Goal: Task Accomplishment & Management: Use online tool/utility

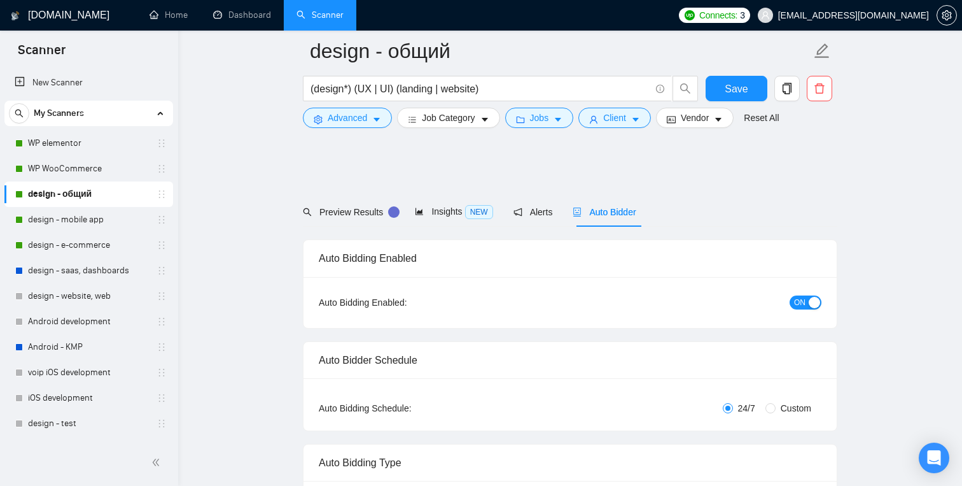
scroll to position [1510, 0]
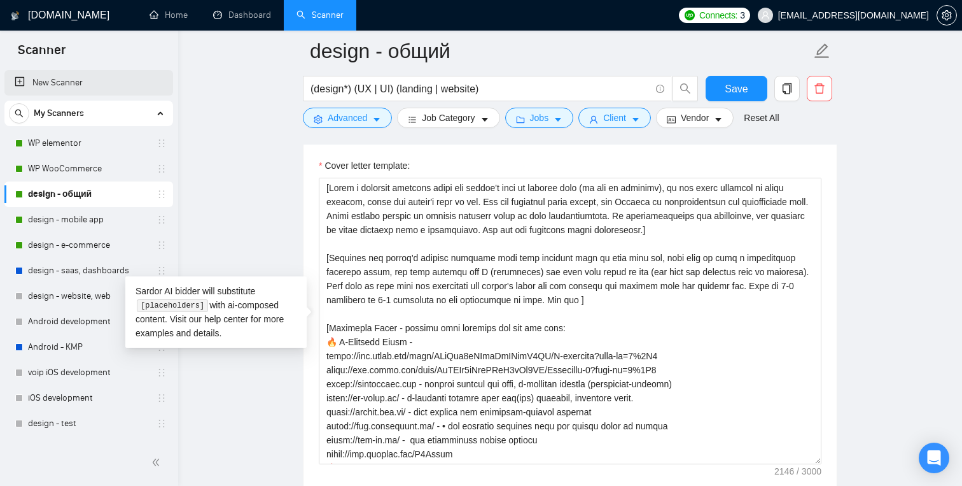
click at [64, 84] on link "New Scanner" at bounding box center [89, 82] width 148 height 25
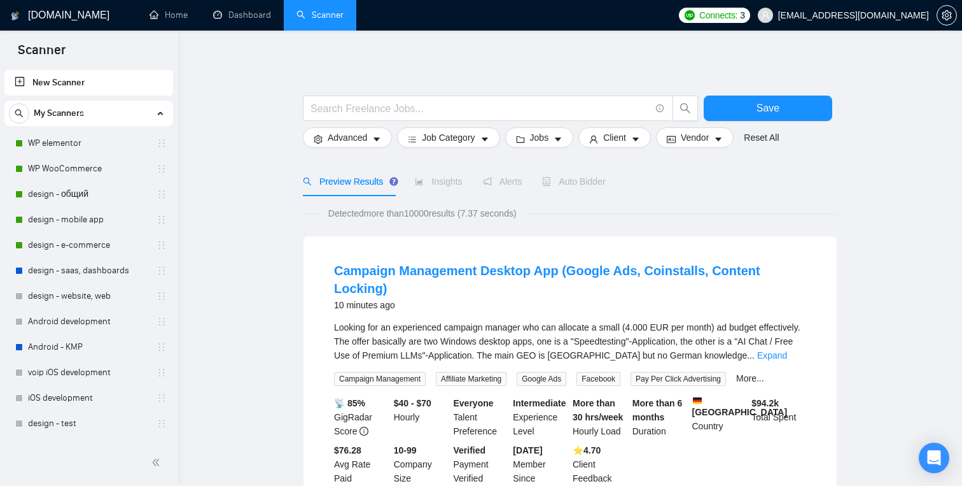
click at [89, 71] on link "New Scanner" at bounding box center [89, 82] width 148 height 25
click at [67, 146] on link "WP elementor" at bounding box center [88, 142] width 121 height 25
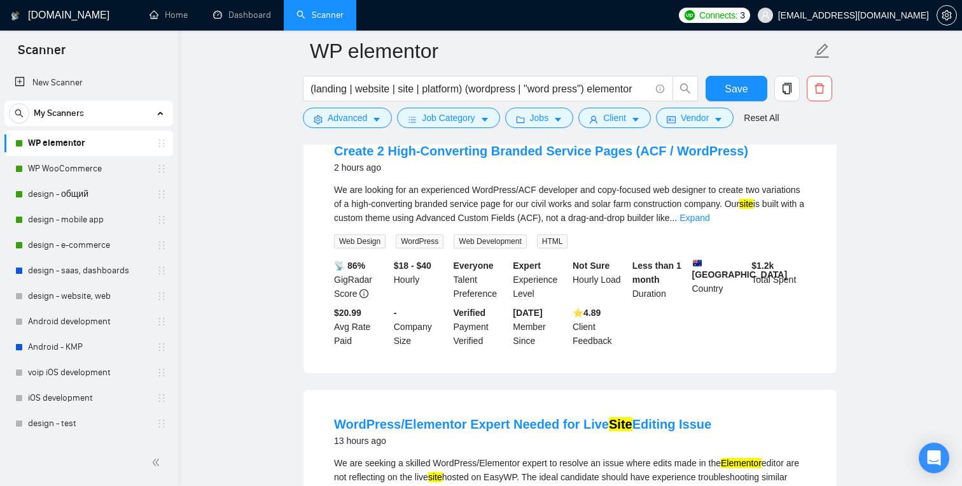
scroll to position [106, 0]
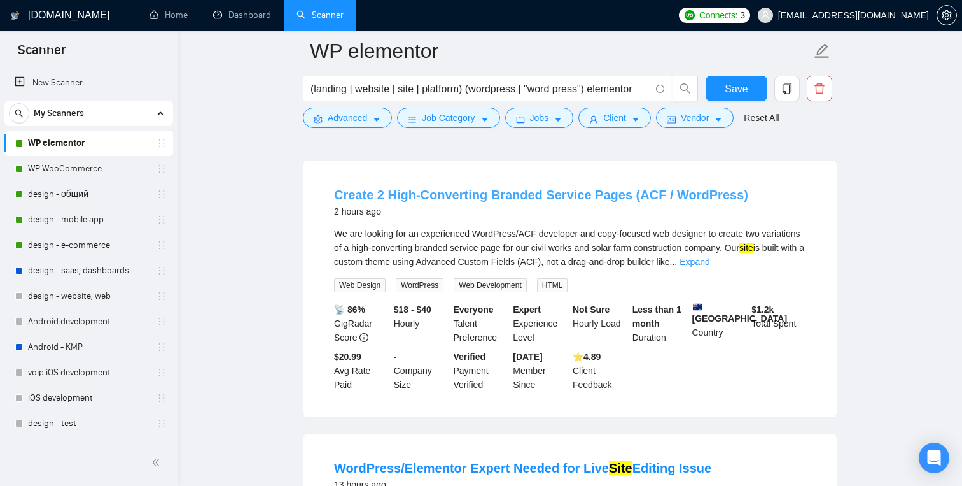
click at [546, 194] on link "Create 2 High-Converting Branded Service Pages (ACF / WordPress)" at bounding box center [541, 195] width 414 height 14
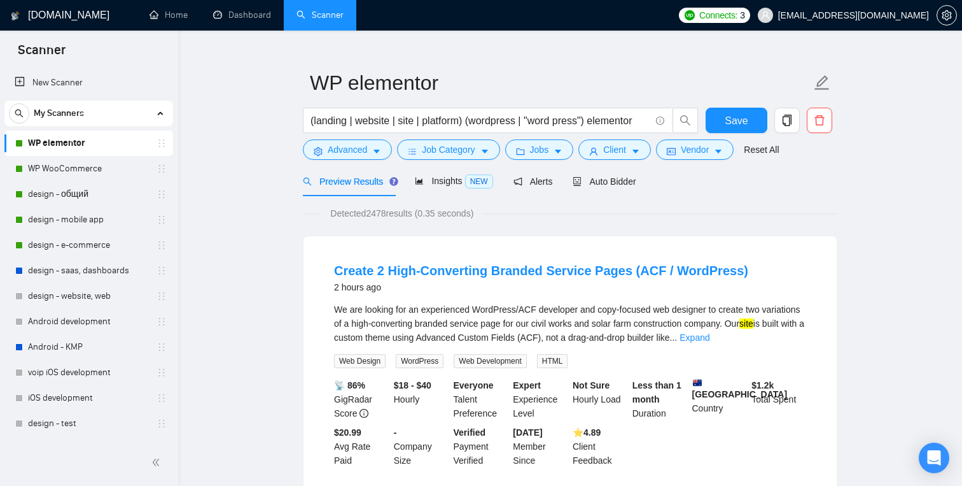
scroll to position [0, 0]
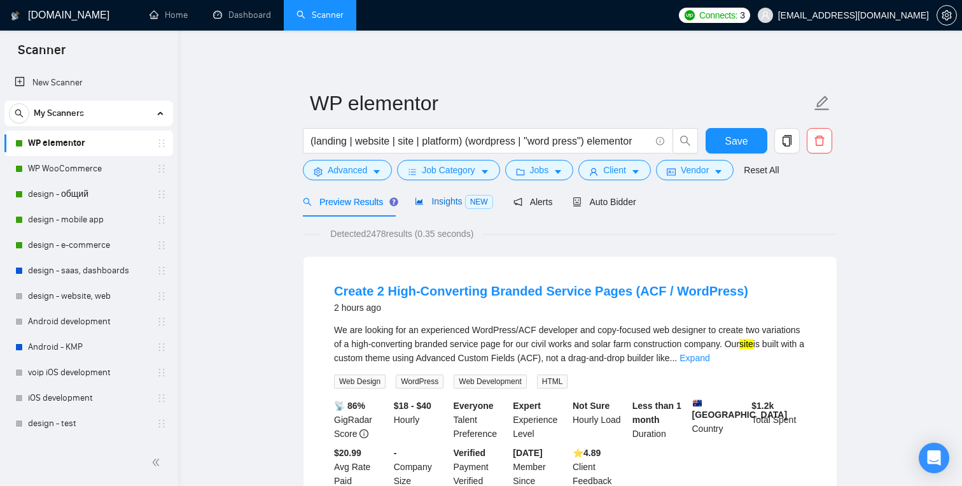
click at [432, 201] on span "Insights NEW" at bounding box center [454, 201] width 78 height 10
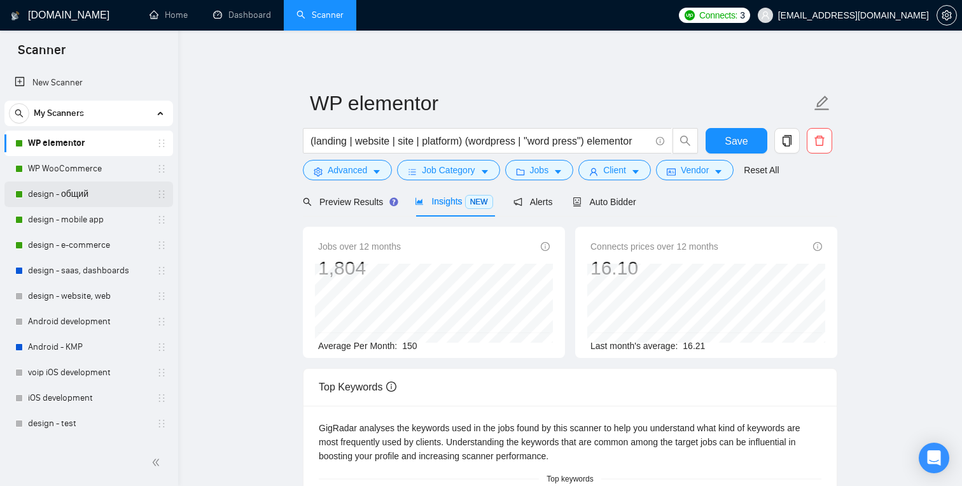
click at [102, 192] on link "design - общий" at bounding box center [88, 193] width 121 height 25
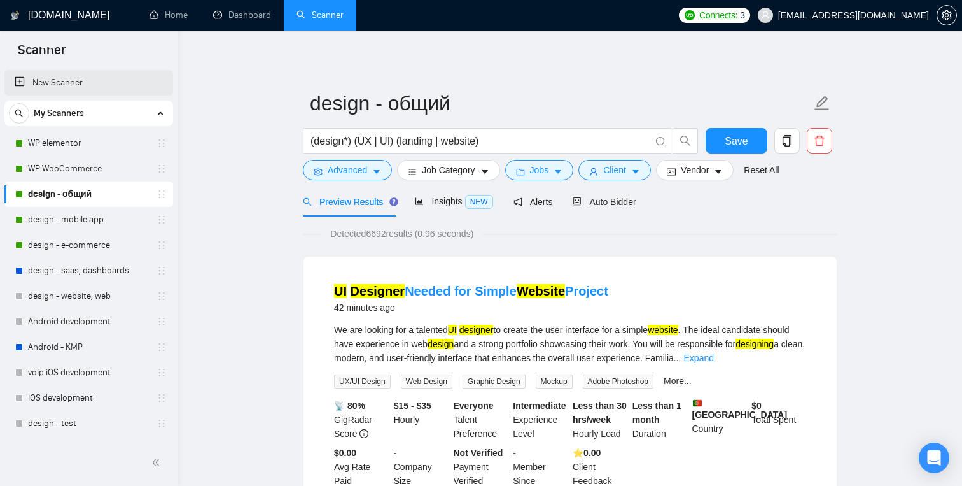
click at [62, 83] on link "New Scanner" at bounding box center [89, 82] width 148 height 25
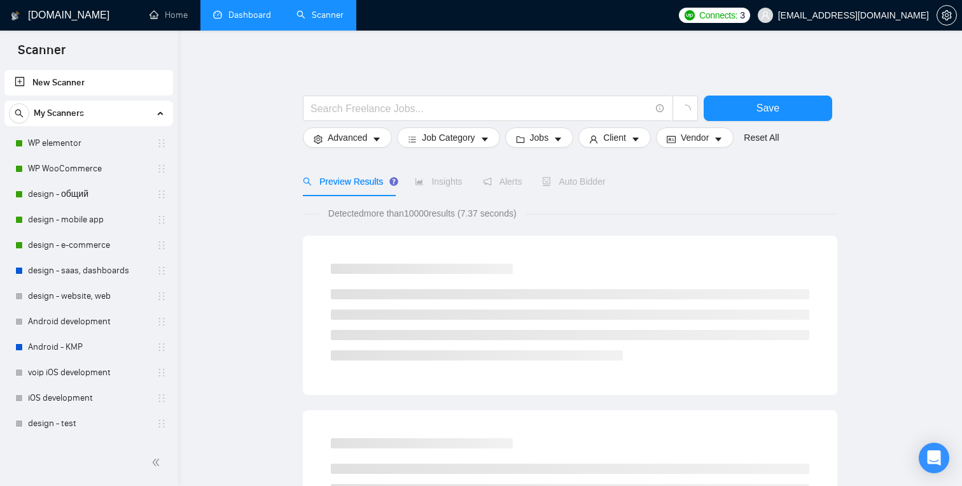
click at [261, 20] on link "Dashboard" at bounding box center [242, 15] width 58 height 11
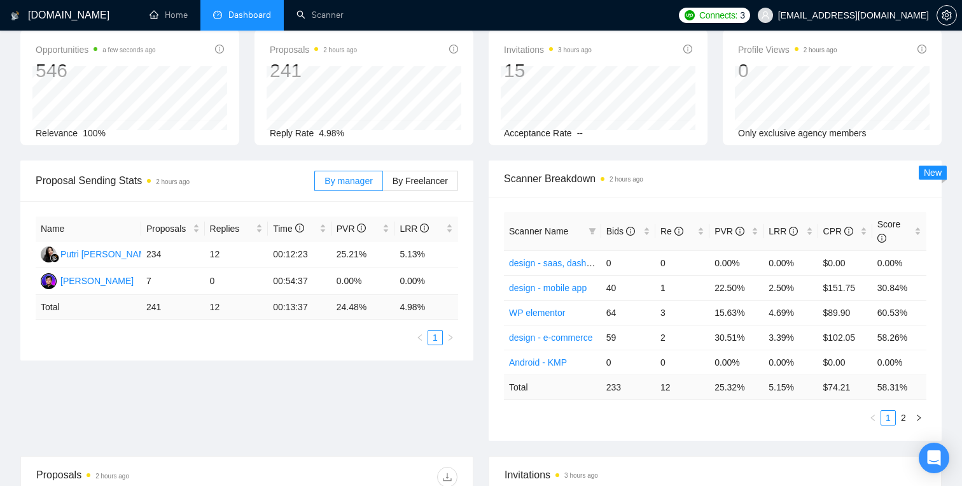
scroll to position [71, 0]
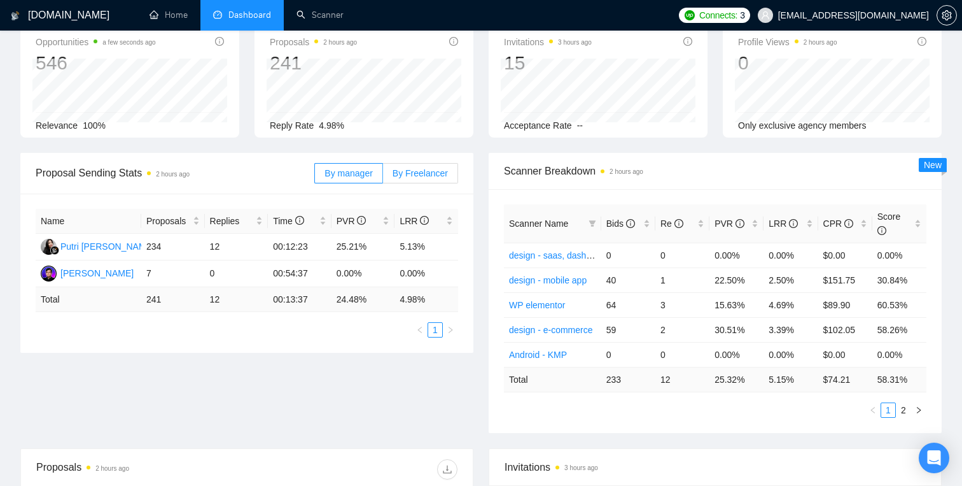
click at [389, 173] on label "By Freelancer" at bounding box center [420, 173] width 75 height 20
click at [383, 176] on input "By Freelancer" at bounding box center [383, 176] width 0 height 0
click at [364, 172] on span "By manager" at bounding box center [349, 173] width 48 height 10
click at [315, 176] on input "By manager" at bounding box center [315, 176] width 0 height 0
click at [398, 166] on label "By Freelancer" at bounding box center [420, 173] width 75 height 20
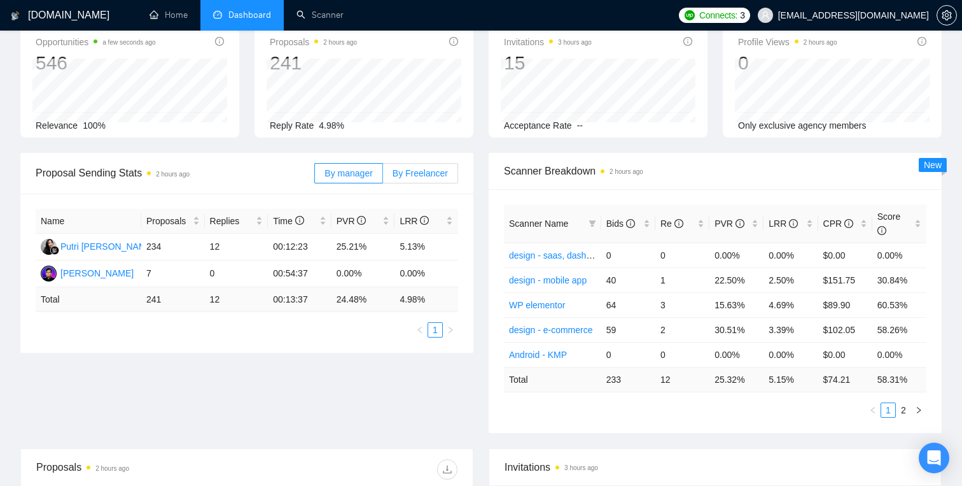
click at [383, 176] on input "By Freelancer" at bounding box center [383, 176] width 0 height 0
click at [361, 171] on span "By manager" at bounding box center [349, 173] width 48 height 10
click at [315, 176] on input "By manager" at bounding box center [315, 176] width 0 height 0
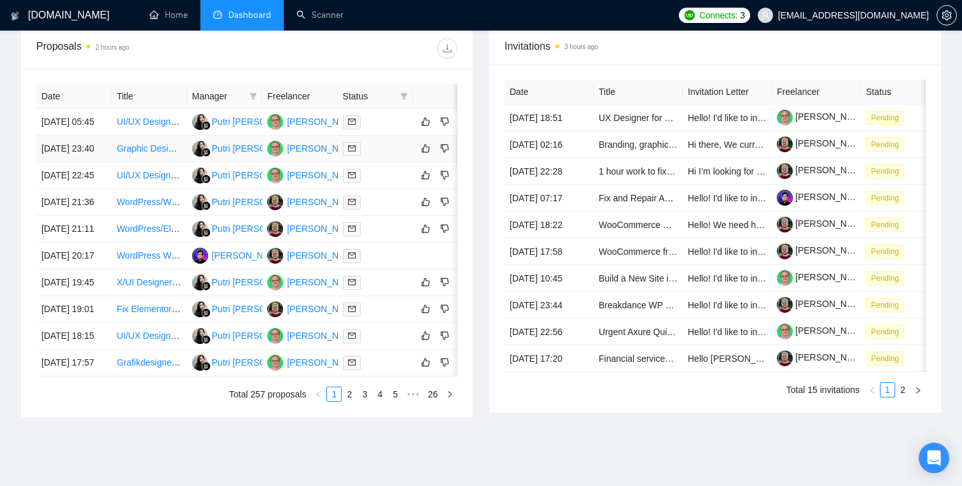
scroll to position [496, 0]
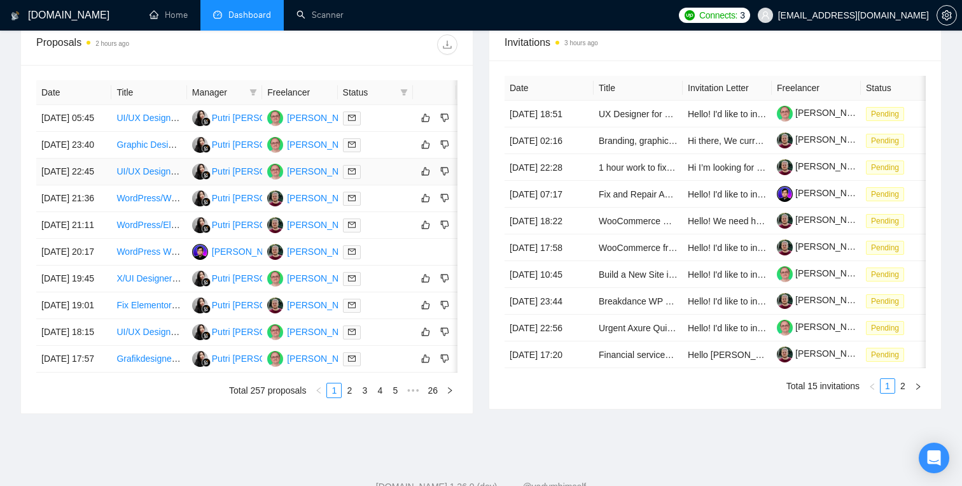
click at [141, 176] on link "UI/UX Designer Needed for B2B Platform (Figma Prototype)" at bounding box center [234, 171] width 237 height 10
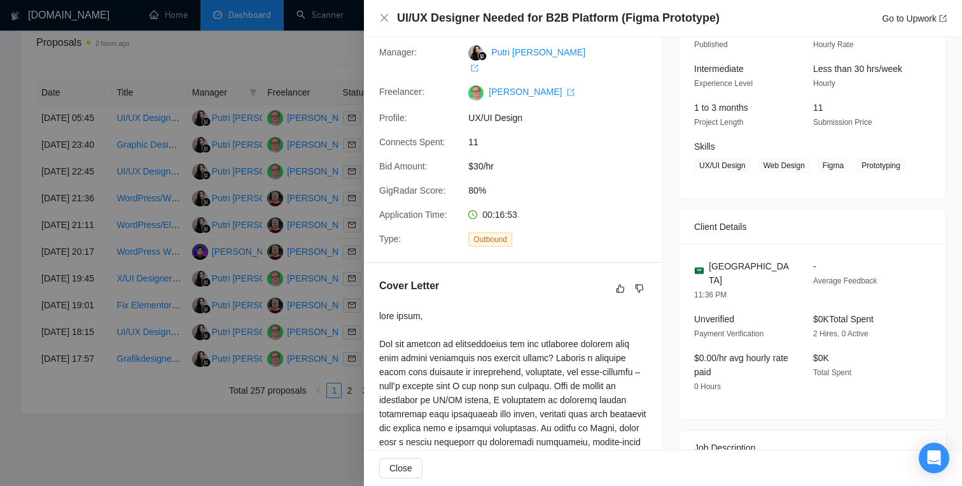
scroll to position [0, 0]
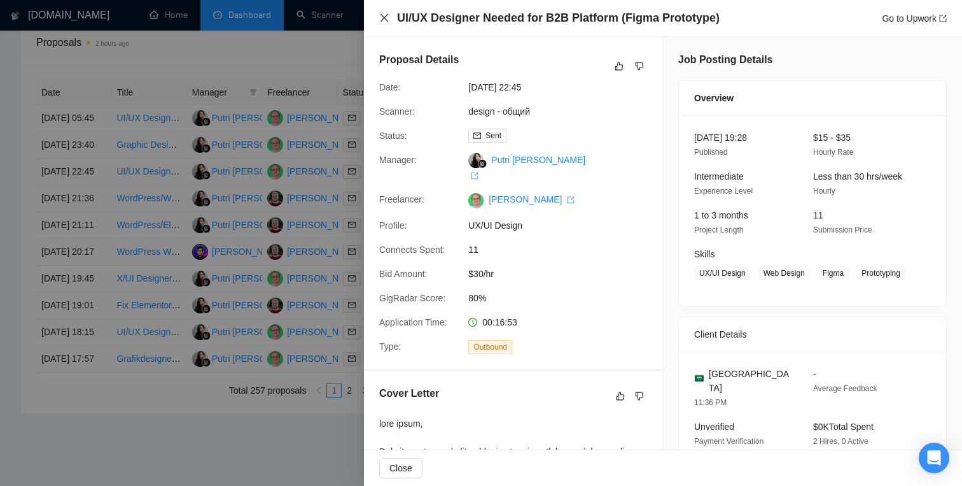
click at [381, 18] on icon "close" at bounding box center [384, 18] width 10 height 10
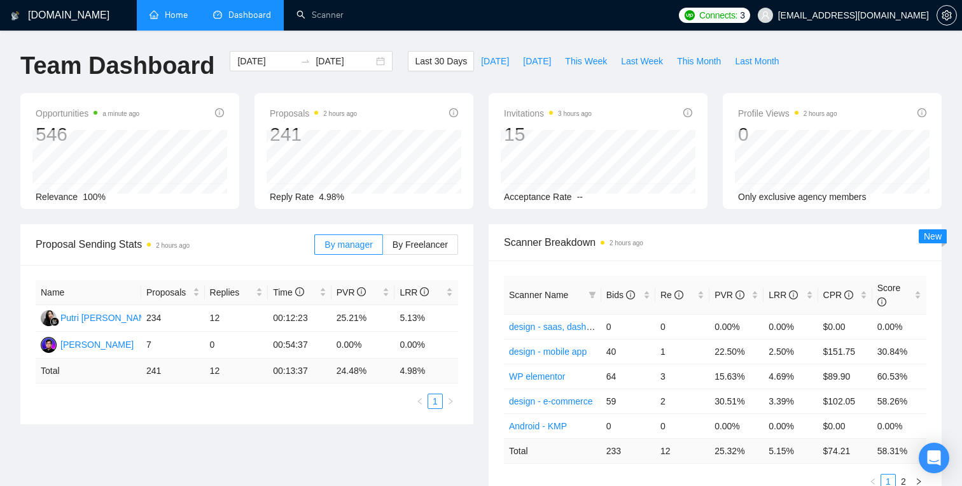
click at [175, 20] on link "Home" at bounding box center [169, 15] width 38 height 11
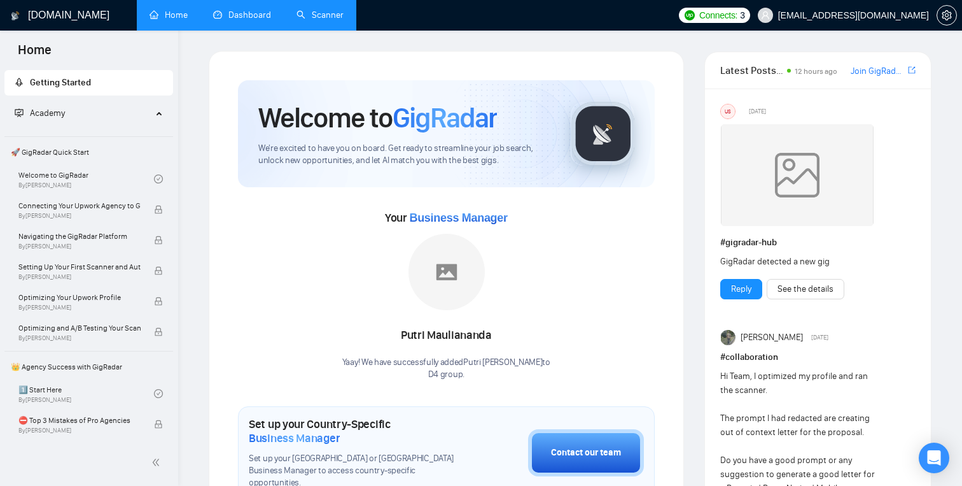
click at [311, 17] on link "Scanner" at bounding box center [320, 15] width 47 height 11
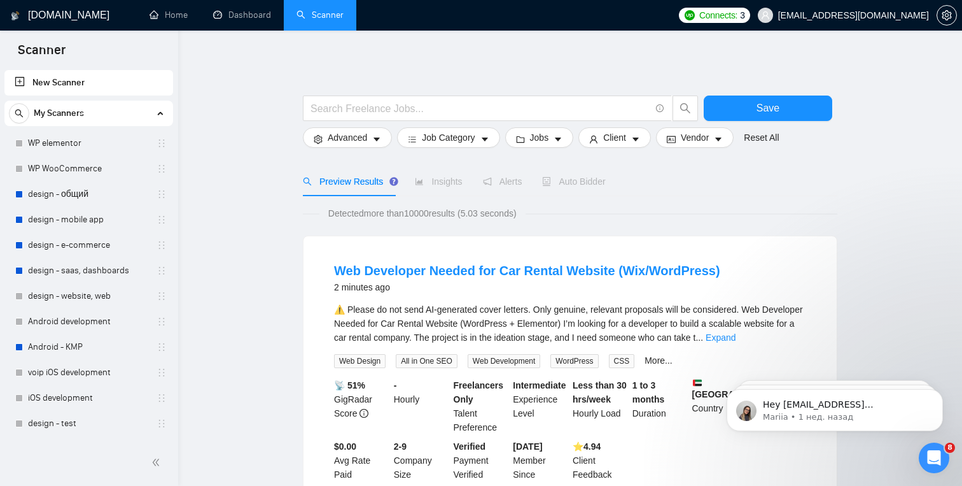
click at [132, 88] on link "New Scanner" at bounding box center [89, 82] width 148 height 25
click at [56, 79] on link "New Scanner" at bounding box center [89, 82] width 148 height 25
click at [78, 78] on link "New Scanner" at bounding box center [89, 82] width 148 height 25
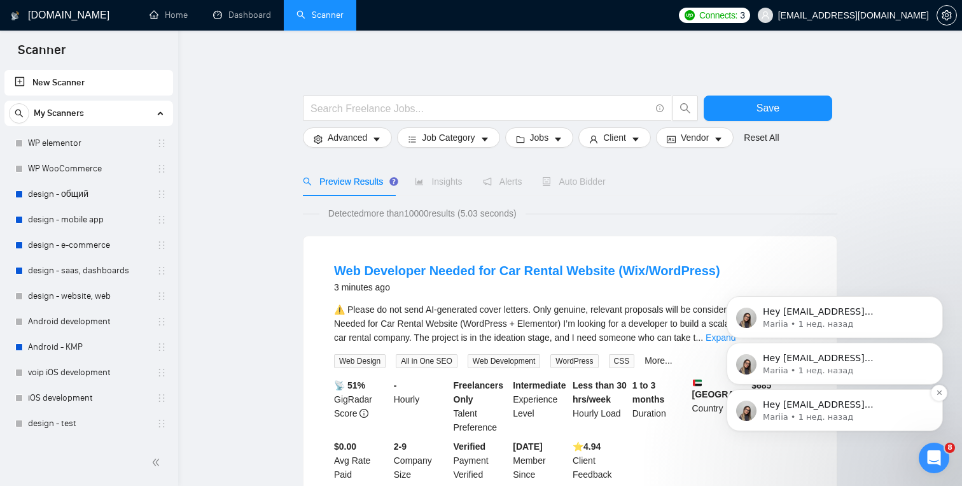
click at [860, 413] on p "Mariia • 1 нед. назад" at bounding box center [845, 416] width 164 height 11
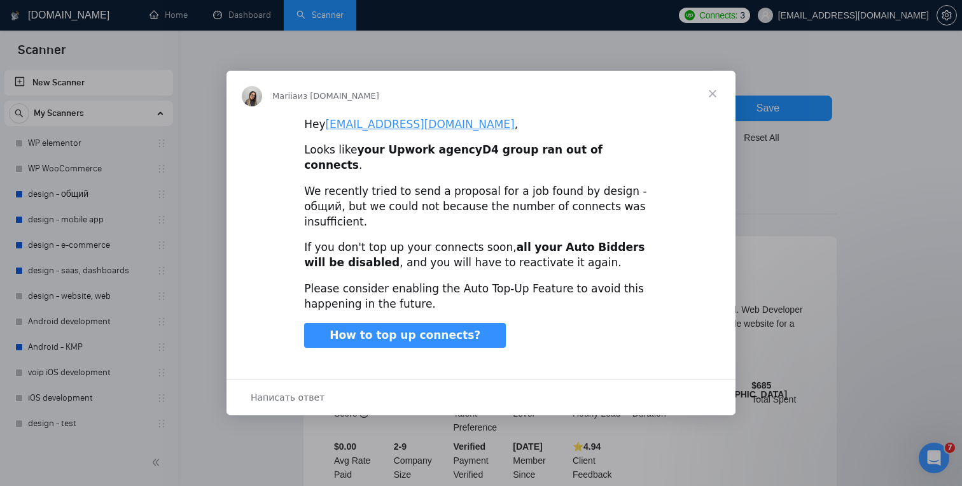
click at [713, 103] on span "Закрыть" at bounding box center [713, 94] width 46 height 46
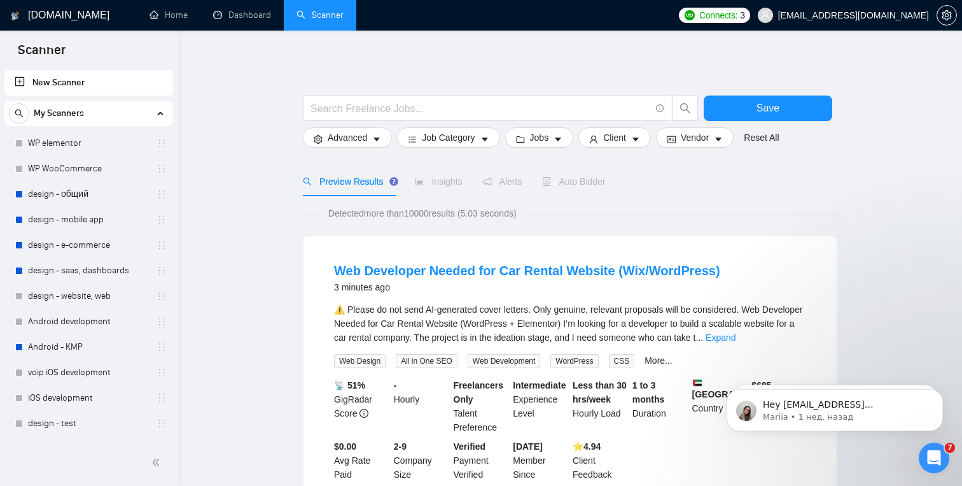
click at [74, 86] on link "New Scanner" at bounding box center [89, 82] width 148 height 25
click at [930, 446] on icon "Открыть службу сообщений Intercom" at bounding box center [932, 456] width 21 height 21
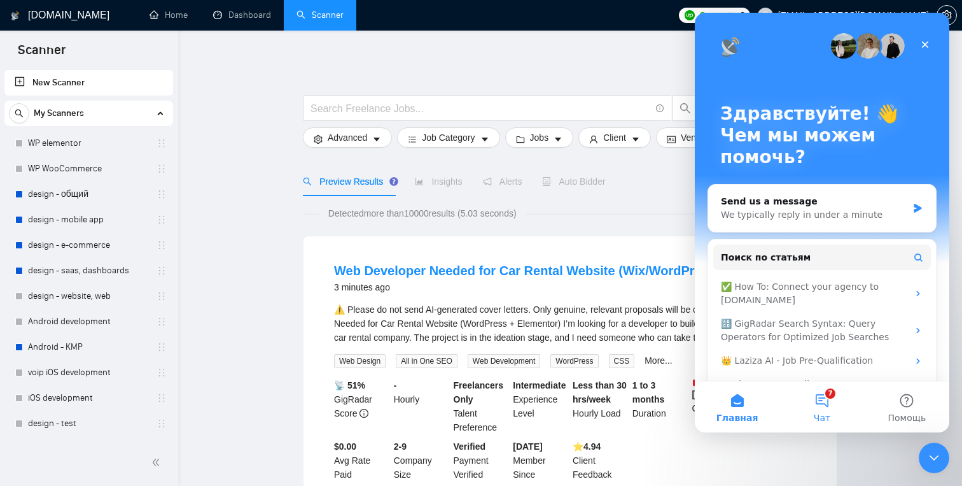
click at [833, 383] on button "7 Чат" at bounding box center [822, 406] width 85 height 51
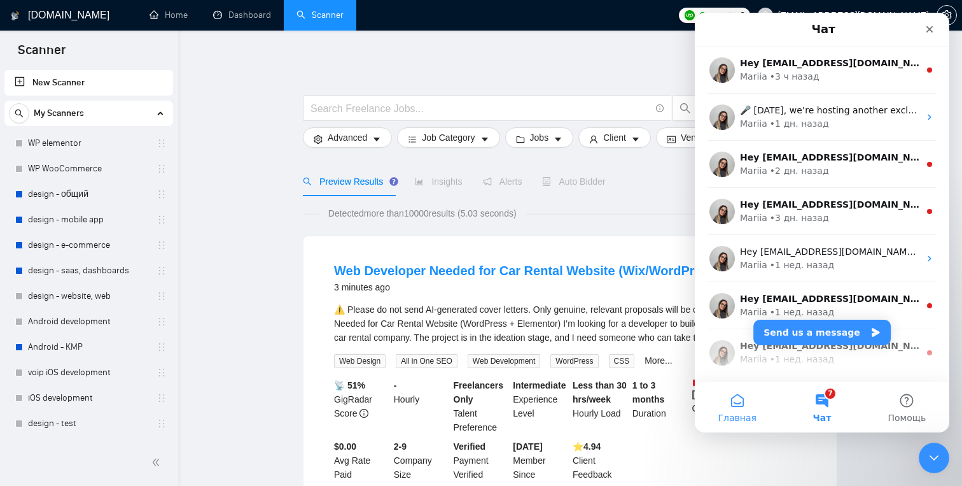
click at [730, 414] on span "Главная" at bounding box center [737, 417] width 38 height 9
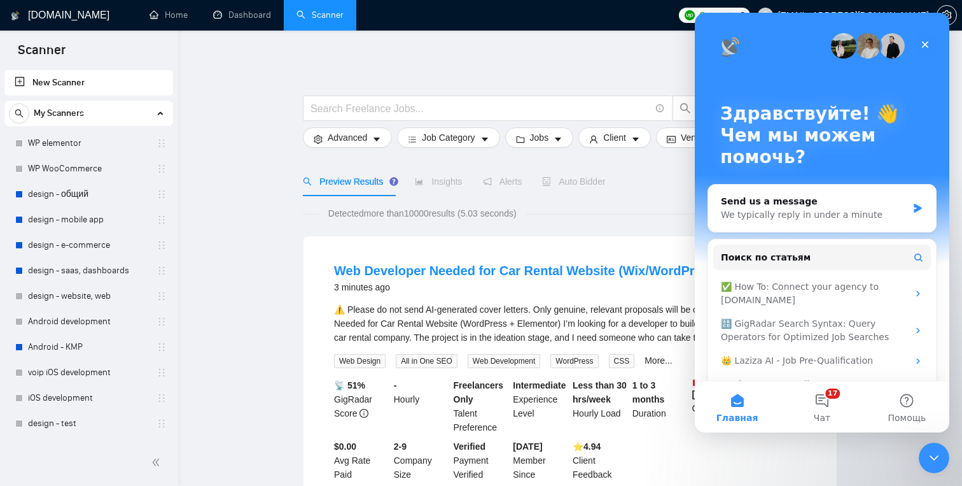
scroll to position [27, 0]
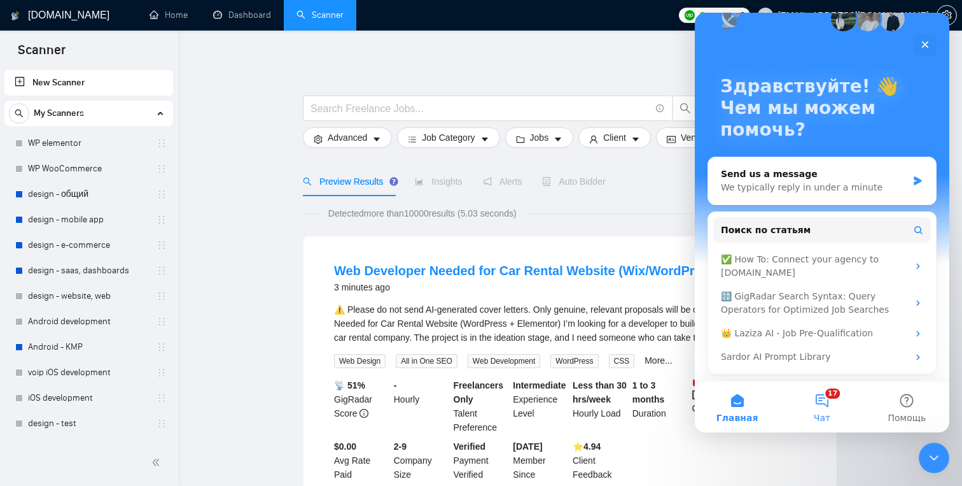
click at [822, 413] on span "Чат" at bounding box center [822, 417] width 17 height 9
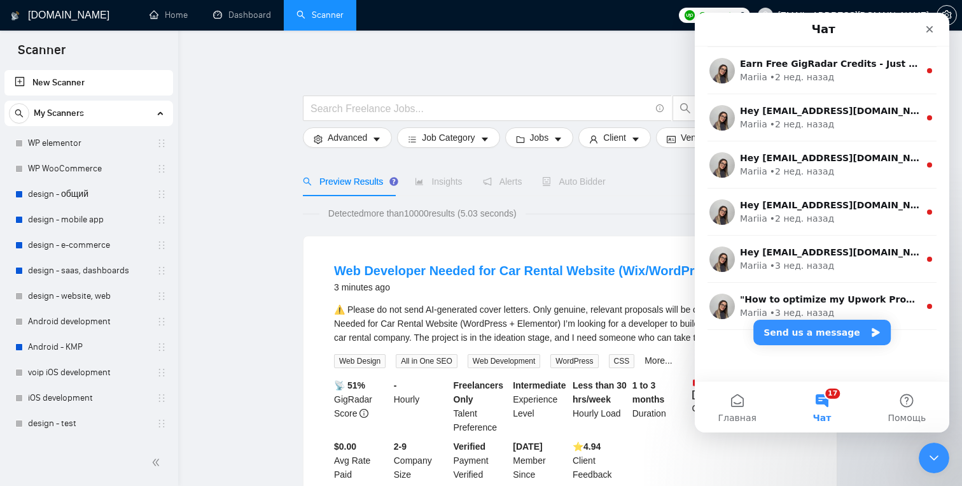
scroll to position [0, 0]
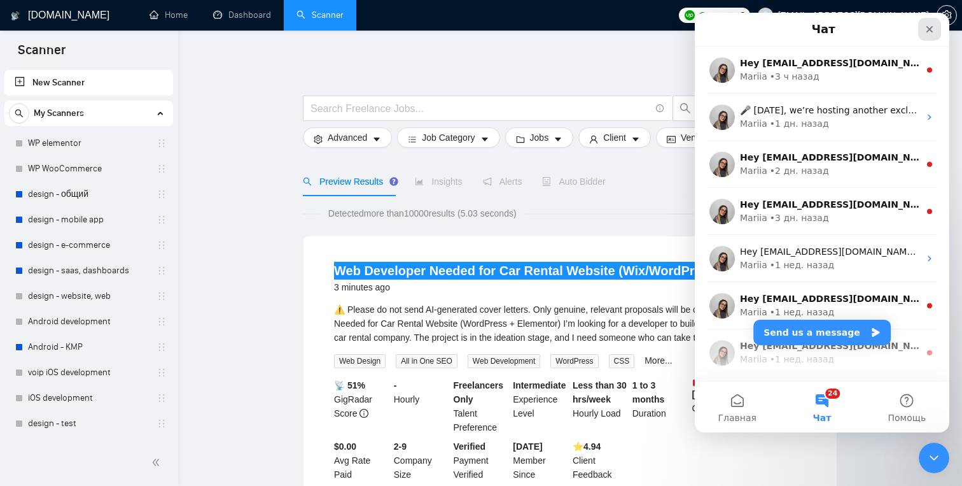
click at [925, 25] on icon "Закрыть" at bounding box center [930, 29] width 10 height 10
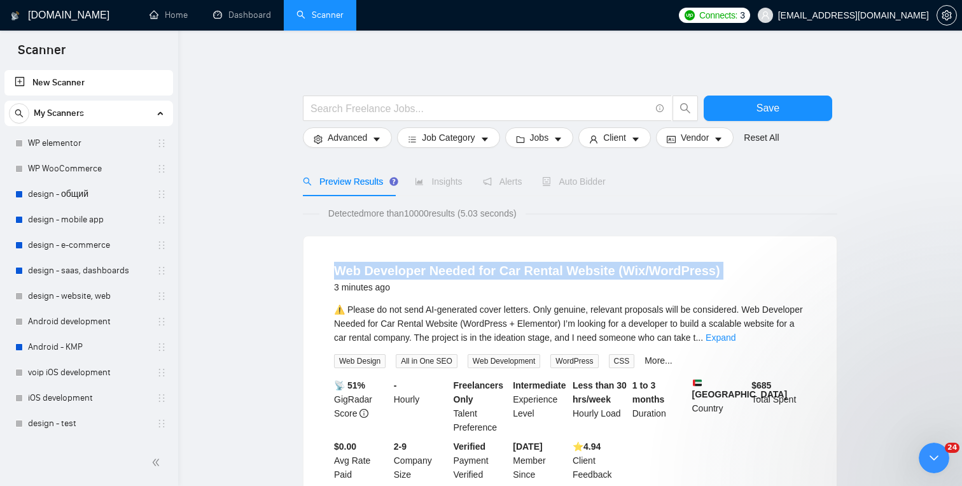
click at [924, 25] on span "[EMAIL_ADDRESS][DOMAIN_NAME]" at bounding box center [844, 15] width 187 height 41
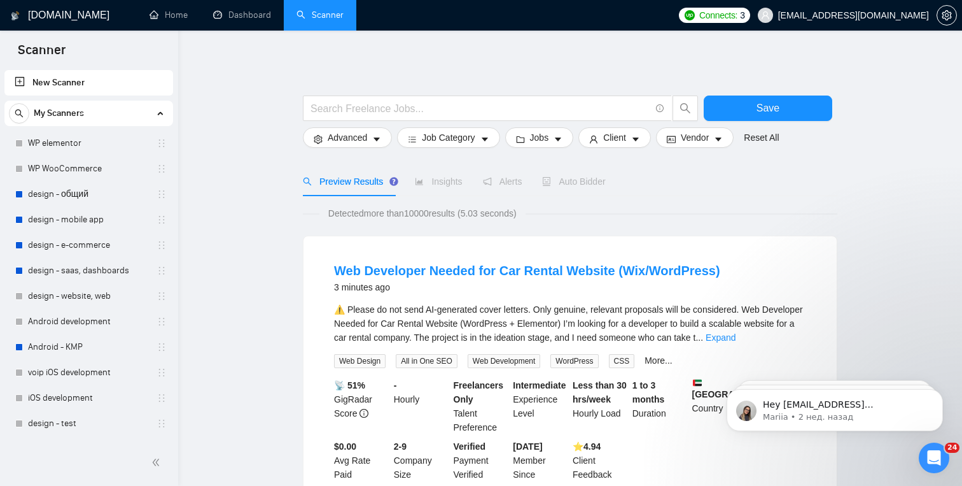
click at [435, 114] on input "text" at bounding box center [481, 109] width 340 height 16
click at [405, 122] on div at bounding box center [500, 111] width 401 height 32
click at [405, 114] on input "text" at bounding box center [481, 109] width 340 height 16
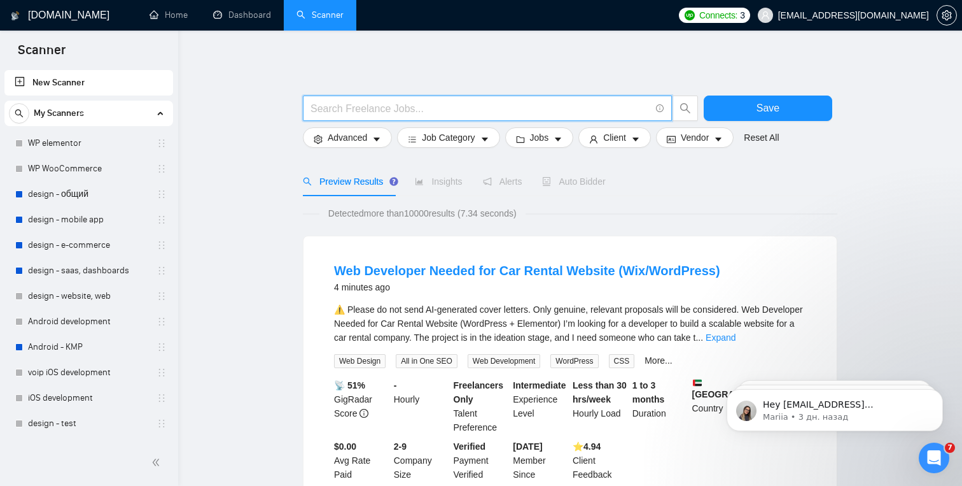
click at [448, 190] on div "Insights" at bounding box center [438, 181] width 47 height 29
click at [398, 115] on input "text" at bounding box center [481, 109] width 340 height 16
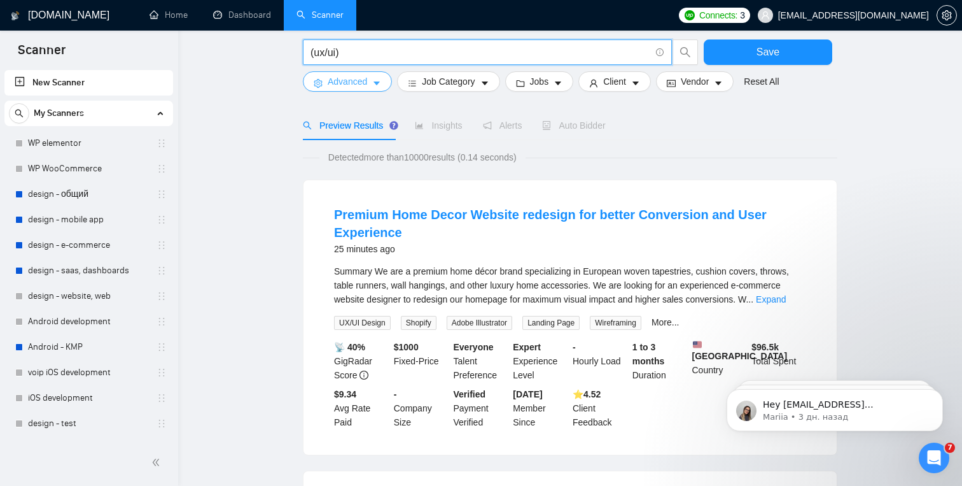
scroll to position [25, 0]
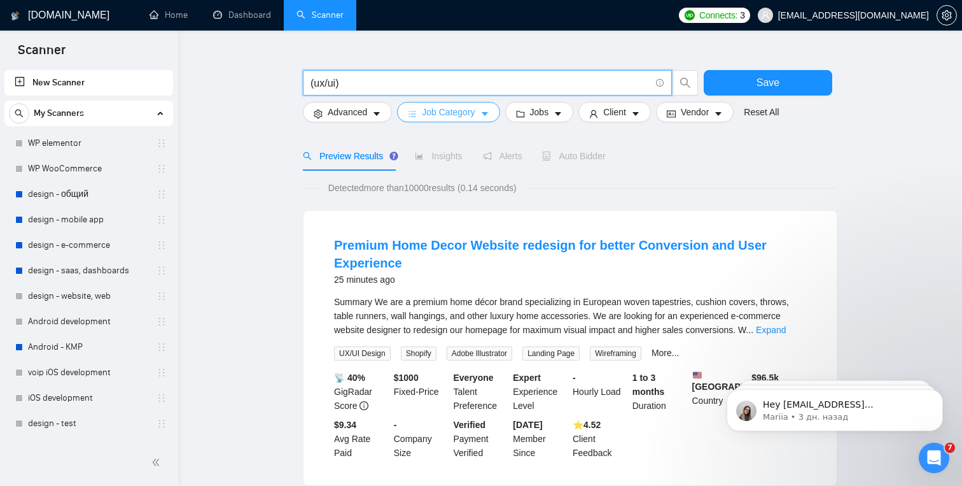
type input "(ux/ui)"
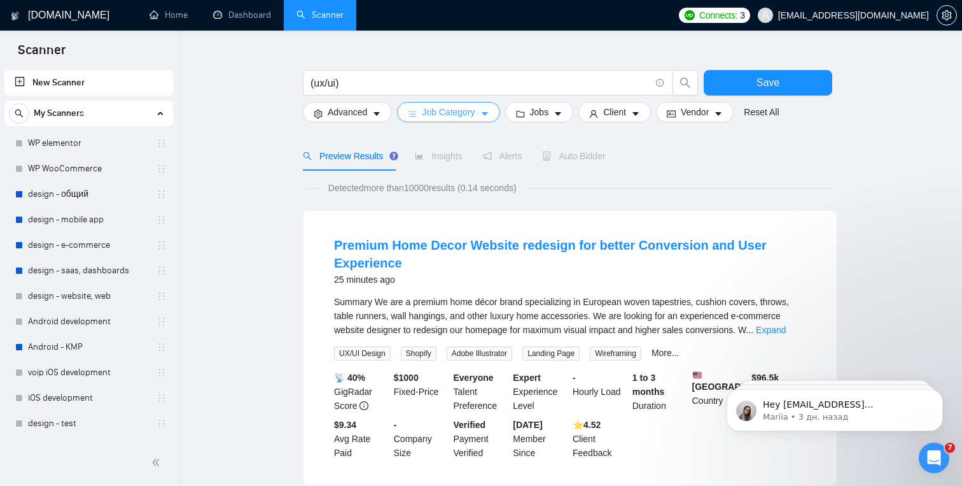
click at [467, 109] on span "Job Category" at bounding box center [448, 112] width 53 height 14
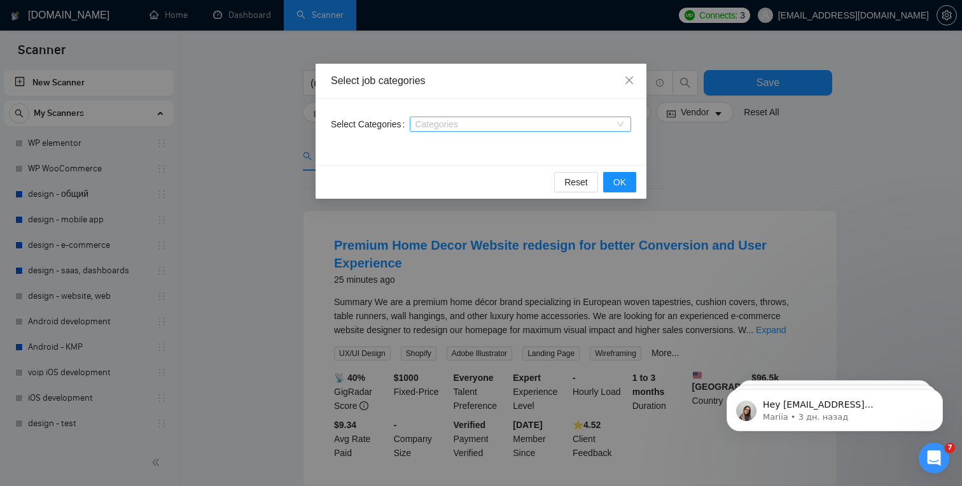
click at [462, 120] on div at bounding box center [514, 124] width 202 height 10
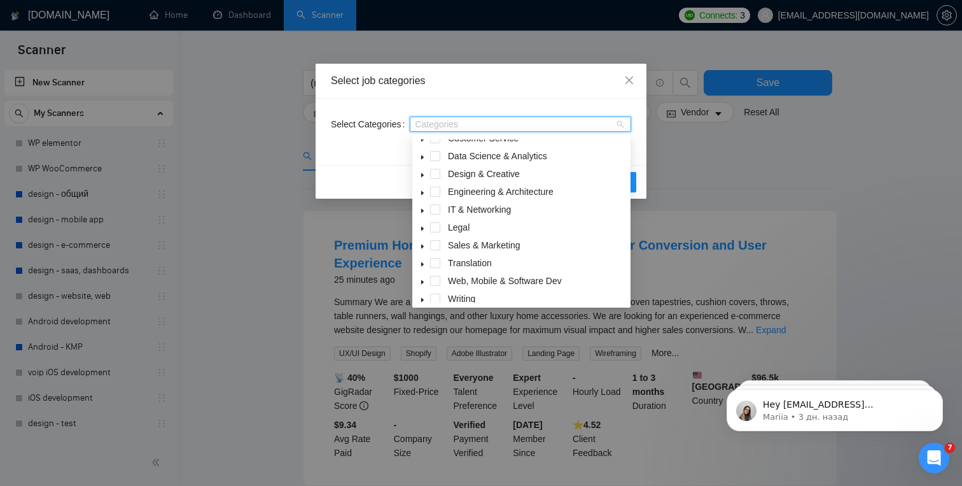
scroll to position [51, 0]
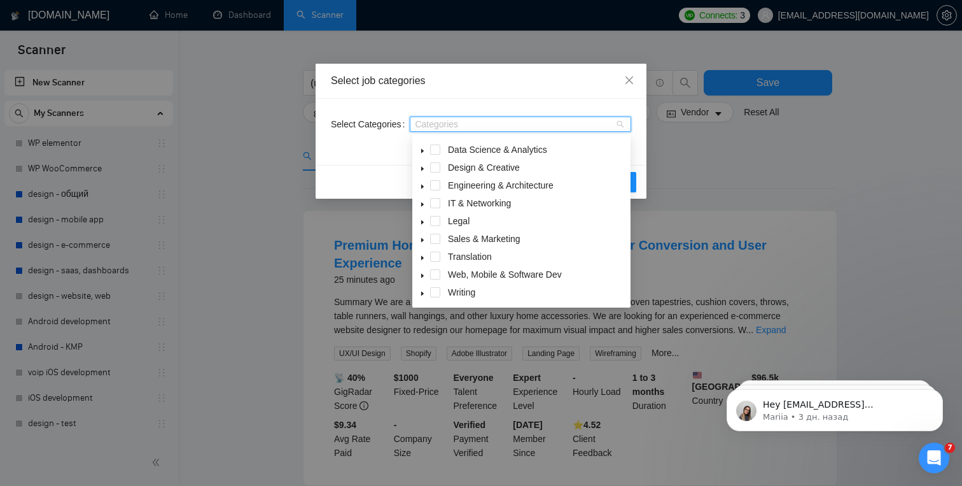
click at [423, 273] on icon "caret-down" at bounding box center [422, 275] width 6 height 6
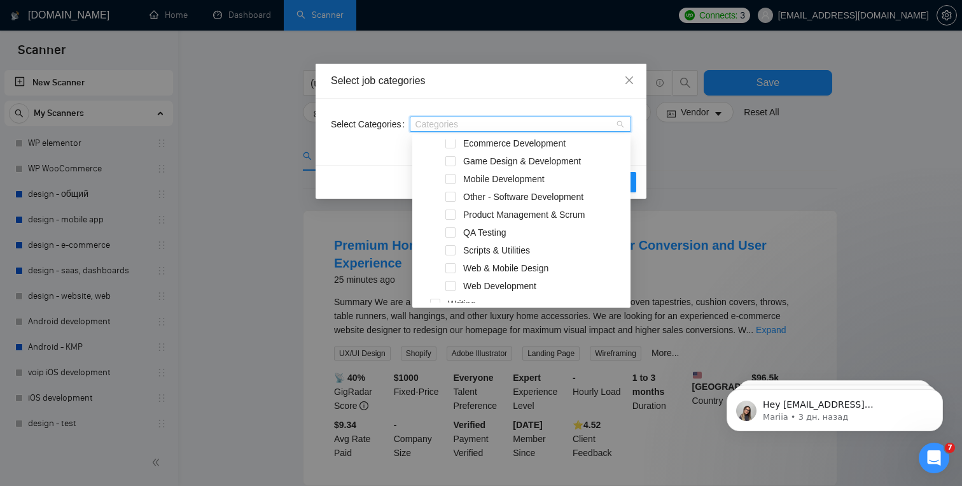
scroll to position [265, 0]
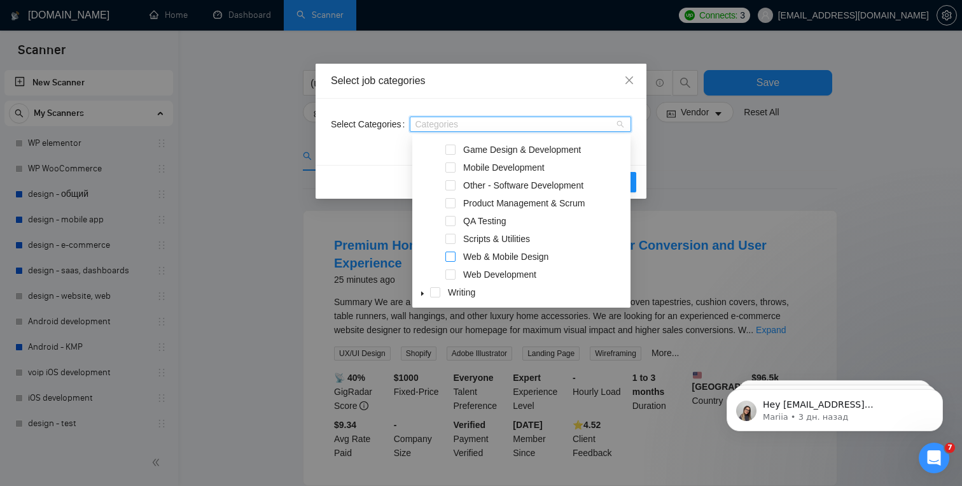
click at [452, 258] on span at bounding box center [451, 256] width 10 height 10
click at [519, 94] on div "Select job categories" at bounding box center [481, 81] width 331 height 35
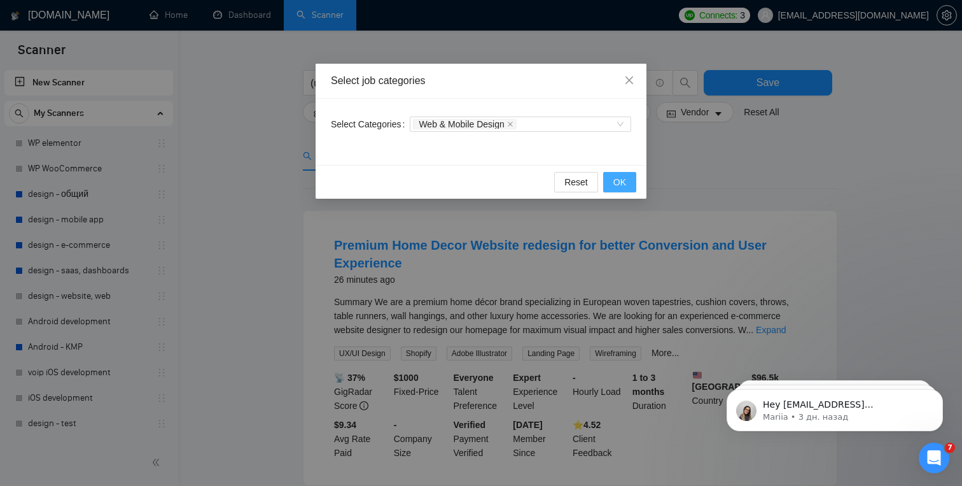
click at [619, 190] on button "OK" at bounding box center [619, 182] width 33 height 20
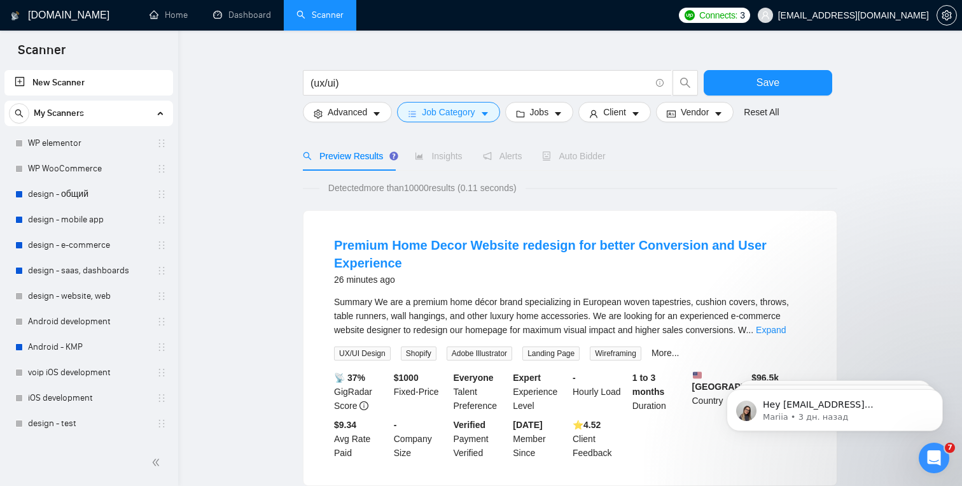
click at [540, 123] on form "(ux/ui) Save Advanced Job Category Jobs Client Vendor Reset All" at bounding box center [570, 92] width 535 height 71
click at [544, 115] on span "Jobs" at bounding box center [539, 112] width 19 height 14
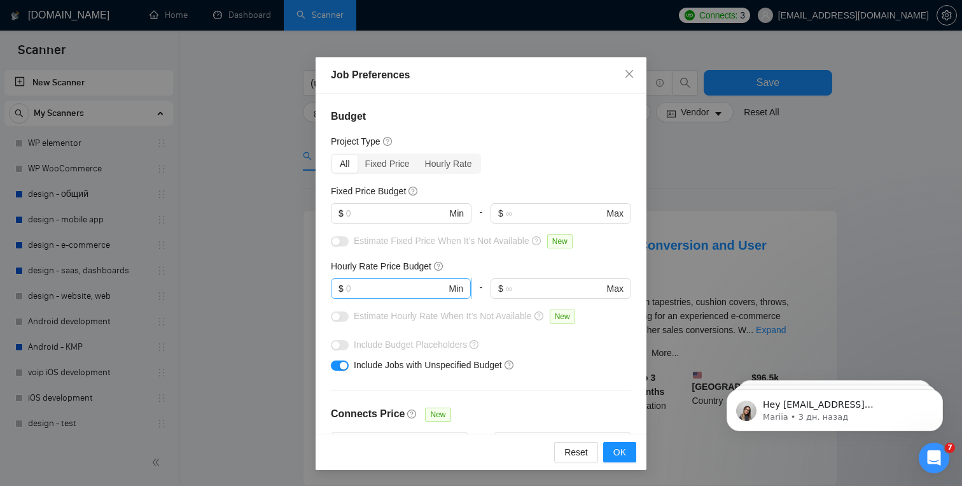
click at [402, 285] on input "text" at bounding box center [396, 288] width 101 height 14
type input "24"
click at [477, 267] on div "Hourly Rate Price Budget" at bounding box center [481, 266] width 300 height 14
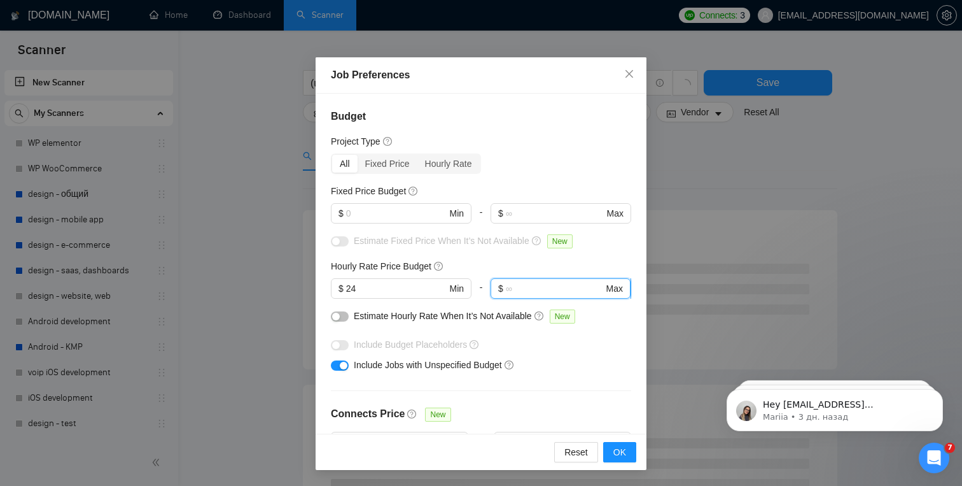
click at [520, 290] on input "text" at bounding box center [555, 288] width 98 height 14
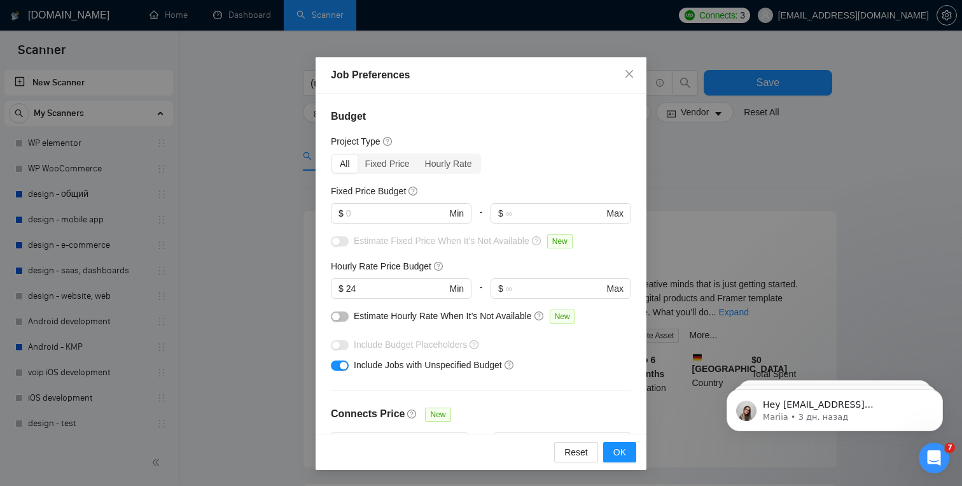
click at [565, 342] on div "Include Budget Placeholders" at bounding box center [485, 344] width 263 height 14
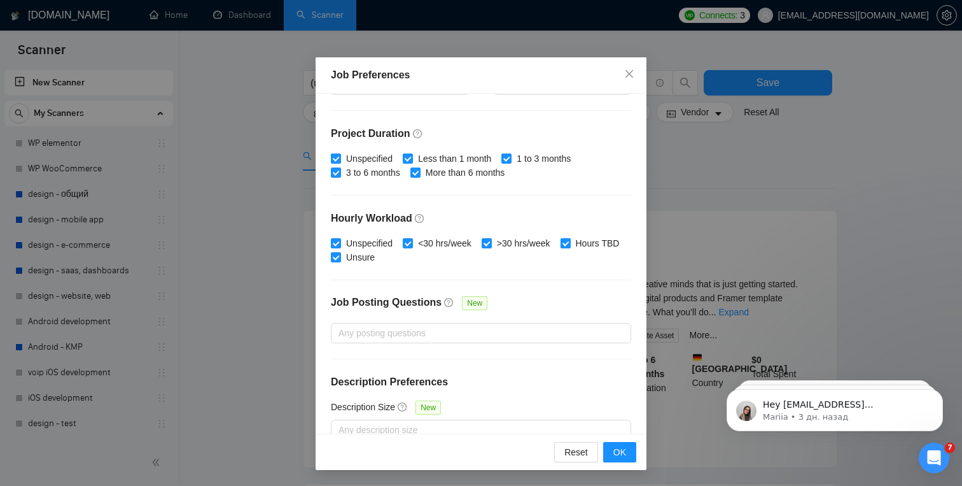
scroll to position [377, 0]
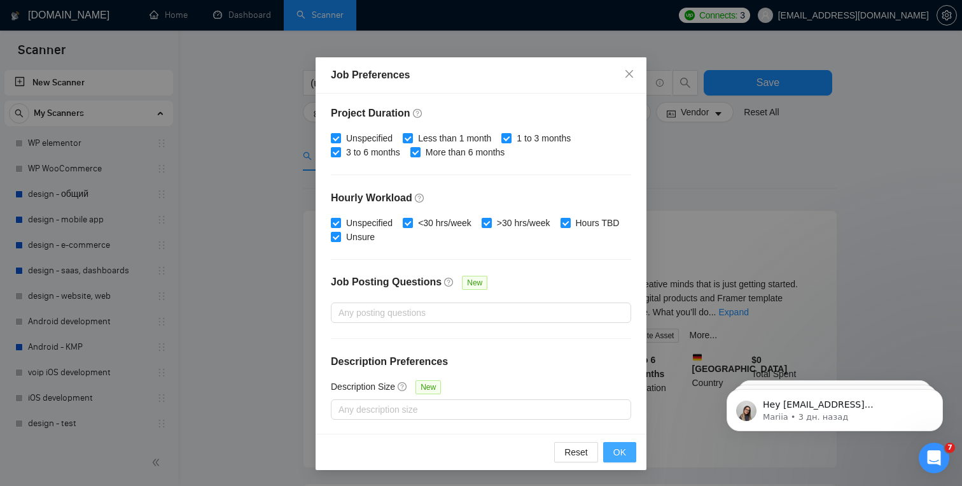
click at [619, 449] on span "OK" at bounding box center [620, 452] width 13 height 14
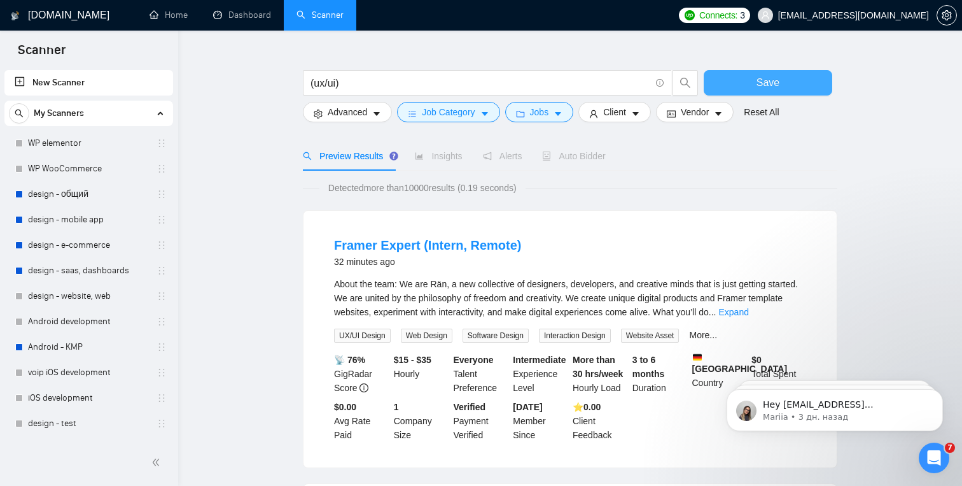
click at [761, 82] on span "Save" at bounding box center [768, 82] width 23 height 16
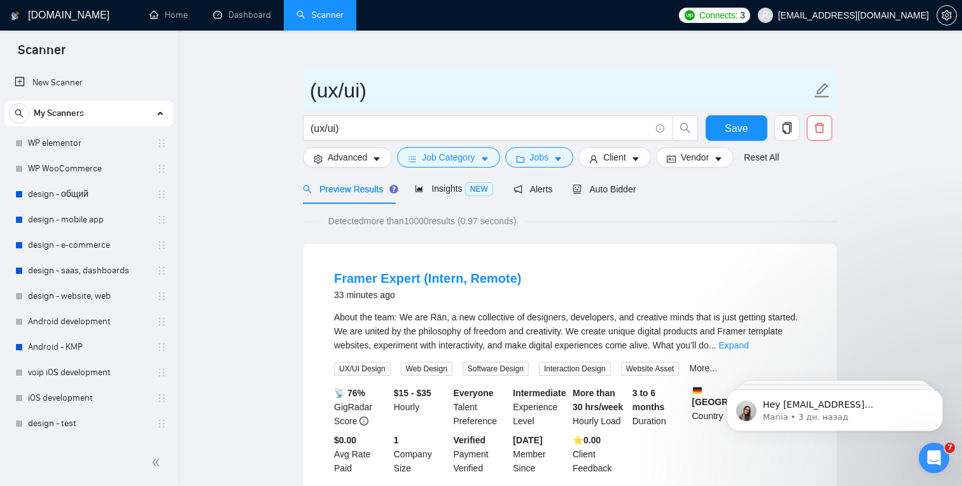
scroll to position [31, 0]
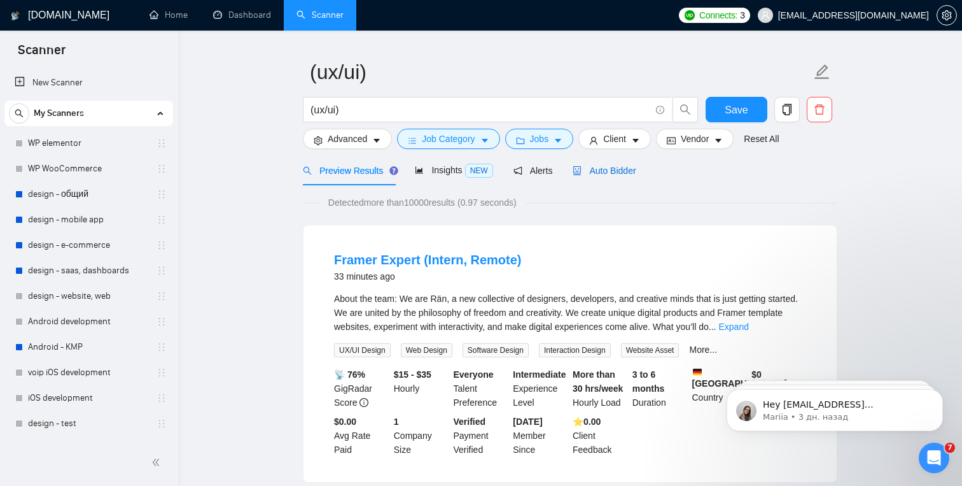
click at [589, 167] on span "Auto Bidder" at bounding box center [604, 171] width 63 height 10
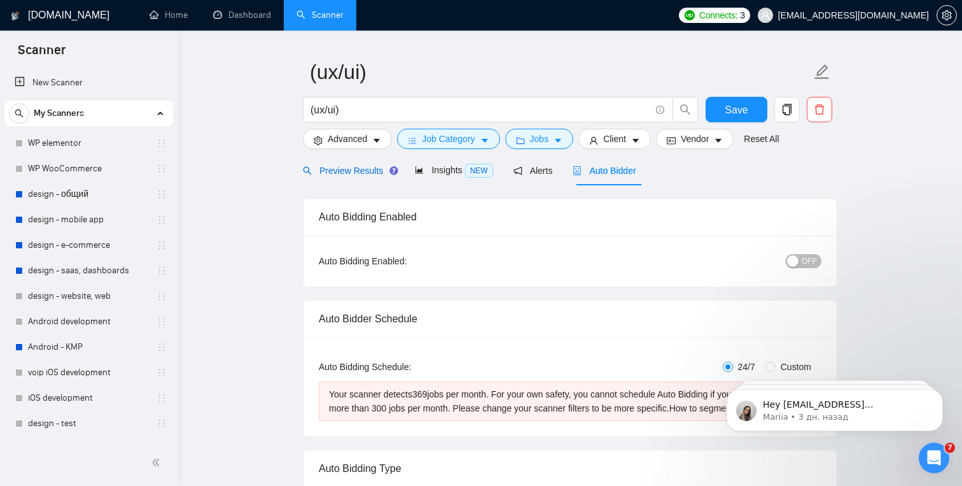
click at [368, 171] on span "Preview Results" at bounding box center [349, 171] width 92 height 10
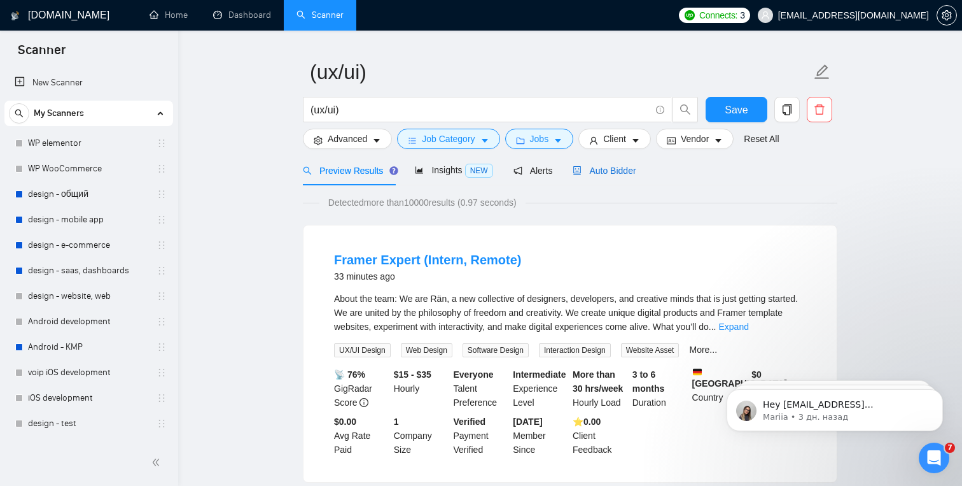
click at [602, 169] on span "Auto Bidder" at bounding box center [604, 171] width 63 height 10
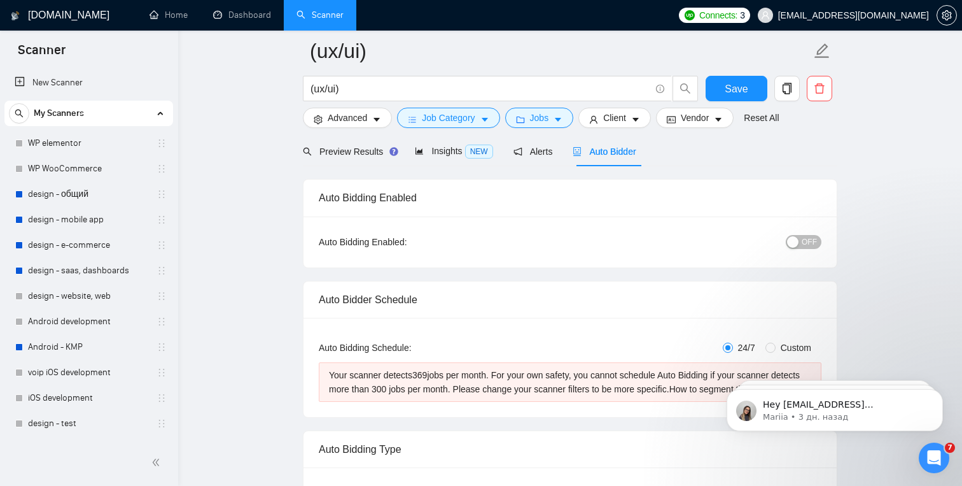
scroll to position [43, 0]
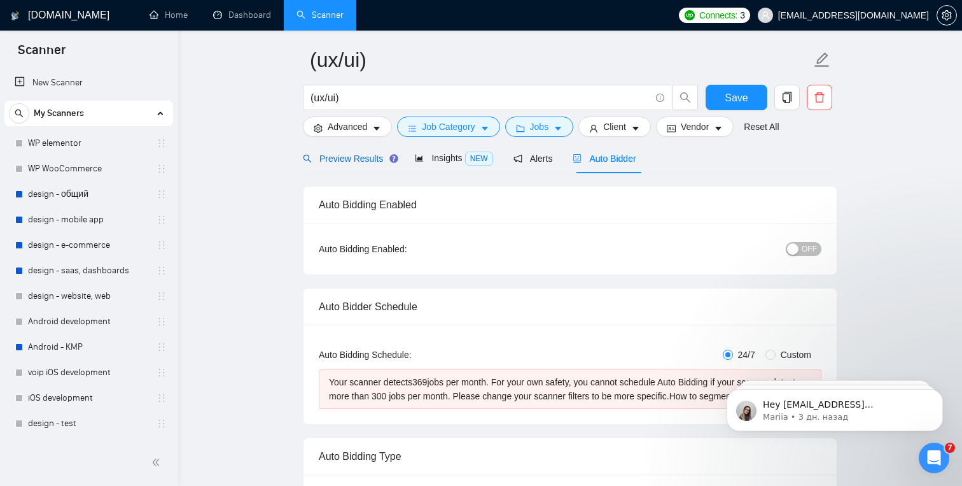
click at [358, 156] on span "Preview Results" at bounding box center [349, 158] width 92 height 10
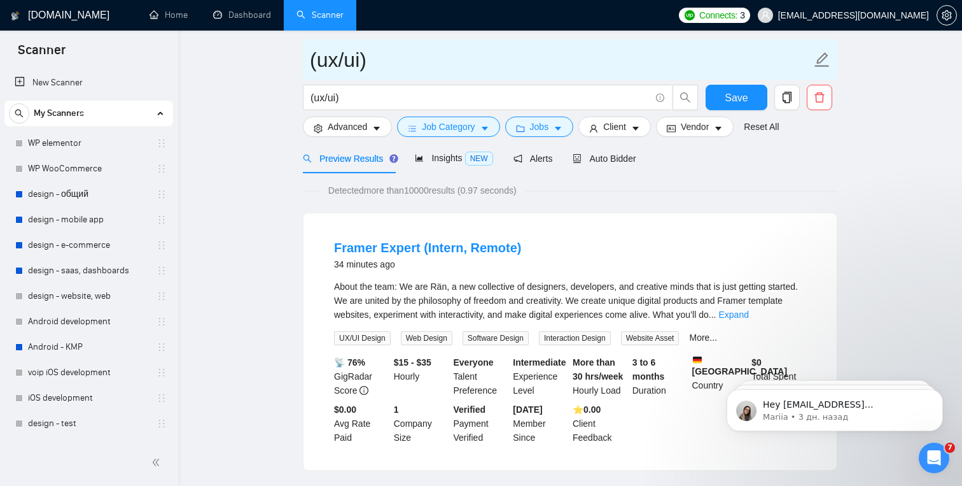
click at [821, 60] on icon "edit" at bounding box center [822, 60] width 17 height 17
type input "(ux/ui) [PERSON_NAME]"
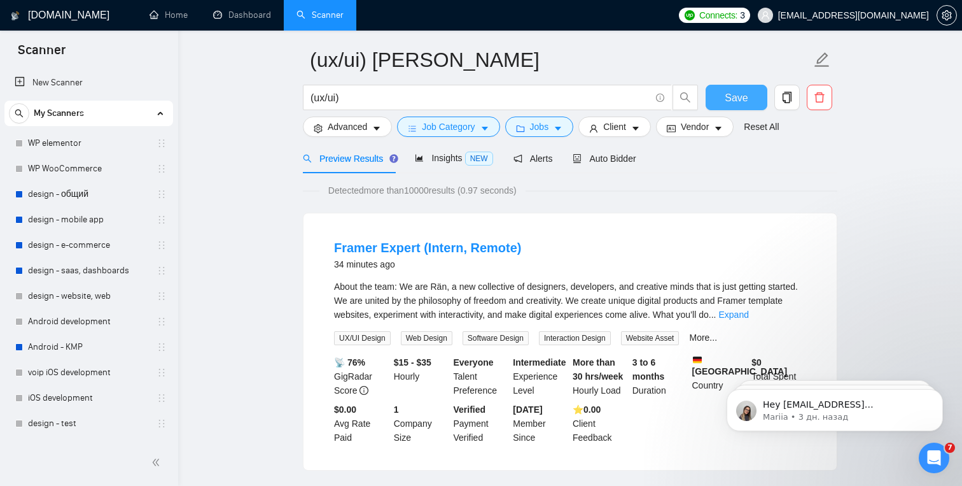
click at [749, 94] on button "Save" at bounding box center [737, 97] width 62 height 25
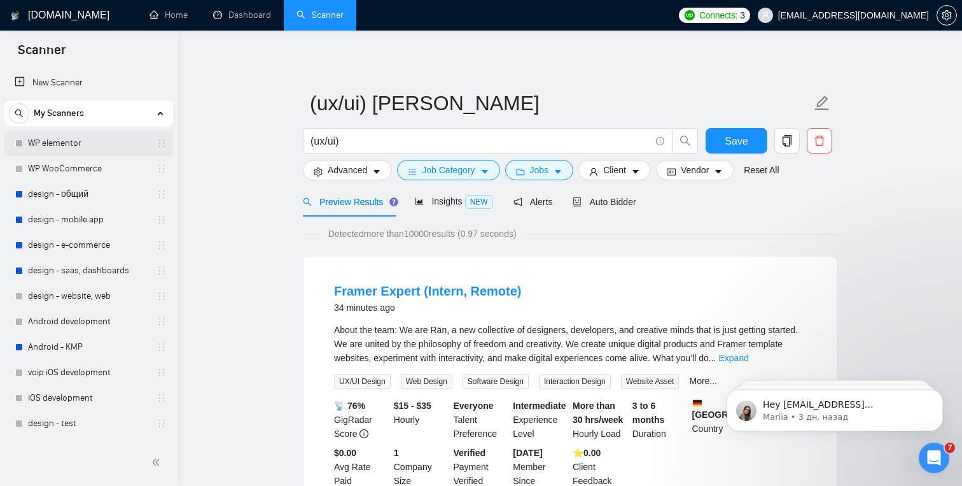
click at [78, 146] on link "WP elementor" at bounding box center [88, 142] width 121 height 25
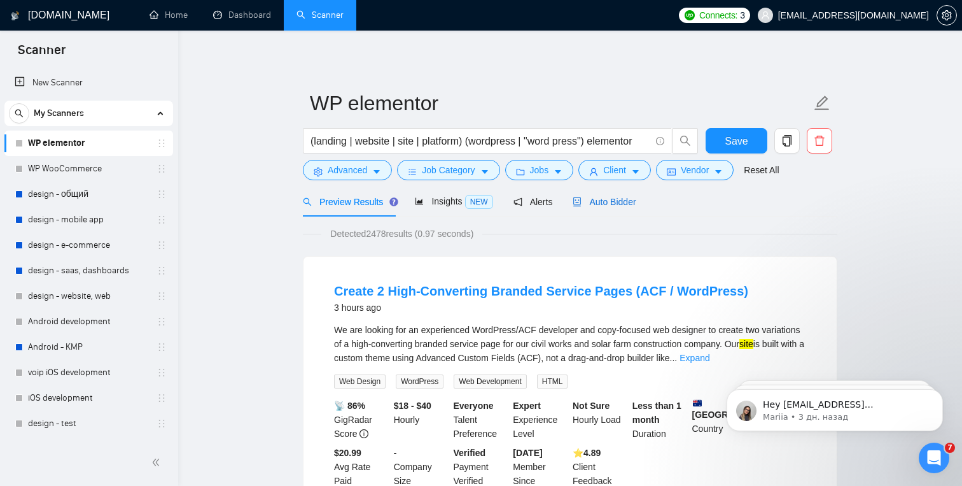
click at [601, 199] on span "Auto Bidder" at bounding box center [604, 202] width 63 height 10
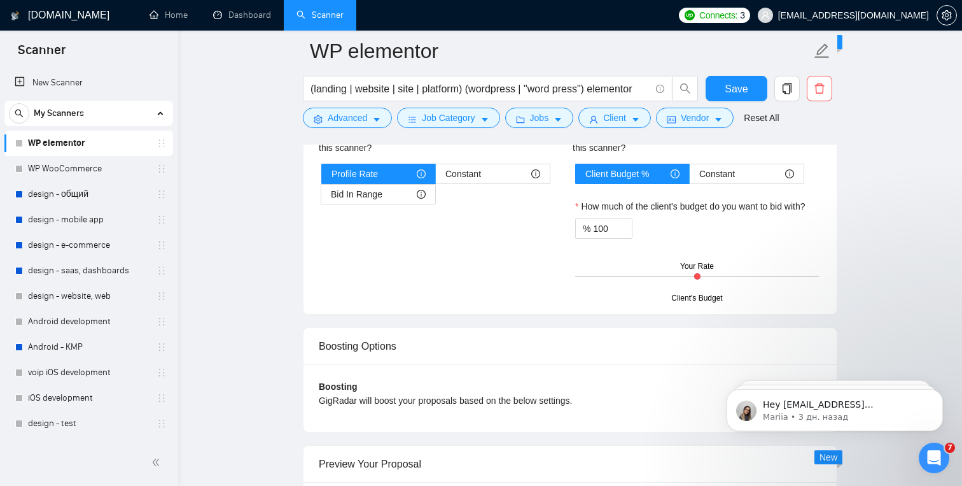
scroll to position [2246, 0]
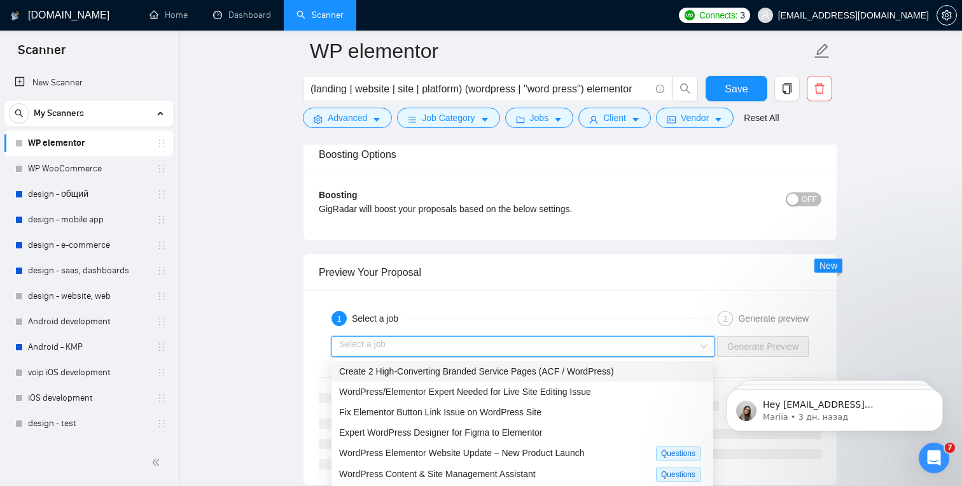
click at [479, 349] on input "search" at bounding box center [518, 346] width 359 height 19
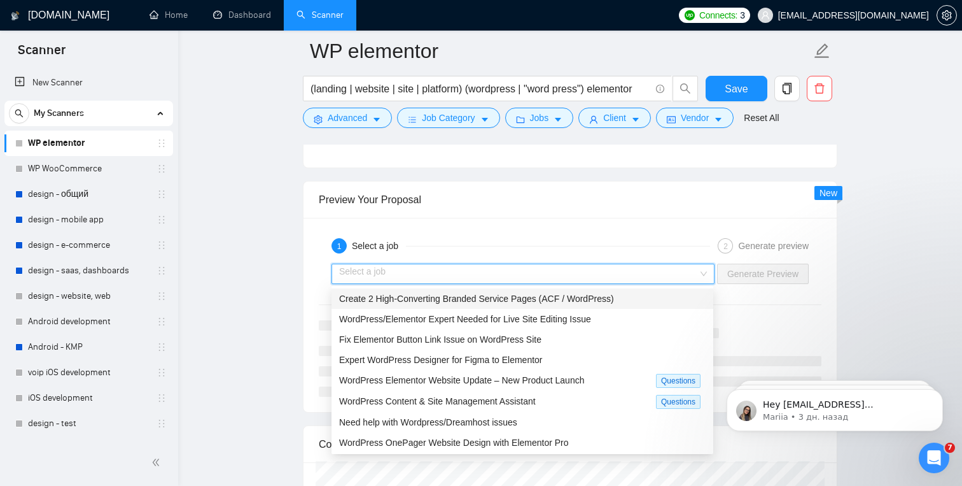
scroll to position [2320, 0]
click at [483, 322] on span "WordPress/Elementor Expert Needed for Live Site Editing Issue" at bounding box center [465, 318] width 252 height 10
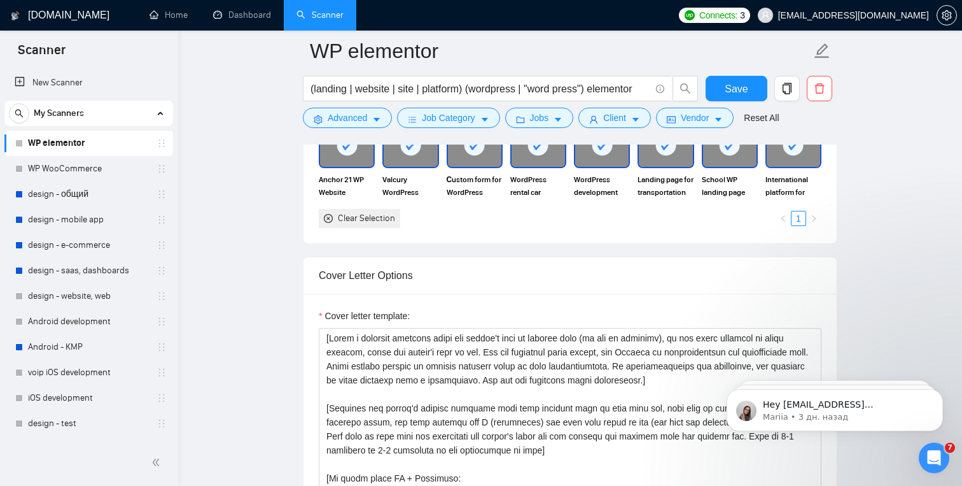
scroll to position [1224, 0]
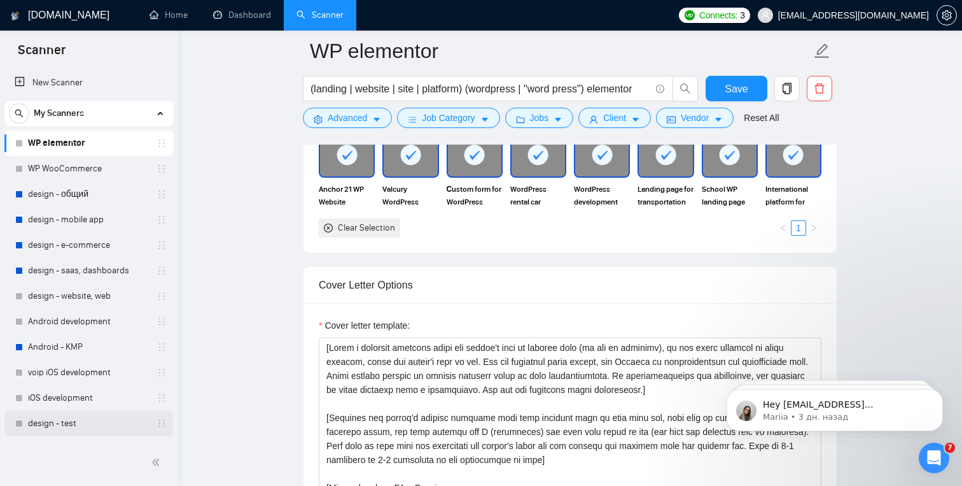
click at [76, 418] on link "design - test" at bounding box center [88, 423] width 121 height 25
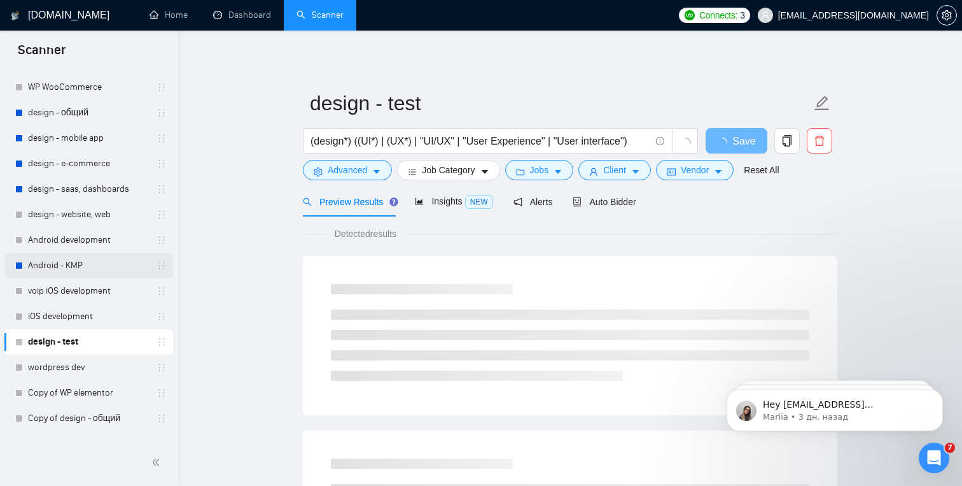
scroll to position [99, 0]
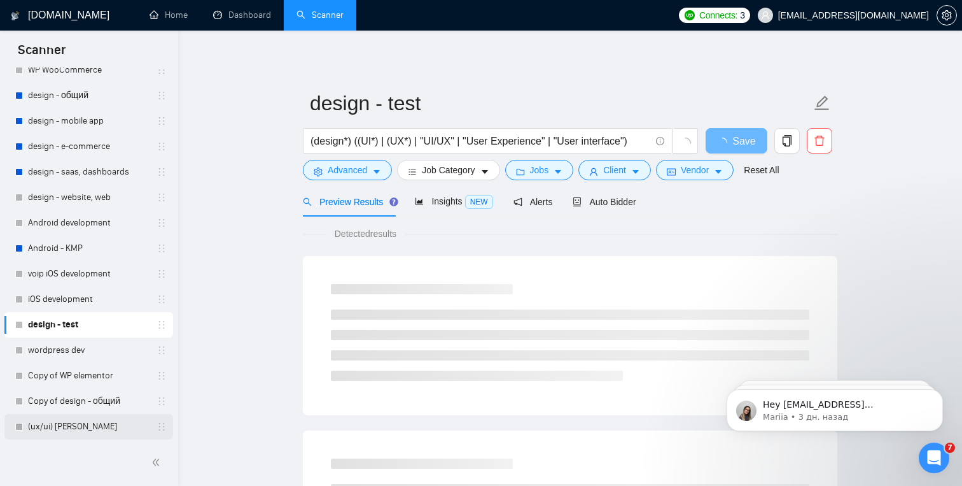
click at [71, 420] on link "(ux/ui) [PERSON_NAME]" at bounding box center [88, 426] width 121 height 25
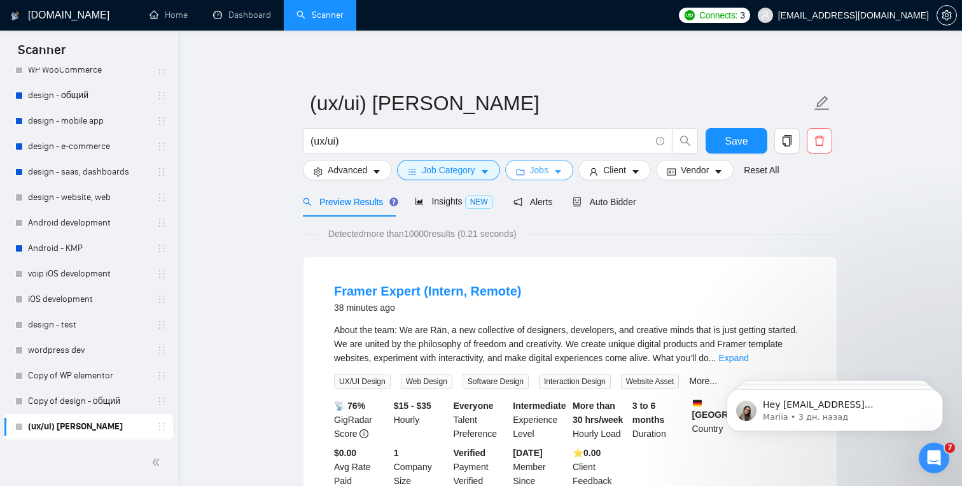
click at [558, 177] on button "Jobs" at bounding box center [539, 170] width 69 height 20
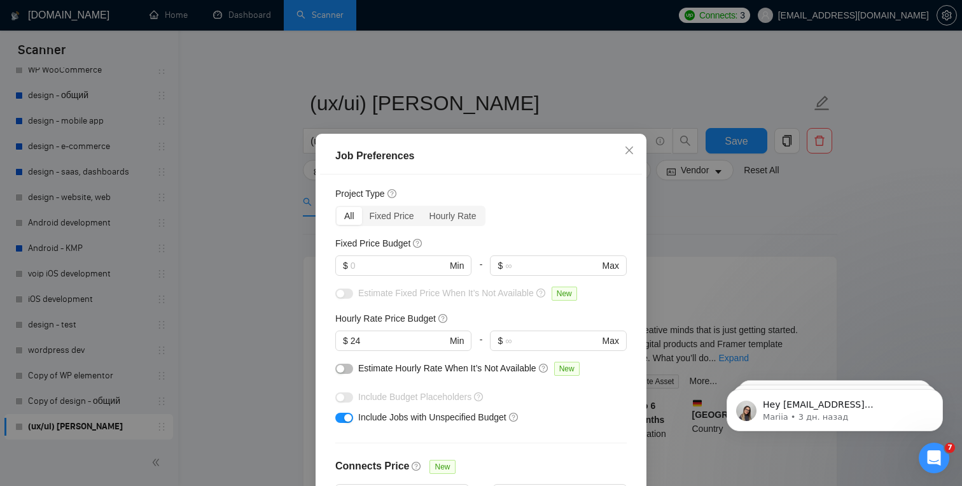
scroll to position [20, 0]
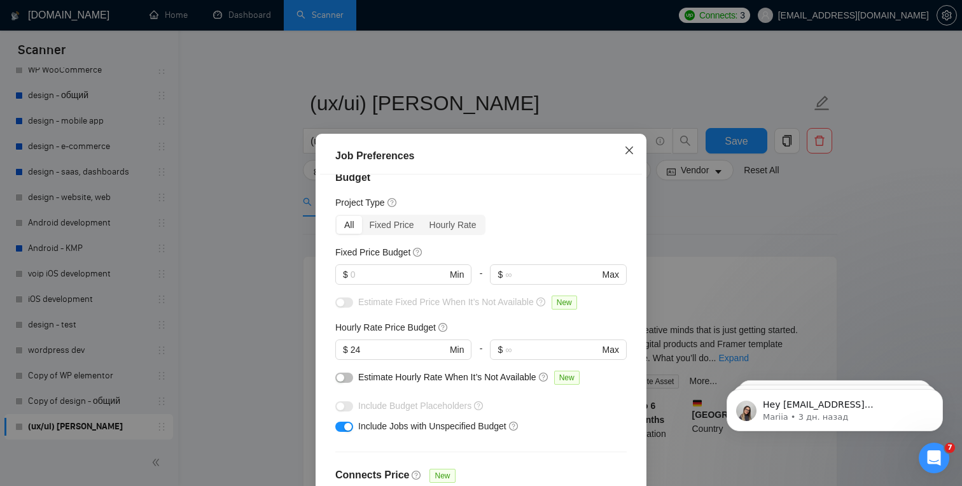
click at [635, 148] on span "Close" at bounding box center [629, 151] width 34 height 34
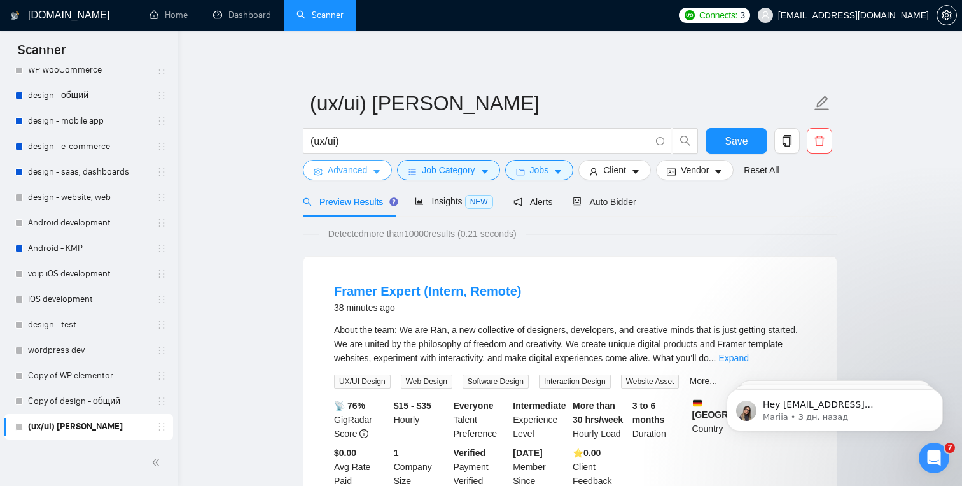
click at [329, 170] on span "Advanced" at bounding box center [347, 170] width 39 height 14
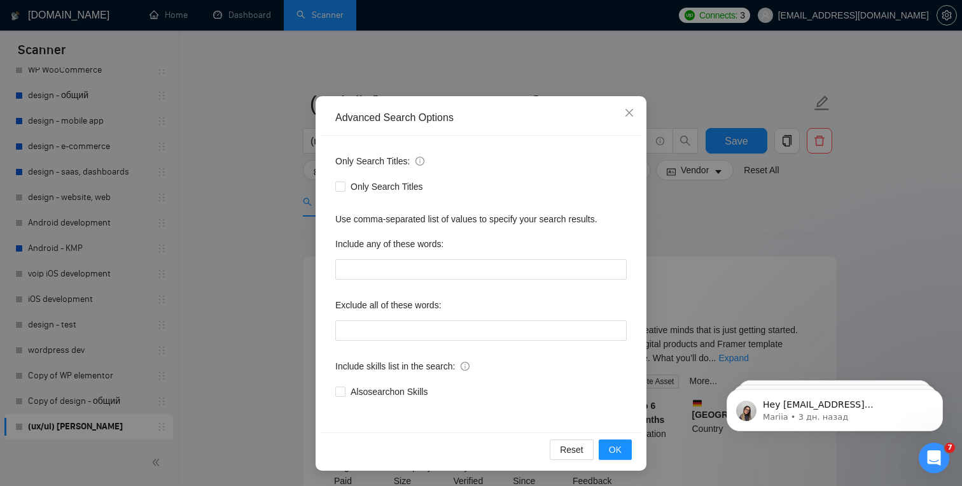
scroll to position [0, 0]
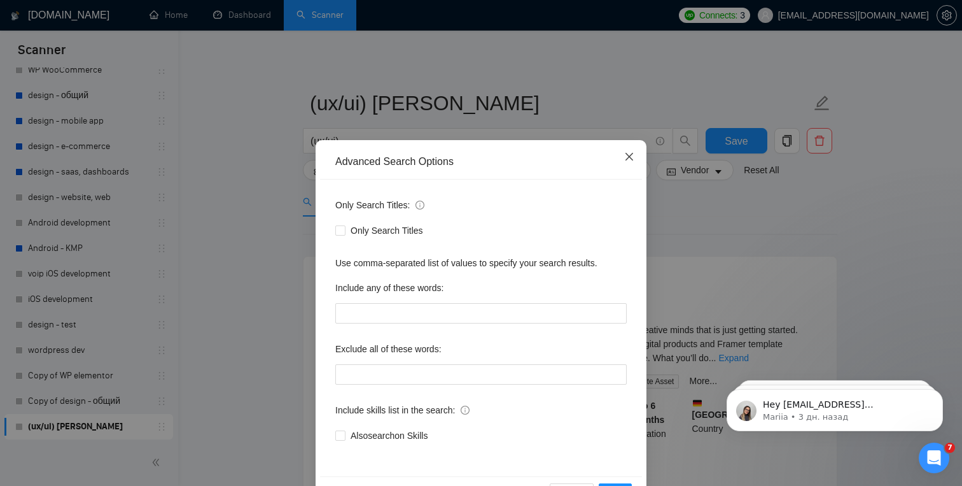
click at [630, 160] on icon "close" at bounding box center [629, 157] width 10 height 10
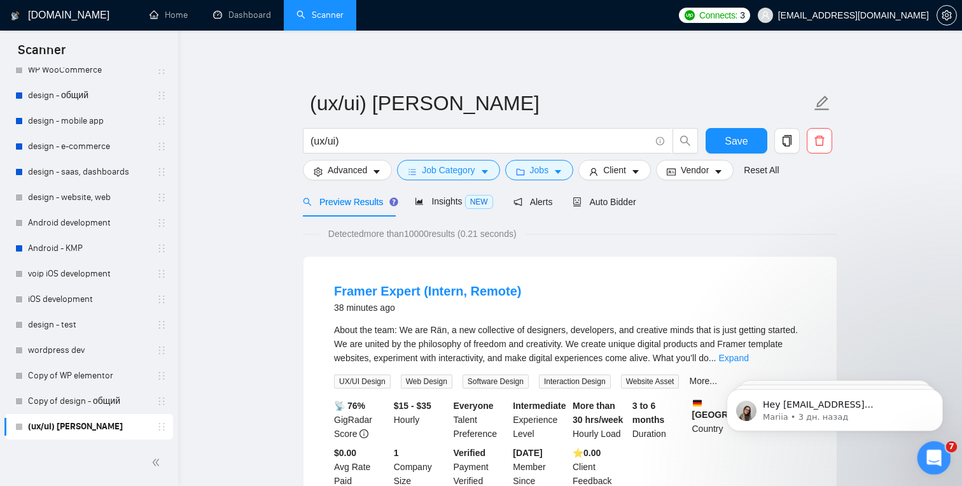
click at [931, 453] on icon "Открыть службу сообщений Intercom" at bounding box center [932, 456] width 21 height 21
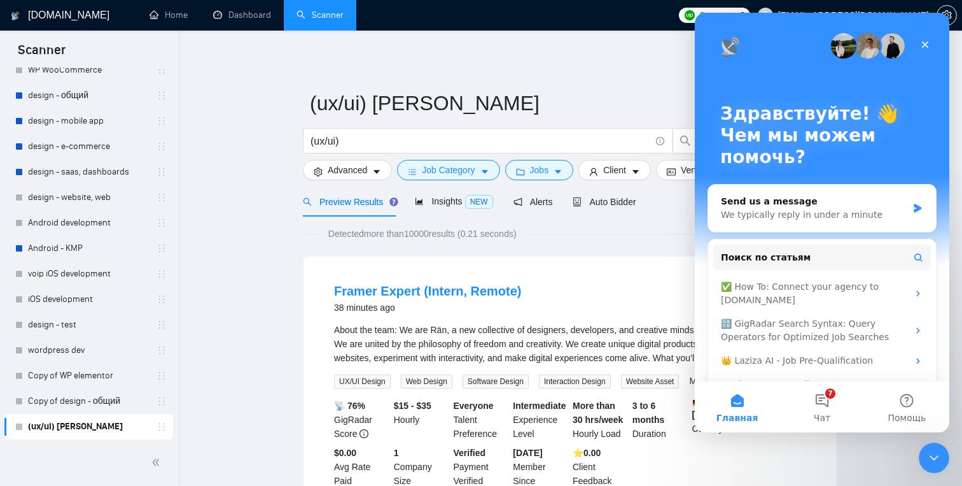
scroll to position [27, 0]
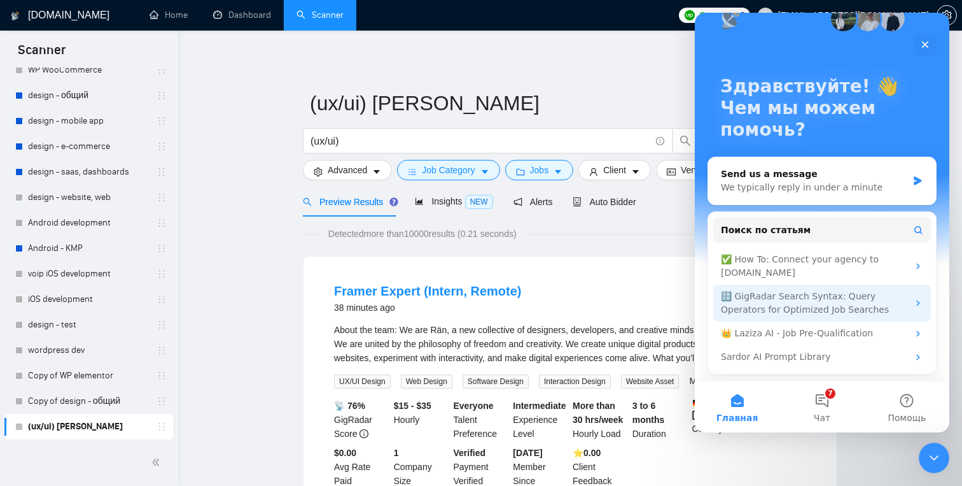
click at [799, 297] on div "🔠 GigRadar Search Syntax: Query Operators for Optimized Job Searches" at bounding box center [814, 303] width 187 height 27
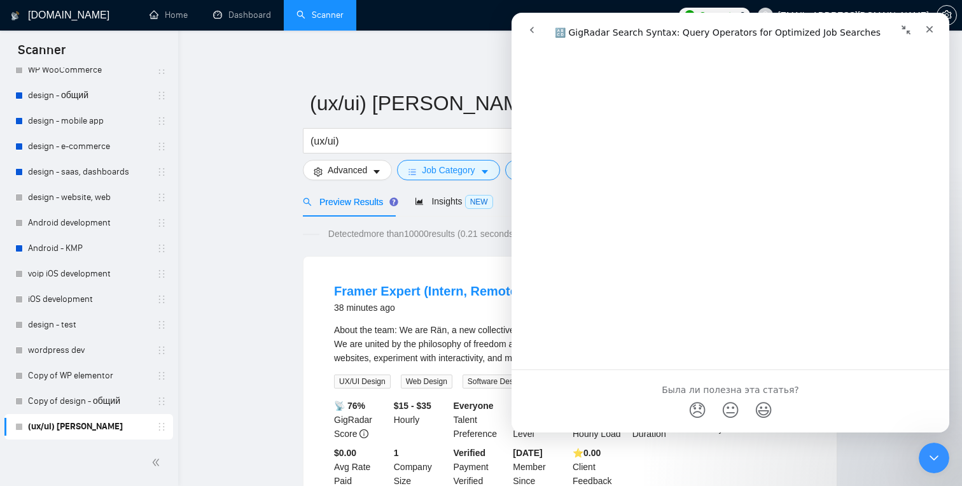
scroll to position [4635, 0]
click at [928, 25] on icon "Закрыть" at bounding box center [930, 29] width 10 height 10
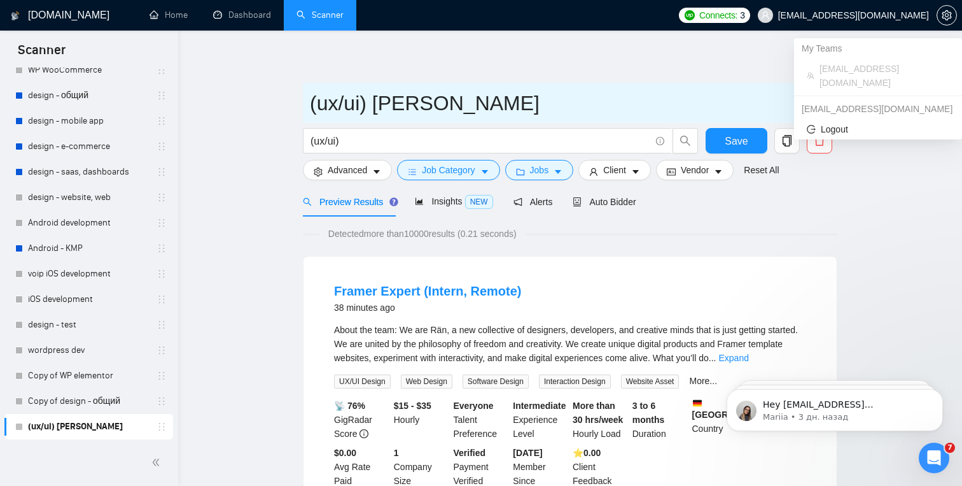
scroll to position [0, 0]
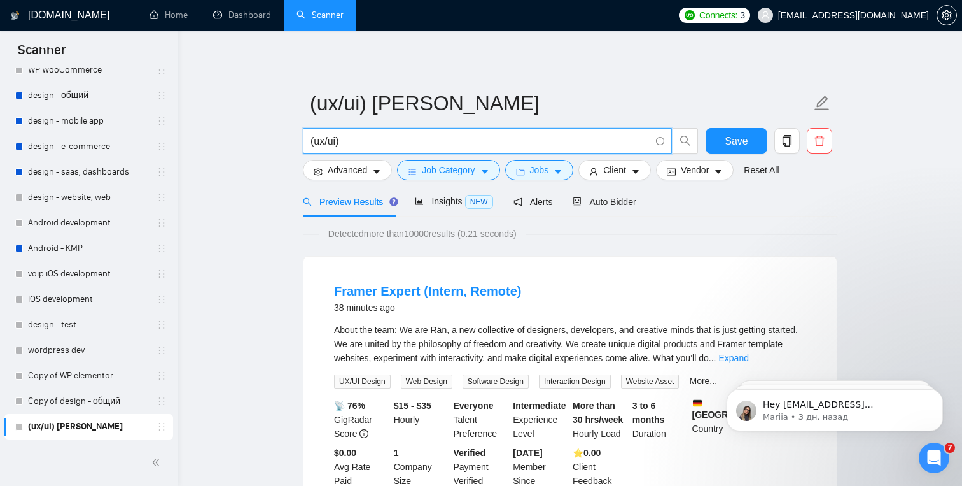
click at [498, 137] on input "(ux/ui)" at bounding box center [481, 141] width 340 height 16
paste input "((ux* | ui* | "user experience" | "user interface") (design* | redesign*)) | ((…"
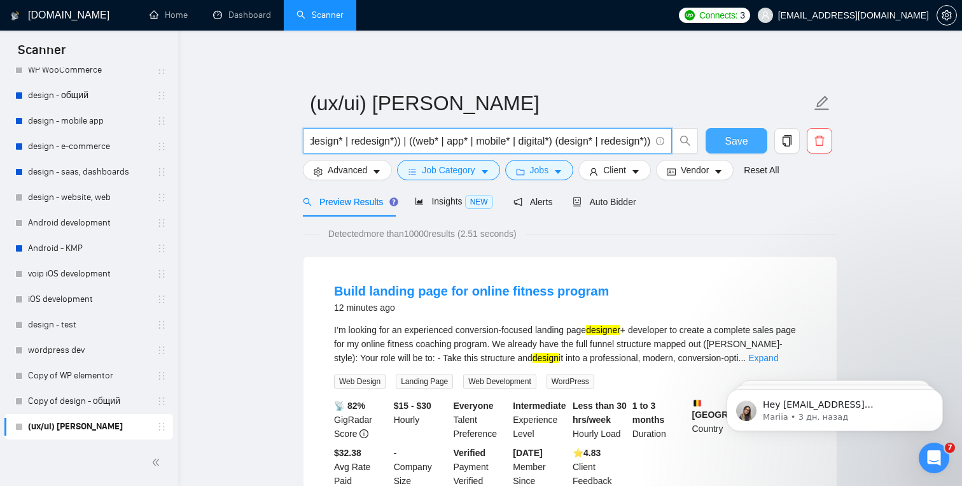
type input "((ux* | ui* | "user experience" | "user interface") (design* | redesign*)) | ((…"
click at [731, 144] on span "Save" at bounding box center [736, 141] width 23 height 16
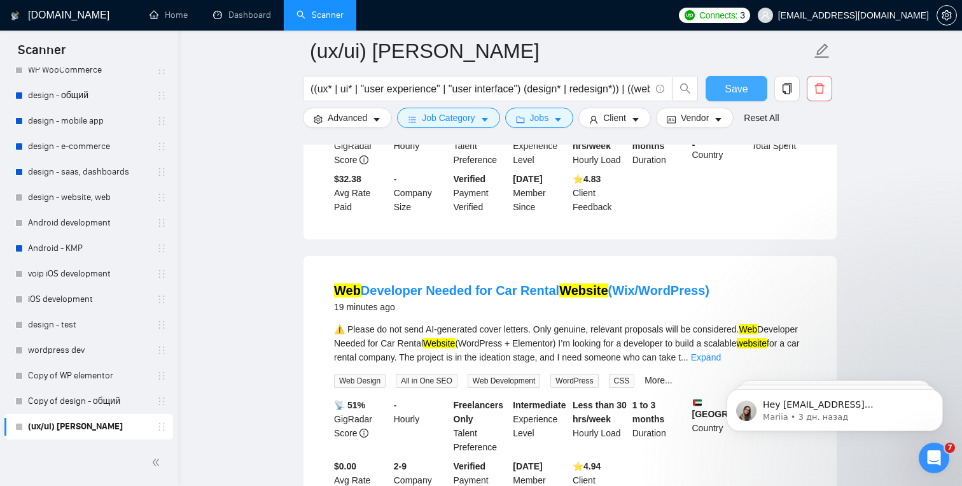
scroll to position [276, 0]
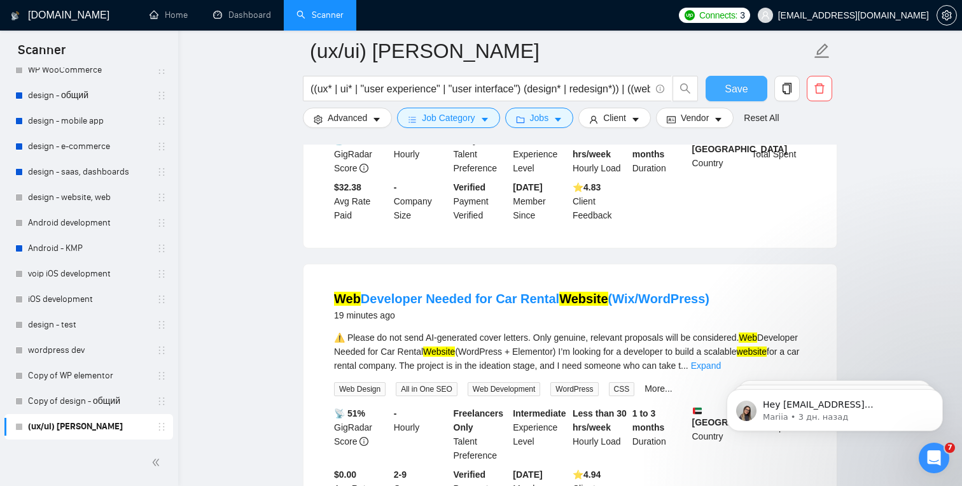
click at [744, 92] on span "Save" at bounding box center [736, 89] width 23 height 16
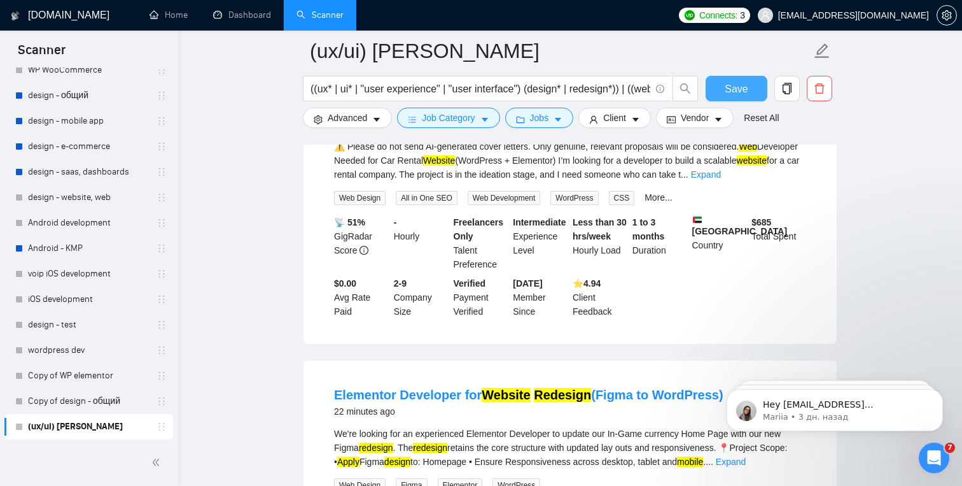
scroll to position [434, 0]
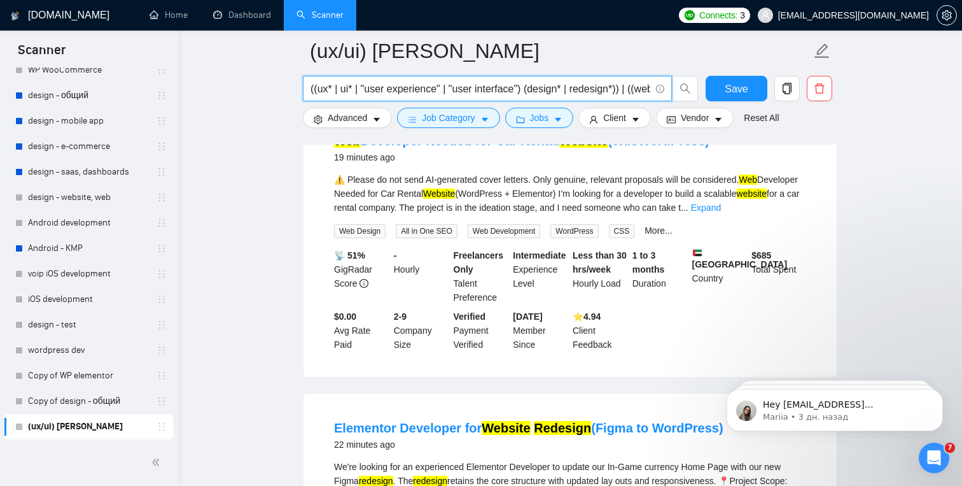
click at [535, 92] on input "((ux* | ui* | "user experience" | "user interface") (design* | redesign*)) | ((…" at bounding box center [481, 89] width 340 height 16
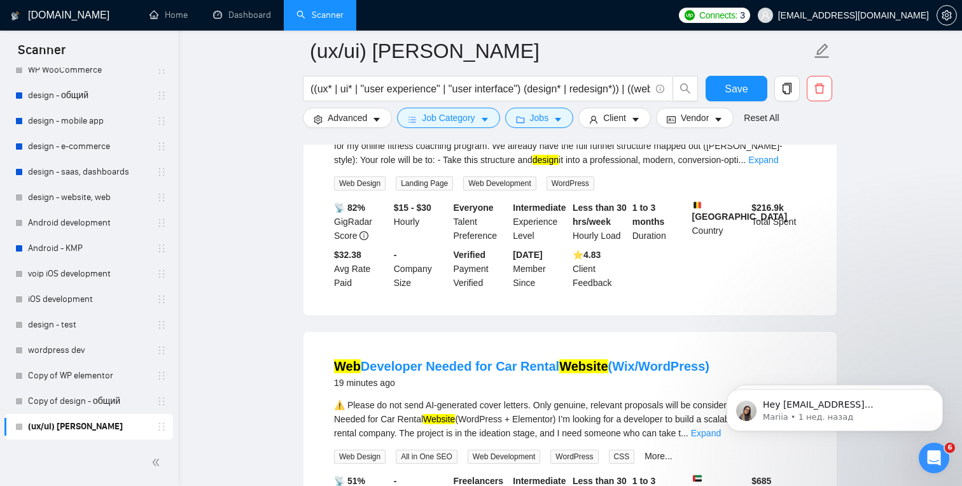
scroll to position [0, 0]
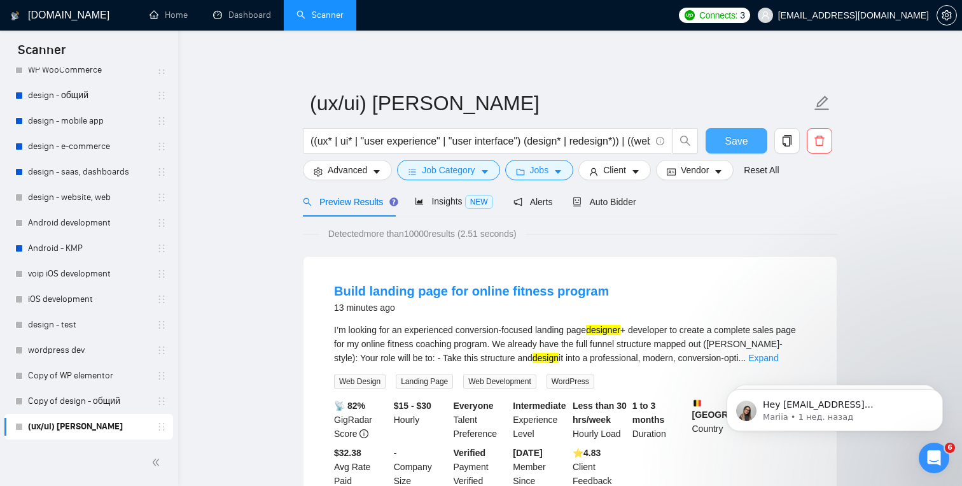
click at [736, 148] on span "Save" at bounding box center [736, 141] width 23 height 16
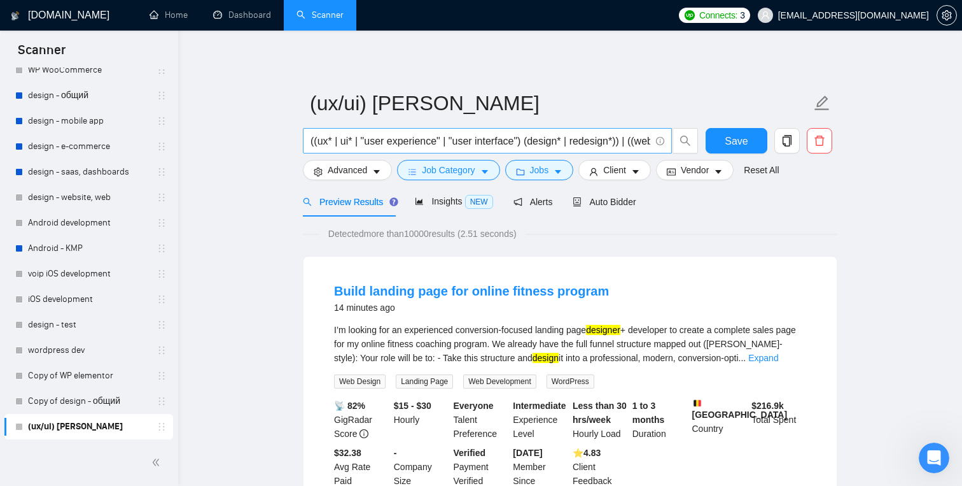
click at [484, 137] on input "((ux* | ui* | "user experience" | "user interface") (design* | redesign*)) | ((…" at bounding box center [481, 141] width 340 height 16
paste input "(ux* | ui* | "user experience" | "user interface") (design* | redesign* | creat…"
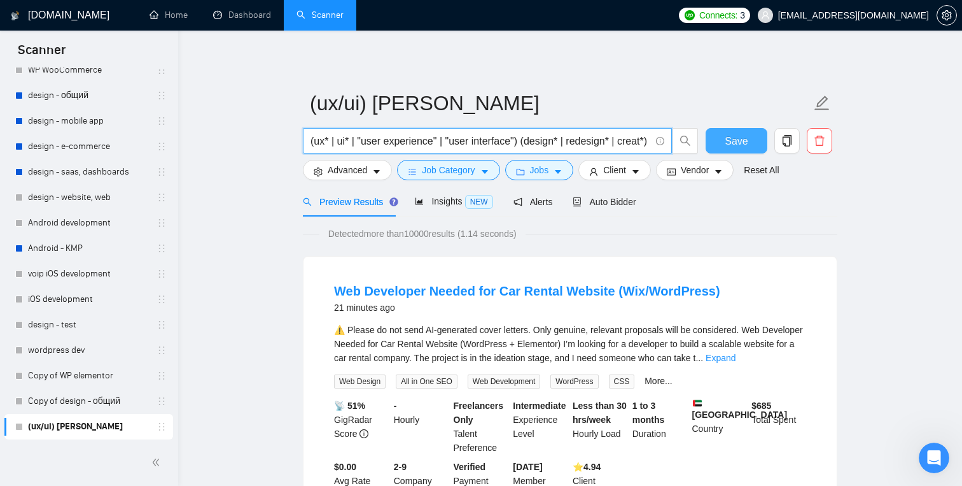
type input "(ux* | ui* | "user experience" | "user interface") (design* | redesign* | creat…"
click at [722, 134] on button "Save" at bounding box center [737, 140] width 62 height 25
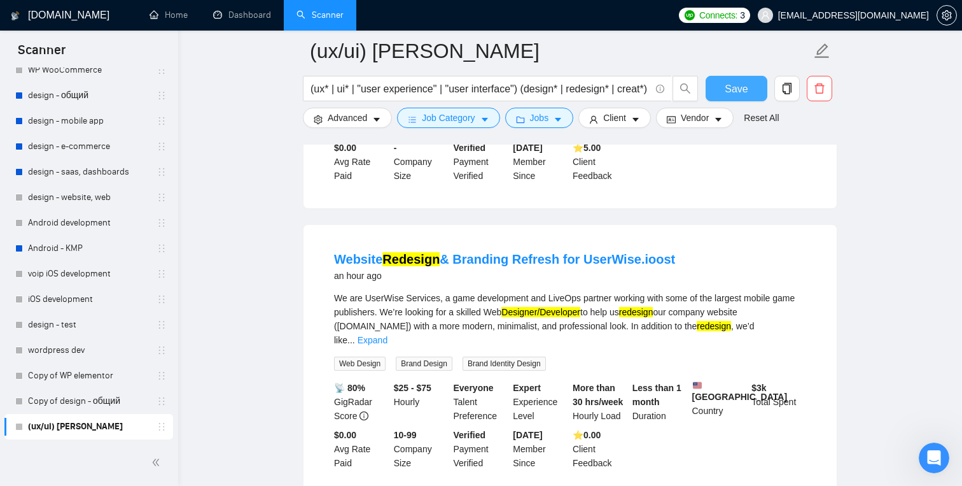
scroll to position [1120, 0]
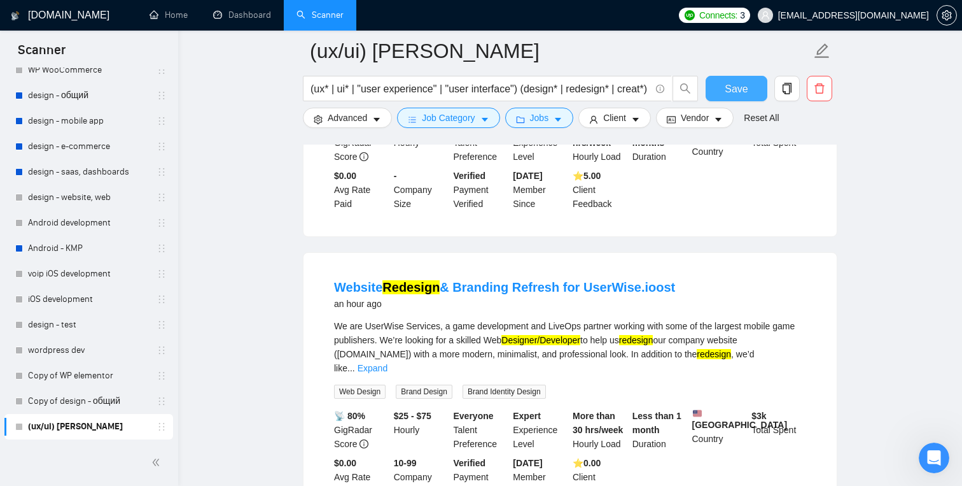
click at [752, 86] on button "Save" at bounding box center [737, 88] width 62 height 25
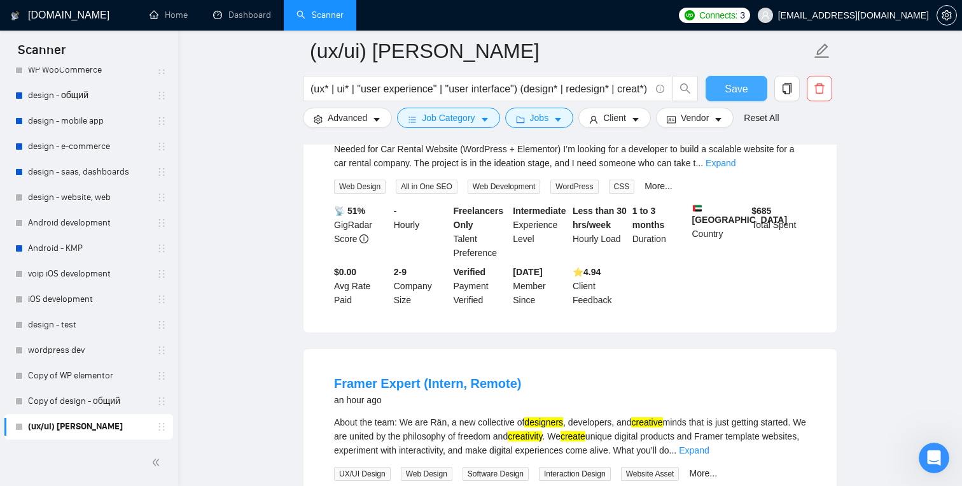
scroll to position [188, 0]
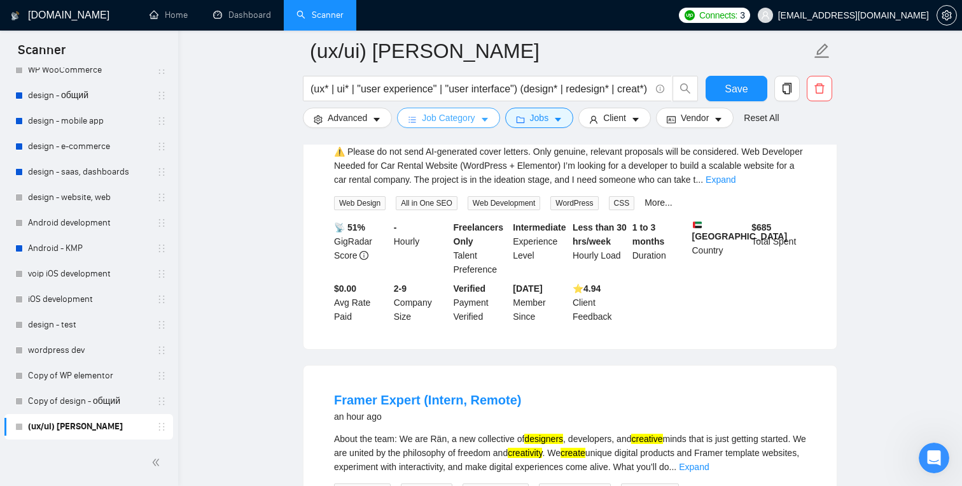
click at [438, 123] on span "Job Category" at bounding box center [448, 118] width 53 height 14
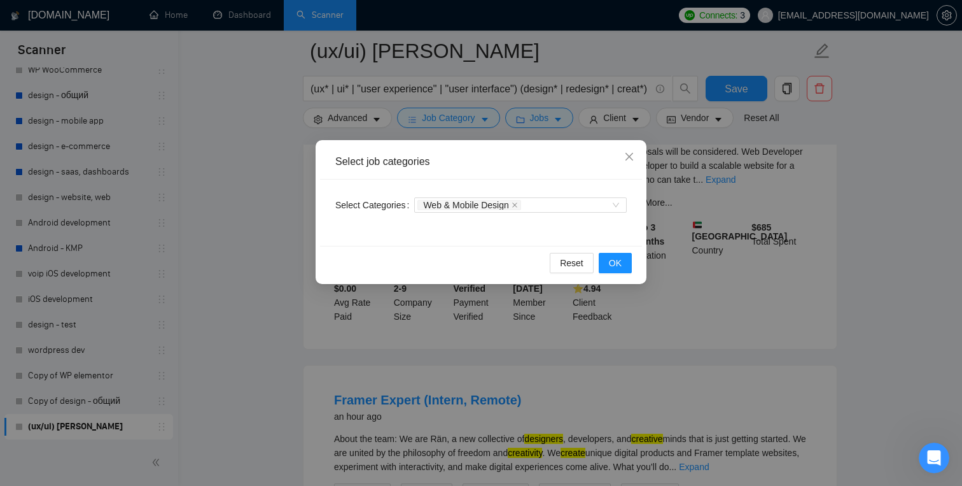
click at [268, 131] on div "Select job categories Select Categories Web & Mobile Design Reset OK" at bounding box center [481, 243] width 962 height 486
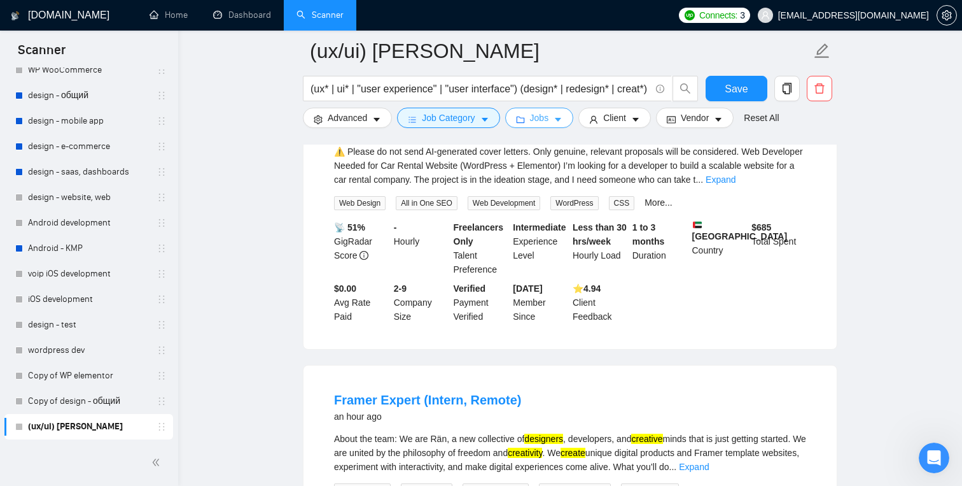
click at [543, 110] on button "Jobs" at bounding box center [539, 118] width 69 height 20
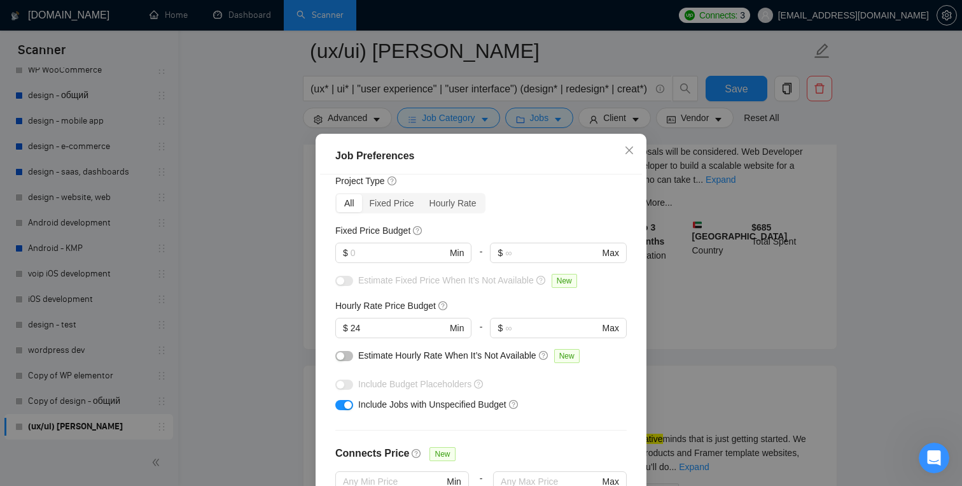
scroll to position [39, 0]
click at [437, 253] on input "text" at bounding box center [399, 255] width 96 height 14
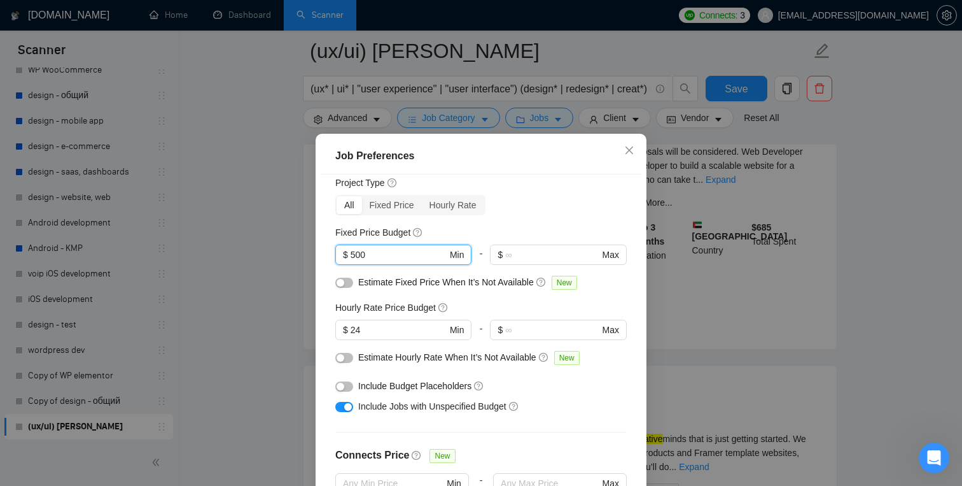
type input "500"
click at [543, 226] on div "Fixed Price Budget" at bounding box center [481, 232] width 292 height 14
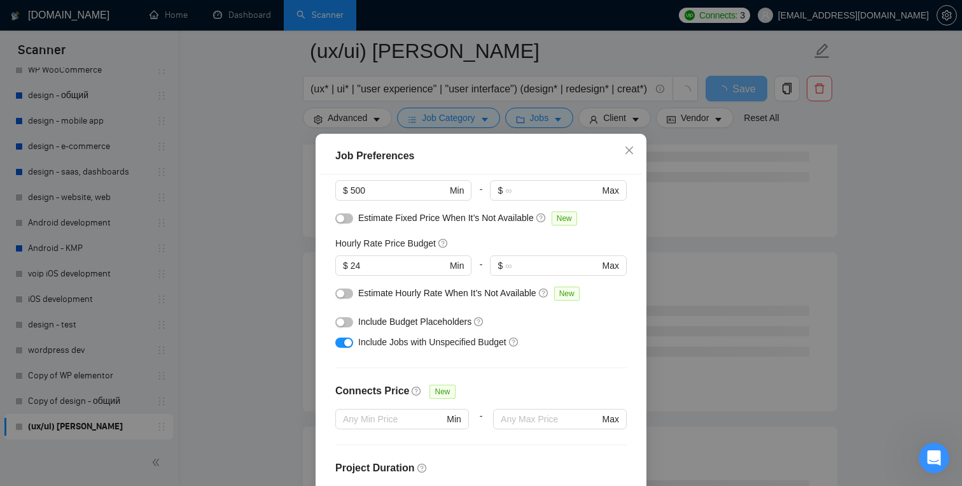
scroll to position [104, 0]
click at [407, 267] on input "24" at bounding box center [399, 265] width 96 height 14
click at [349, 323] on button "button" at bounding box center [344, 321] width 18 height 10
click at [346, 293] on button "button" at bounding box center [344, 293] width 18 height 10
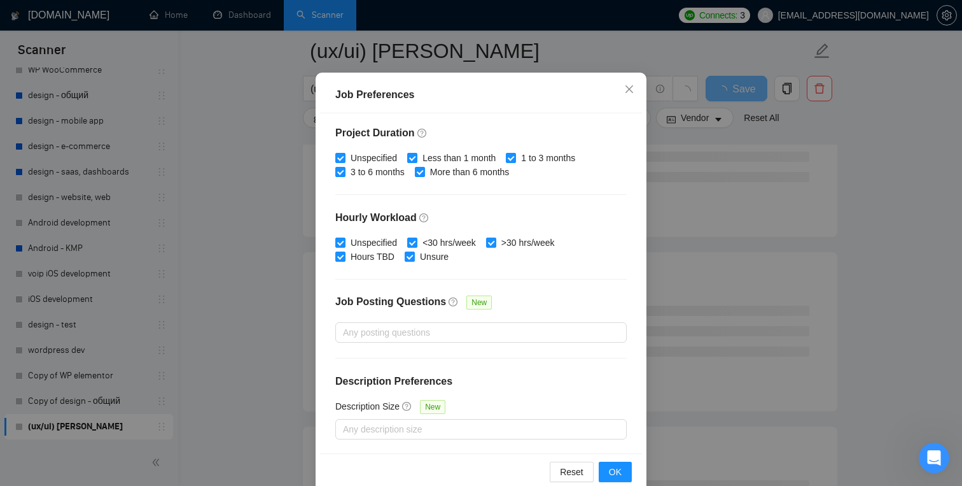
scroll to position [85, 0]
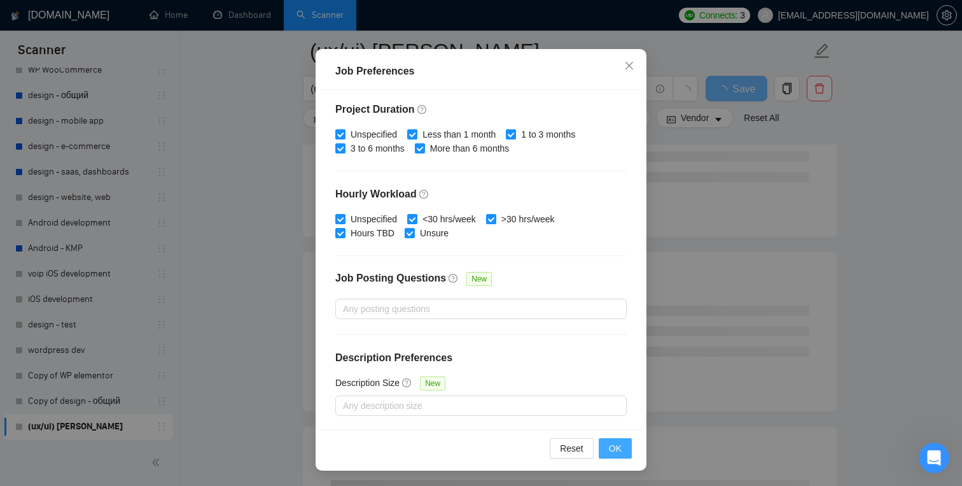
click at [616, 453] on span "OK" at bounding box center [615, 448] width 13 height 14
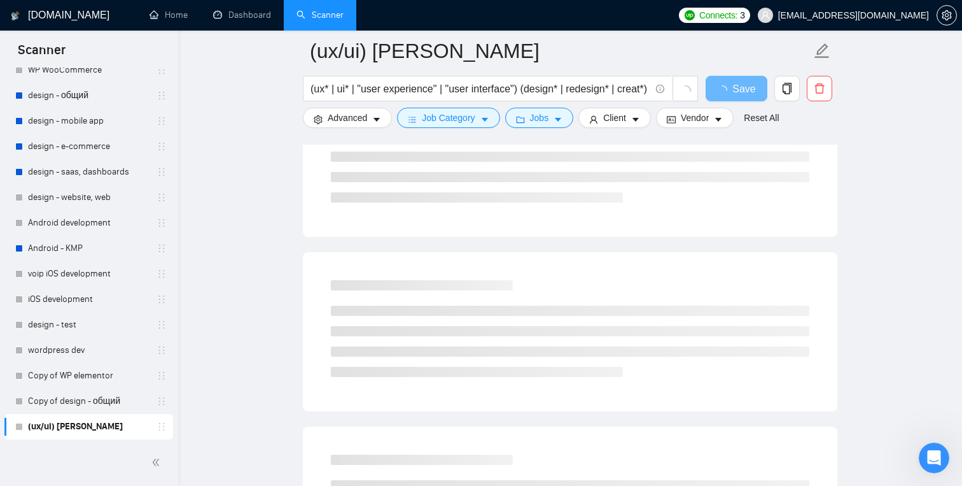
scroll to position [27, 0]
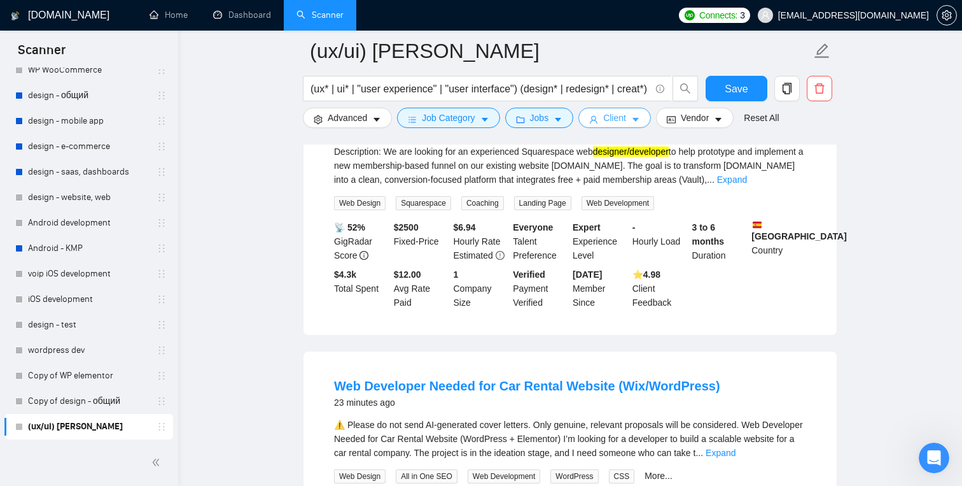
click at [608, 121] on span "Client" at bounding box center [614, 118] width 23 height 14
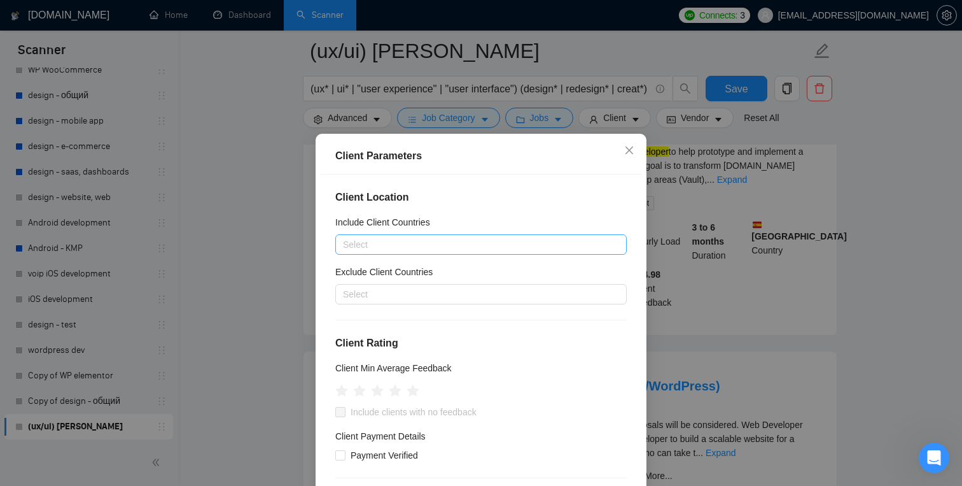
click at [439, 241] on div at bounding box center [475, 244] width 272 height 15
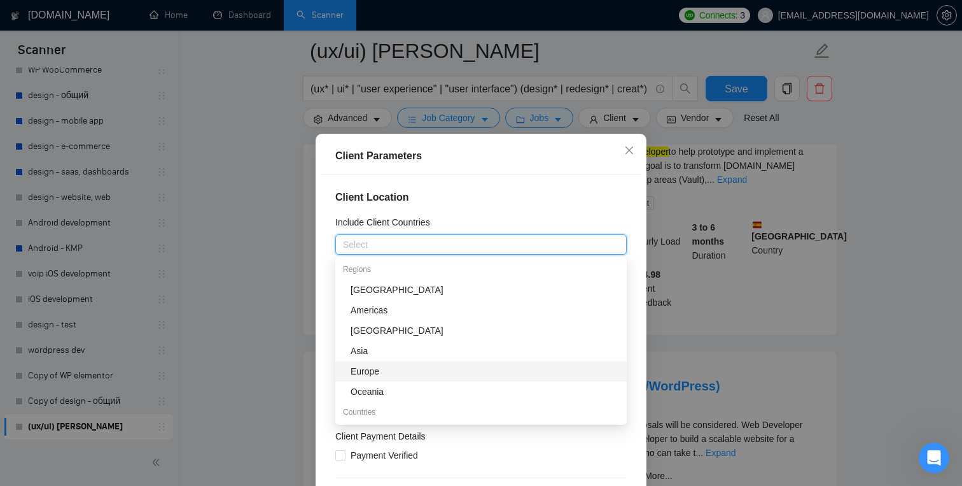
click at [382, 370] on div "Europe" at bounding box center [485, 371] width 269 height 14
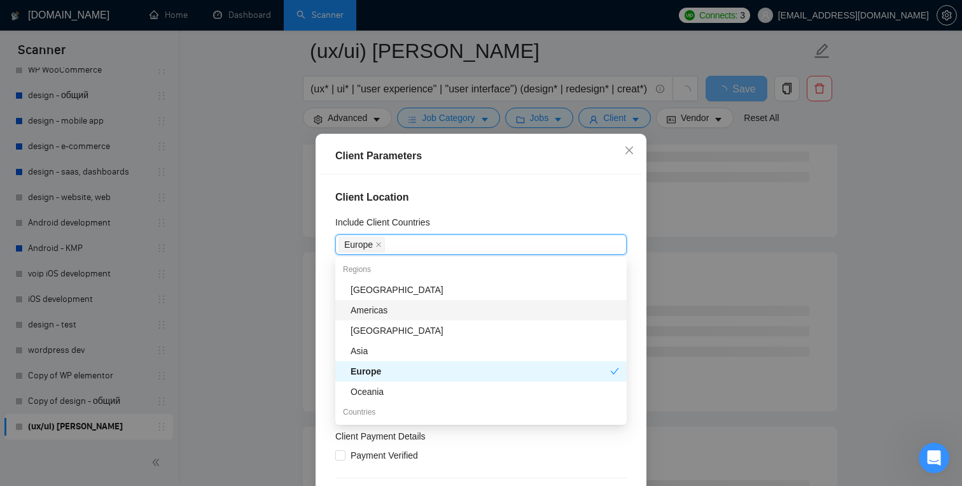
click at [400, 304] on div "Americas" at bounding box center [485, 310] width 269 height 14
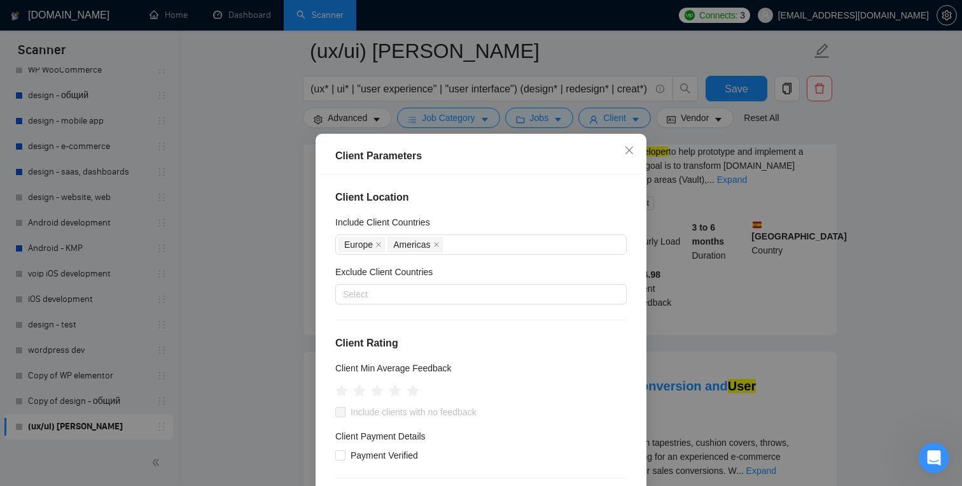
click at [559, 204] on h4 "Client Location" at bounding box center [481, 197] width 292 height 15
click at [440, 295] on div at bounding box center [475, 293] width 272 height 15
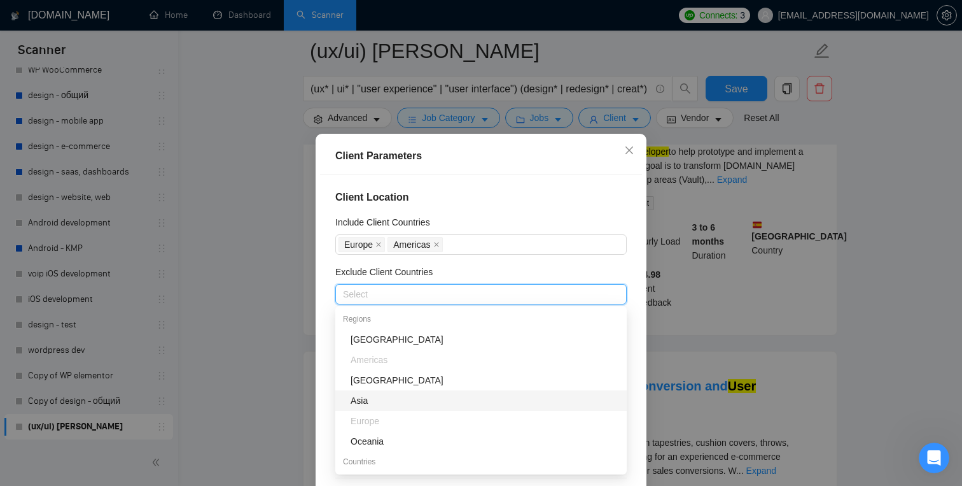
click at [390, 404] on div "Asia" at bounding box center [485, 400] width 269 height 14
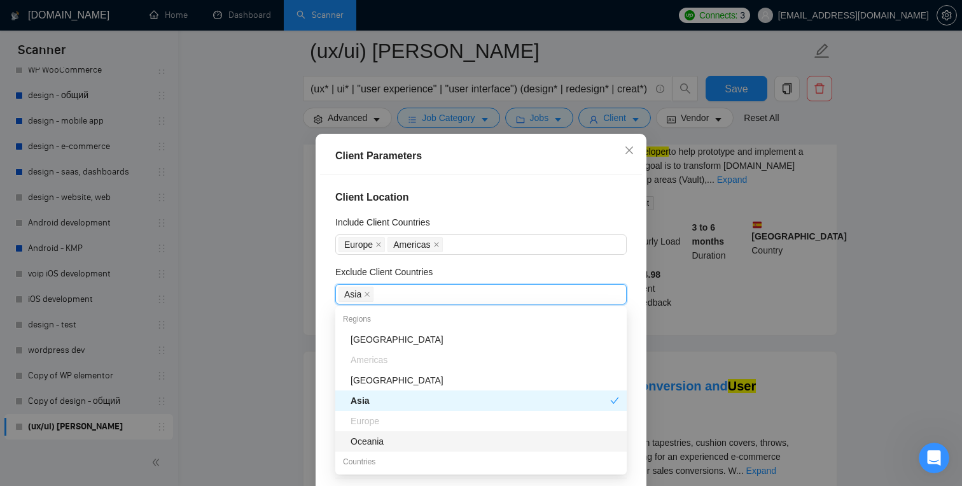
click at [385, 439] on div "Oceania" at bounding box center [485, 441] width 269 height 14
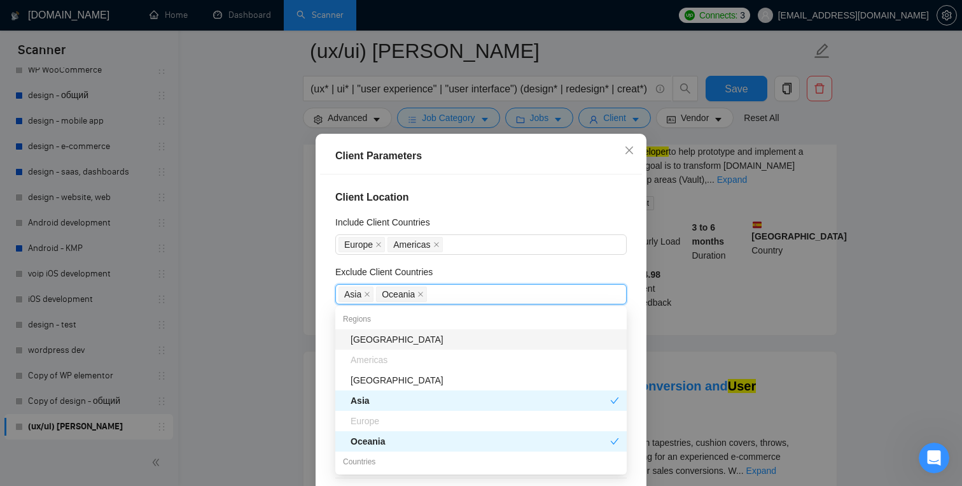
click at [396, 338] on div "[GEOGRAPHIC_DATA]" at bounding box center [485, 339] width 269 height 14
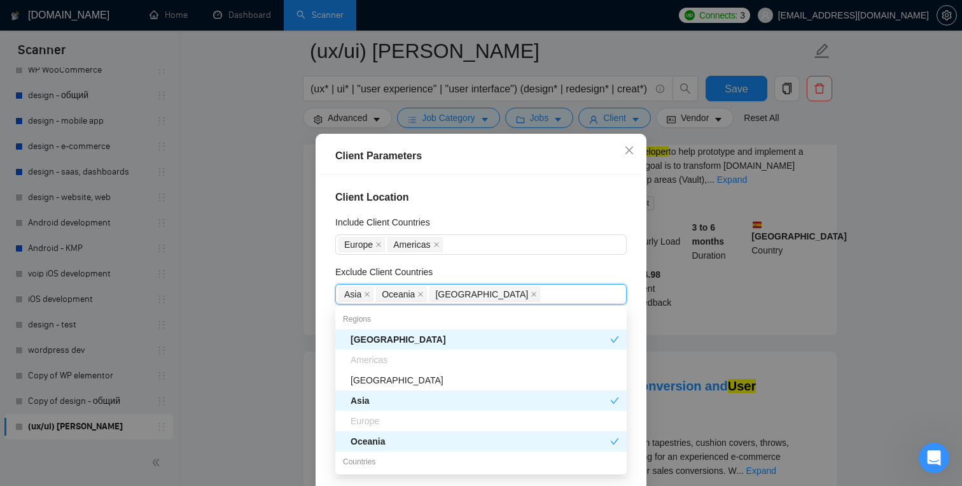
click at [521, 217] on div "Include Client Countries" at bounding box center [481, 224] width 292 height 19
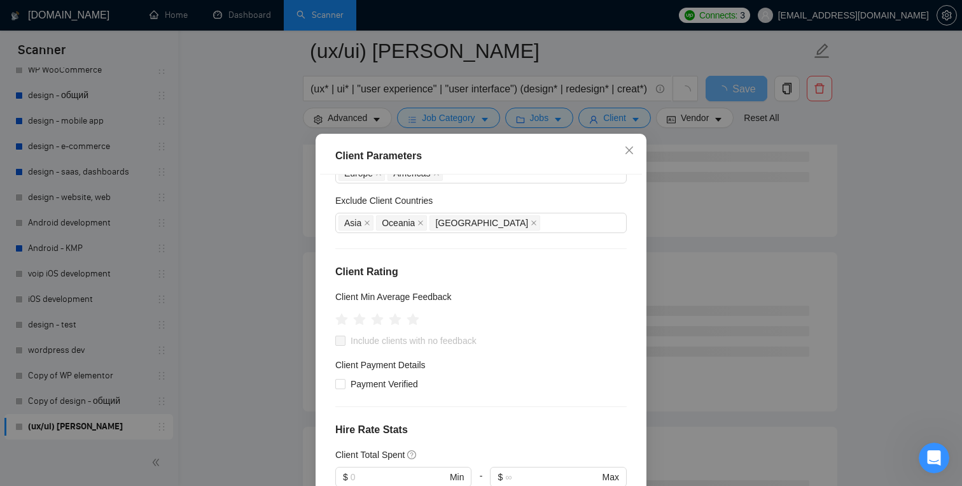
scroll to position [88, 0]
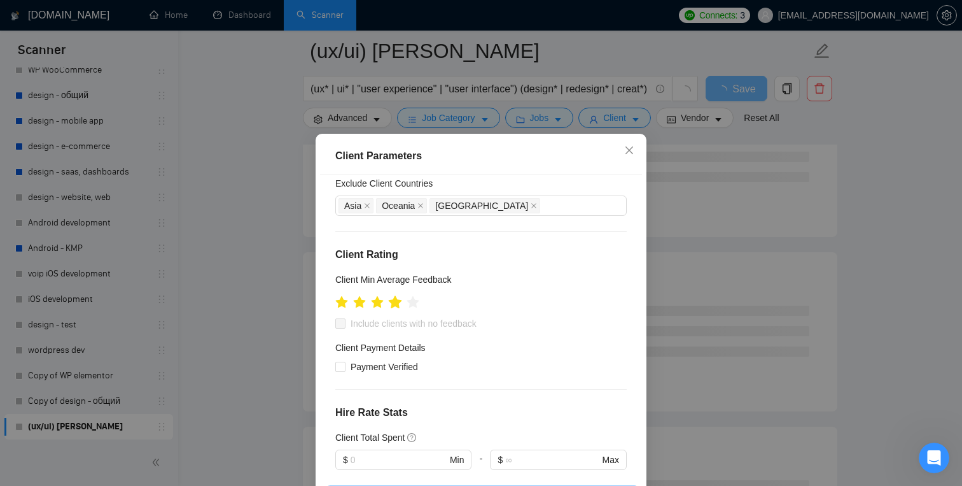
click at [398, 305] on icon "star" at bounding box center [395, 301] width 13 height 13
click at [344, 324] on input "Include clients with no feedback" at bounding box center [339, 322] width 9 height 9
checkbox input "true"
click at [344, 365] on input "Payment Verified" at bounding box center [339, 366] width 9 height 9
checkbox input "true"
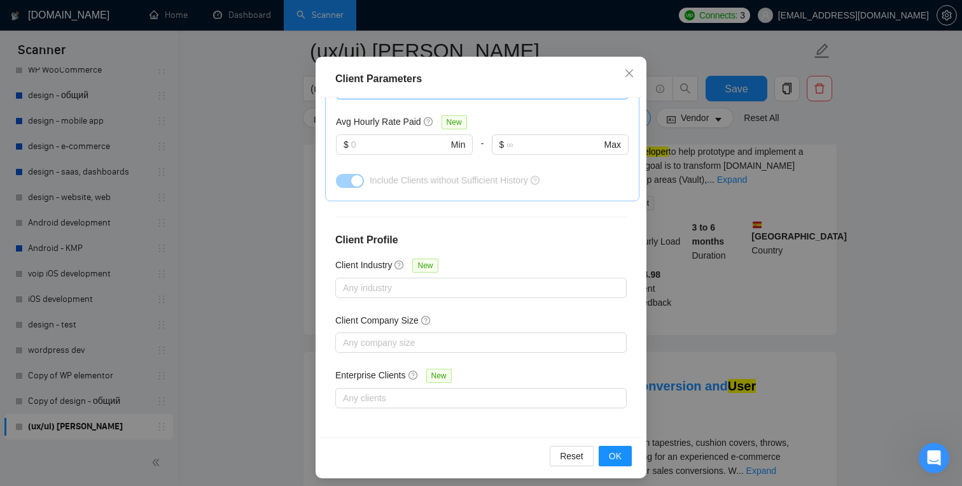
scroll to position [85, 0]
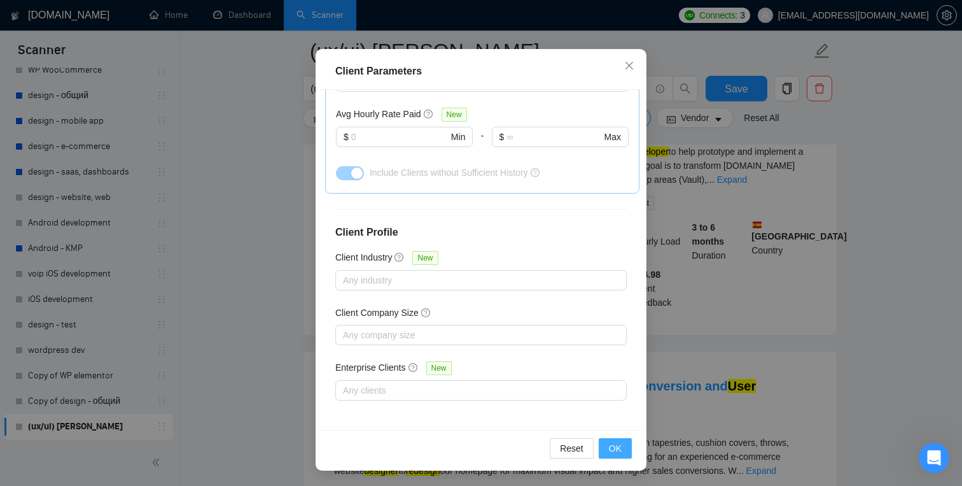
click at [605, 445] on button "OK" at bounding box center [615, 448] width 33 height 20
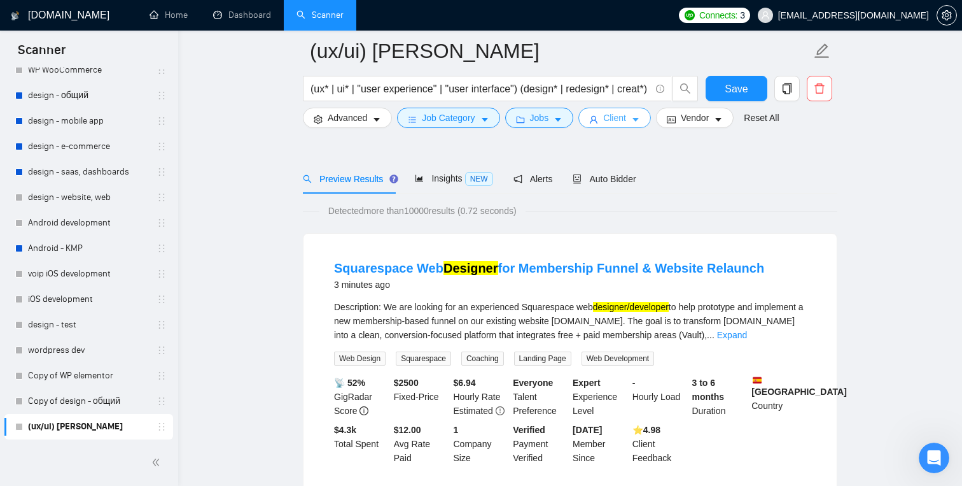
scroll to position [0, 0]
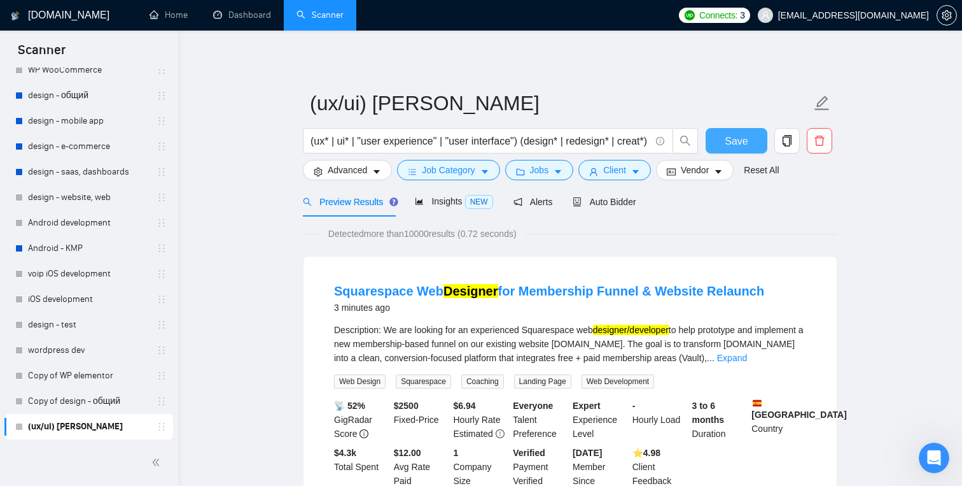
click at [739, 149] on button "Save" at bounding box center [737, 140] width 62 height 25
click at [624, 173] on span "Client" at bounding box center [614, 170] width 23 height 14
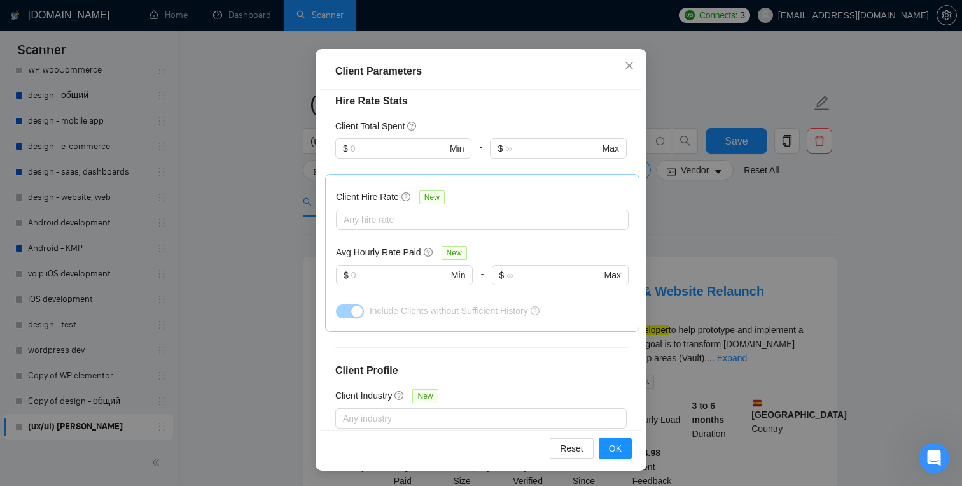
scroll to position [314, 0]
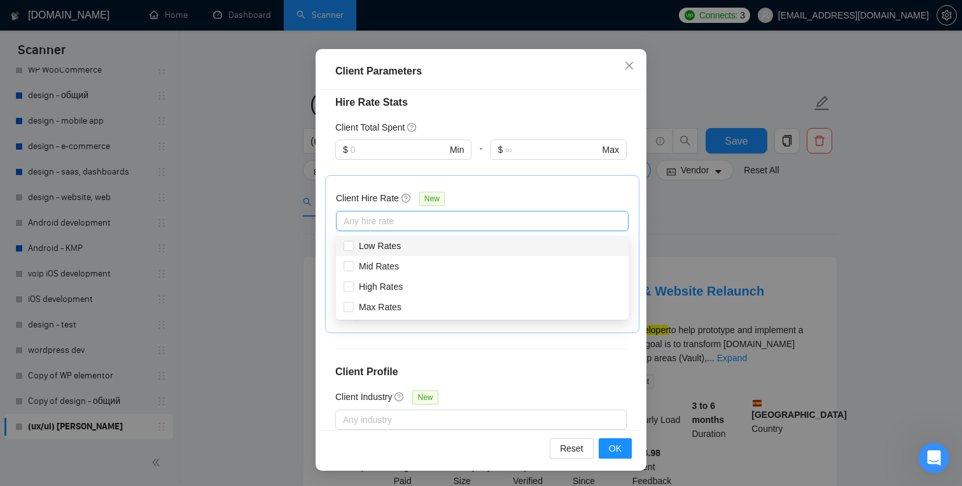
click at [444, 219] on div at bounding box center [476, 220] width 274 height 15
click at [351, 265] on input "Mid Rates" at bounding box center [348, 265] width 9 height 9
checkbox input "true"
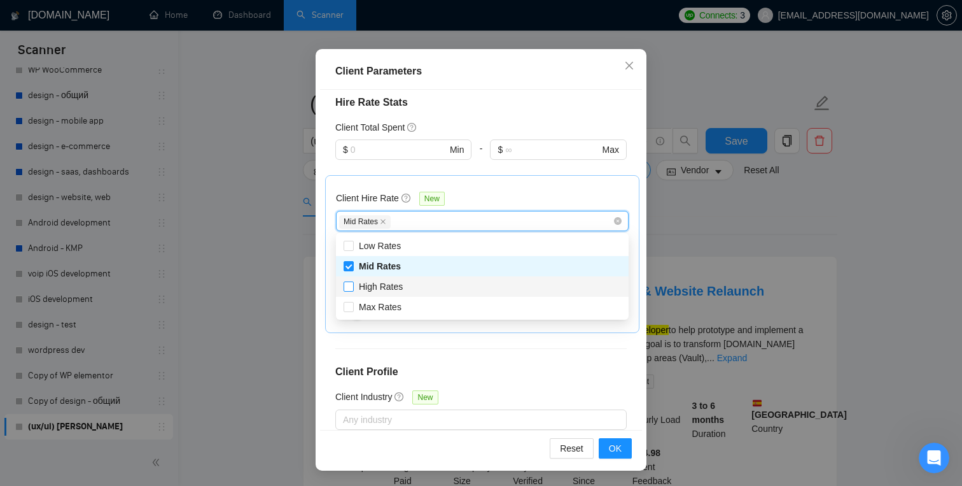
click at [349, 282] on input "High Rates" at bounding box center [348, 285] width 9 height 9
checkbox input "true"
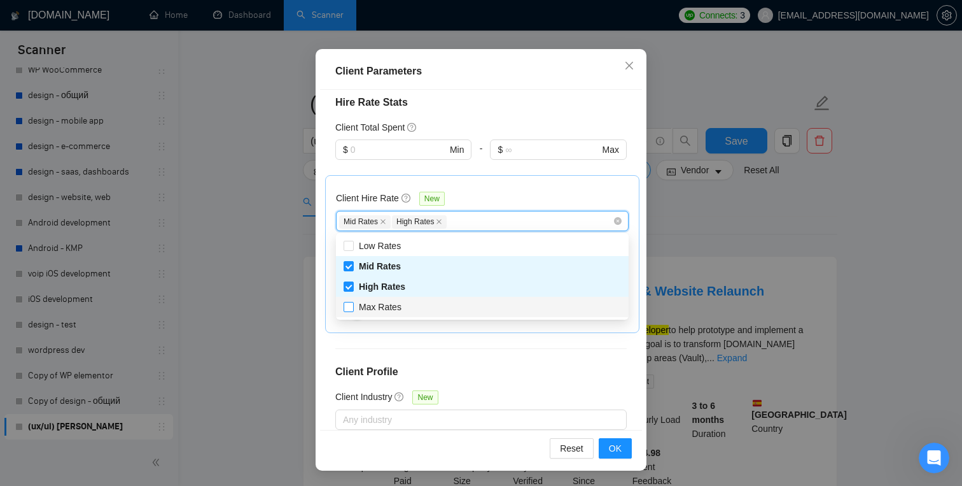
click at [349, 305] on input "Max Rates" at bounding box center [348, 306] width 9 height 9
checkbox input "true"
click at [595, 355] on div "Client Location Include Client Countries Europe Americas Exclude Client Countri…" at bounding box center [481, 260] width 322 height 340
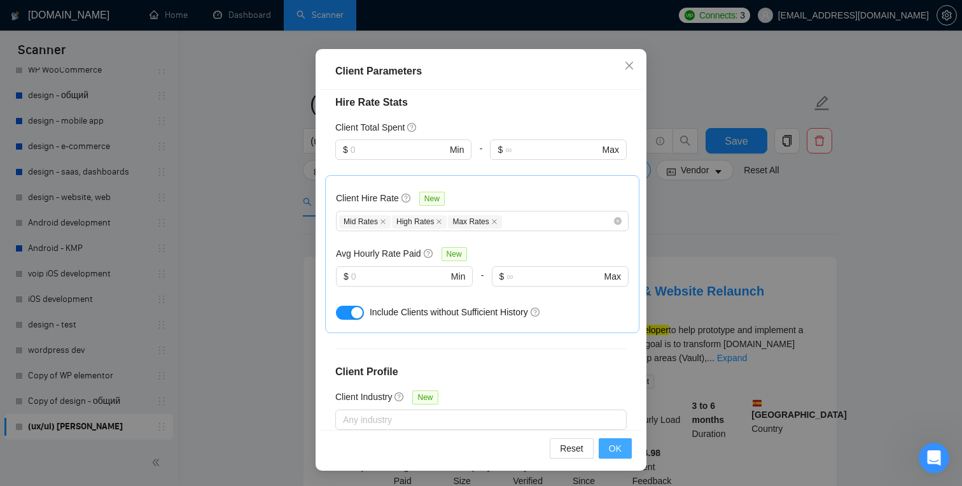
click at [619, 448] on span "OK" at bounding box center [615, 448] width 13 height 14
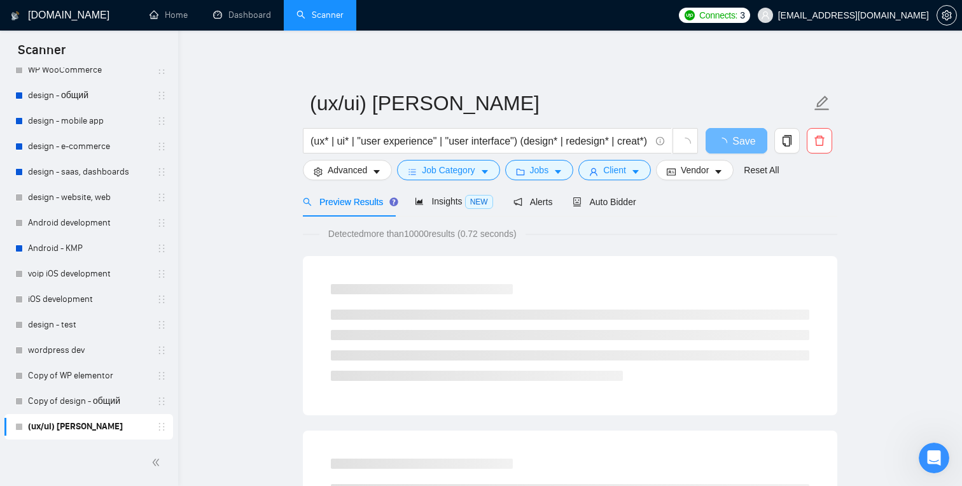
scroll to position [27, 0]
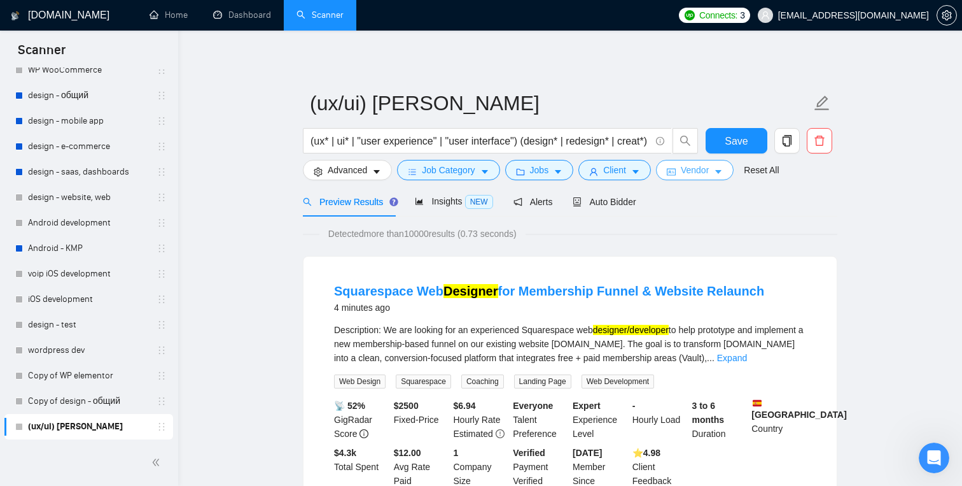
click at [709, 167] on span "Vendor" at bounding box center [695, 170] width 28 height 14
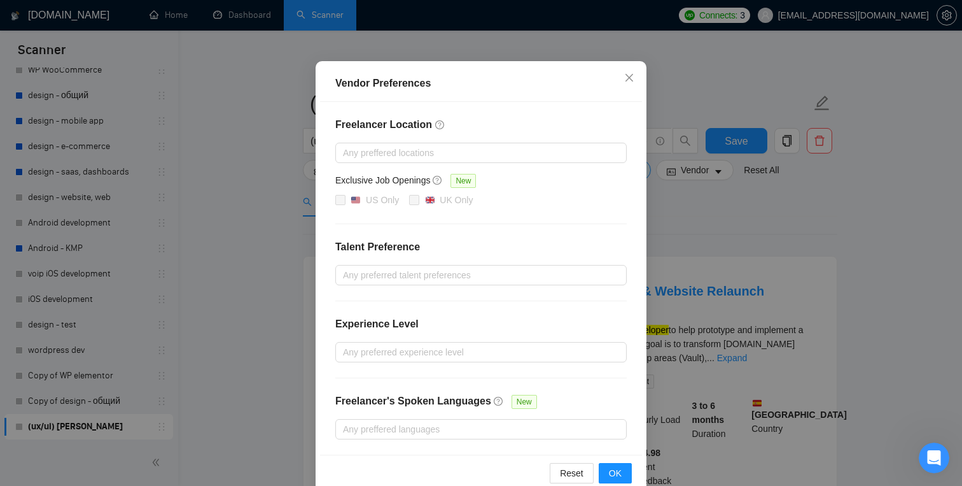
scroll to position [84, 0]
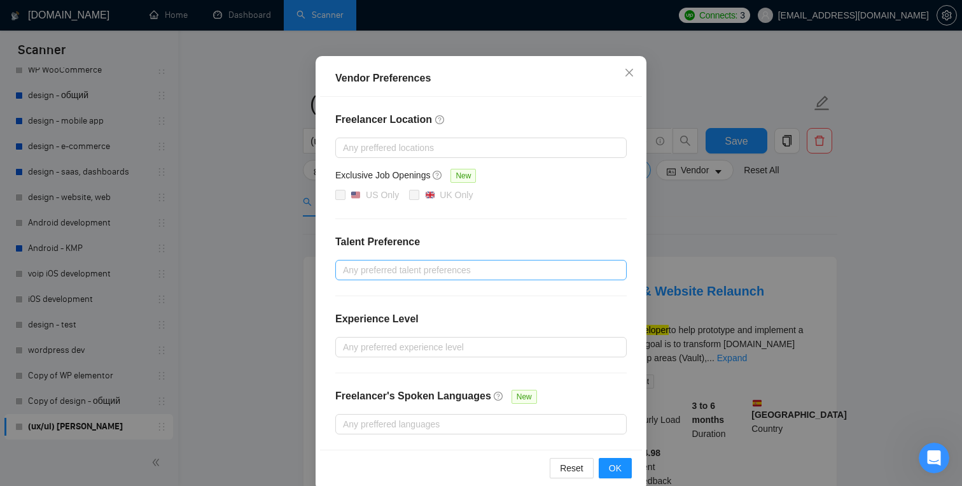
click at [481, 271] on div at bounding box center [475, 269] width 272 height 15
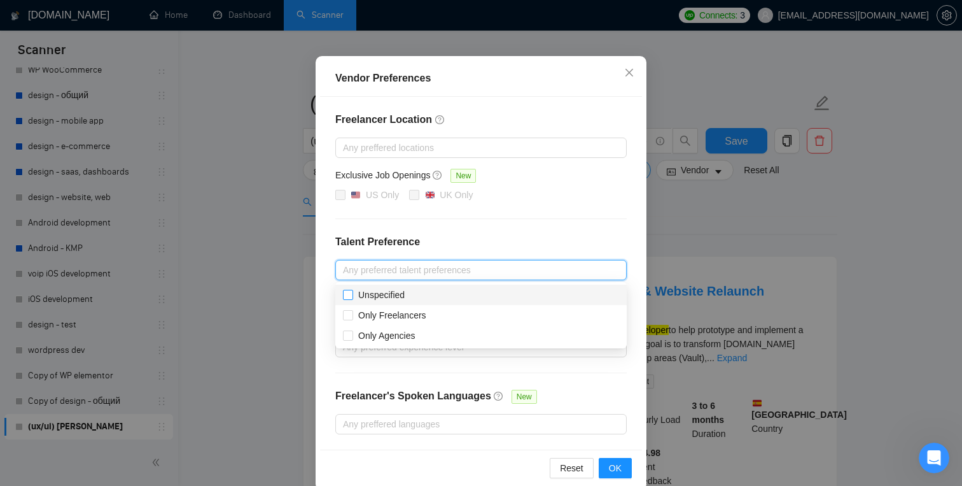
click at [350, 293] on input "Unspecified" at bounding box center [347, 294] width 9 height 9
checkbox input "true"
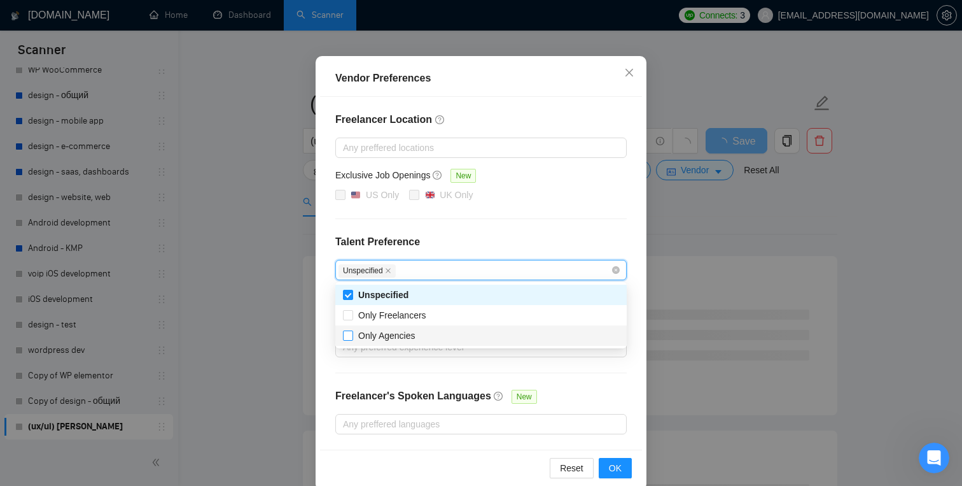
click at [348, 336] on input "Only Agencies" at bounding box center [347, 334] width 9 height 9
checkbox input "true"
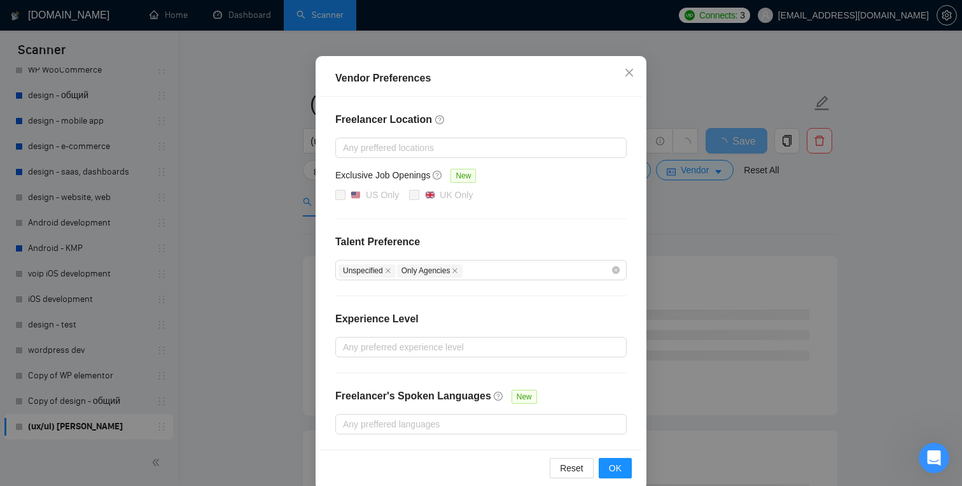
click at [328, 375] on div "Freelancer Location Any preffered locations Exclusive Job Openings New US Only …" at bounding box center [481, 273] width 322 height 353
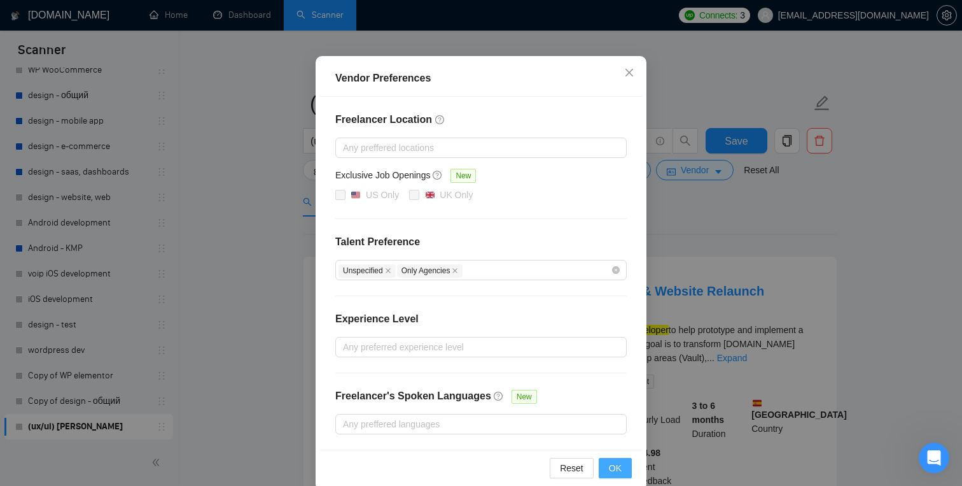
click at [617, 461] on span "OK" at bounding box center [615, 468] width 13 height 14
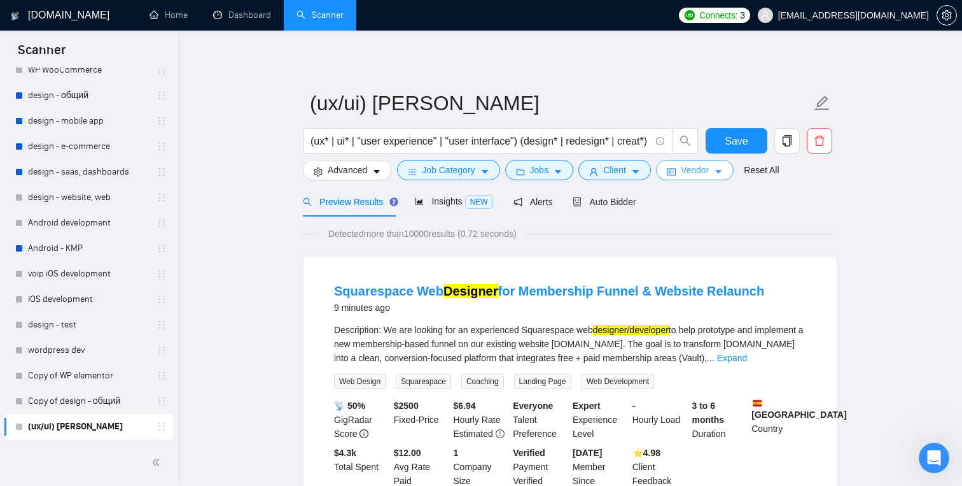
click at [702, 171] on span "Vendor" at bounding box center [695, 170] width 28 height 14
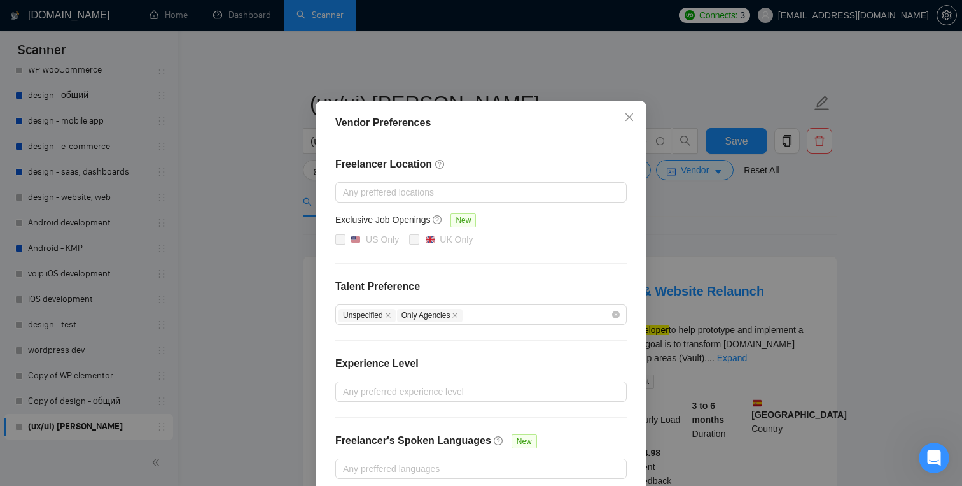
scroll to position [103, 0]
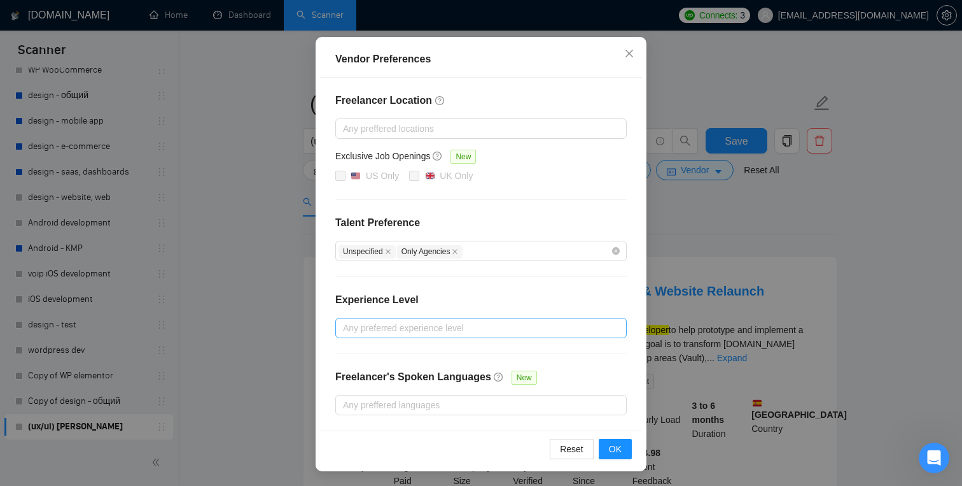
click at [519, 328] on div at bounding box center [475, 327] width 272 height 15
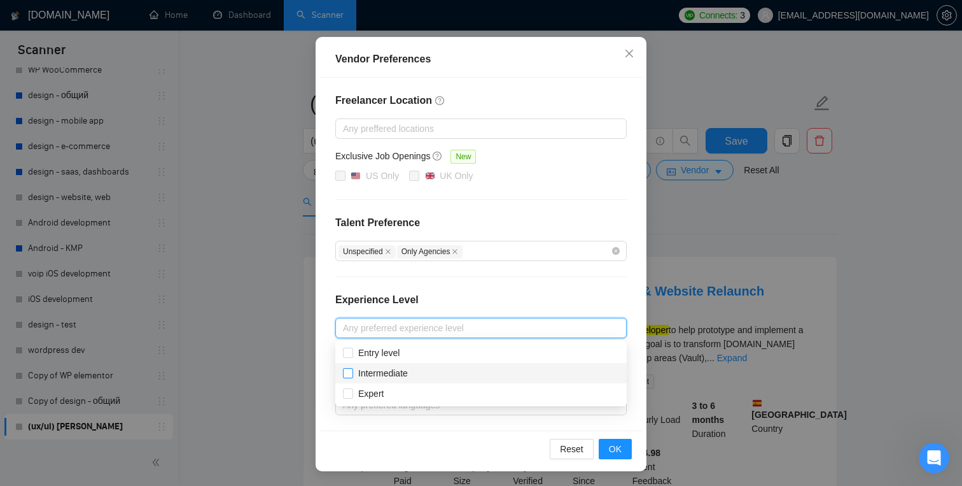
click at [389, 370] on span "Intermediate" at bounding box center [383, 373] width 50 height 10
click at [352, 370] on input "Intermediate" at bounding box center [347, 372] width 9 height 9
checkbox input "true"
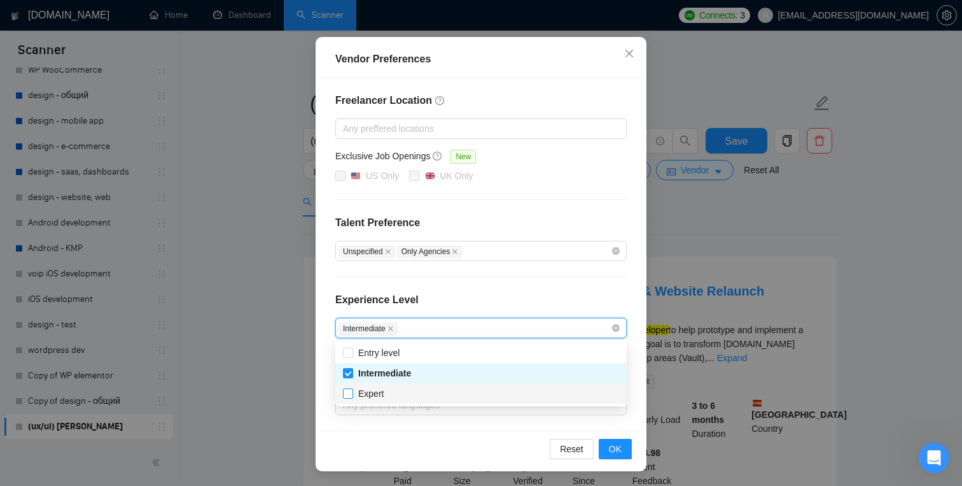
click at [368, 389] on span "Expert" at bounding box center [370, 393] width 25 height 10
click at [352, 389] on input "Expert" at bounding box center [347, 392] width 9 height 9
checkbox input "true"
click at [474, 439] on div "Reset OK" at bounding box center [481, 448] width 322 height 36
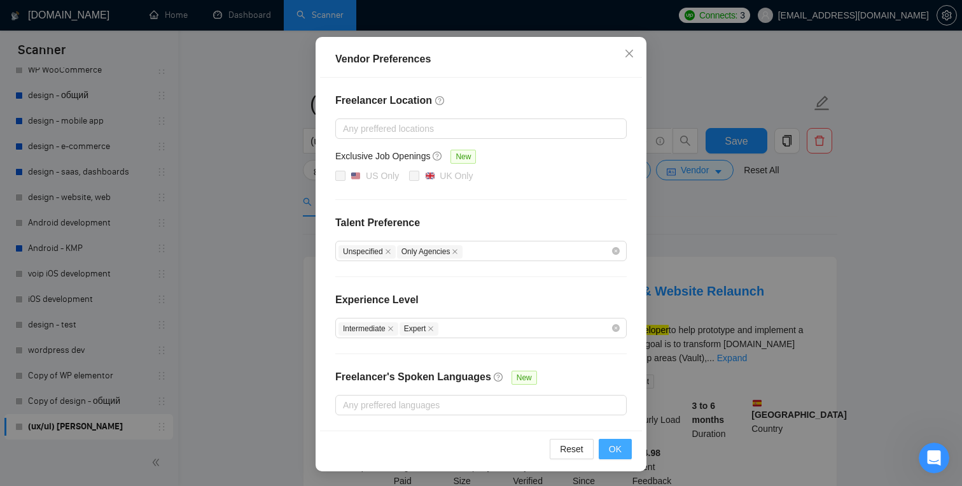
click at [614, 445] on span "OK" at bounding box center [615, 449] width 13 height 14
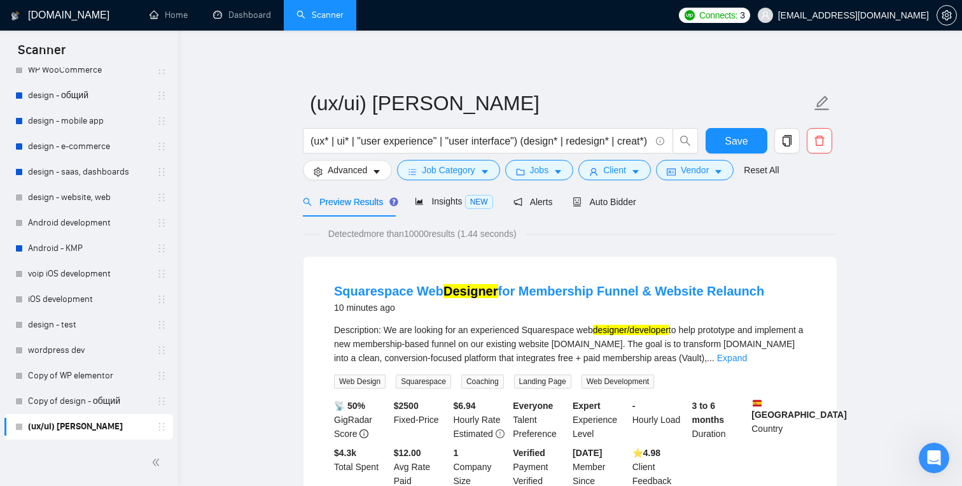
scroll to position [39, 0]
click at [748, 134] on button "Save" at bounding box center [737, 140] width 62 height 25
click at [742, 139] on span "Save" at bounding box center [736, 141] width 23 height 16
click at [360, 169] on span "Advanced" at bounding box center [347, 170] width 39 height 14
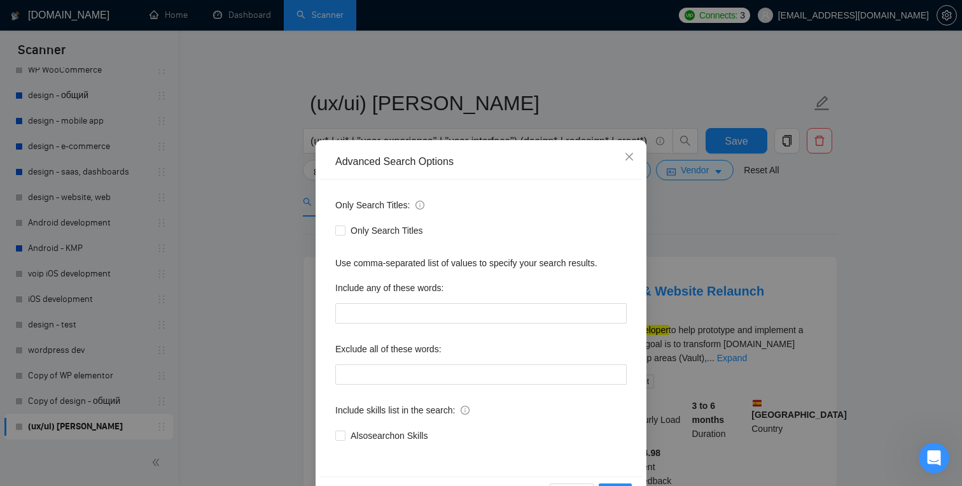
scroll to position [11, 0]
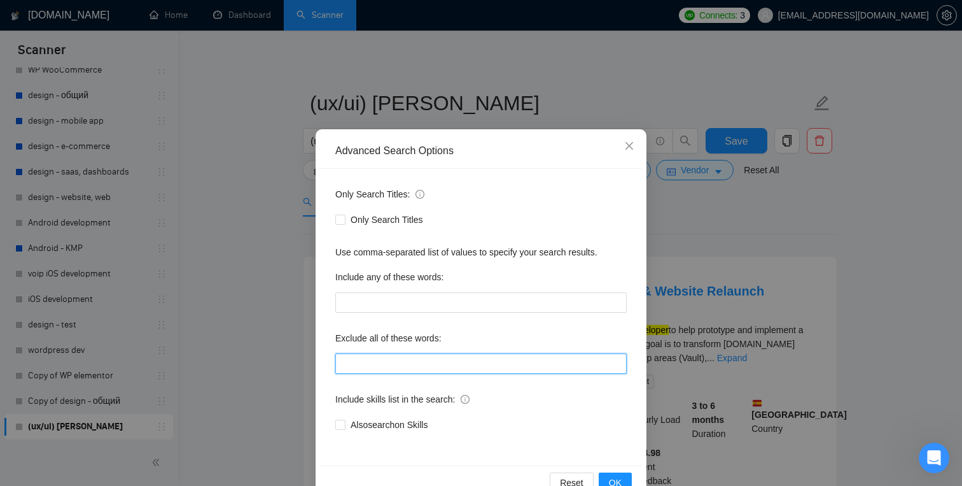
click at [374, 363] on input "text" at bounding box center [481, 363] width 292 height 20
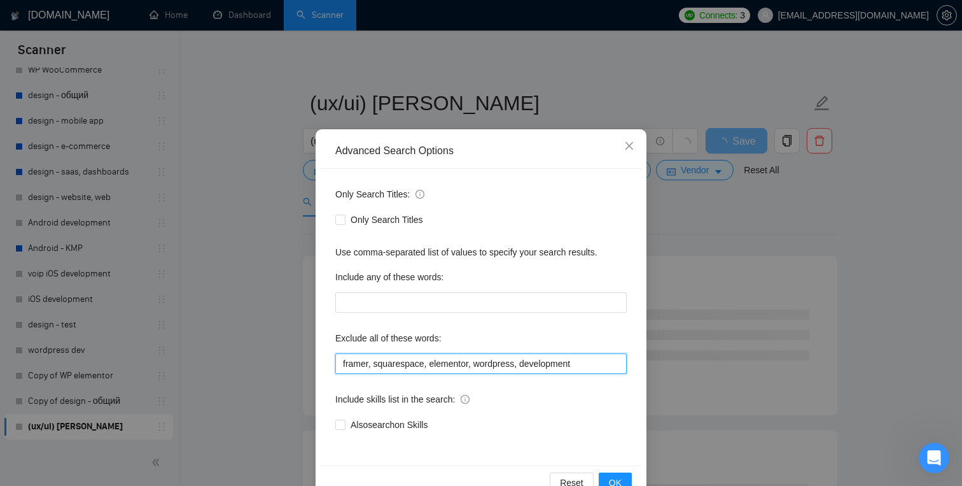
scroll to position [44, 0]
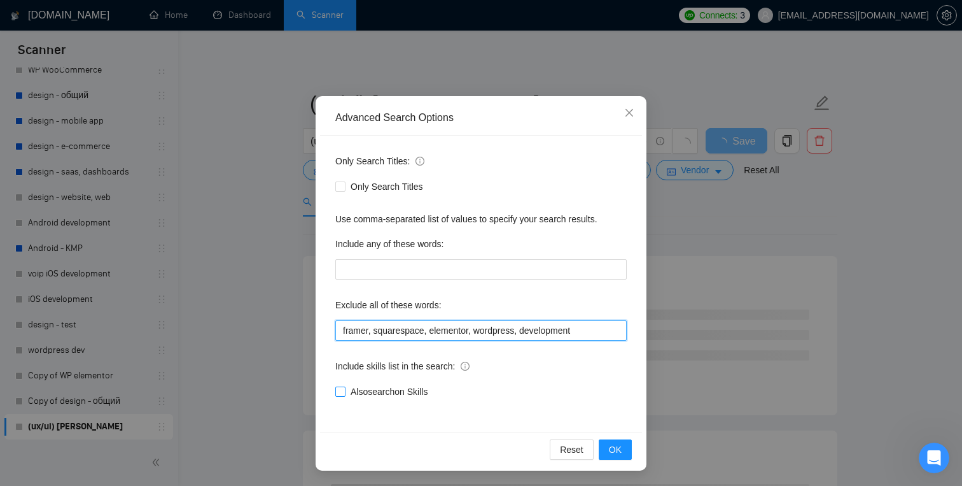
type input "framer, squarespace, elementor, wordpress, development"
click at [341, 388] on input "Also search on Skills" at bounding box center [339, 390] width 9 height 9
checkbox input "true"
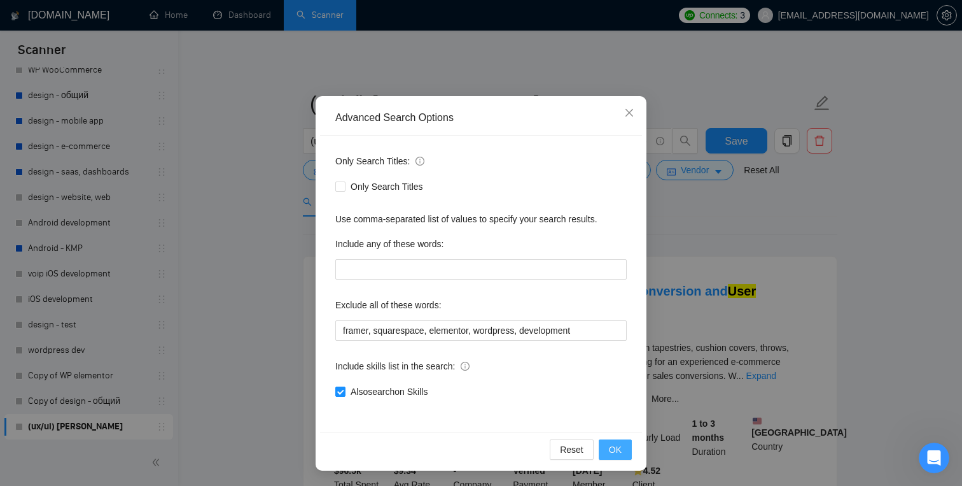
click at [622, 450] on button "OK" at bounding box center [615, 449] width 33 height 20
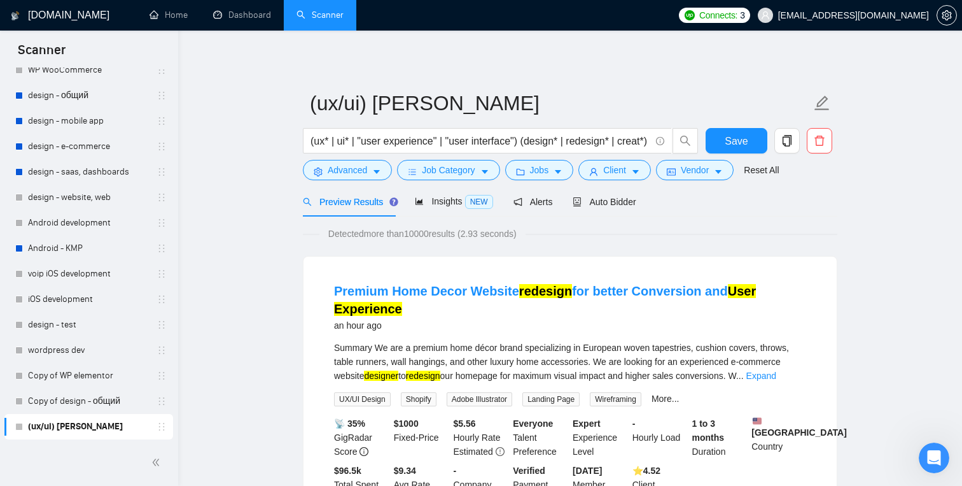
scroll to position [0, 0]
click at [744, 150] on button "Save" at bounding box center [737, 140] width 62 height 25
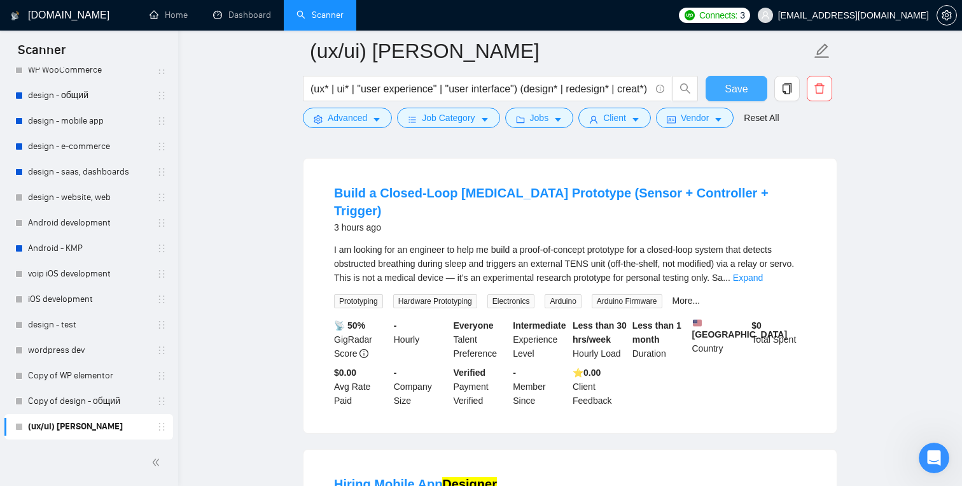
scroll to position [950, 0]
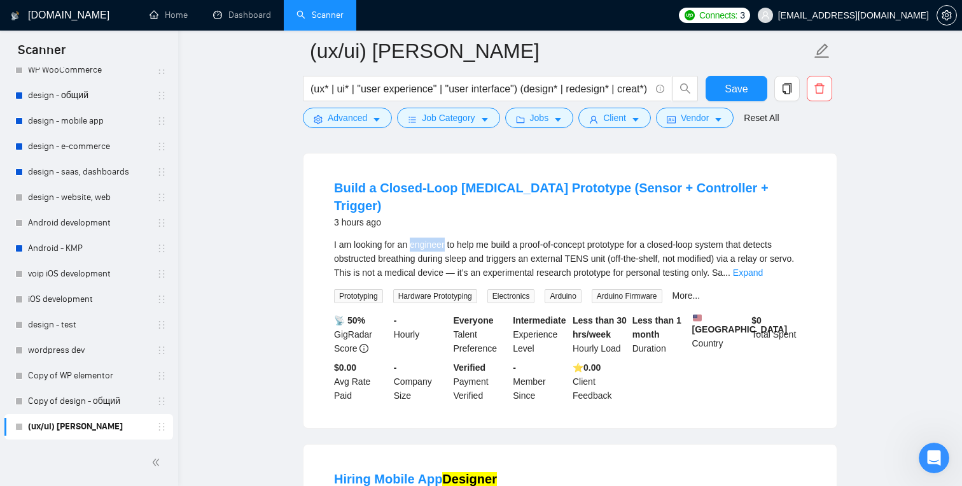
drag, startPoint x: 448, startPoint y: 236, endPoint x: 413, endPoint y: 236, distance: 35.0
click at [413, 237] on div "I am looking for an engineer to help me build a proof-of-concept prototype for …" at bounding box center [570, 258] width 472 height 42
copy div "engineer"
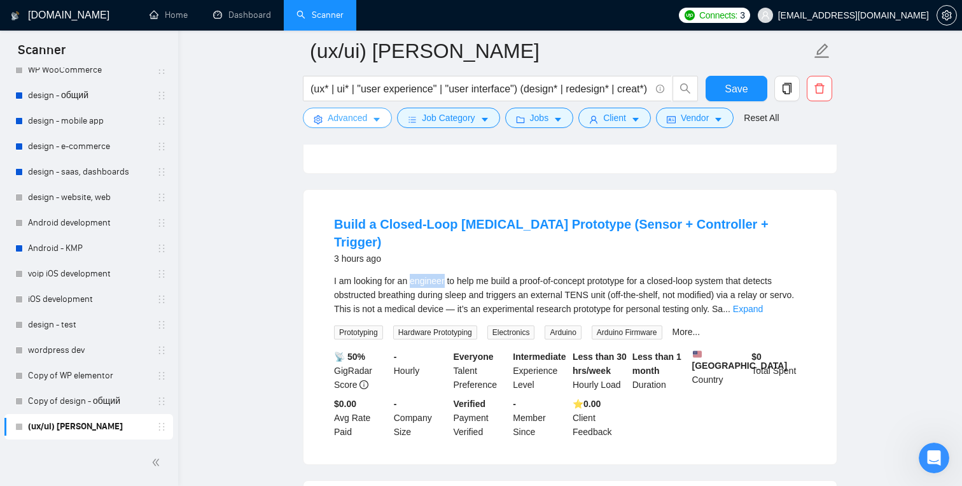
click at [354, 113] on span "Advanced" at bounding box center [347, 118] width 39 height 14
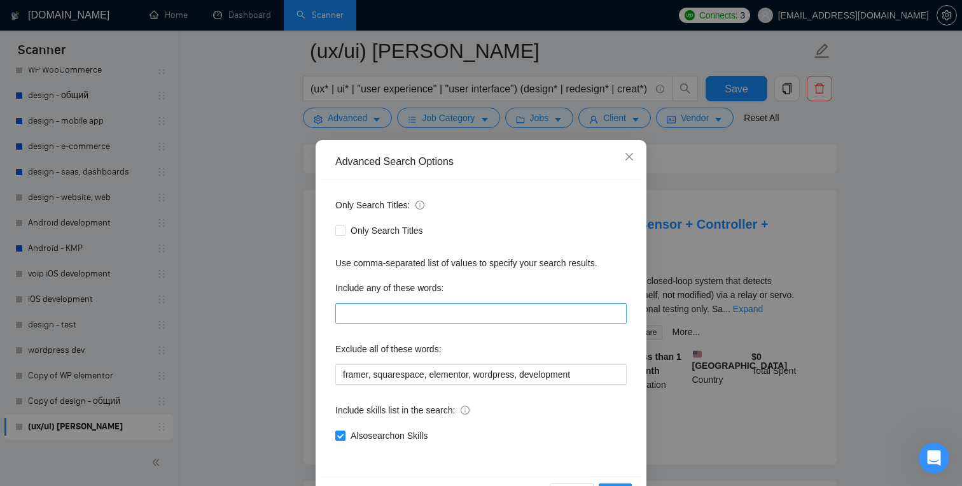
scroll to position [44, 0]
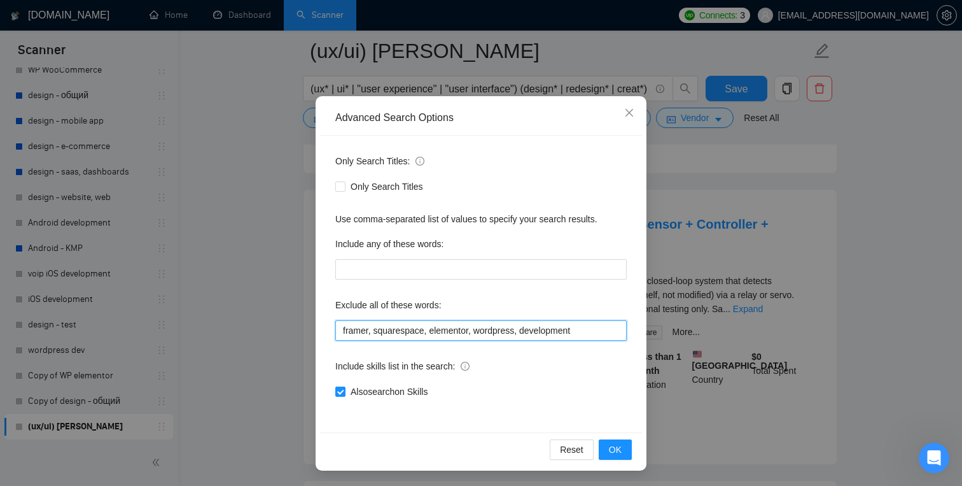
click at [605, 335] on input "framer, squarespace, elementor, wordpress, development" at bounding box center [481, 330] width 292 height 20
paste input "engineer"
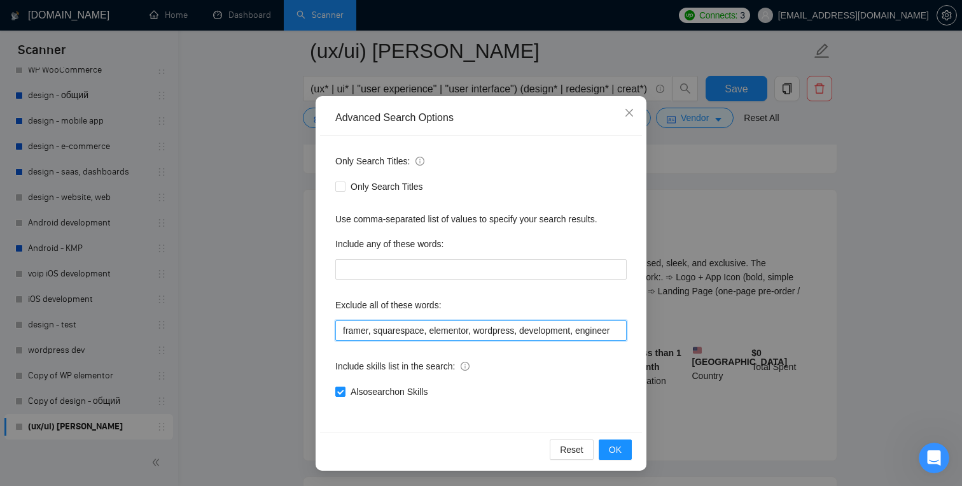
scroll to position [0, 0]
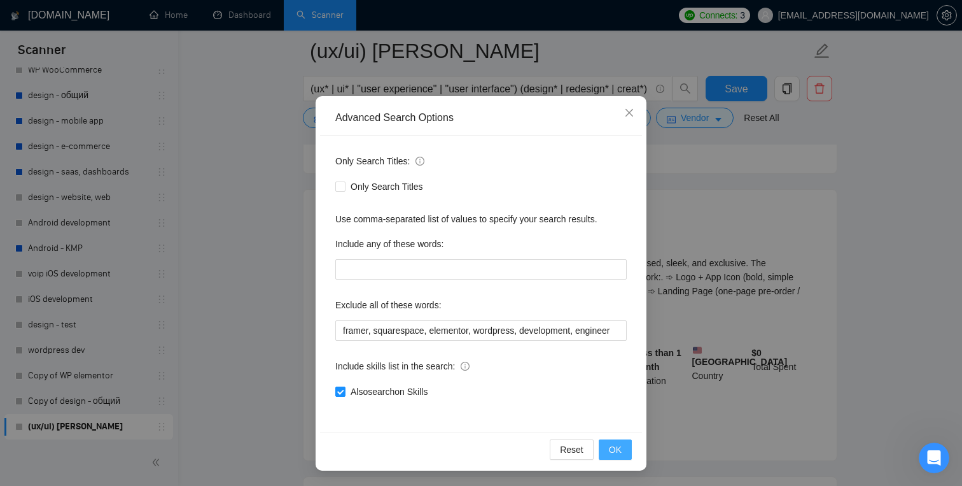
click at [604, 444] on button "OK" at bounding box center [615, 449] width 33 height 20
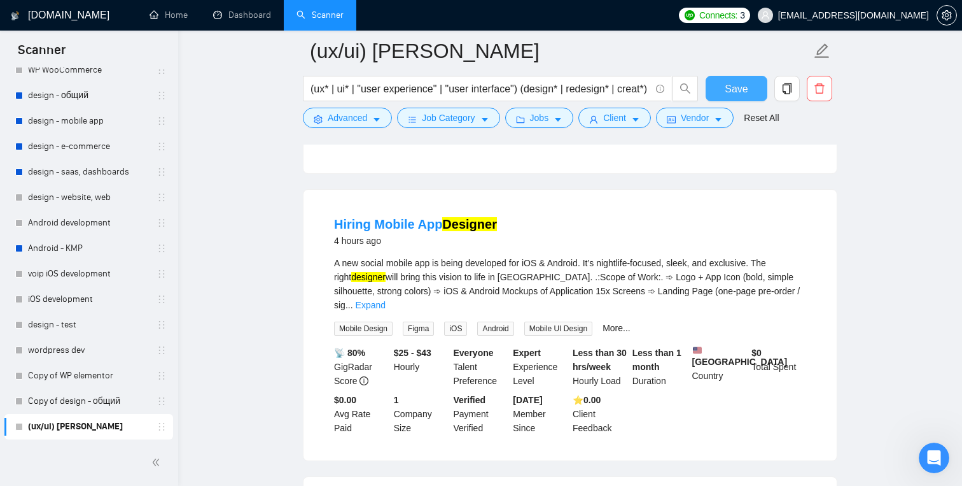
click at [745, 88] on span "Save" at bounding box center [736, 89] width 23 height 16
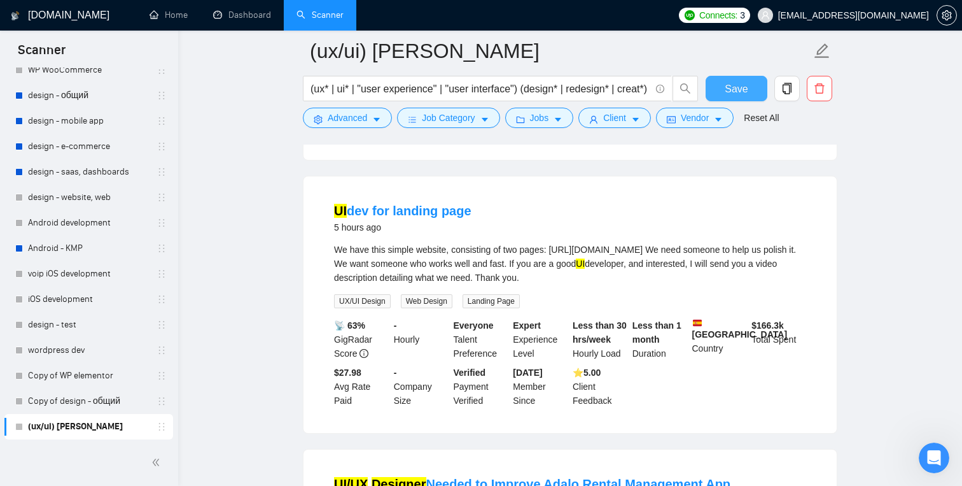
scroll to position [1489, 0]
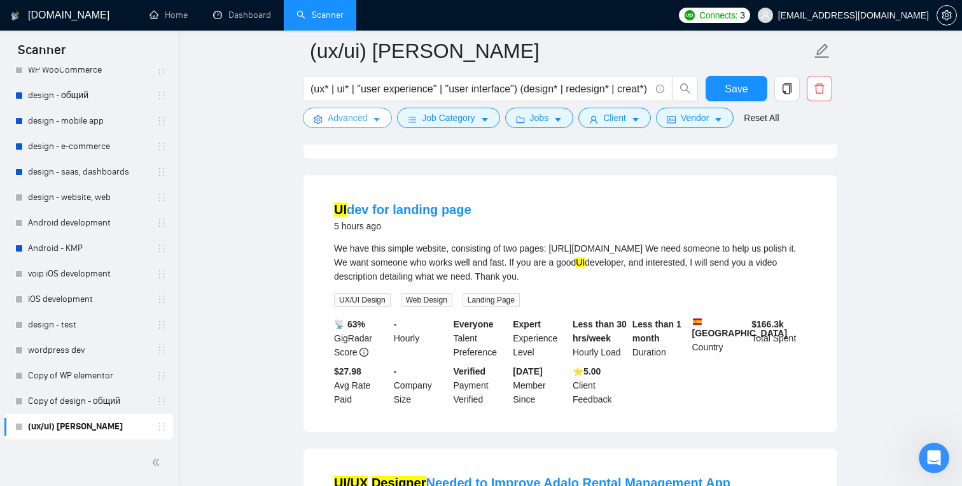
click at [379, 113] on button "Advanced" at bounding box center [347, 118] width 89 height 20
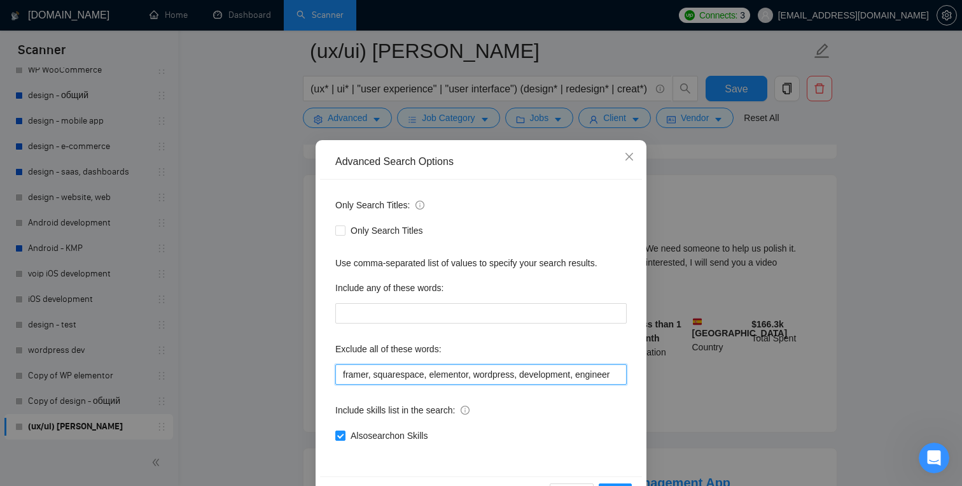
click at [558, 377] on input "framer, squarespace, elementor, wordpress, development, engineer" at bounding box center [481, 374] width 292 height 20
click at [581, 380] on input "framer, squarespace, elementor, wordpress, development, engineer" at bounding box center [481, 374] width 292 height 20
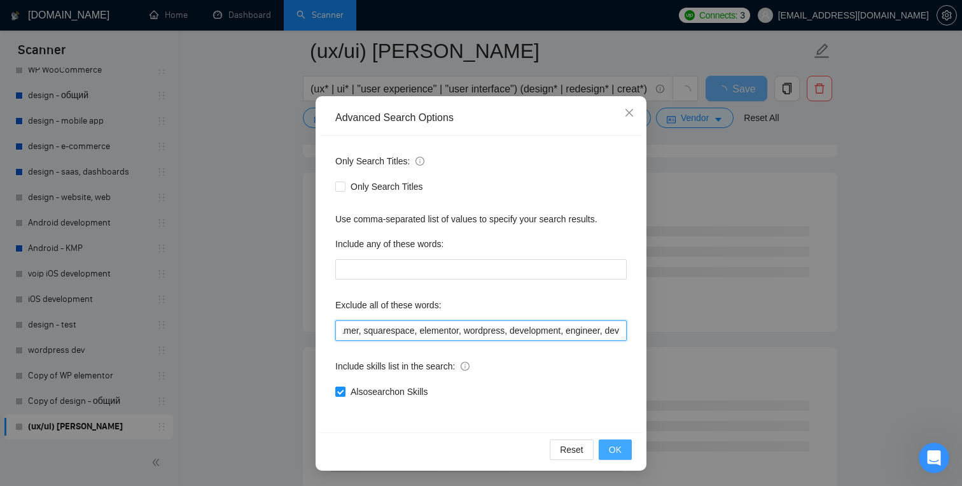
type input "framer, squarespace, elementor, wordpress, development, engineer, dev"
click at [606, 448] on button "OK" at bounding box center [615, 449] width 33 height 20
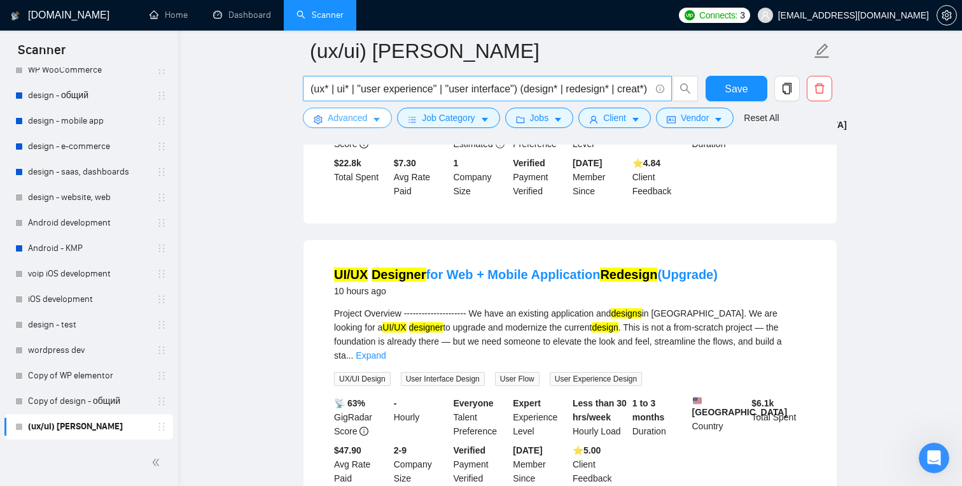
scroll to position [0, 0]
click at [428, 83] on input "(ux* | ui* | "user experience" | "user interface") (design* | redesign* | creat…" at bounding box center [481, 89] width 340 height 16
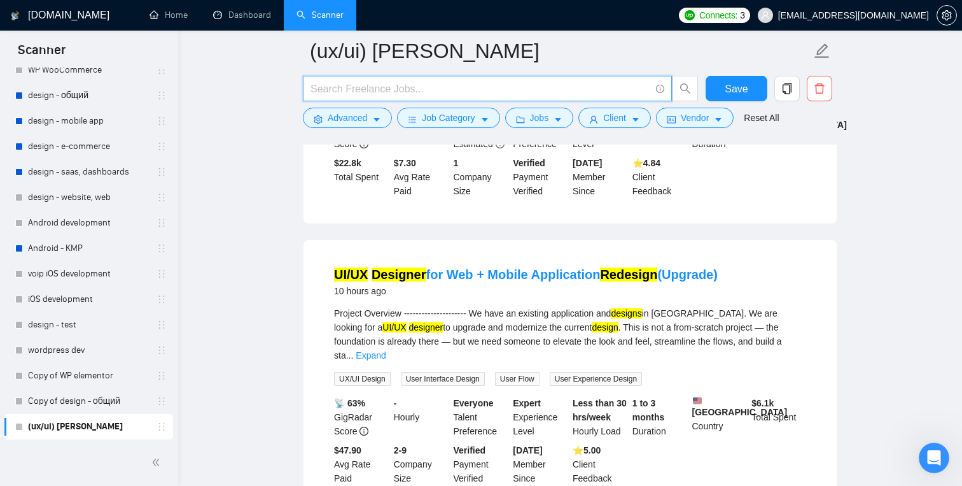
paste input "(ux* | ui* | "user experience" | "user interface") (design* | redesign* | creat…"
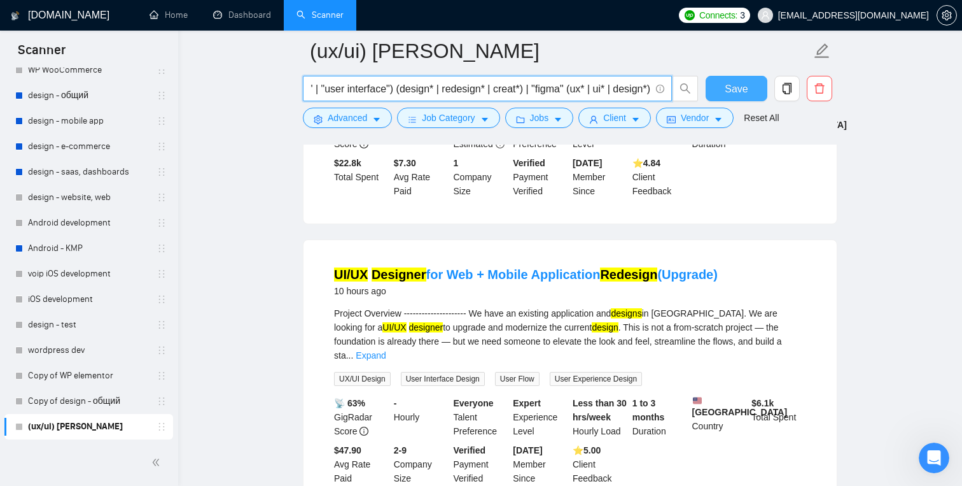
type input "(ux* | ui* | "user experience" | "user interface") (design* | redesign* | creat…"
click at [738, 85] on span "Save" at bounding box center [736, 89] width 23 height 16
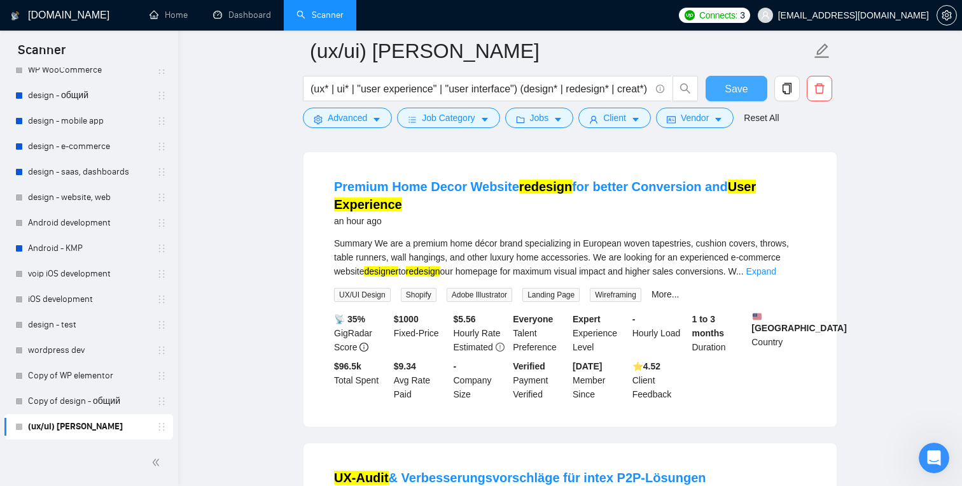
scroll to position [0, 0]
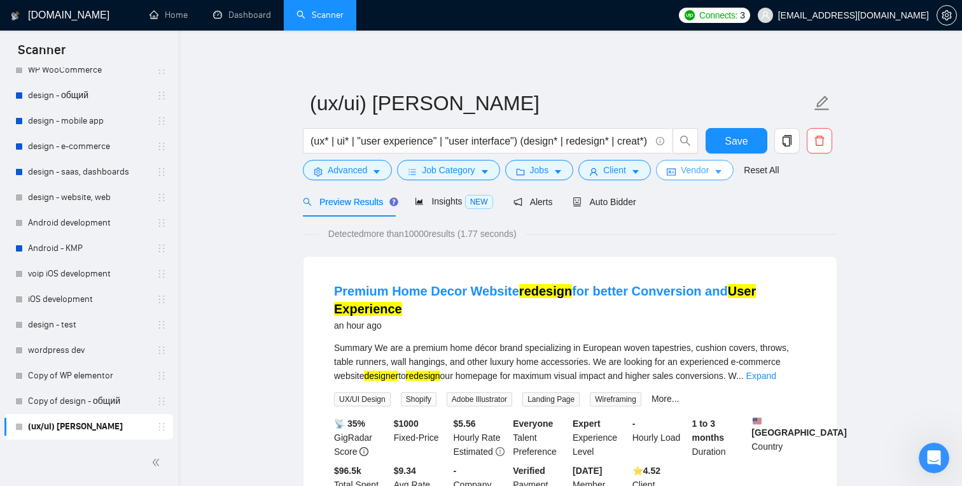
click at [692, 169] on span "Vendor" at bounding box center [695, 170] width 28 height 14
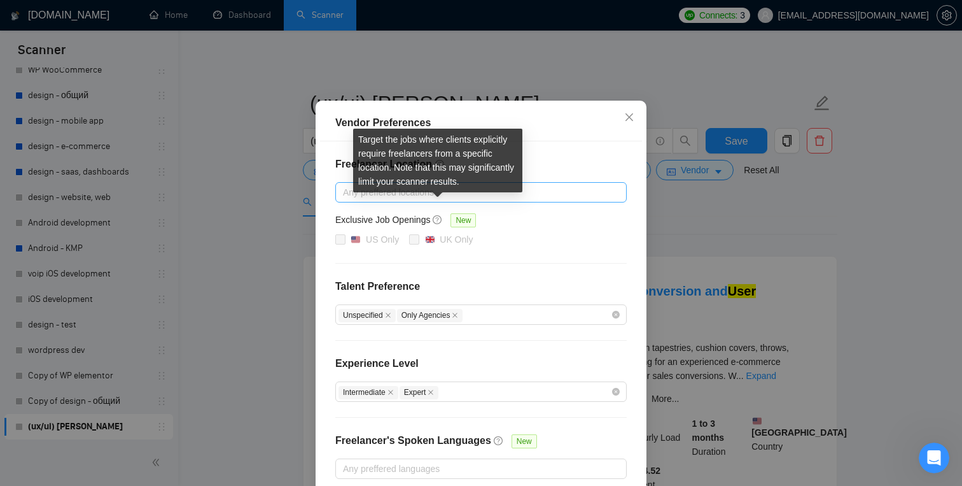
click at [428, 200] on div at bounding box center [475, 192] width 272 height 15
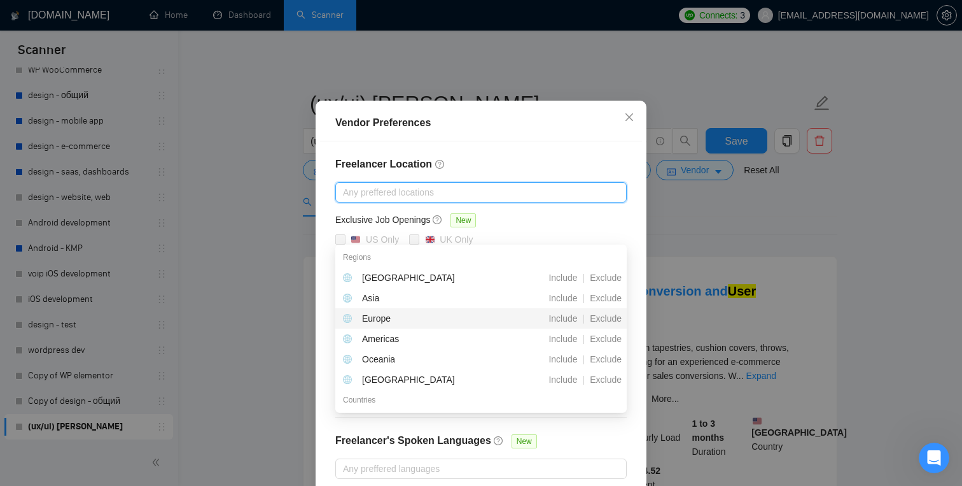
click at [397, 314] on div "Europe" at bounding box center [414, 318] width 142 height 14
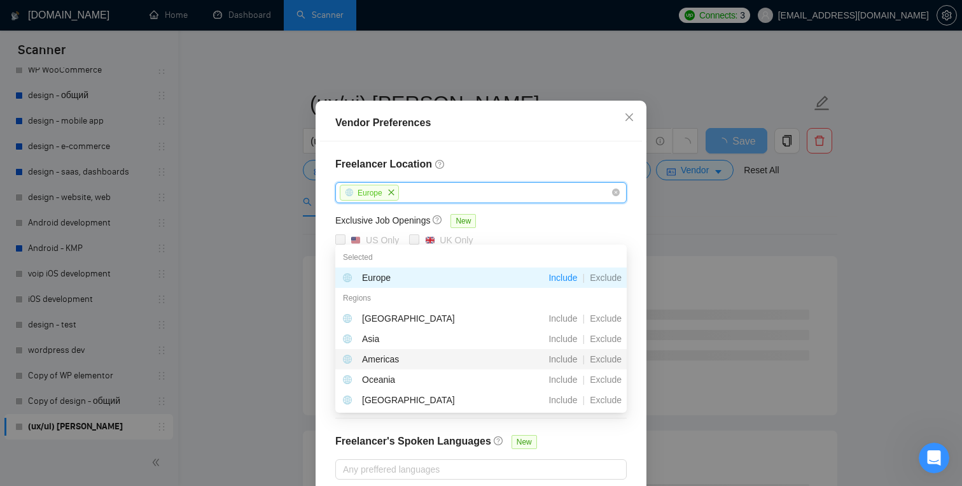
click at [397, 355] on div "Americas" at bounding box center [380, 359] width 37 height 14
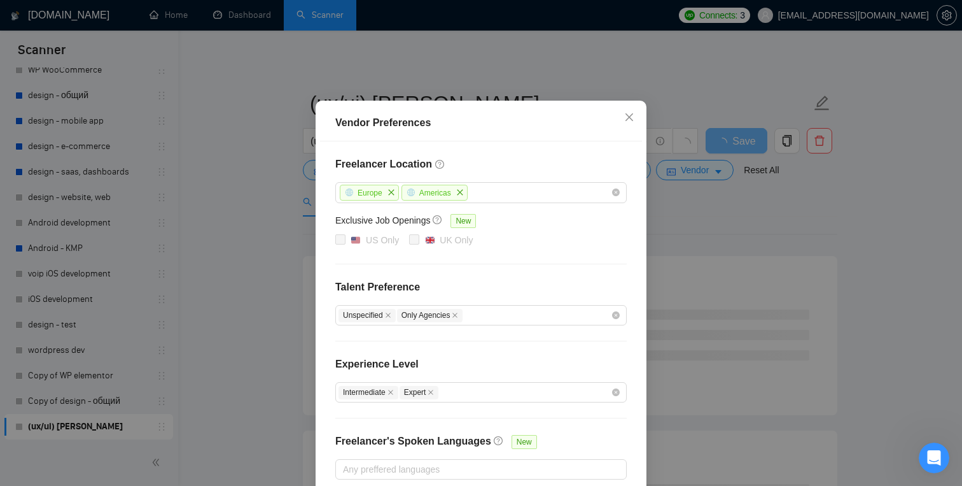
click at [500, 172] on h4 "Freelancer Location" at bounding box center [481, 164] width 292 height 15
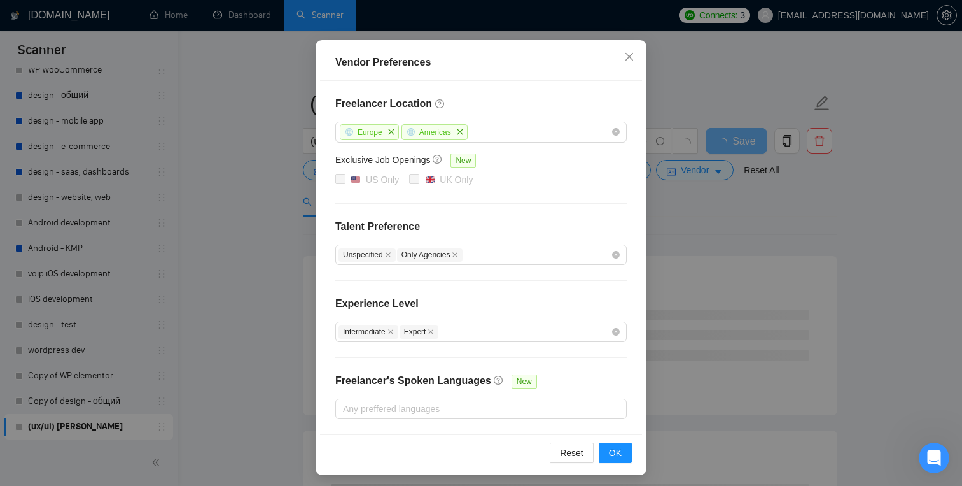
scroll to position [103, 0]
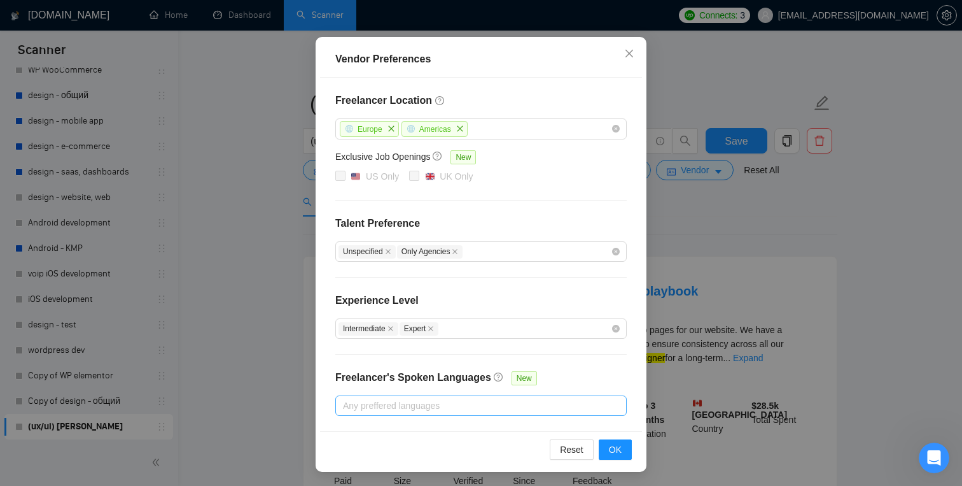
click at [519, 401] on div at bounding box center [475, 405] width 272 height 15
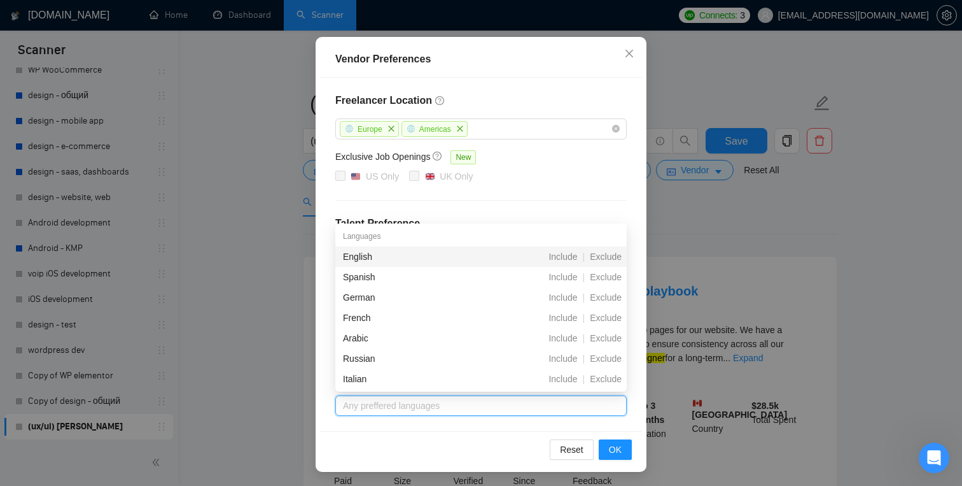
click at [425, 255] on div "English" at bounding box center [414, 257] width 142 height 14
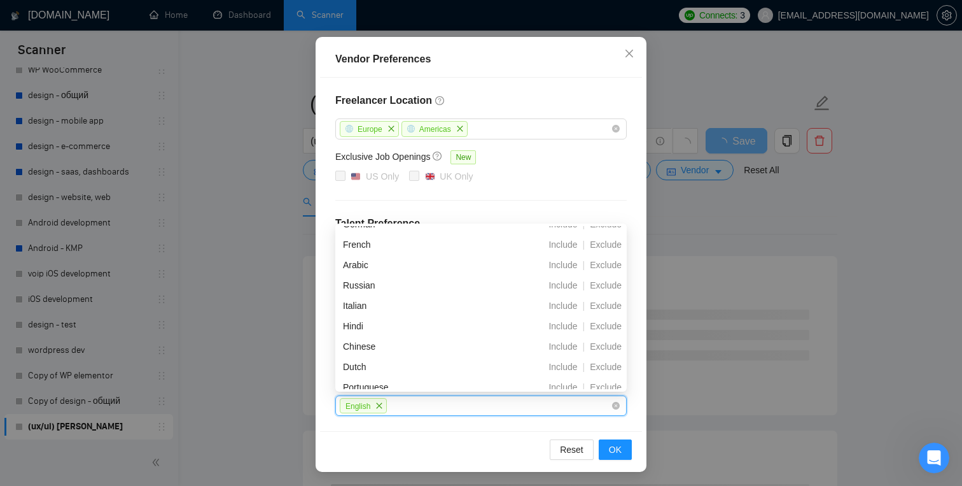
scroll to position [108, 0]
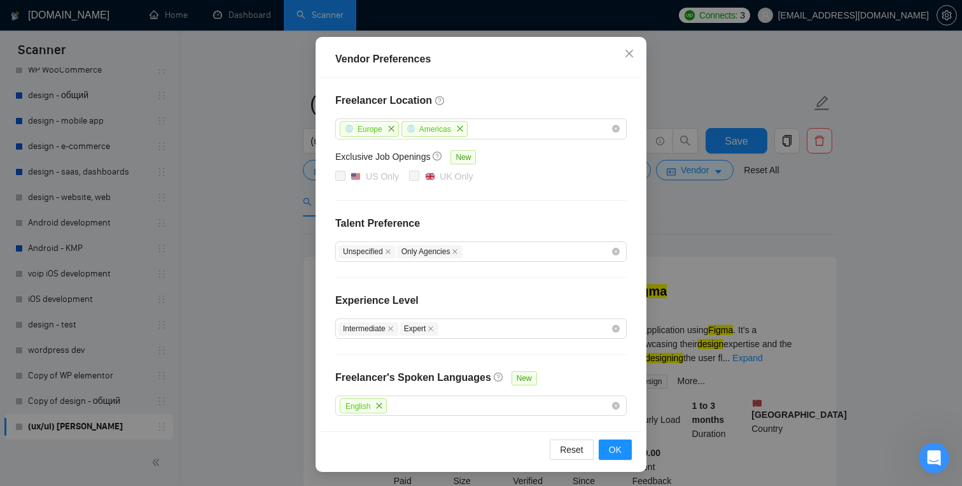
click at [444, 425] on div "Freelancer Location Europe Americas Exclusive Job Openings New US Only UK Only …" at bounding box center [481, 254] width 322 height 353
click at [604, 441] on button "OK" at bounding box center [615, 449] width 33 height 20
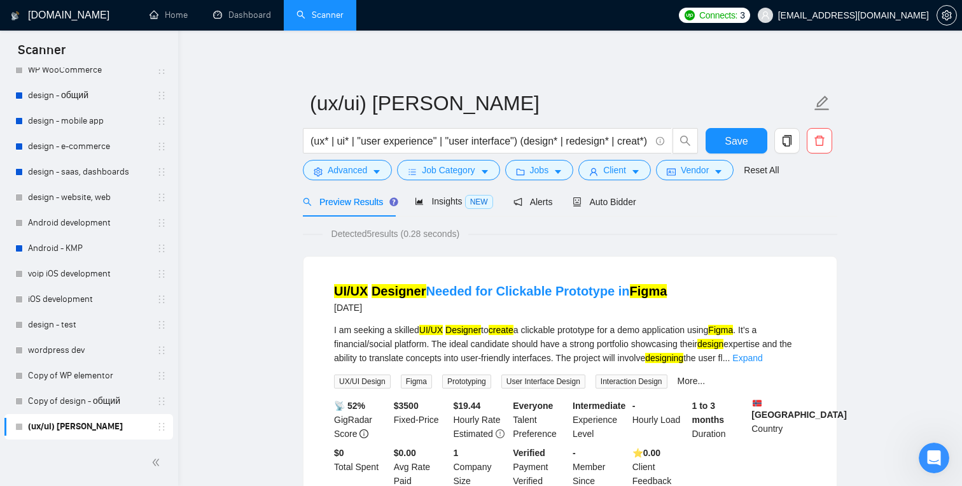
scroll to position [39, 0]
click at [718, 137] on button "Save" at bounding box center [737, 140] width 62 height 25
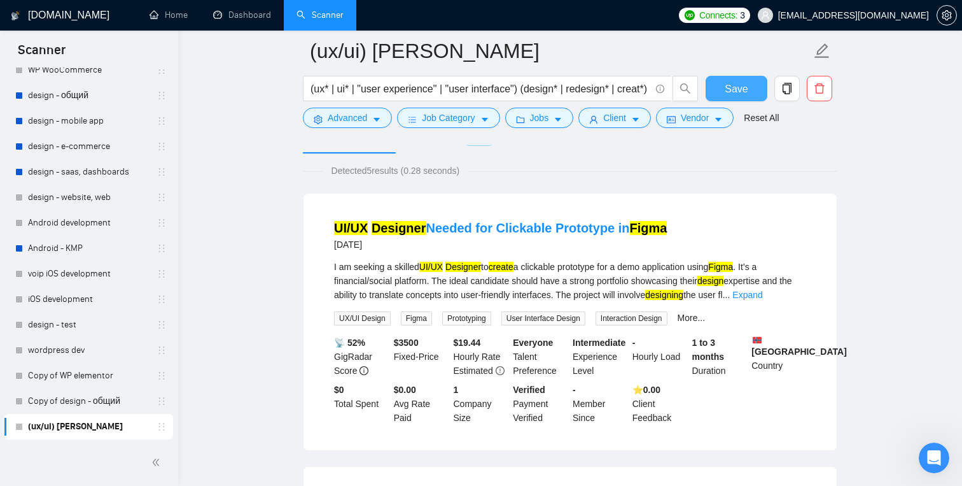
scroll to position [0, 0]
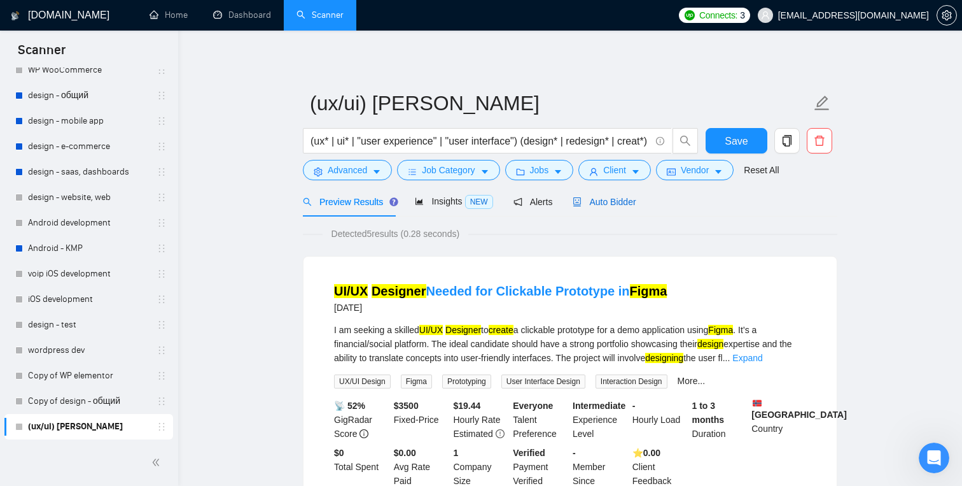
click at [636, 202] on span "Auto Bidder" at bounding box center [604, 202] width 63 height 10
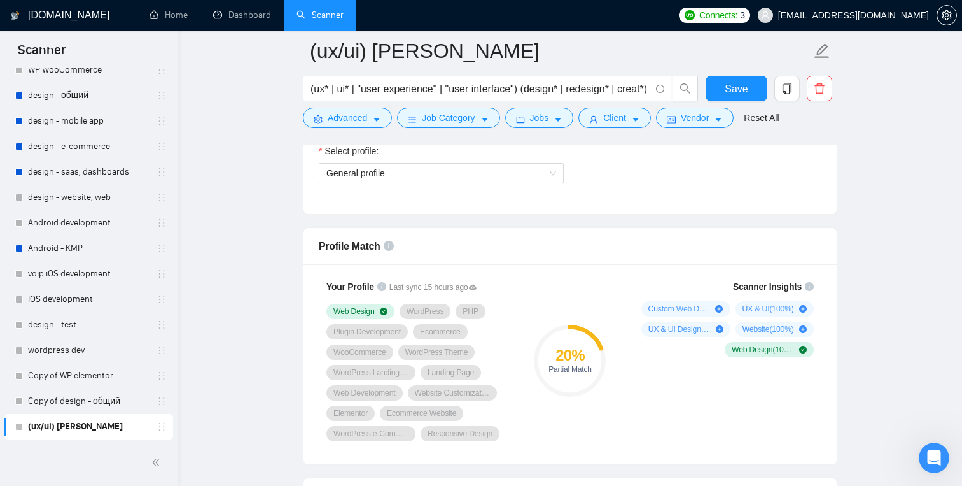
scroll to position [775, 0]
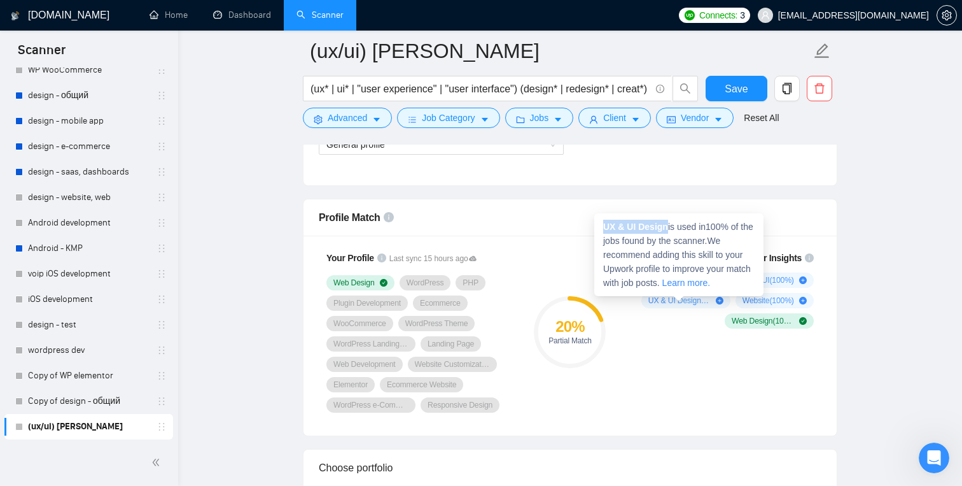
drag, startPoint x: 670, startPoint y: 225, endPoint x: 605, endPoint y: 224, distance: 64.9
click at [605, 224] on span "UX & UI Design is used in 100 % of the jobs found by the scanner. We recommend …" at bounding box center [678, 255] width 150 height 66
copy strong "UX & UI Design"
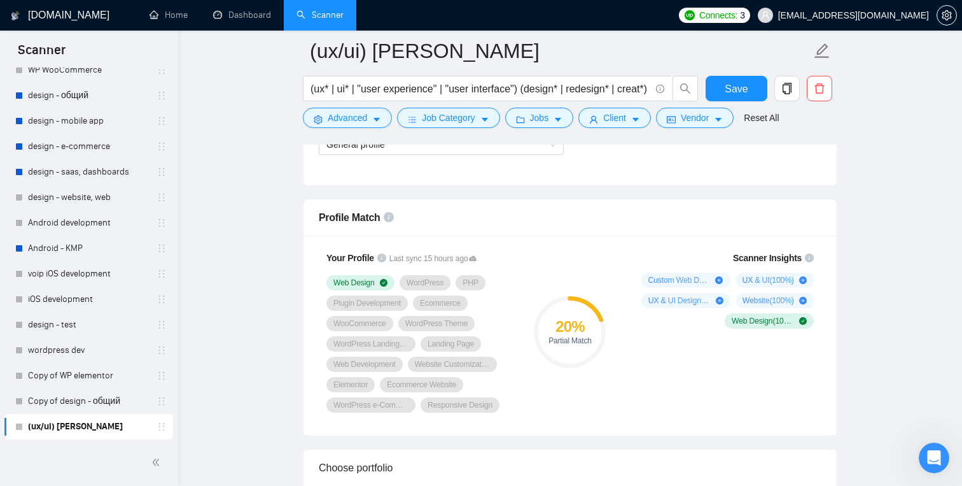
click at [546, 270] on div "20 % Partial Match" at bounding box center [570, 331] width 85 height 177
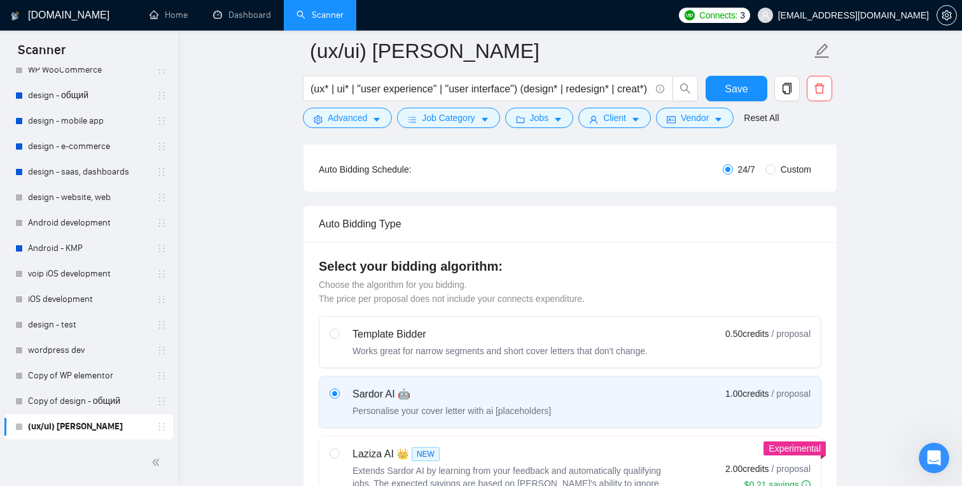
scroll to position [0, 0]
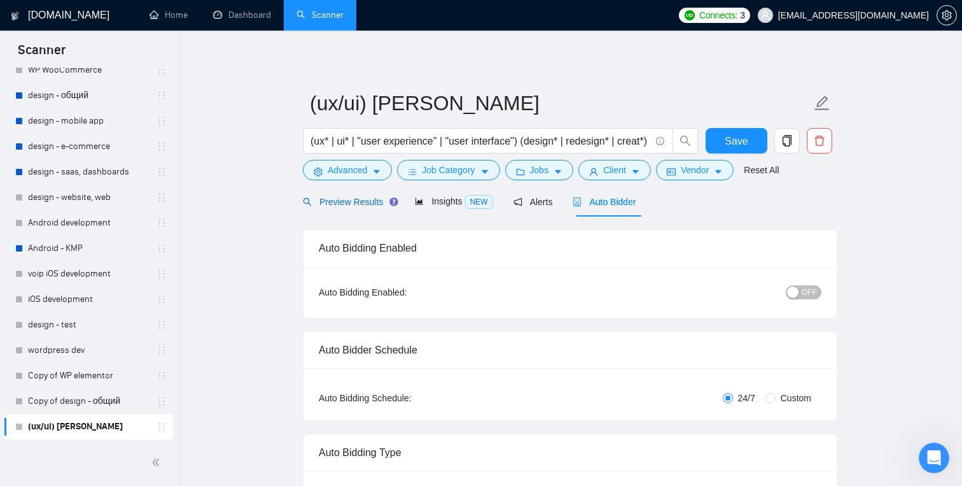
click at [375, 202] on span "Preview Results" at bounding box center [349, 202] width 92 height 10
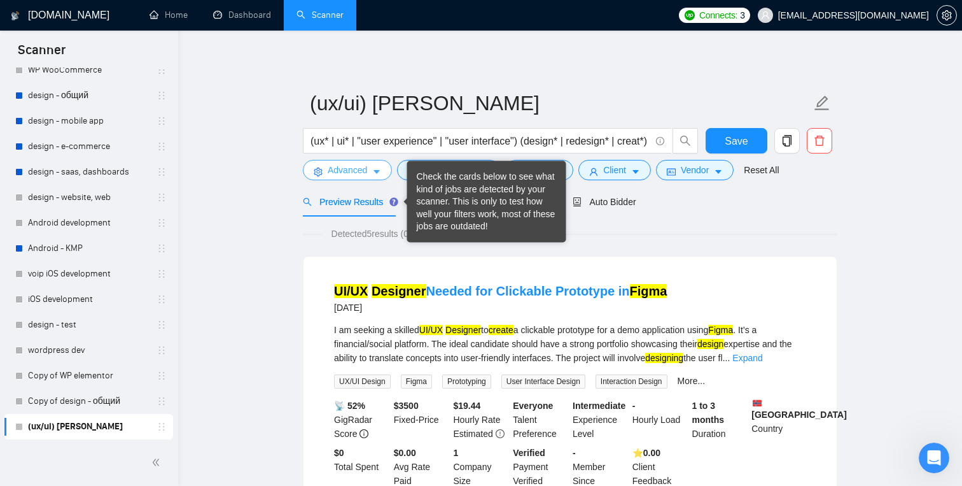
click at [374, 176] on icon "caret-down" at bounding box center [376, 171] width 9 height 9
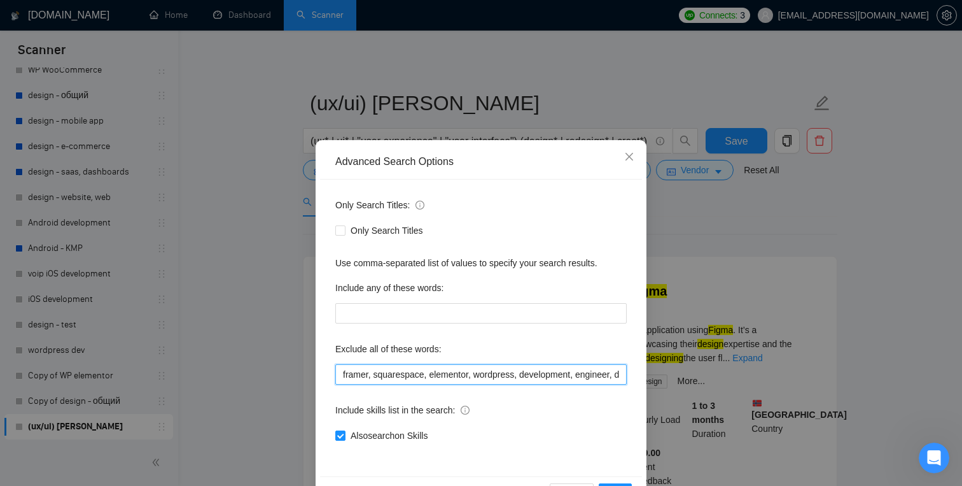
scroll to position [0, 20]
drag, startPoint x: 619, startPoint y: 372, endPoint x: 628, endPoint y: 372, distance: 8.9
click at [628, 372] on div "Only Search Titles: Only Search Titles Use comma-separated list of values to sp…" at bounding box center [481, 328] width 322 height 297
click at [623, 374] on input "framer, squarespace, elementor, wordpress, development, engineer, dev" at bounding box center [481, 374] width 292 height 20
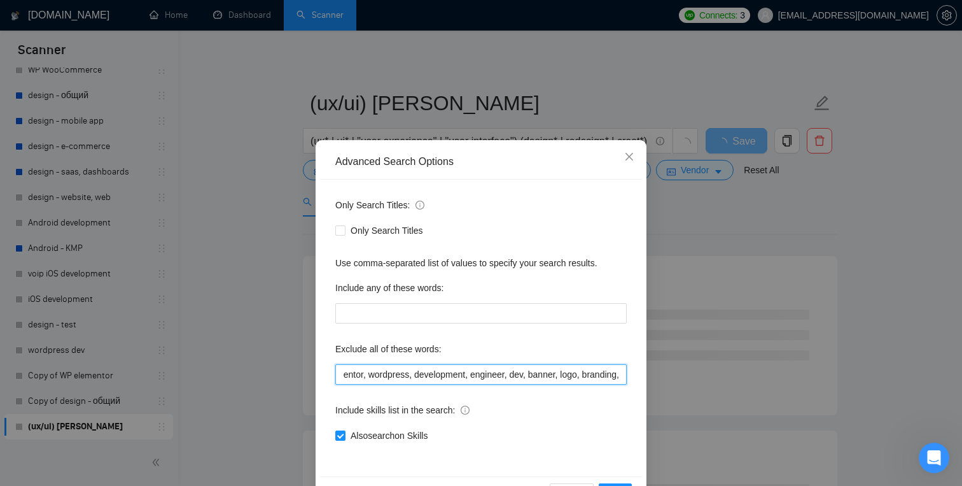
scroll to position [44, 0]
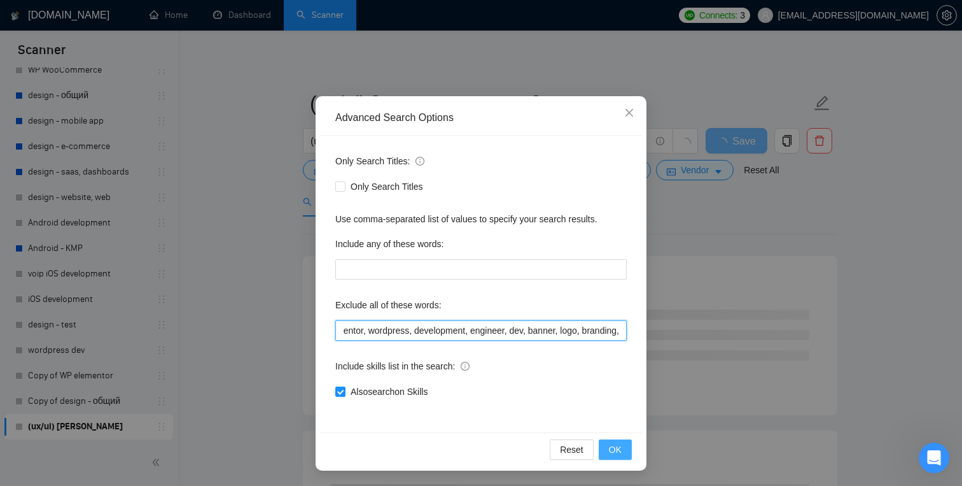
type input "framer, squarespace, elementor, wordpress, development, engineer, dev, banner, …"
click at [612, 448] on span "OK" at bounding box center [615, 449] width 13 height 14
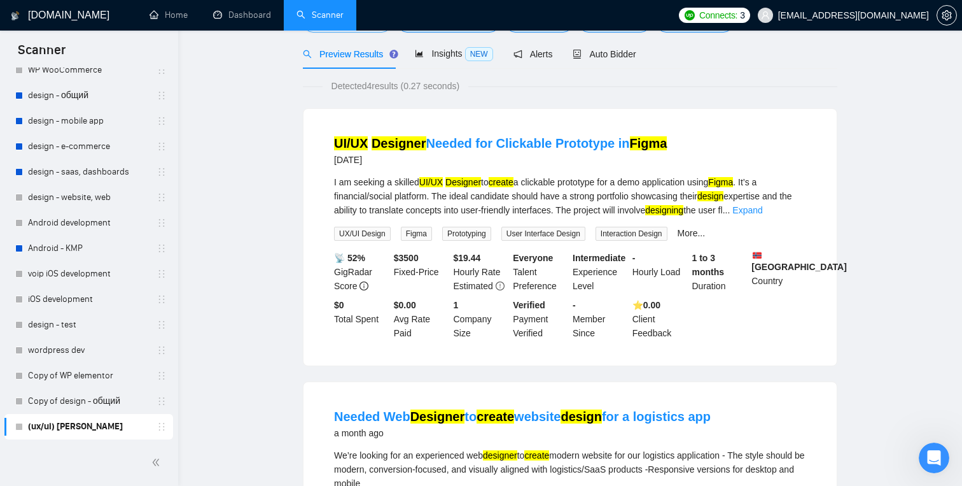
scroll to position [0, 0]
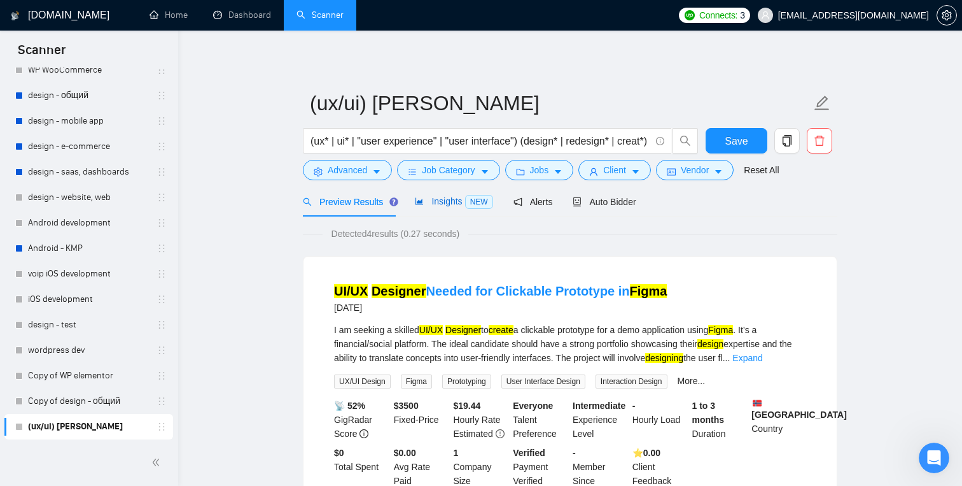
click at [456, 200] on span "Insights NEW" at bounding box center [454, 201] width 78 height 10
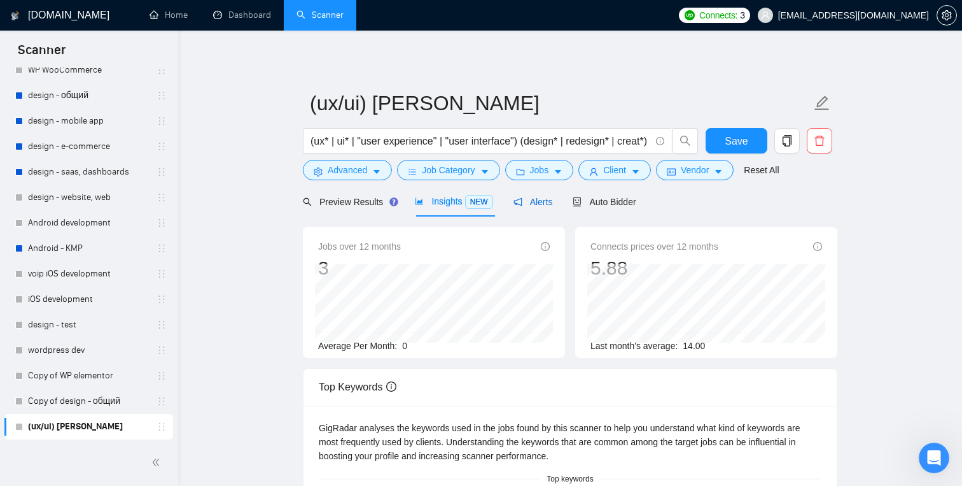
click at [537, 205] on span "Alerts" at bounding box center [533, 202] width 39 height 10
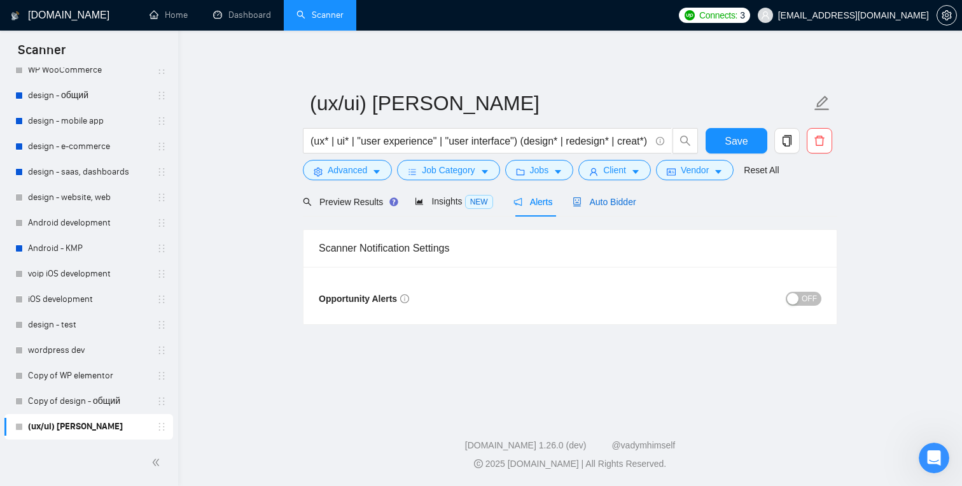
click at [598, 202] on span "Auto Bidder" at bounding box center [604, 202] width 63 height 10
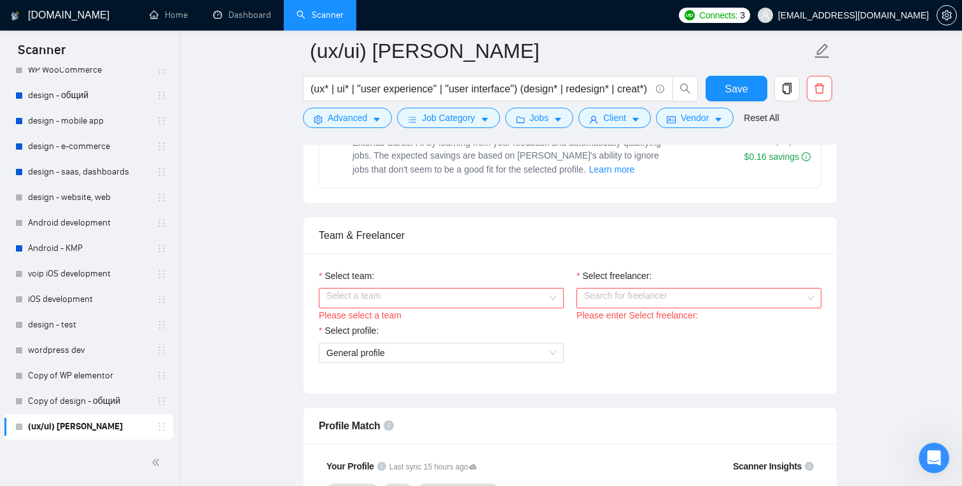
scroll to position [572, 0]
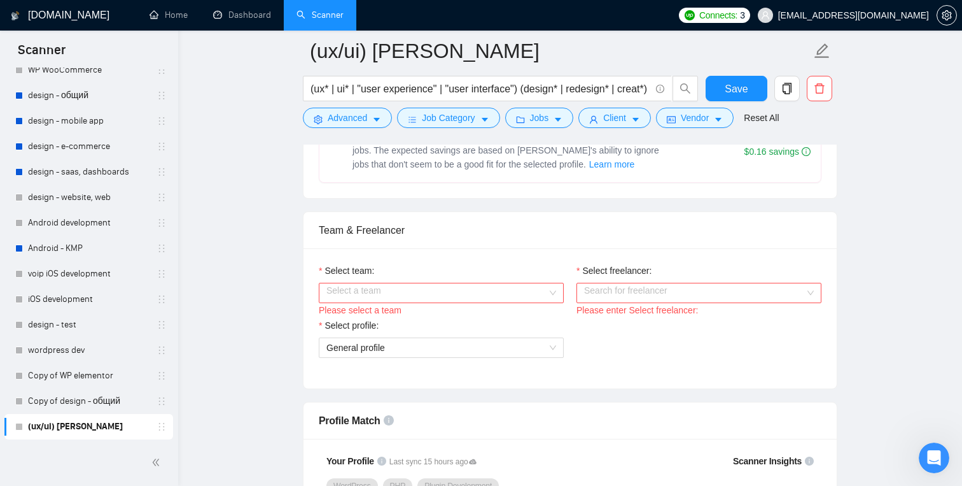
click at [487, 296] on input "Select team:" at bounding box center [437, 292] width 221 height 19
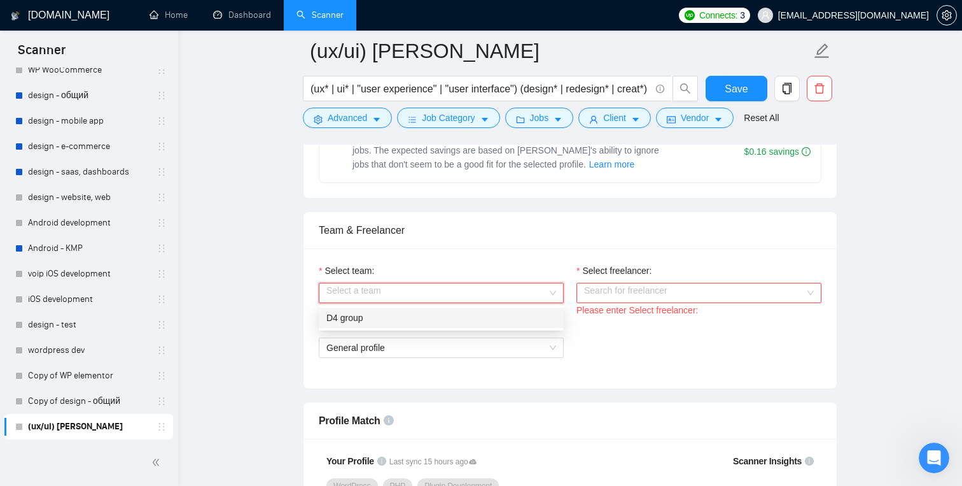
click at [470, 316] on div "D4 group" at bounding box center [442, 318] width 230 height 14
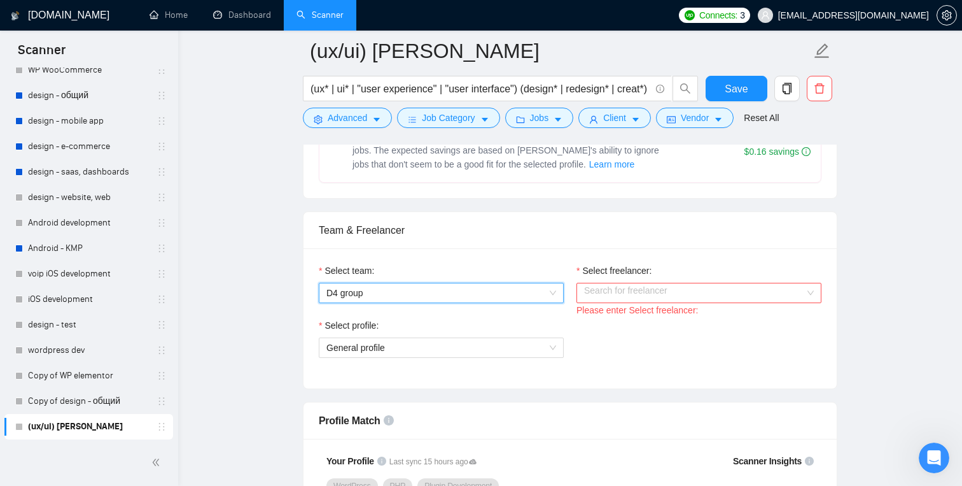
click at [605, 295] on input "Select freelancer:" at bounding box center [694, 292] width 221 height 19
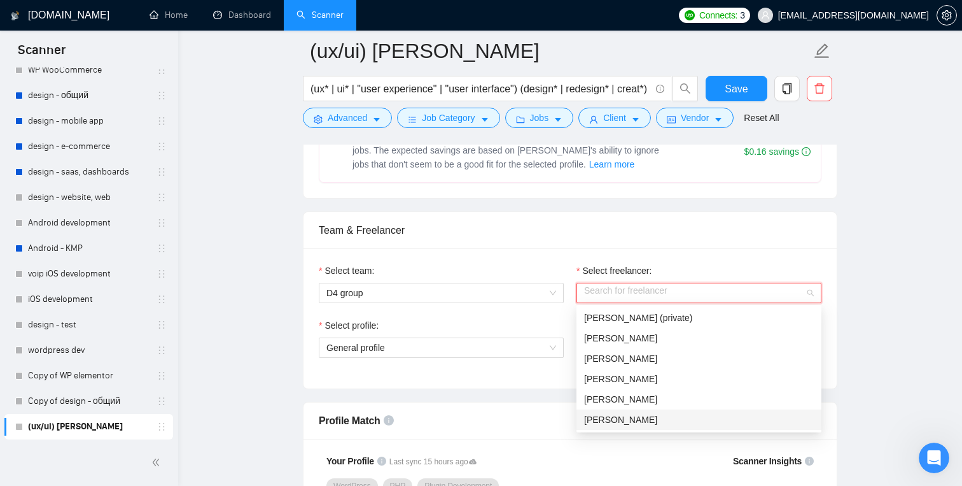
click at [622, 425] on div "[PERSON_NAME]" at bounding box center [699, 419] width 230 height 14
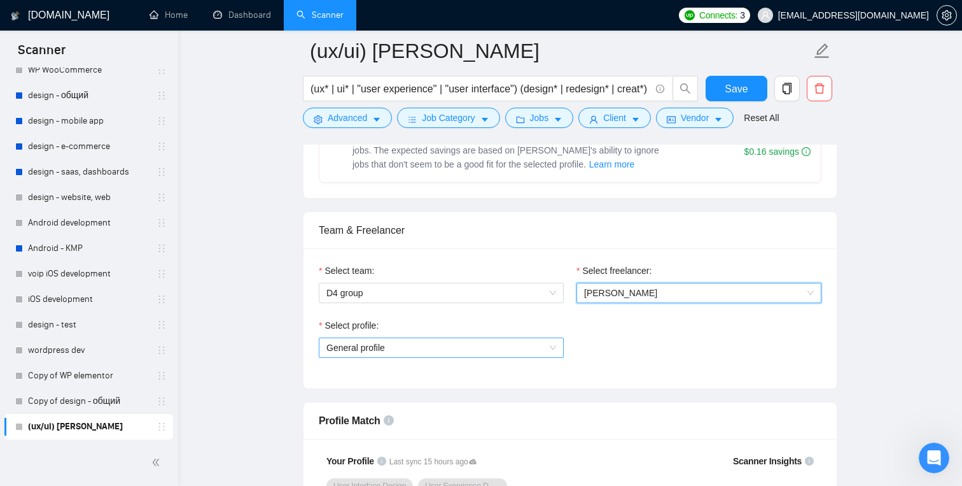
click at [554, 349] on span "General profile" at bounding box center [442, 347] width 230 height 19
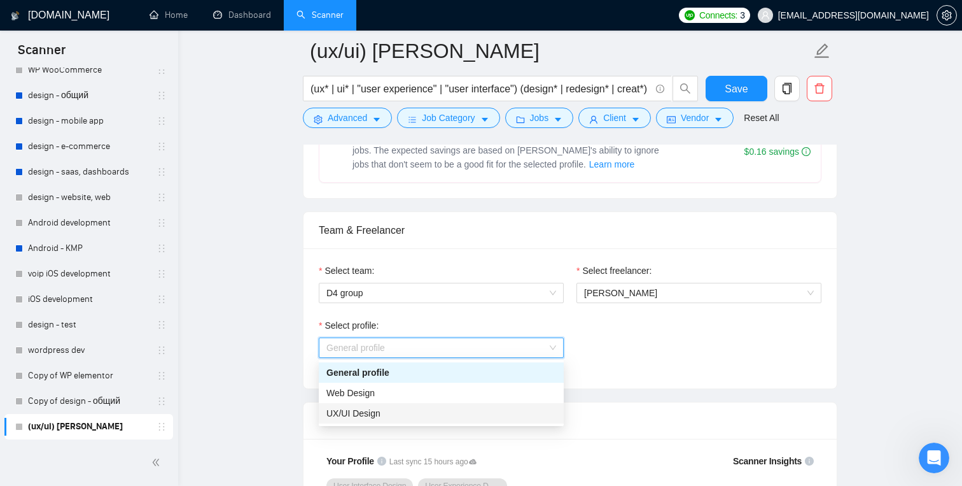
click at [504, 407] on div "UX/UI Design" at bounding box center [442, 413] width 230 height 14
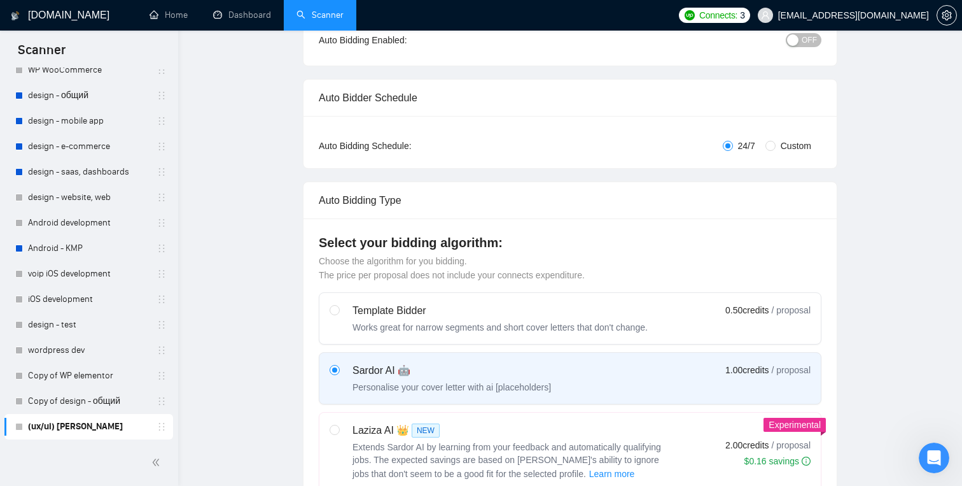
scroll to position [0, 0]
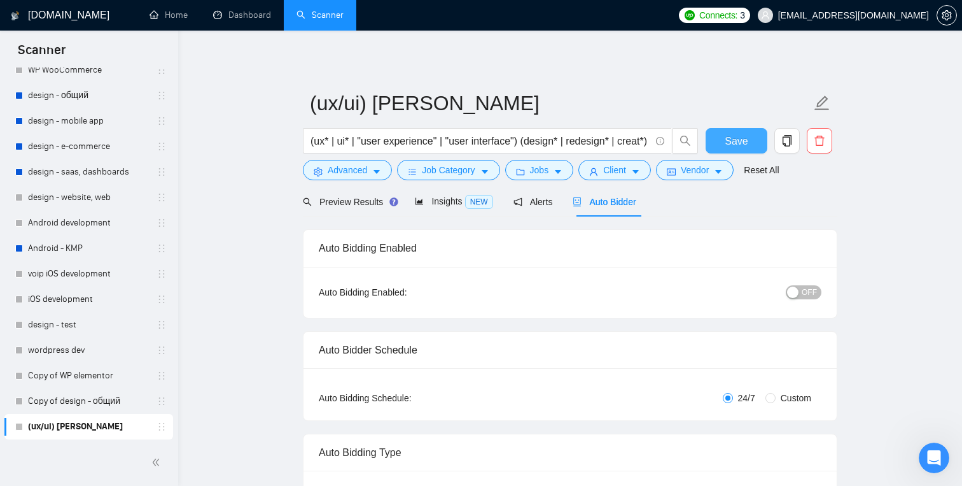
click at [735, 137] on span "Save" at bounding box center [736, 141] width 23 height 16
click at [369, 206] on span "Preview Results" at bounding box center [349, 202] width 92 height 10
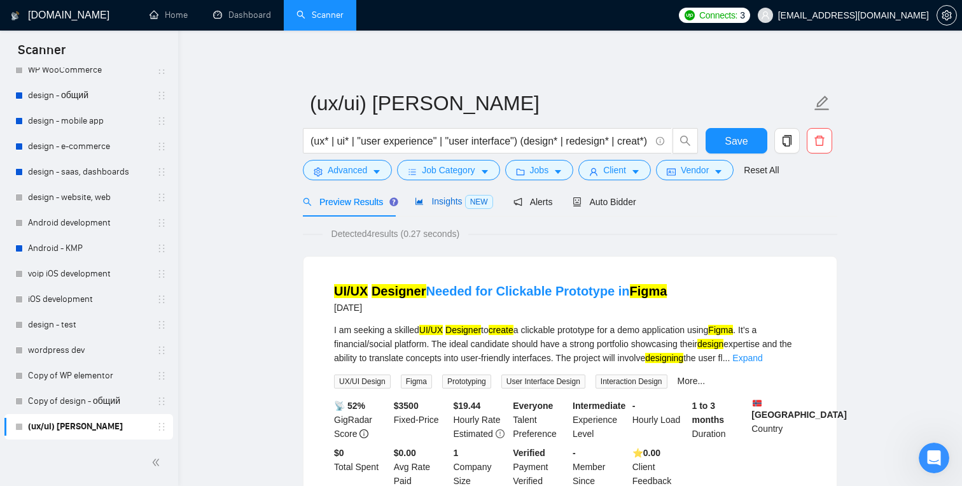
click at [451, 205] on span "Insights NEW" at bounding box center [454, 201] width 78 height 10
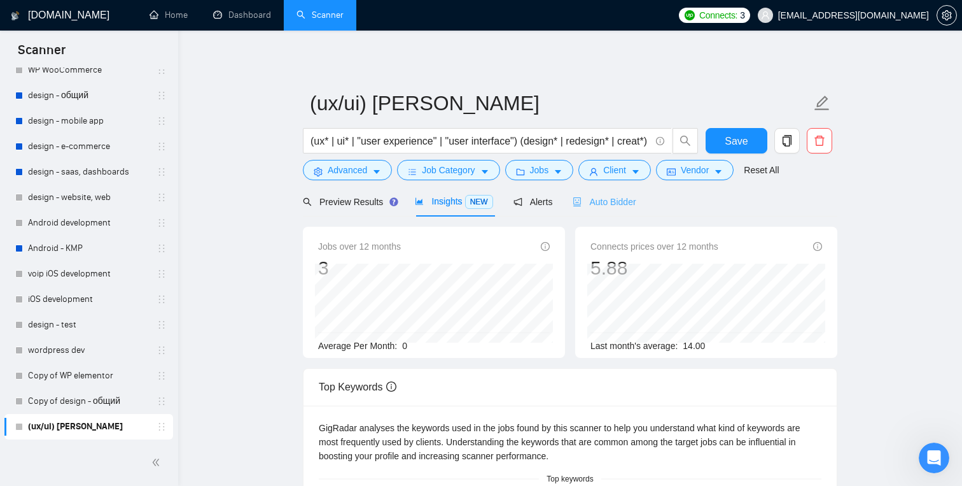
click at [608, 209] on div "Auto Bidder" at bounding box center [604, 202] width 63 height 30
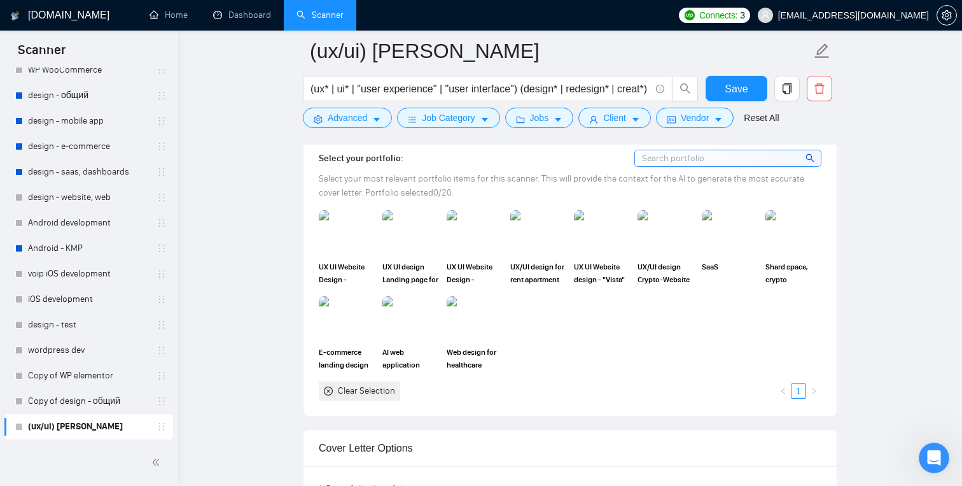
scroll to position [1092, 0]
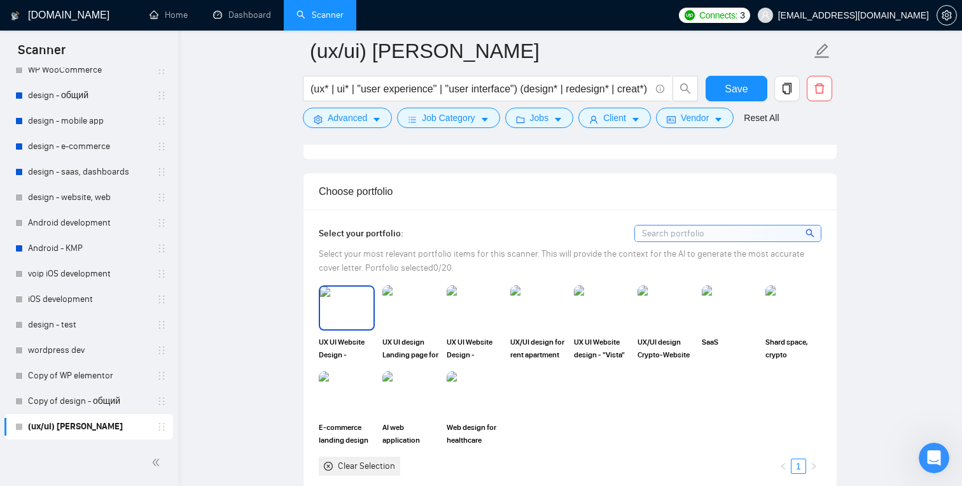
click at [366, 313] on img at bounding box center [346, 307] width 53 height 42
click at [398, 313] on img at bounding box center [410, 307] width 53 height 42
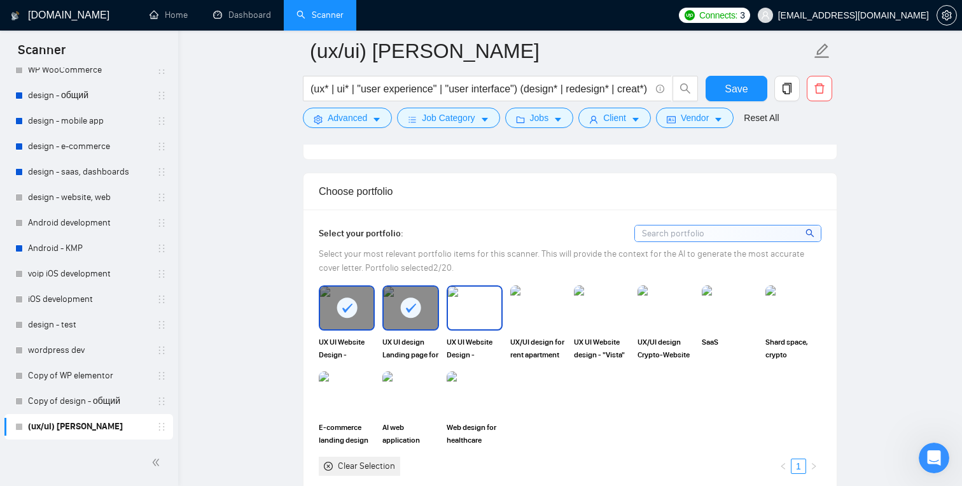
click at [462, 313] on img at bounding box center [474, 307] width 53 height 42
click at [528, 307] on img at bounding box center [538, 307] width 53 height 42
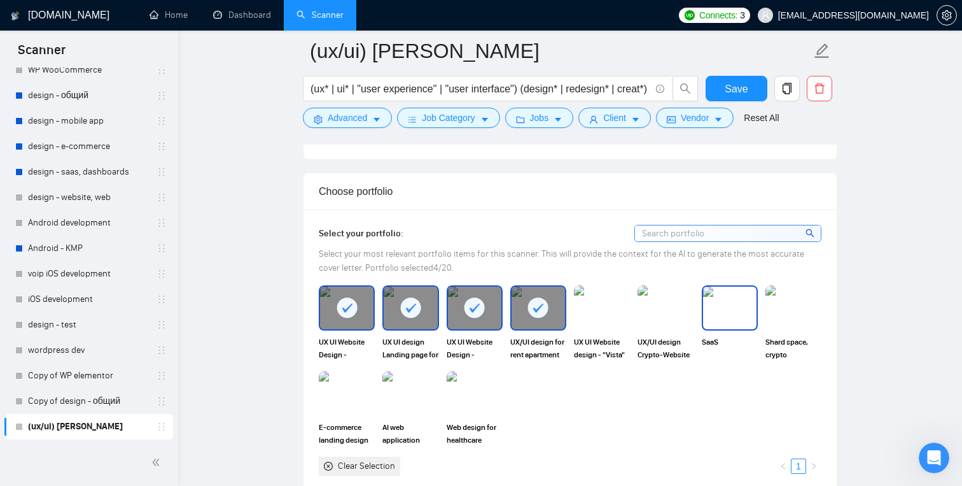
click at [719, 316] on img at bounding box center [729, 307] width 53 height 42
click at [351, 386] on img at bounding box center [346, 393] width 53 height 42
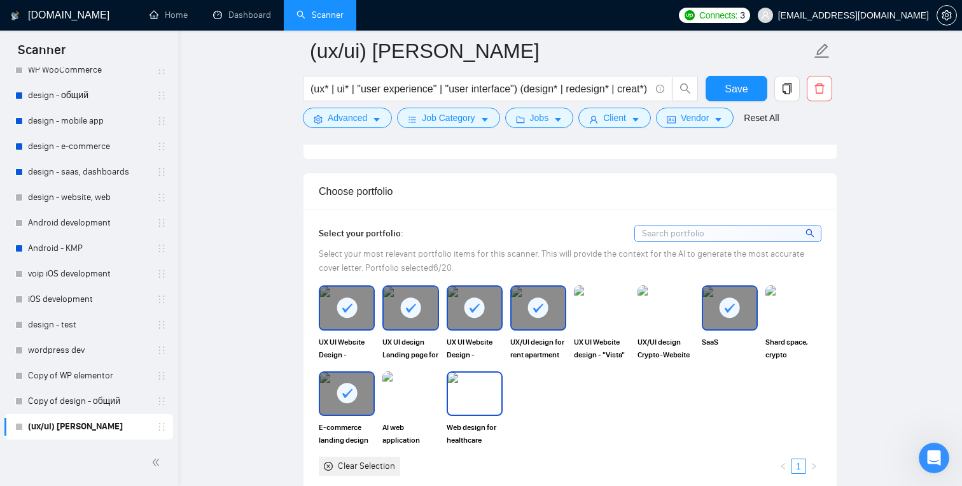
click at [464, 403] on img at bounding box center [474, 393] width 53 height 42
click at [419, 397] on img at bounding box center [410, 393] width 53 height 42
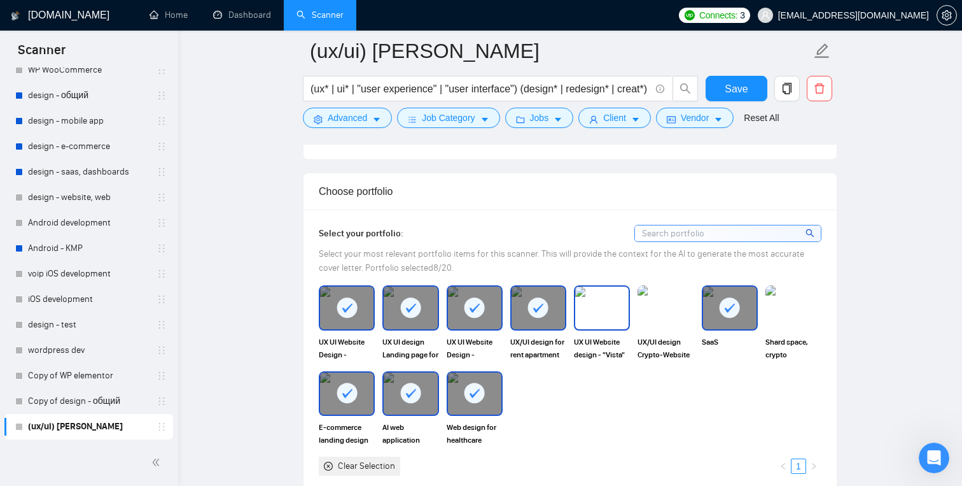
click at [595, 309] on img at bounding box center [601, 307] width 53 height 42
click at [805, 323] on img at bounding box center [793, 307] width 53 height 42
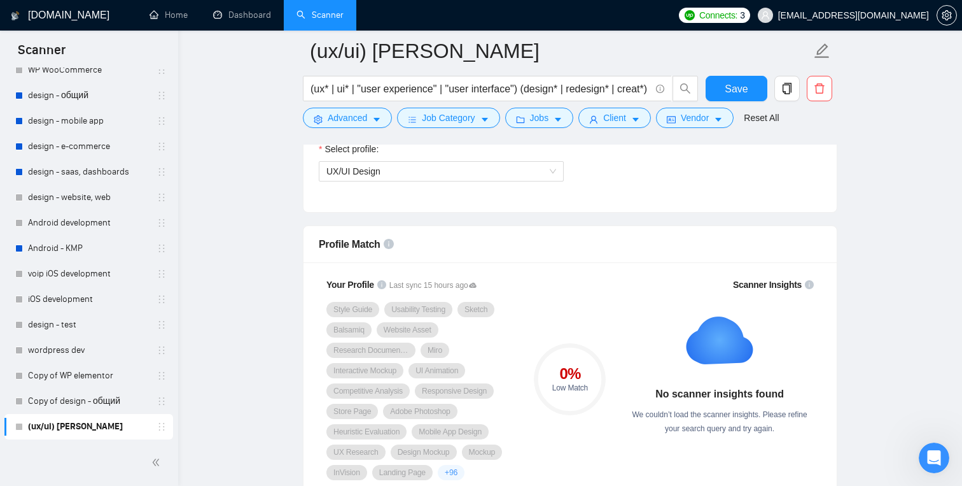
scroll to position [700, 0]
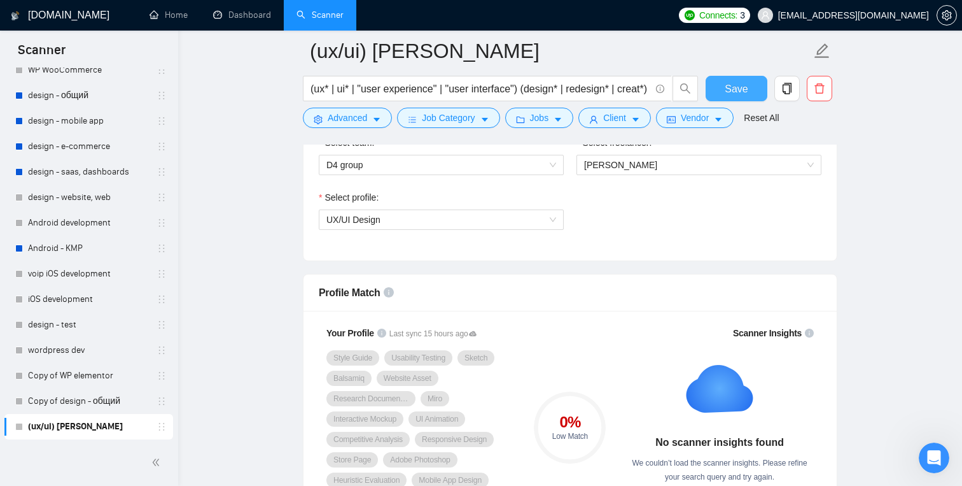
click at [735, 90] on span "Save" at bounding box center [736, 89] width 23 height 16
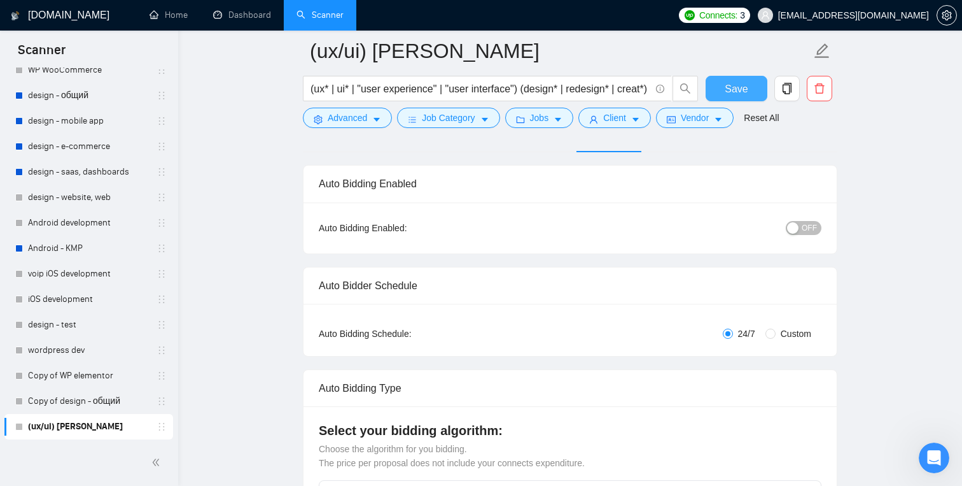
scroll to position [0, 0]
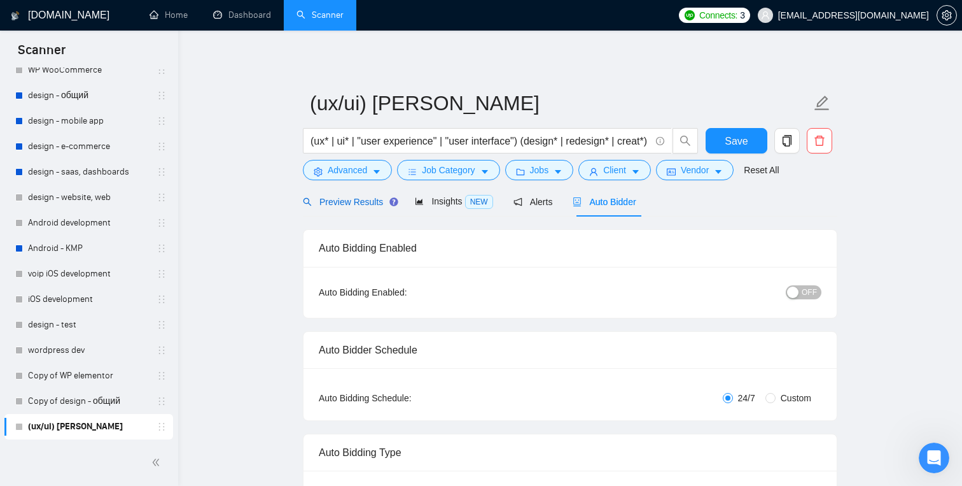
click at [360, 201] on span "Preview Results" at bounding box center [349, 202] width 92 height 10
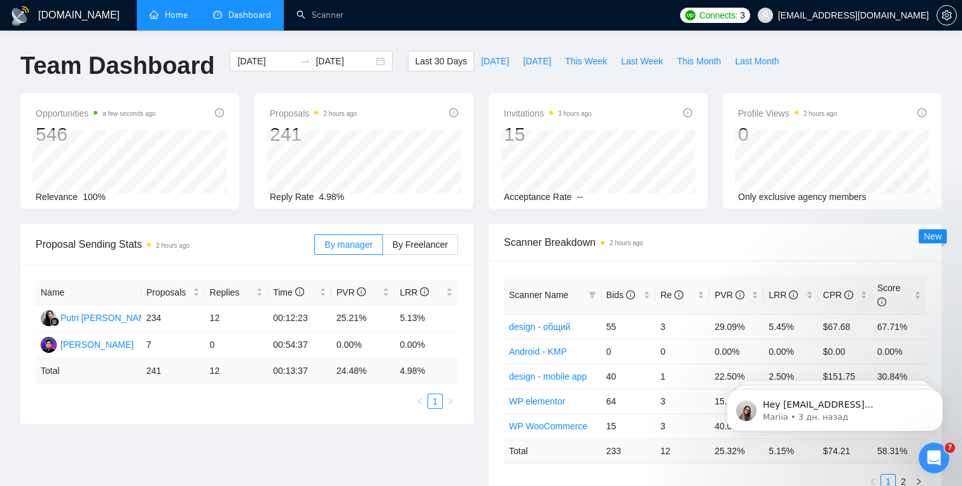
click at [159, 10] on link "Home" at bounding box center [169, 15] width 38 height 11
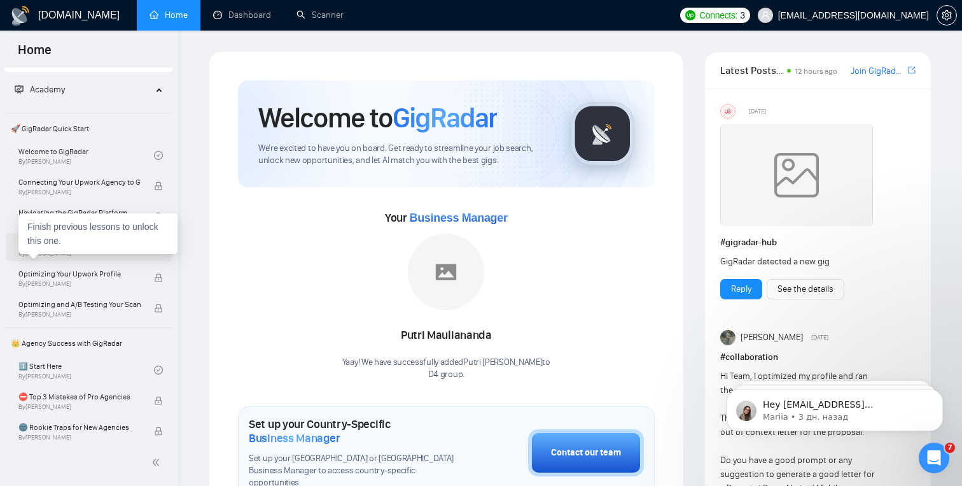
scroll to position [24, 0]
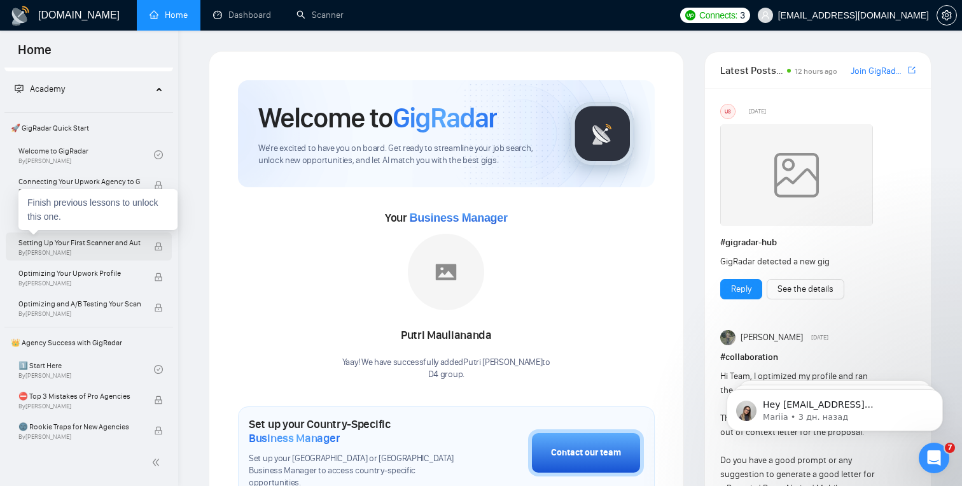
click at [84, 244] on span "Setting Up Your First Scanner and Auto-Bidder" at bounding box center [79, 242] width 122 height 13
click at [131, 248] on span "Setting Up Your First Scanner and Auto-Bidder" at bounding box center [79, 242] width 122 height 13
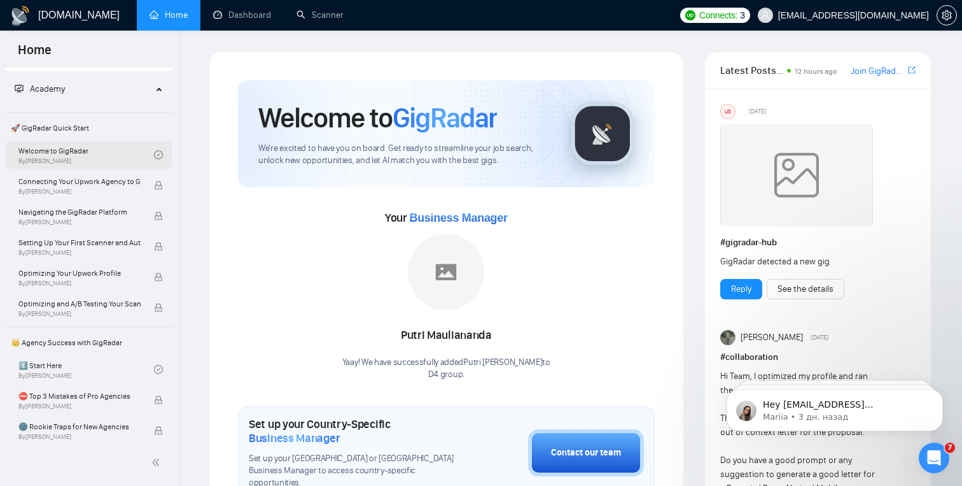
click at [76, 155] on link "Welcome to GigRadar By Vlad Timinsky" at bounding box center [86, 155] width 136 height 28
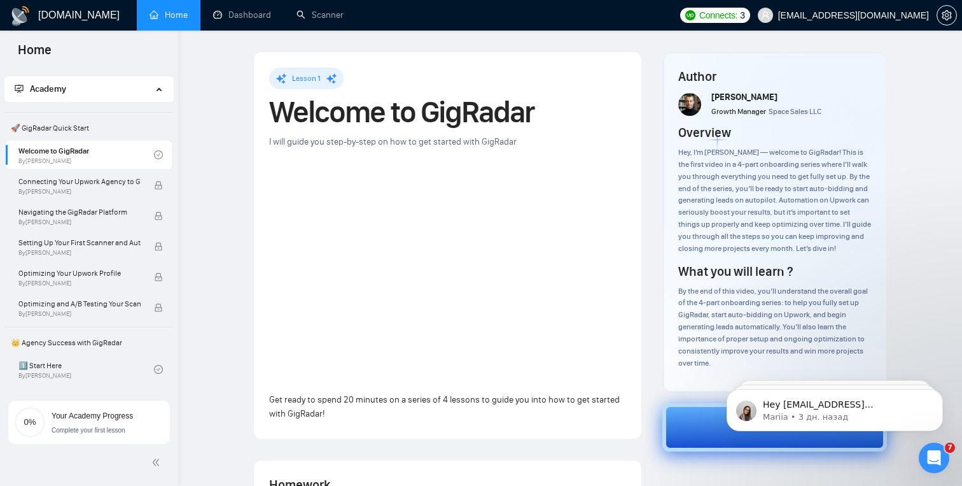
click at [694, 446] on button "Next" at bounding box center [775, 427] width 225 height 48
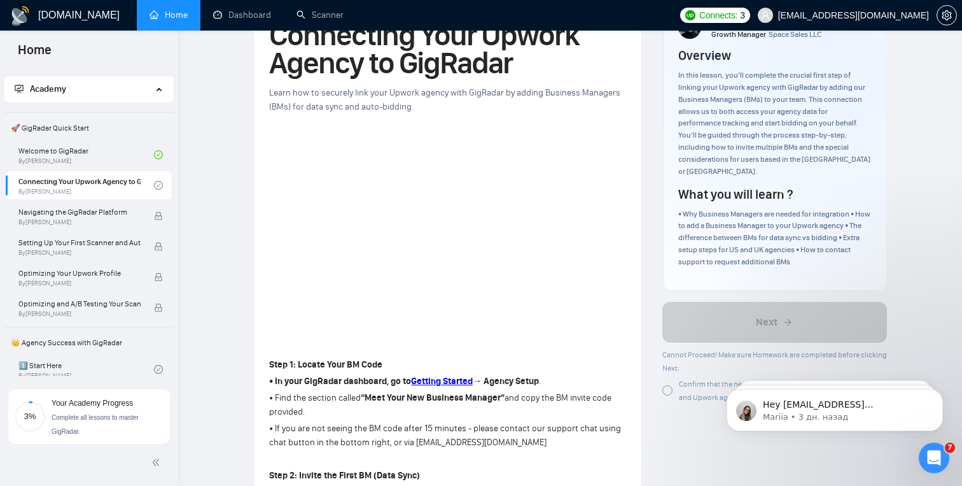
scroll to position [78, 0]
click at [139, 184] on link "Connecting Your Upwork Agency to GigRadar By Vlad Timinsky" at bounding box center [86, 185] width 136 height 28
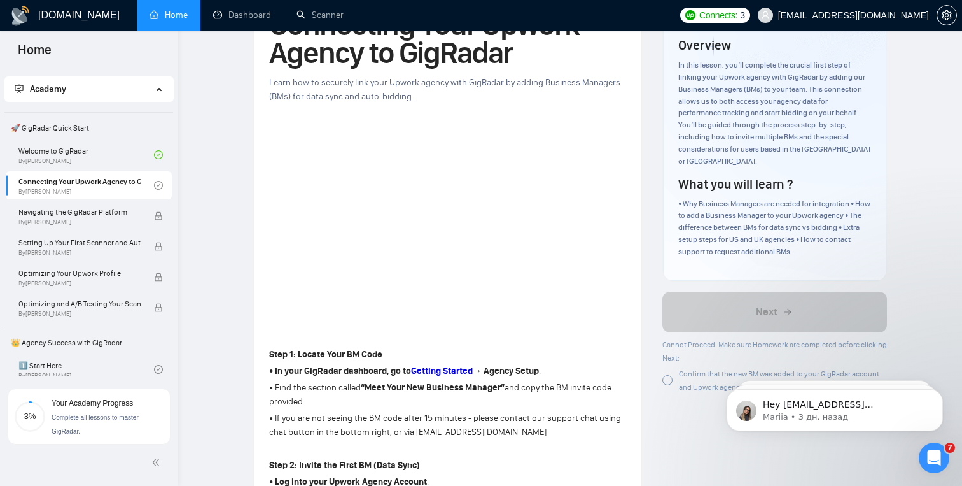
scroll to position [0, 0]
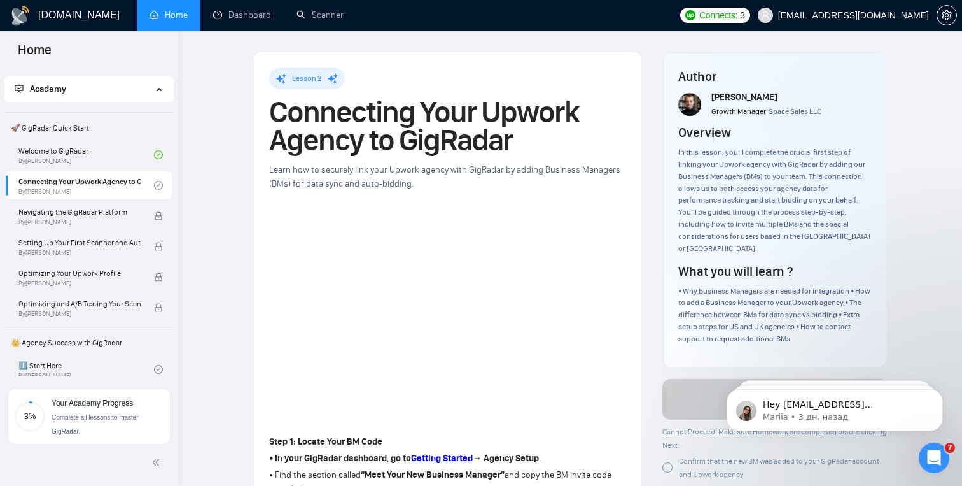
click at [125, 90] on span "Academy" at bounding box center [83, 88] width 137 height 25
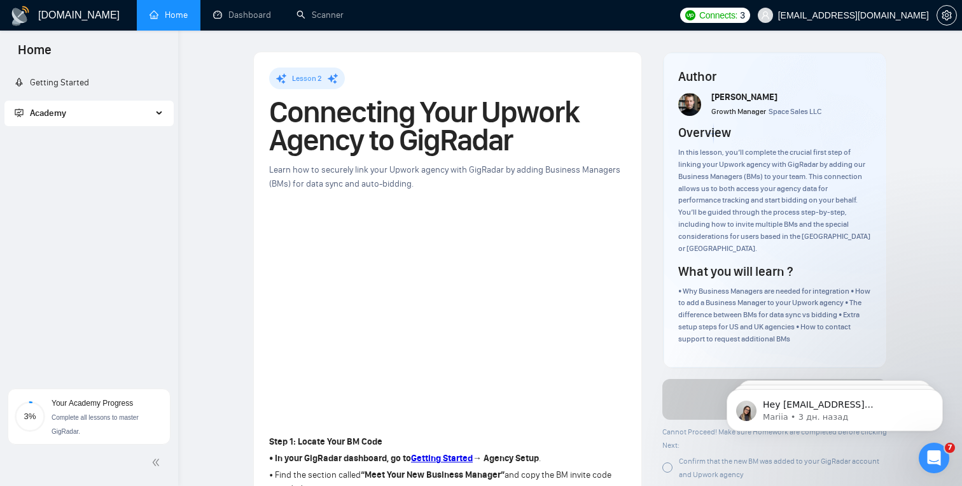
click at [142, 68] on ul "Getting Started Academy 🚀 GigRadar Quick Start Welcome to GigRadar By Vlad Timi…" at bounding box center [89, 99] width 178 height 64
click at [89, 87] on link "Getting Started" at bounding box center [52, 82] width 74 height 11
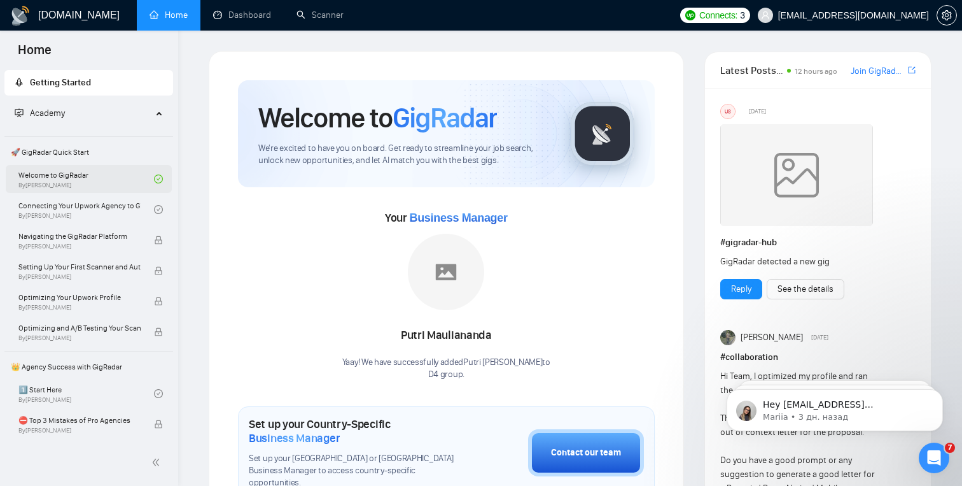
click at [105, 173] on link "Welcome to GigRadar By Vlad Timinsky" at bounding box center [86, 179] width 136 height 28
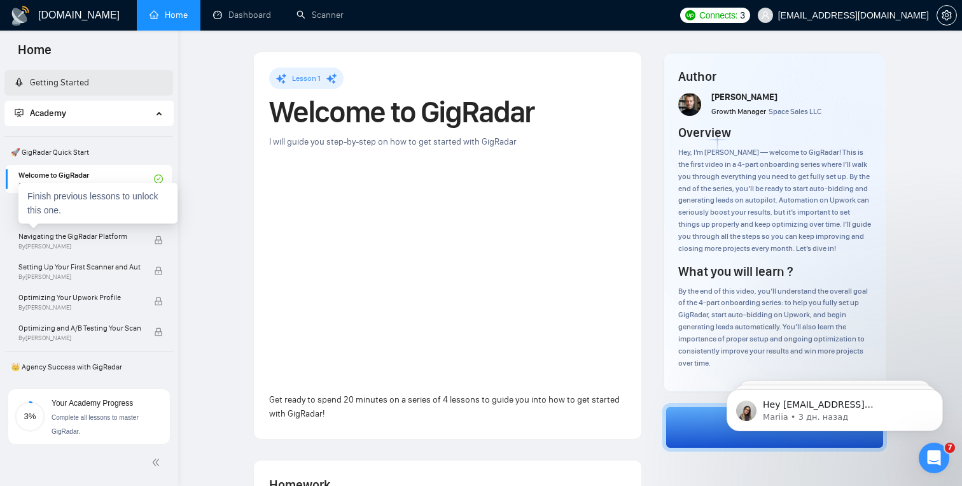
click at [91, 215] on div "Finish previous lessons to unlock this one." at bounding box center [97, 203] width 159 height 41
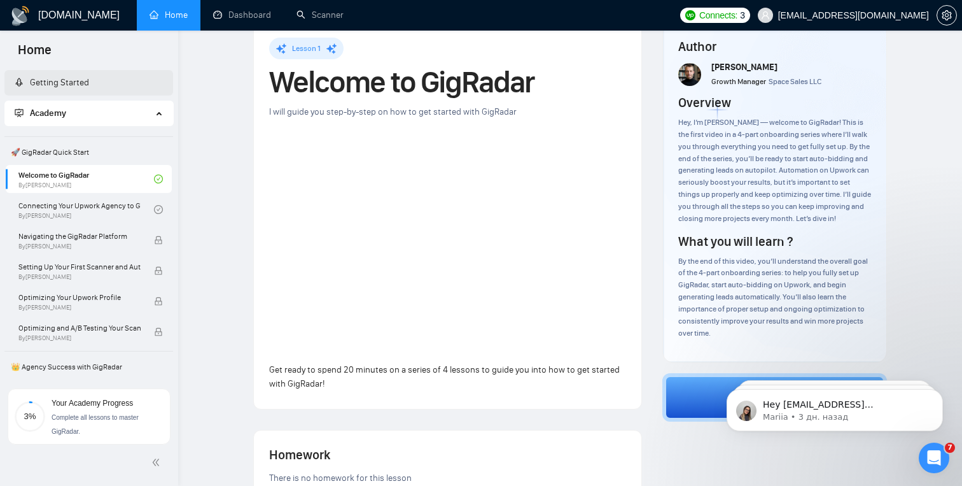
scroll to position [17, 0]
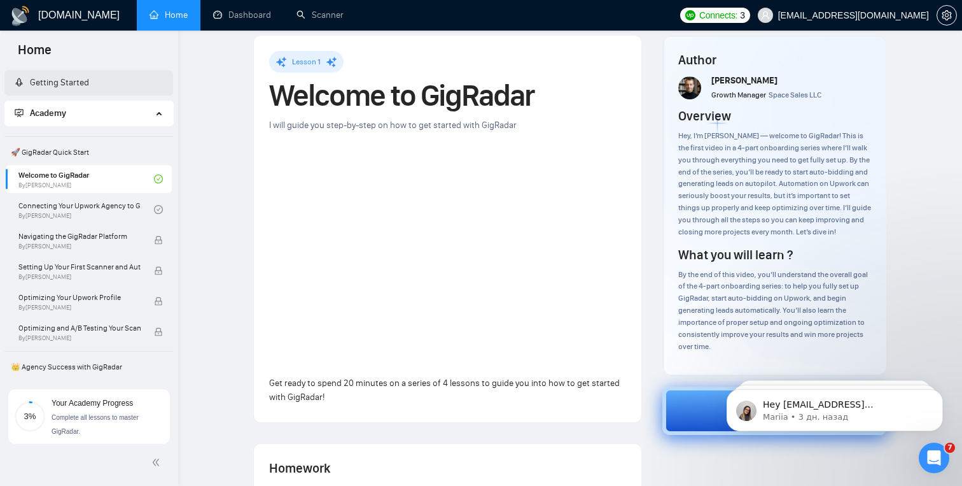
click at [710, 420] on button "Next" at bounding box center [775, 410] width 225 height 48
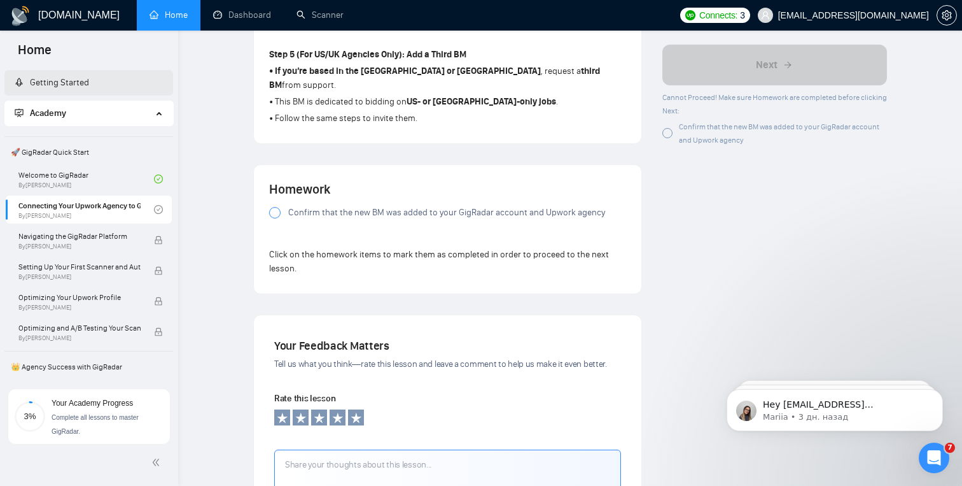
scroll to position [829, 0]
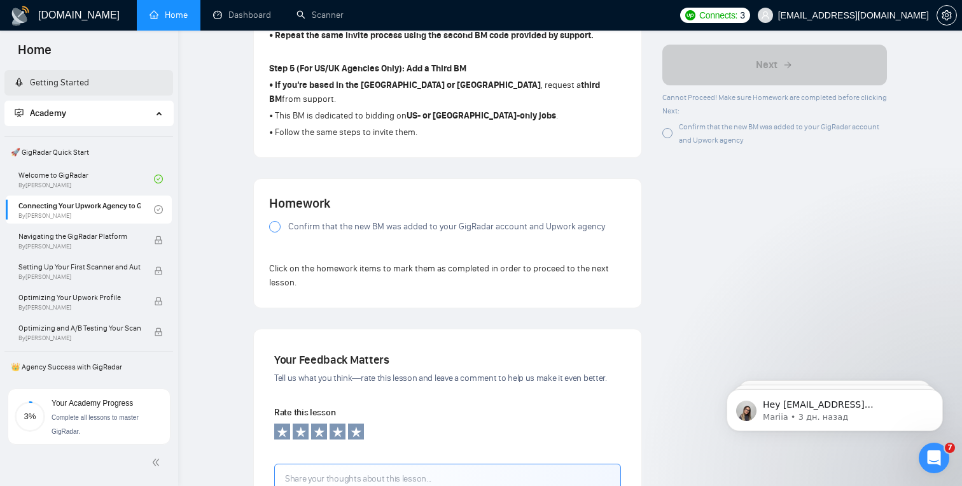
click at [274, 232] on div at bounding box center [274, 226] width 11 height 11
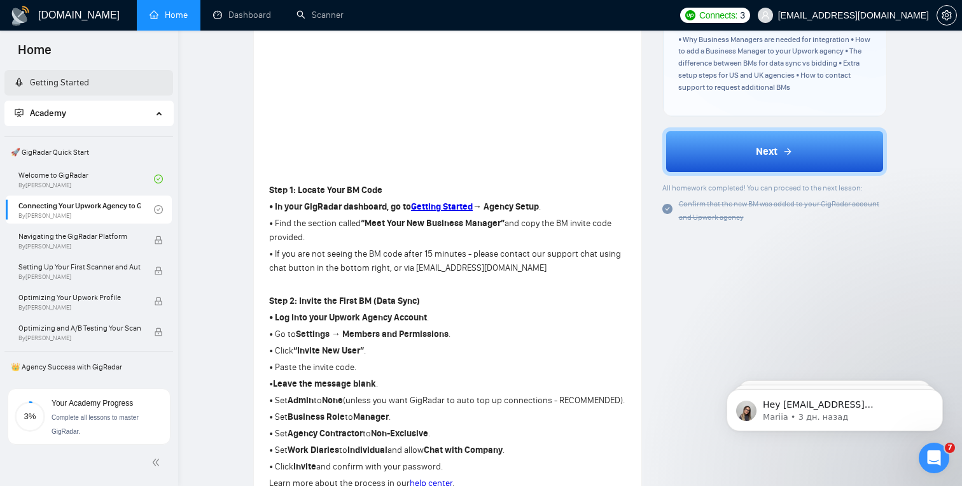
scroll to position [236, 0]
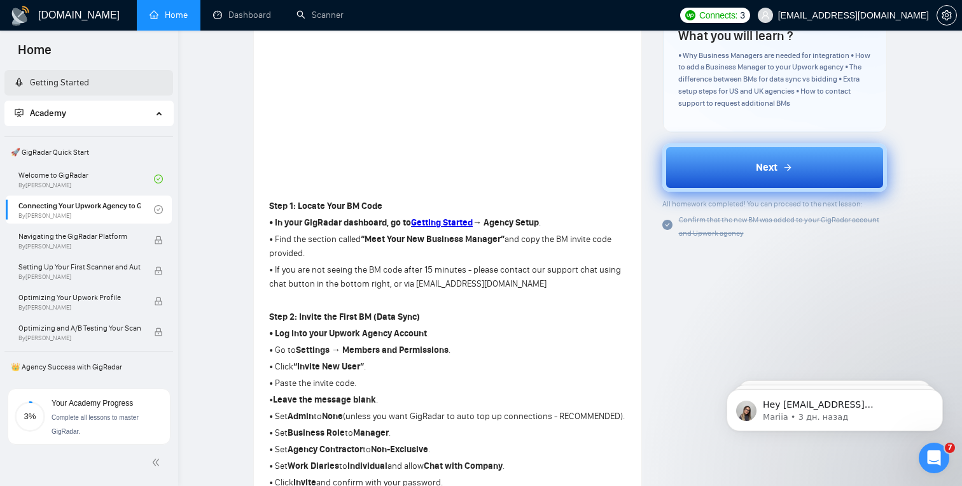
click at [766, 175] on button "Next" at bounding box center [775, 167] width 225 height 48
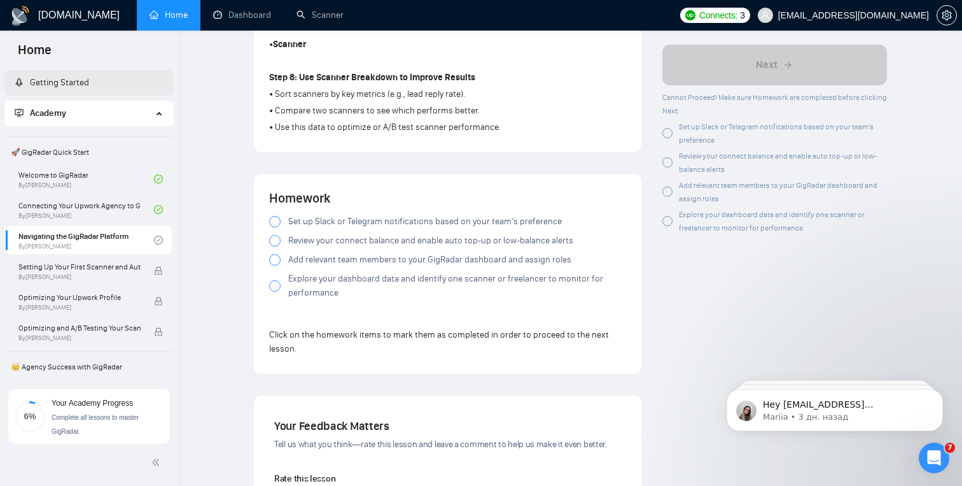
scroll to position [1044, 0]
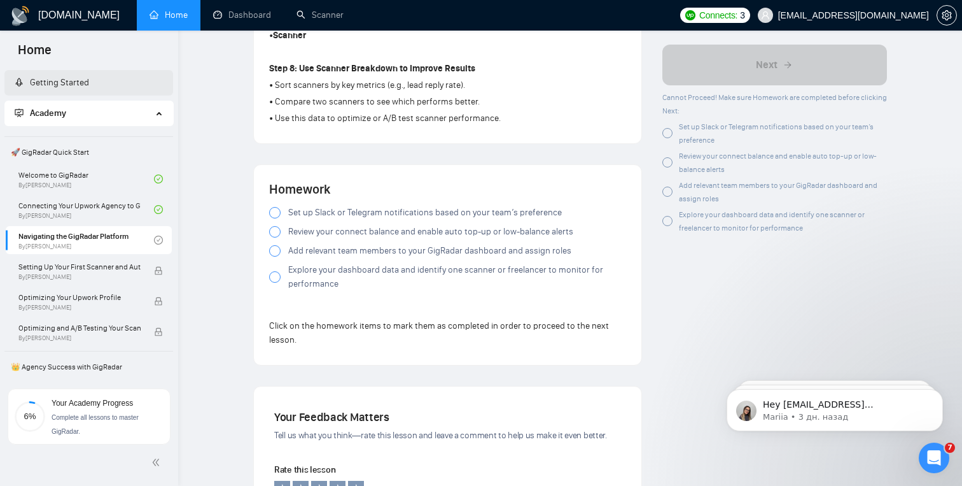
click at [271, 253] on div at bounding box center [274, 250] width 11 height 11
click at [276, 283] on div at bounding box center [274, 276] width 11 height 11
click at [274, 236] on div at bounding box center [274, 231] width 11 height 11
click at [276, 213] on div at bounding box center [274, 212] width 11 height 11
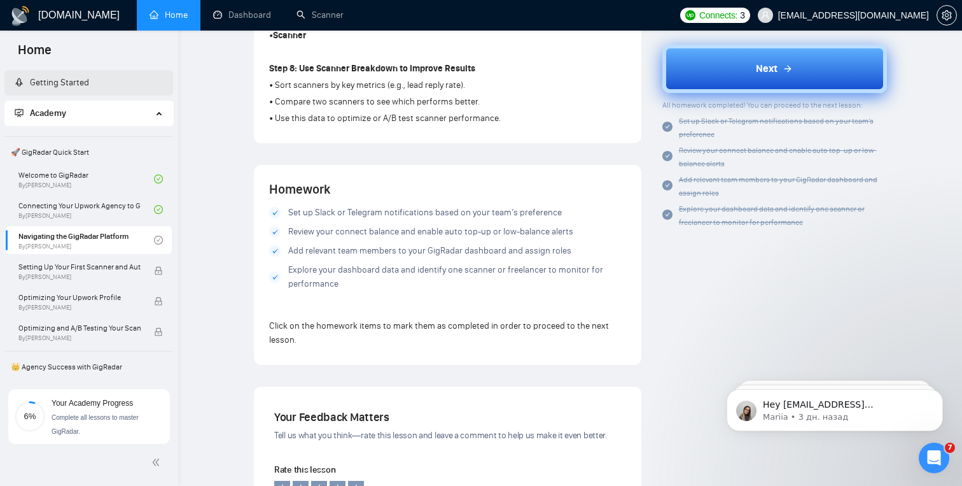
click at [793, 53] on button "Next" at bounding box center [775, 69] width 225 height 48
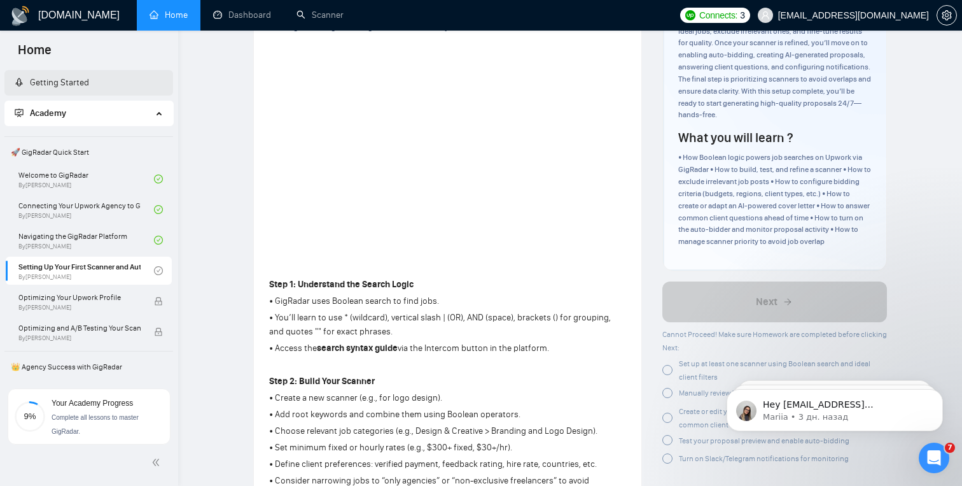
scroll to position [156, 0]
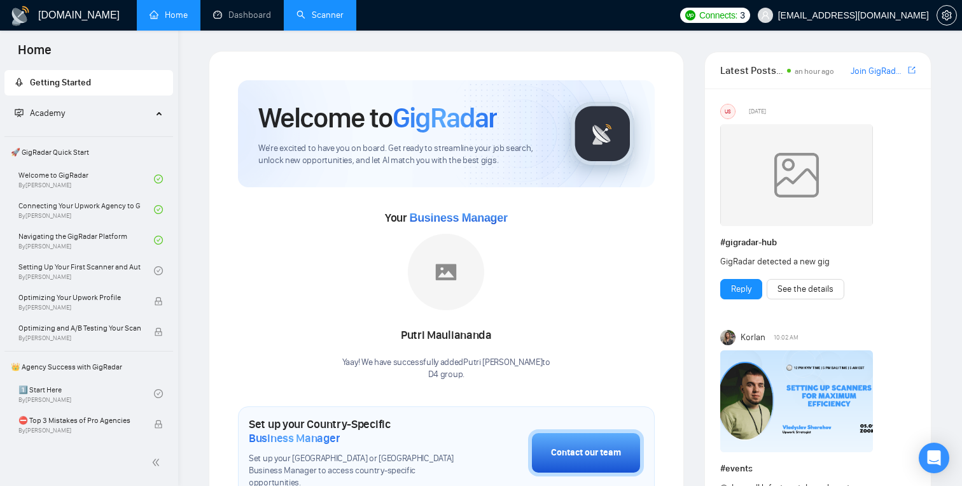
click at [323, 20] on link "Scanner" at bounding box center [320, 15] width 47 height 11
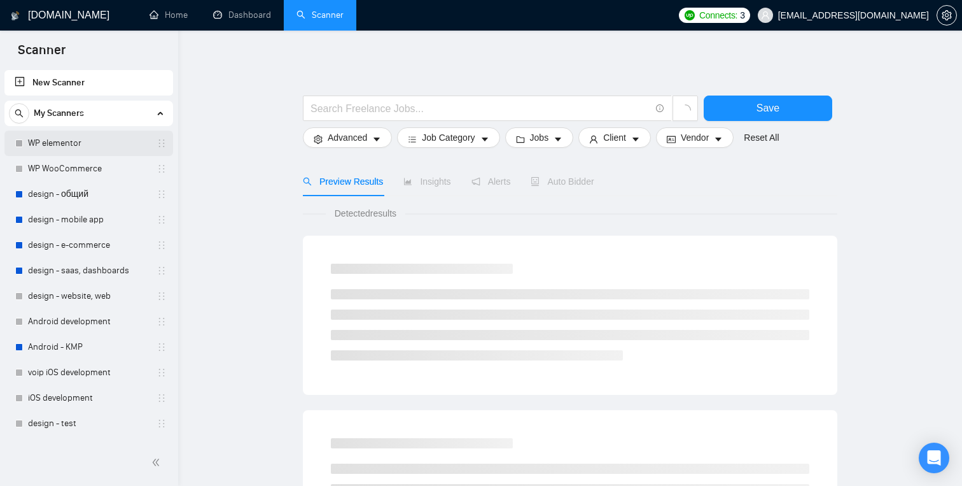
click at [92, 148] on link "WP elementor" at bounding box center [88, 142] width 121 height 25
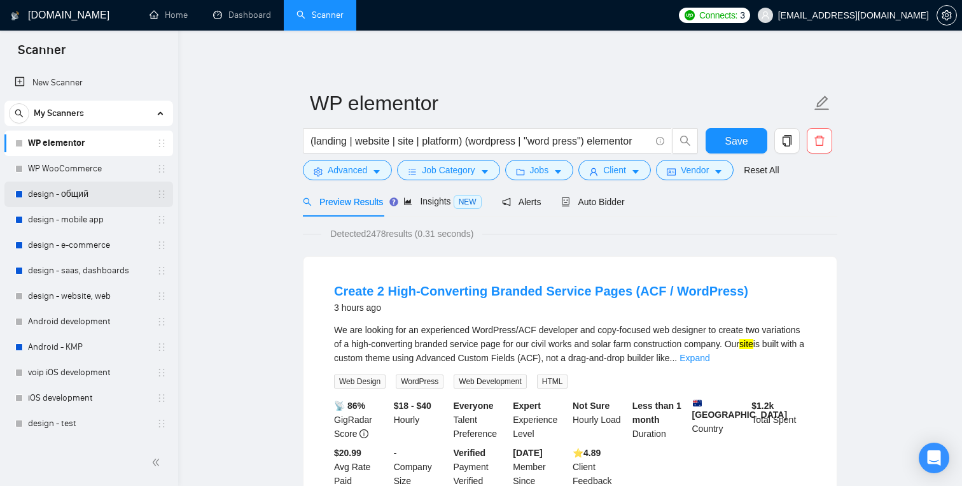
click at [93, 195] on link "design - общий" at bounding box center [88, 193] width 121 height 25
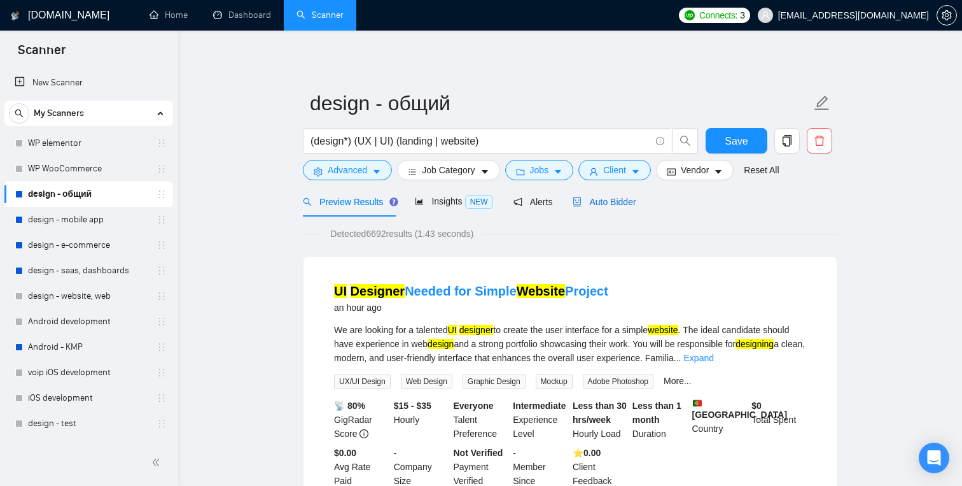
click at [591, 198] on span "Auto Bidder" at bounding box center [604, 202] width 63 height 10
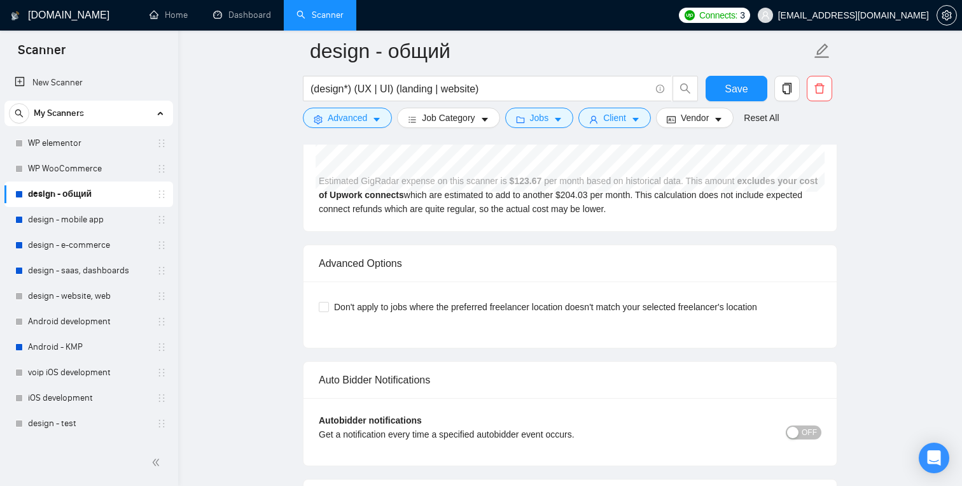
scroll to position [2891, 0]
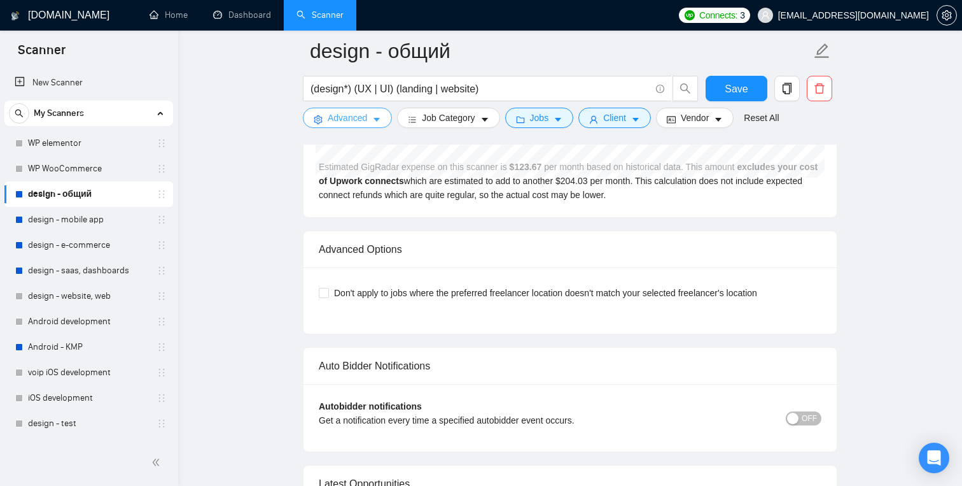
click at [380, 120] on icon "caret-down" at bounding box center [376, 119] width 9 height 9
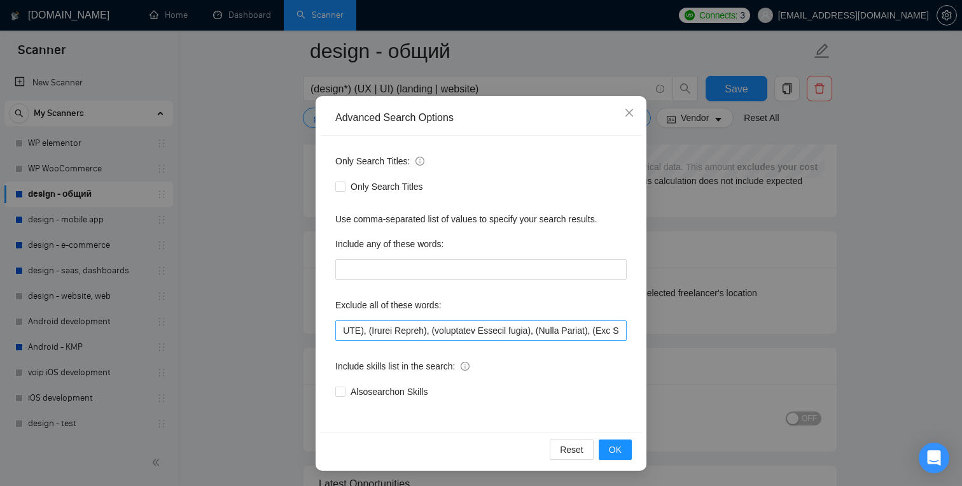
scroll to position [0, 731]
click at [727, 337] on div "Advanced Search Options Only Search Titles: Only Search Titles Use comma-separa…" at bounding box center [481, 243] width 962 height 486
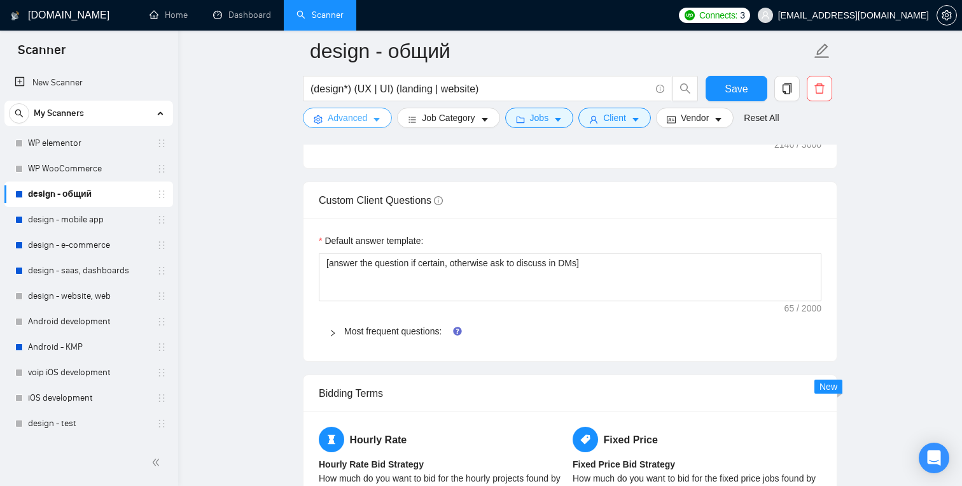
scroll to position [1799, 0]
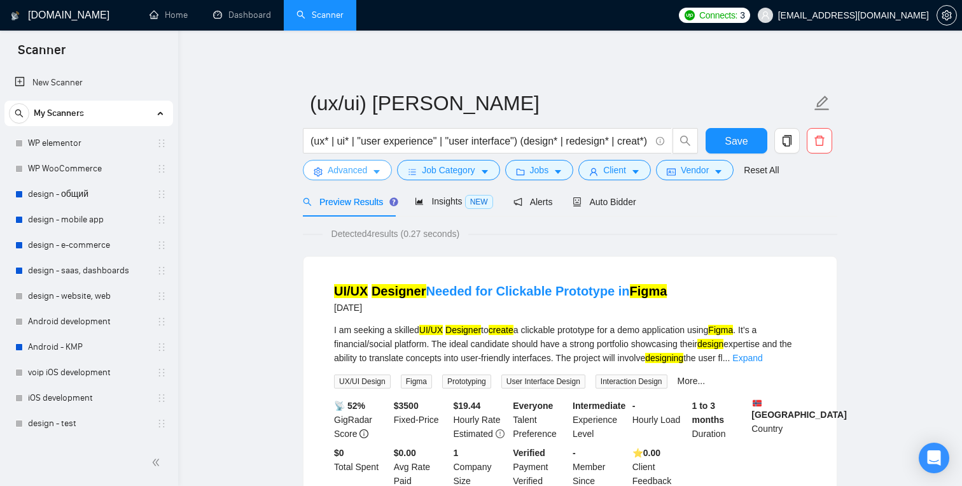
click at [372, 180] on button "Advanced" at bounding box center [347, 170] width 89 height 20
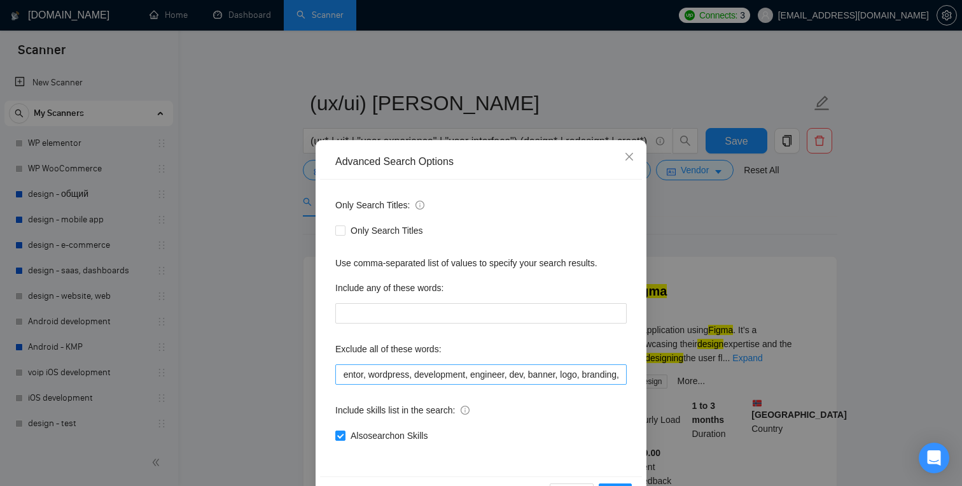
scroll to position [0, 120]
drag, startPoint x: 525, startPoint y: 376, endPoint x: 658, endPoint y: 370, distance: 133.2
click at [658, 370] on div "Advanced Search Options Only Search Titles: Only Search Titles Use comma-separa…" at bounding box center [481, 243] width 962 height 486
type input "framer, squarespace, elementor, wordpress, development, engineer, [PERSON_NAME],"
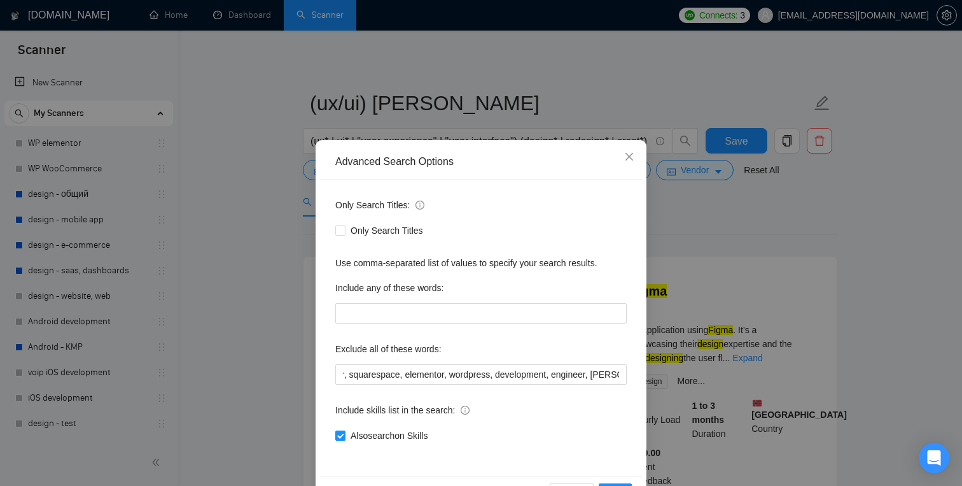
scroll to position [0, 0]
click at [603, 422] on div "Include skills list in the search:" at bounding box center [481, 412] width 292 height 25
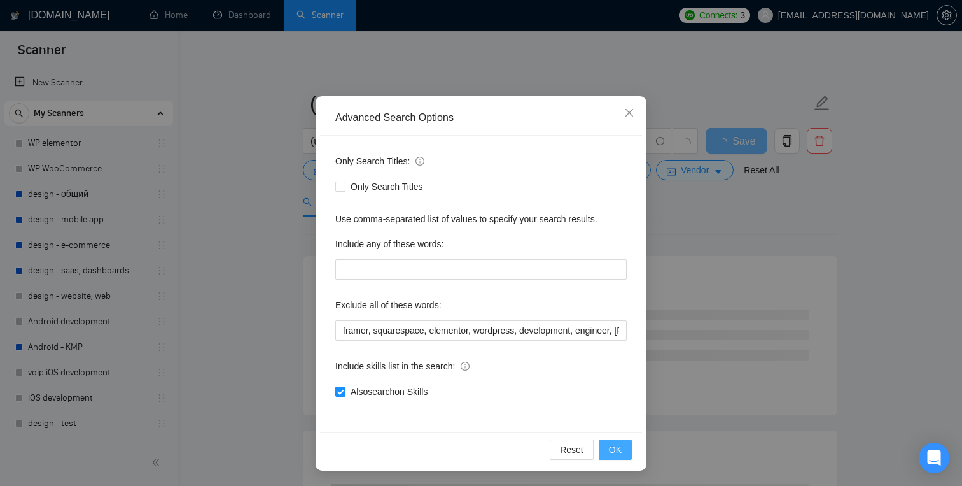
click at [610, 448] on span "OK" at bounding box center [615, 449] width 13 height 14
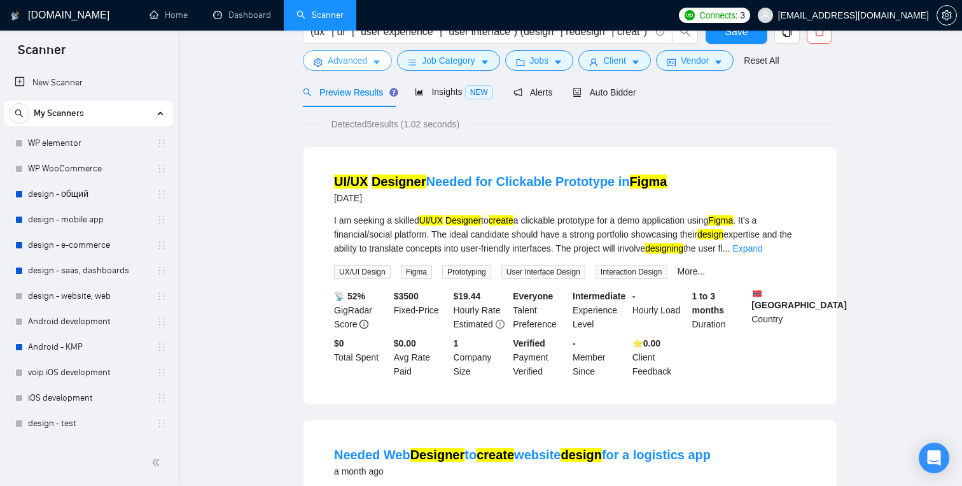
scroll to position [0, 0]
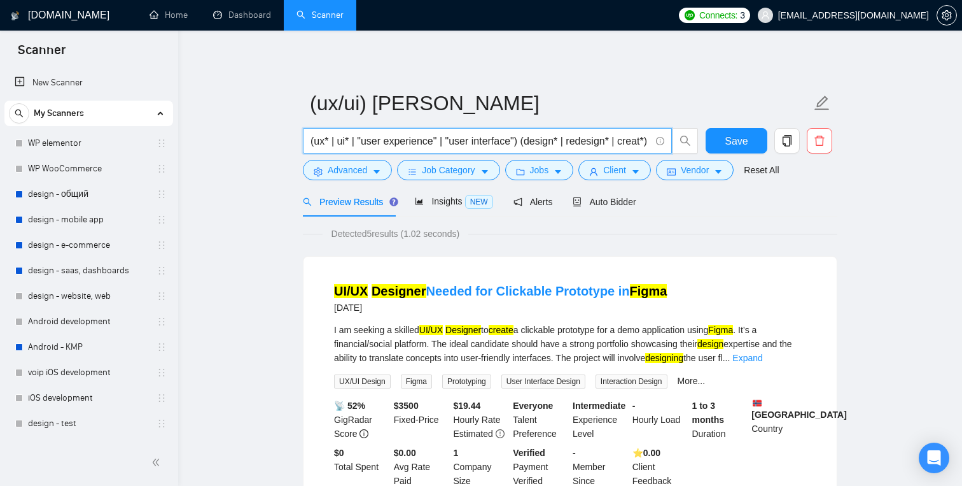
click at [460, 140] on input "(ux* | ui* | "user experience" | "user interface") (design* | redesign* | creat…" at bounding box center [481, 141] width 340 height 16
drag, startPoint x: 460, startPoint y: 140, endPoint x: 700, endPoint y: 134, distance: 240.1
click at [700, 134] on div "(ux* | ui* | "user experience" | "user interface") (design* | redesign* | creat…" at bounding box center [500, 144] width 401 height 32
click at [589, 138] on input "(ux* | ui* | "user experience" | "user interface") (design* | redesign* | creat…" at bounding box center [481, 141] width 340 height 16
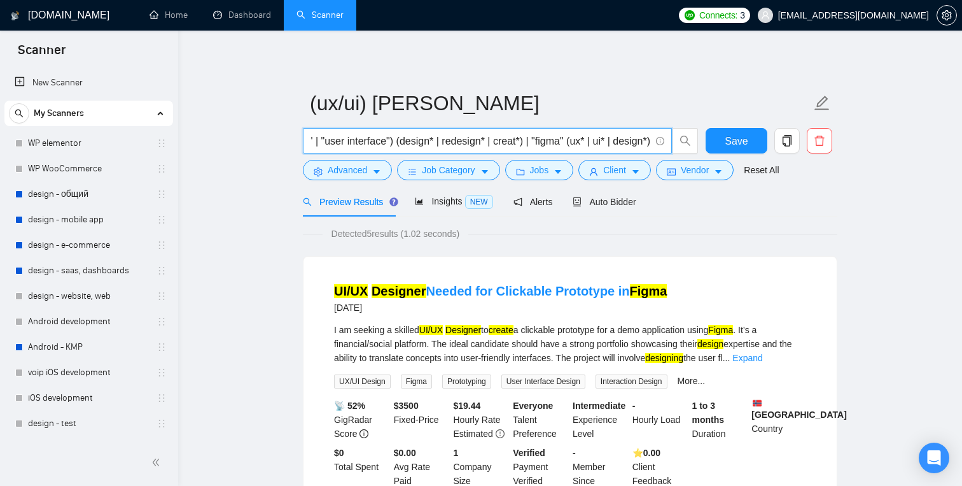
click at [561, 137] on input "(ux* | ui* | "user experience" | "user interface") (design* | redesign* | creat…" at bounding box center [481, 141] width 340 height 16
type input "(ux* | ui* | "user experience" | "user interface") (design* | redesign* | creat…"
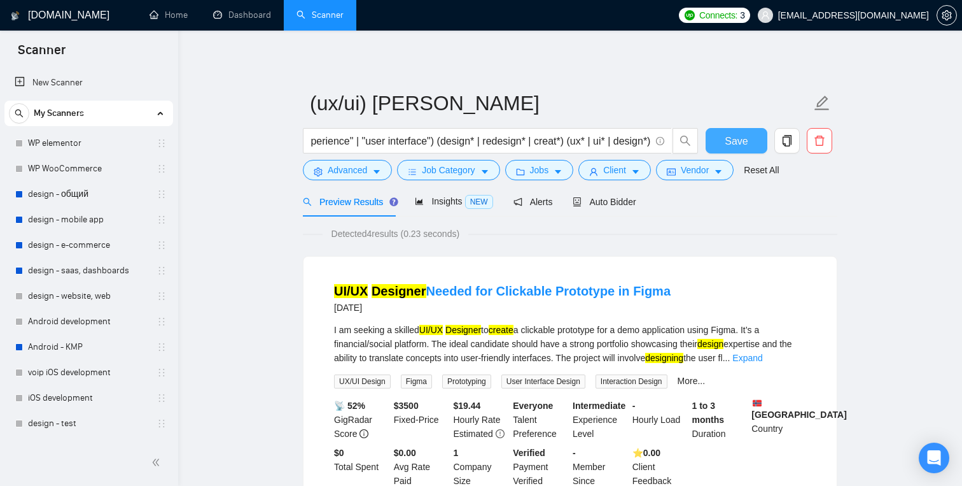
scroll to position [0, 0]
click at [745, 141] on span "Save" at bounding box center [736, 141] width 23 height 16
click at [623, 174] on span "Client" at bounding box center [614, 170] width 23 height 14
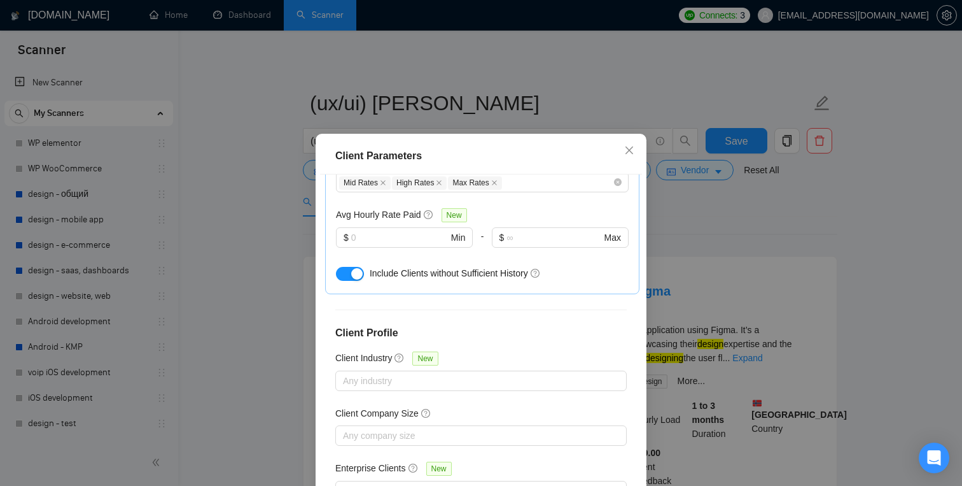
scroll to position [453, 0]
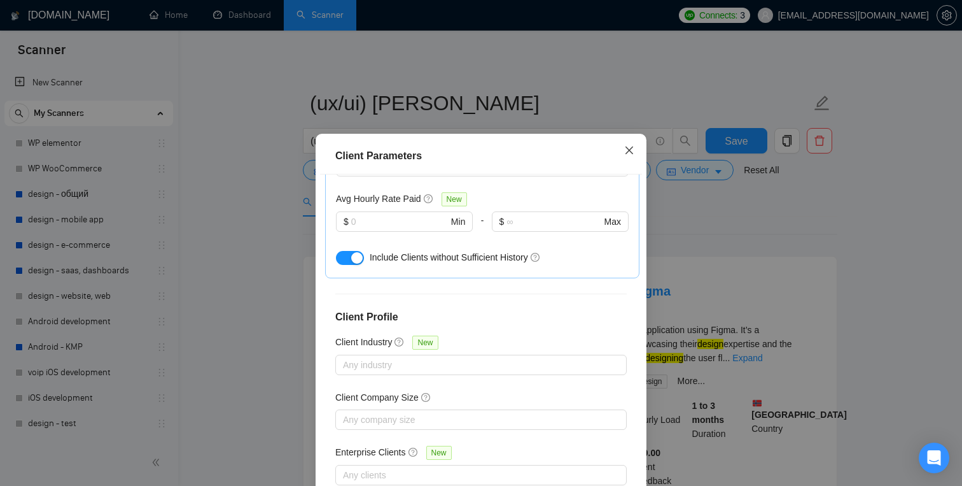
click at [627, 155] on icon "close" at bounding box center [629, 150] width 10 height 10
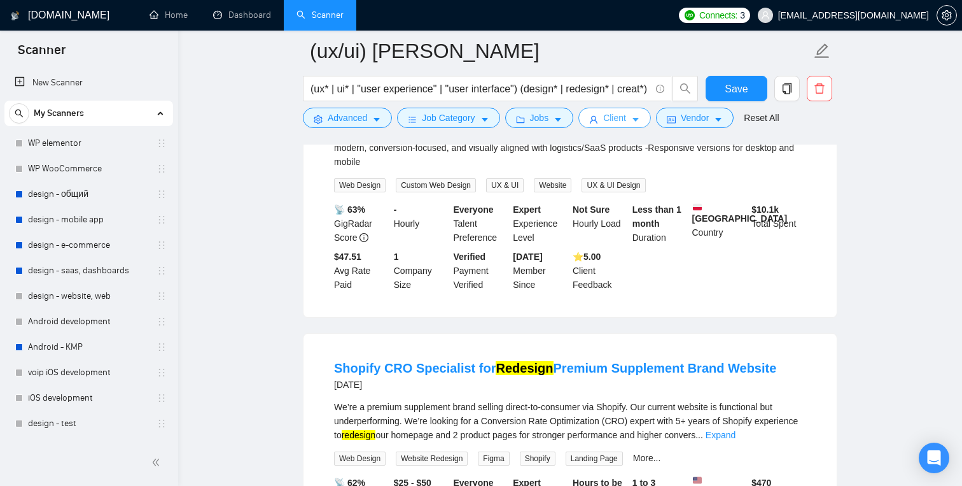
scroll to position [0, 0]
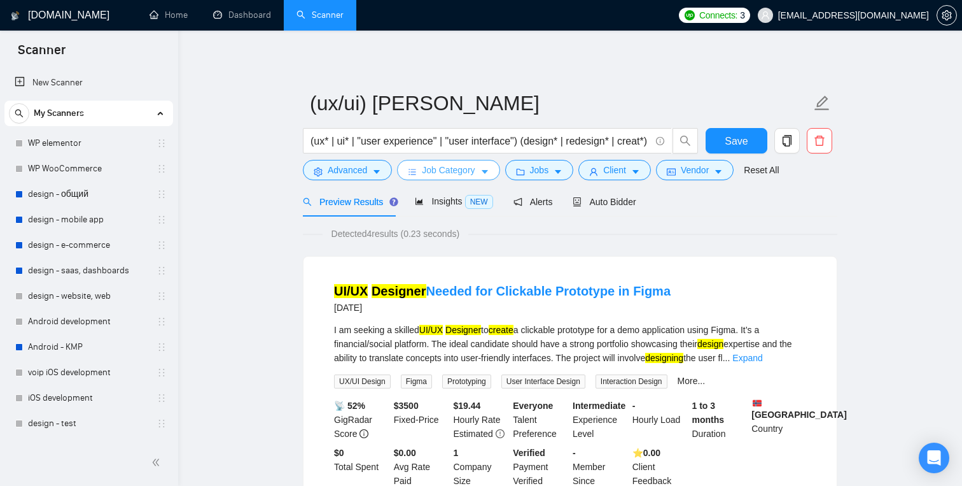
click at [424, 166] on span "Job Category" at bounding box center [448, 170] width 53 height 14
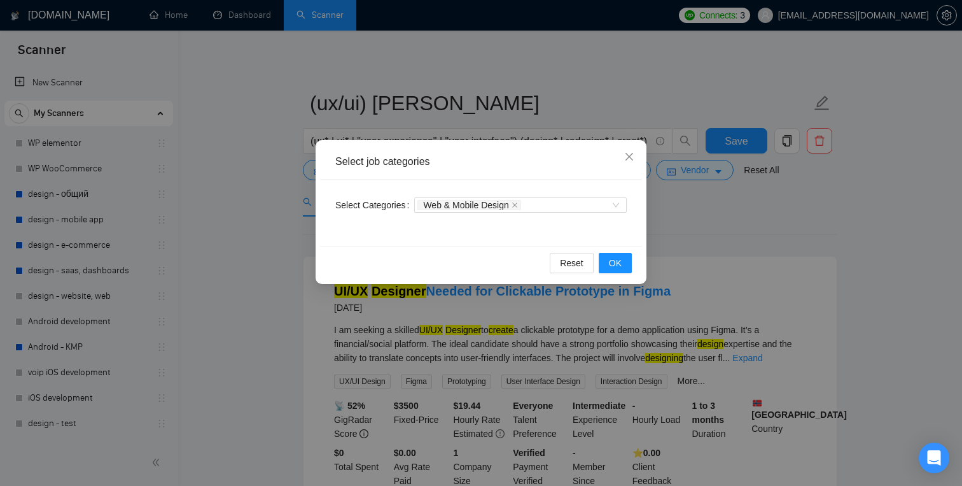
click at [599, 213] on div "Web & Mobile Design" at bounding box center [520, 205] width 213 height 20
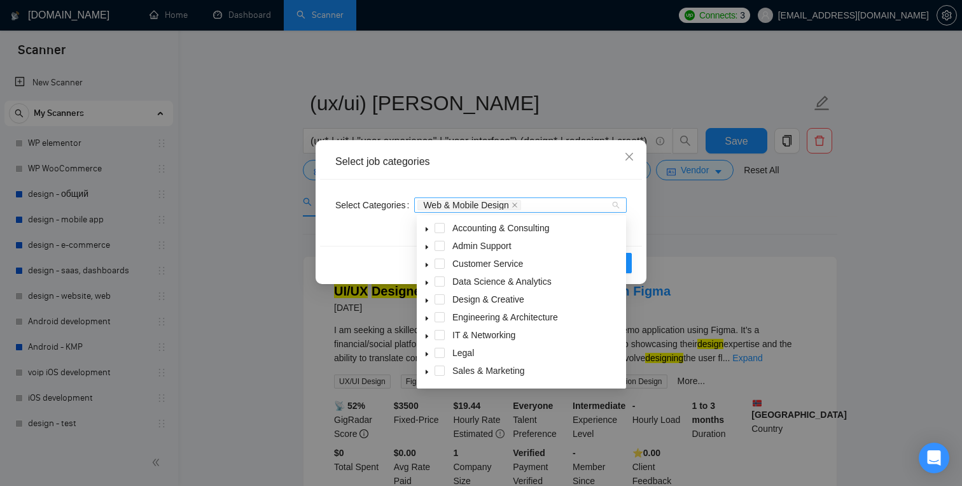
click at [609, 199] on div "Web & Mobile Design" at bounding box center [515, 205] width 194 height 13
click at [429, 299] on icon "caret-down" at bounding box center [427, 300] width 6 height 6
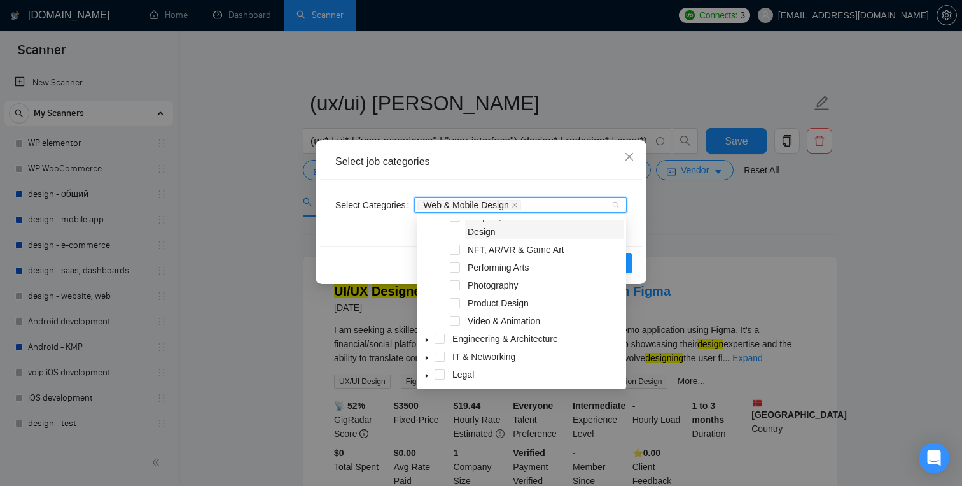
scroll to position [155, 0]
click at [456, 300] on span at bounding box center [455, 302] width 10 height 10
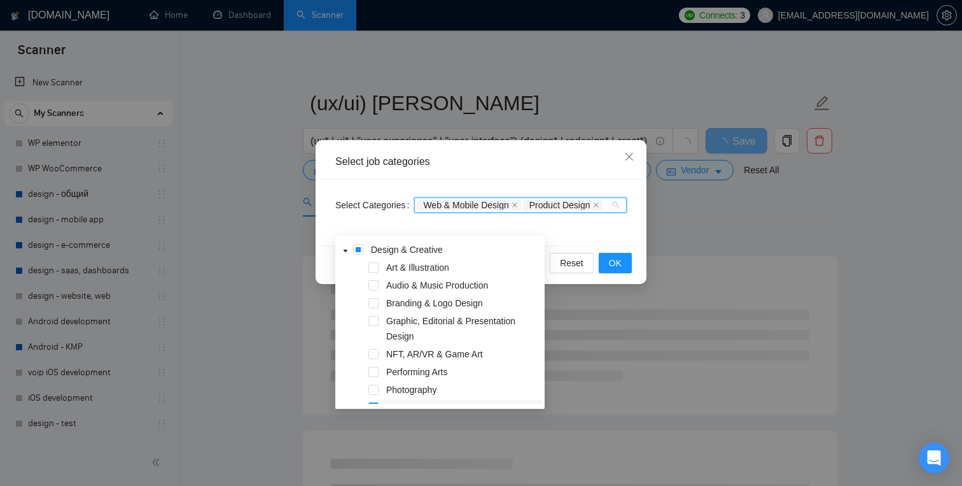
scroll to position [69, 0]
click at [375, 318] on span at bounding box center [374, 321] width 10 height 10
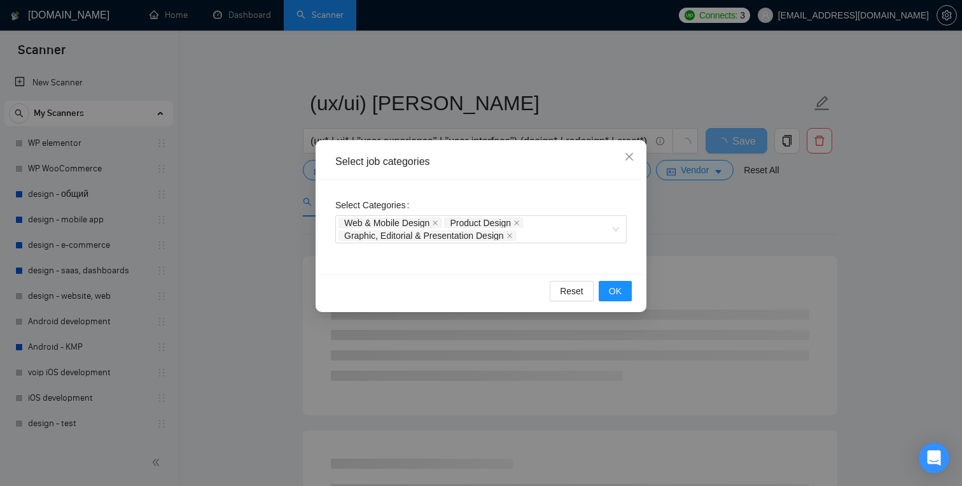
click at [555, 264] on div "Select Categories Web & Mobile Design Product Design Graphic, Editorial & Prese…" at bounding box center [481, 227] width 322 height 94
click at [513, 239] on span at bounding box center [510, 235] width 6 height 9
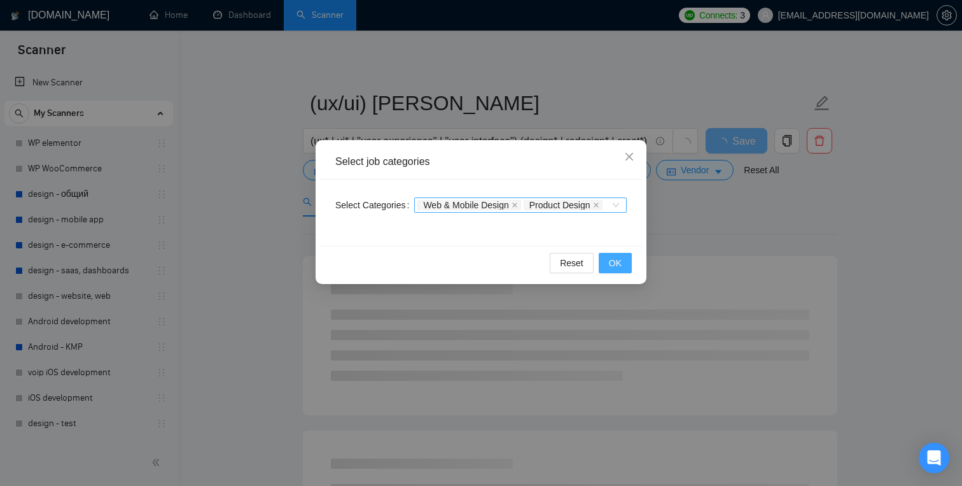
click at [619, 270] on span "OK" at bounding box center [615, 263] width 13 height 14
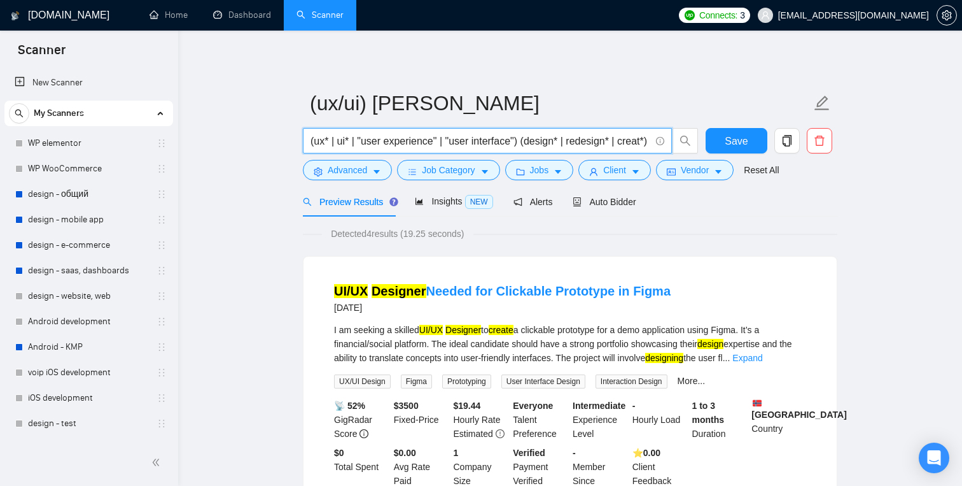
click at [462, 139] on input "(ux* | ui* | "user experience" | "user interface") (design* | redesign* | creat…" at bounding box center [481, 141] width 340 height 16
paste input "((ux* | ui* | "user experience" | "user interface") (design* | redesign*)) | ((…"
type input "((ux* | ui* | "user experience" | "user interface") (design* | redesign*)) | ((…"
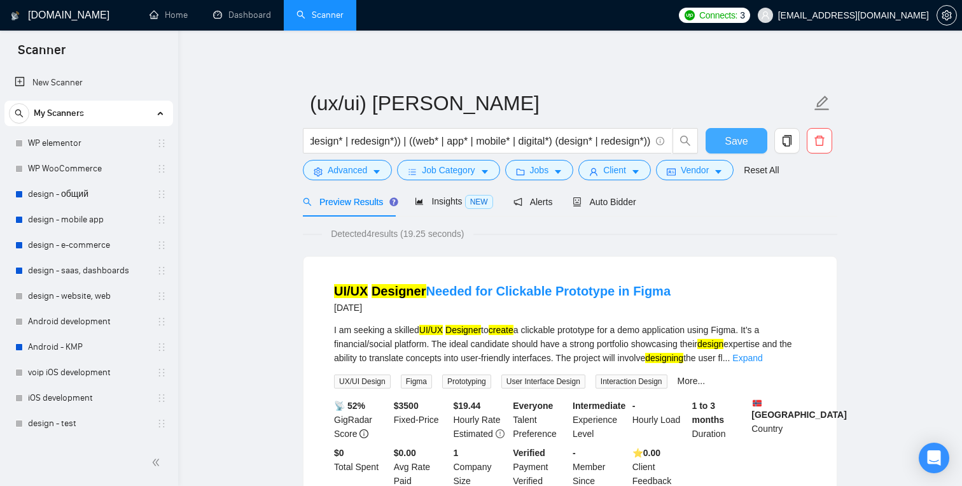
click at [731, 139] on span "Save" at bounding box center [736, 141] width 23 height 16
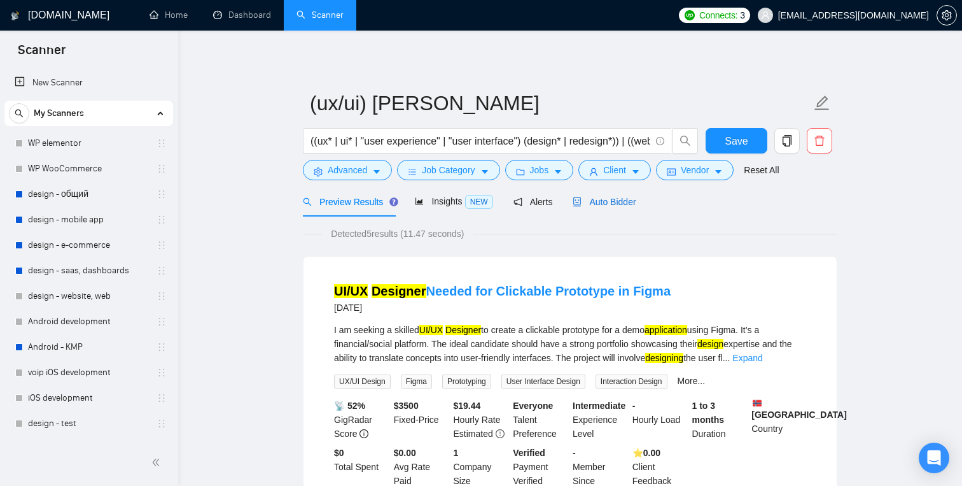
click at [626, 201] on span "Auto Bidder" at bounding box center [604, 202] width 63 height 10
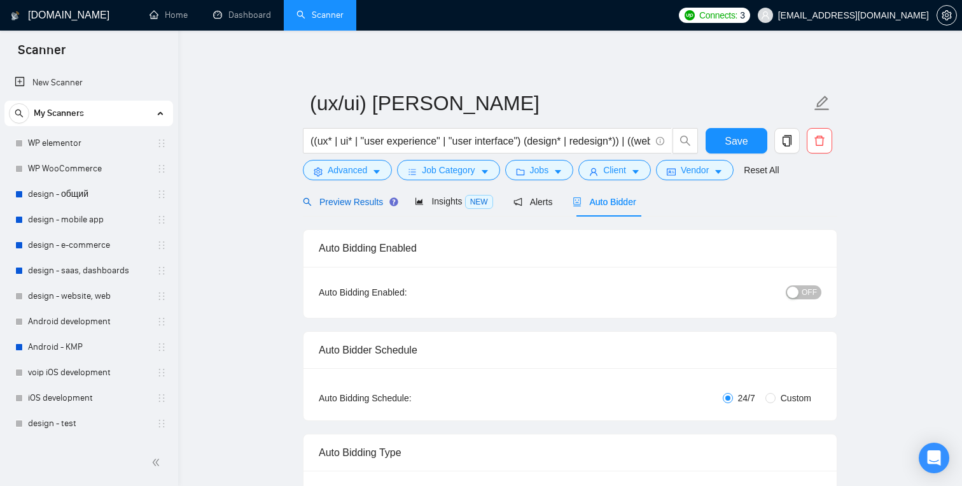
click at [361, 202] on span "Preview Results" at bounding box center [349, 202] width 92 height 10
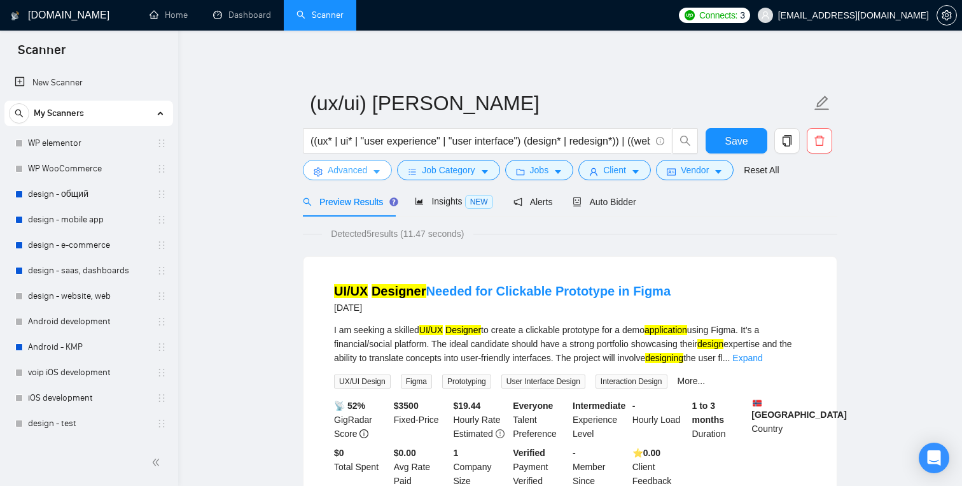
click at [365, 171] on span "Advanced" at bounding box center [347, 170] width 39 height 14
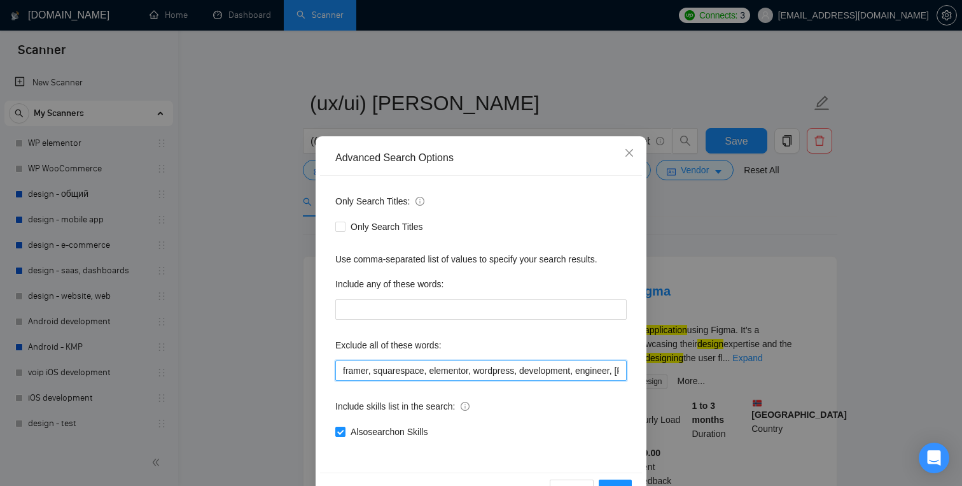
scroll to position [0, 24]
drag, startPoint x: 480, startPoint y: 371, endPoint x: 690, endPoint y: 368, distance: 210.1
click at [690, 368] on div "Advanced Search Options Only Search Titles: Only Search Titles Use comma-separa…" at bounding box center [481, 243] width 962 height 486
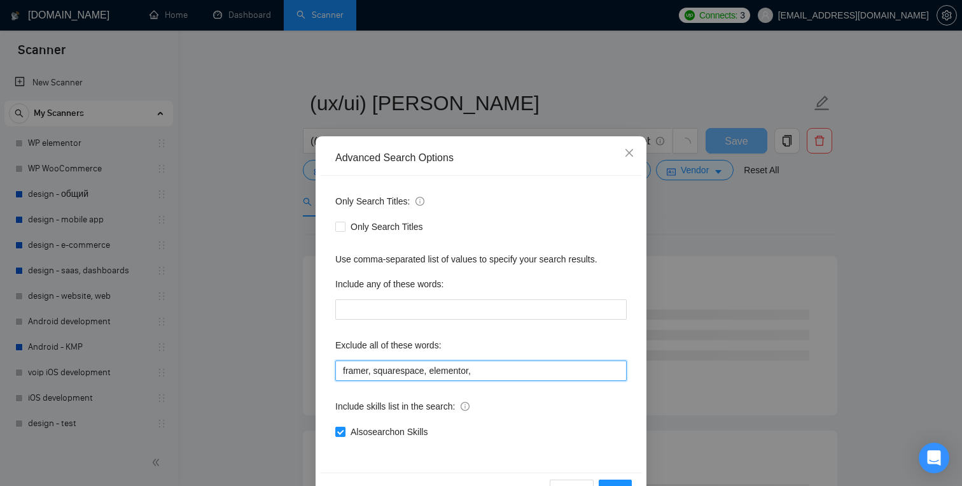
type input "framer, squarespace, elementor,"
click at [570, 391] on div "Only Search Titles: Only Search Titles Use comma-separated list of values to sp…" at bounding box center [481, 324] width 322 height 297
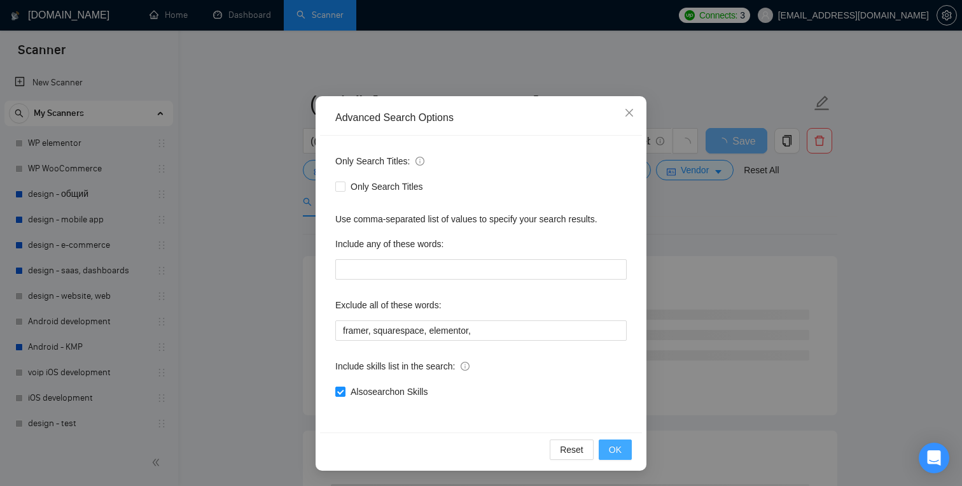
click at [618, 456] on span "OK" at bounding box center [615, 449] width 13 height 14
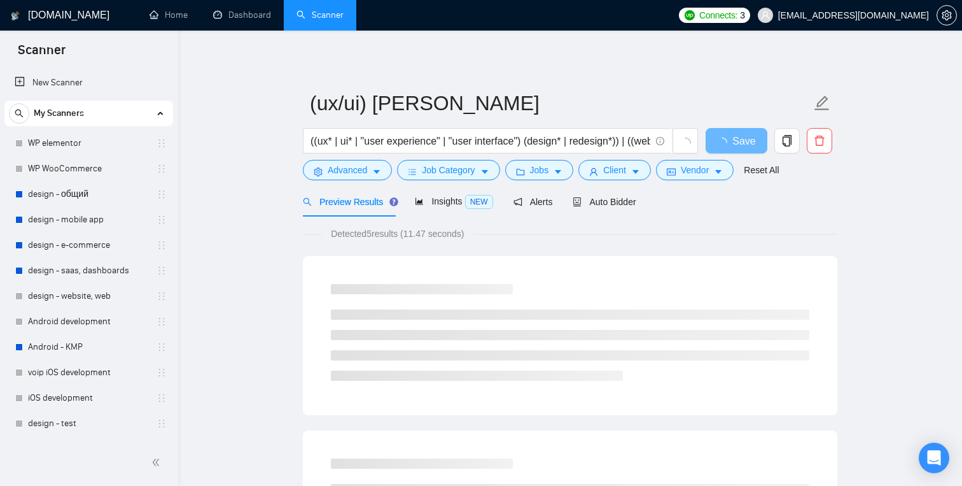
scroll to position [0, 0]
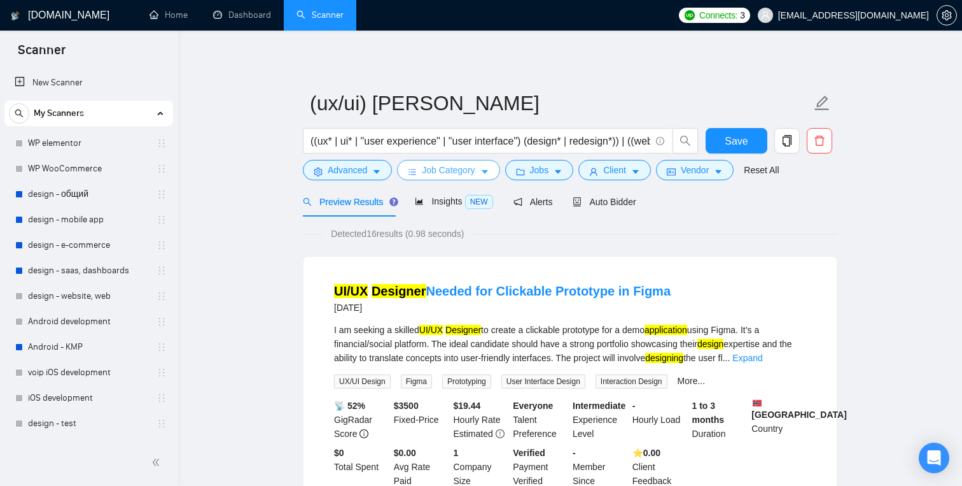
click at [445, 167] on span "Job Category" at bounding box center [448, 170] width 53 height 14
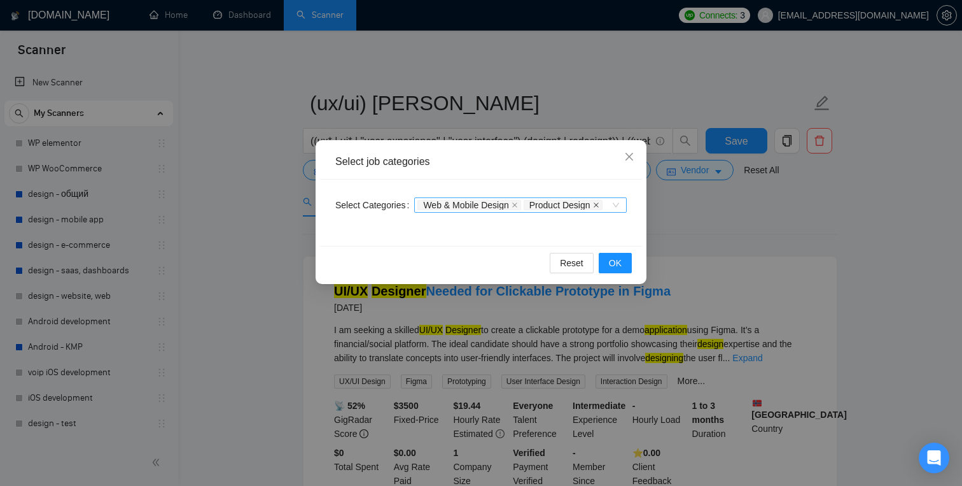
click at [593, 208] on icon "close" at bounding box center [596, 205] width 6 height 6
click at [516, 207] on icon "close" at bounding box center [515, 205] width 6 height 6
click at [619, 266] on span "OK" at bounding box center [615, 263] width 13 height 14
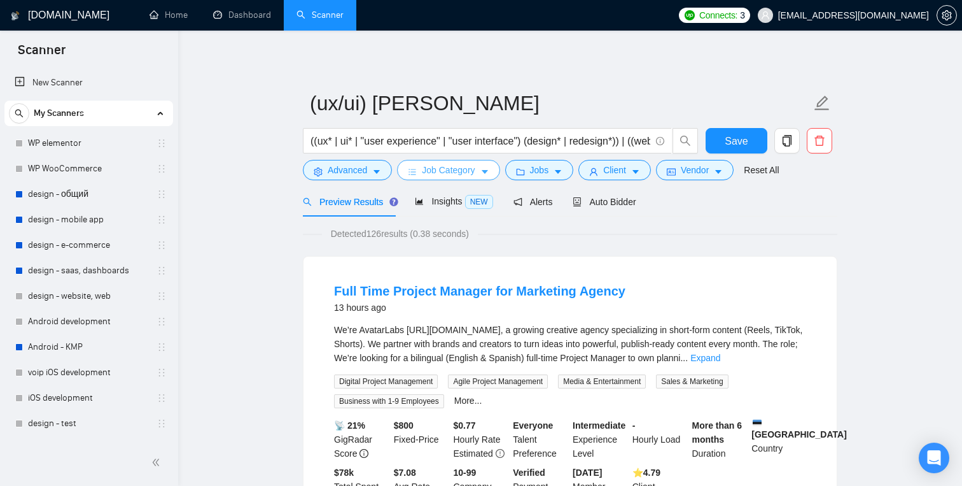
click at [452, 166] on span "Job Category" at bounding box center [448, 170] width 53 height 14
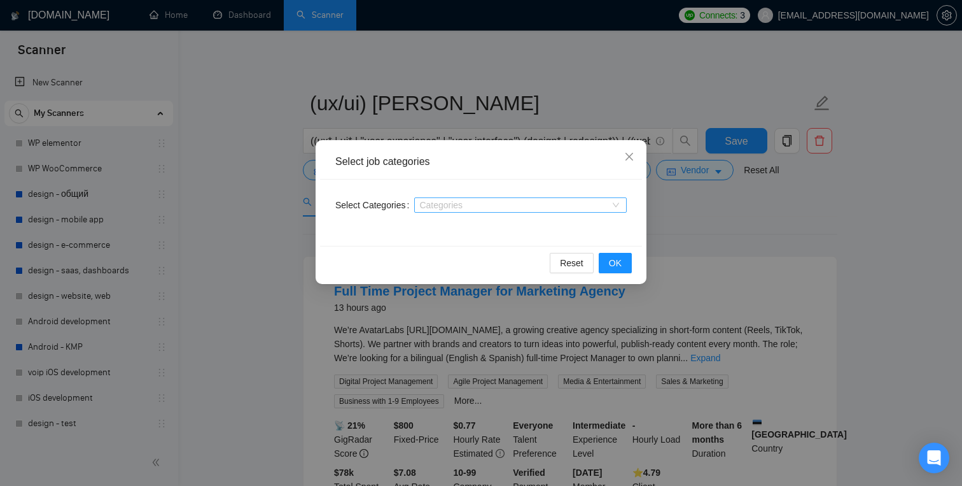
click at [454, 202] on div at bounding box center [515, 205] width 194 height 10
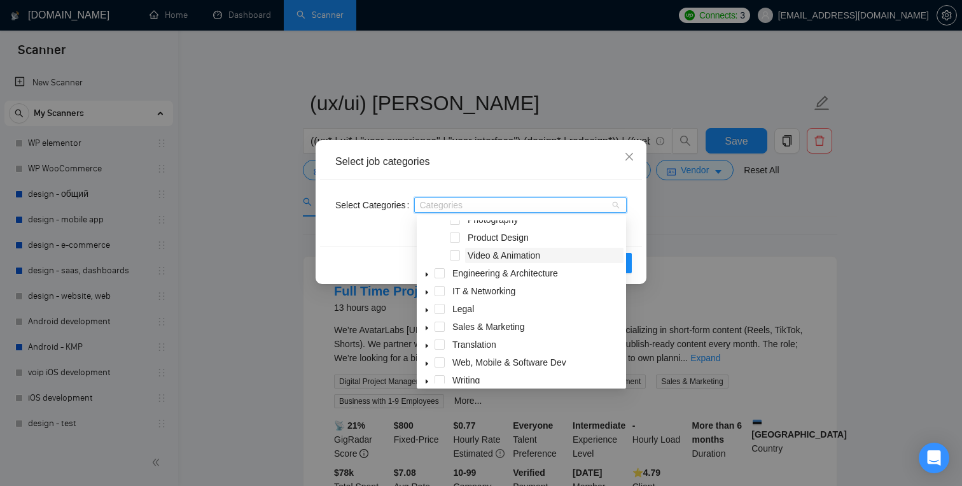
scroll to position [227, 0]
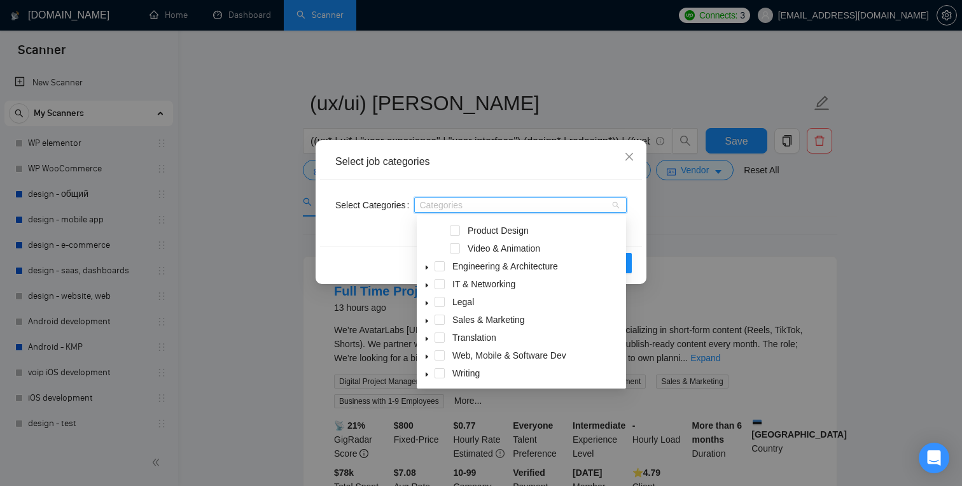
click at [428, 356] on icon "caret-down" at bounding box center [427, 357] width 3 height 4
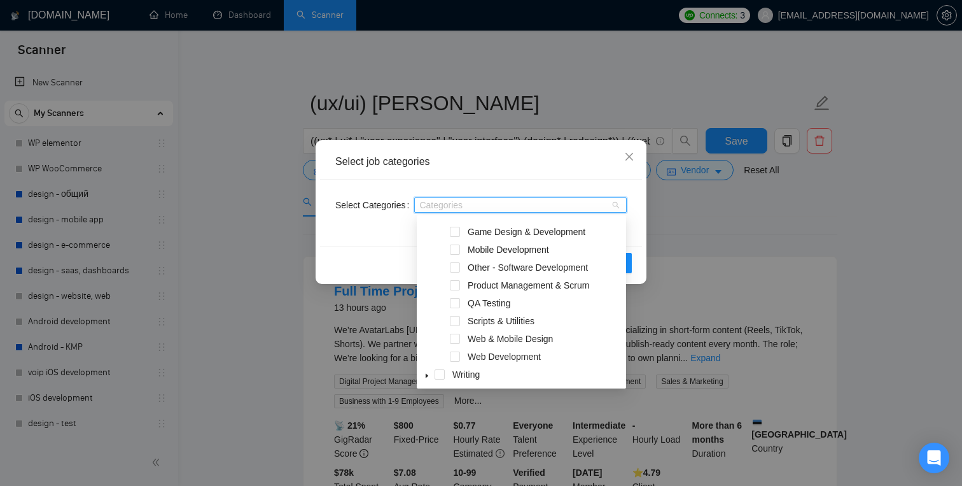
scroll to position [441, 0]
click at [460, 335] on span at bounding box center [455, 337] width 10 height 10
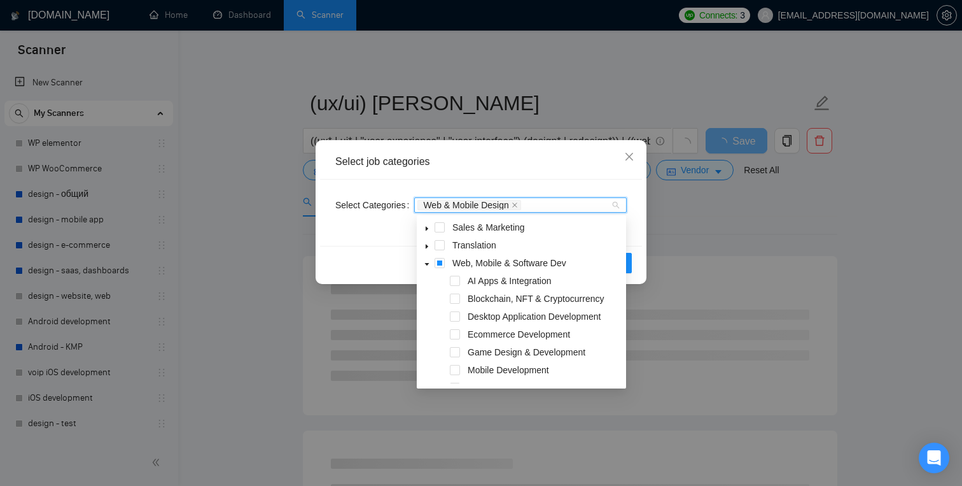
scroll to position [316, 0]
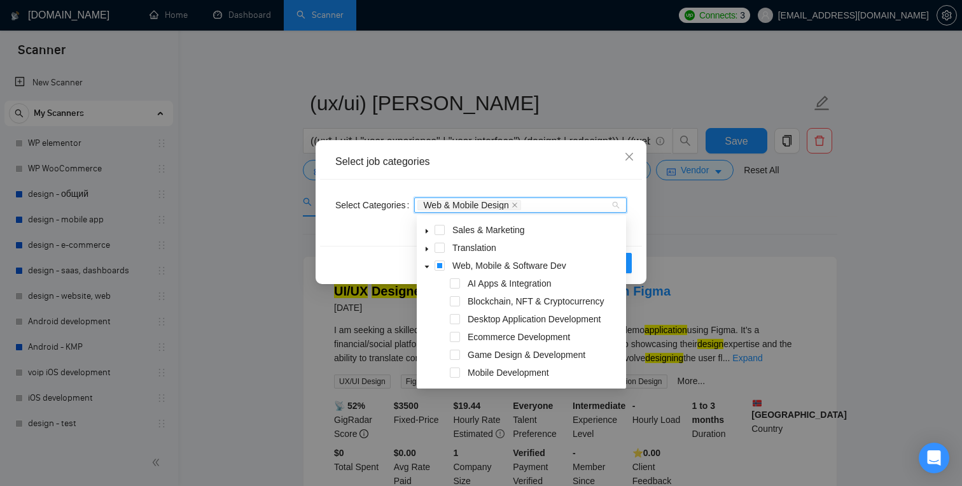
click at [571, 167] on div "Select job categories" at bounding box center [481, 162] width 292 height 14
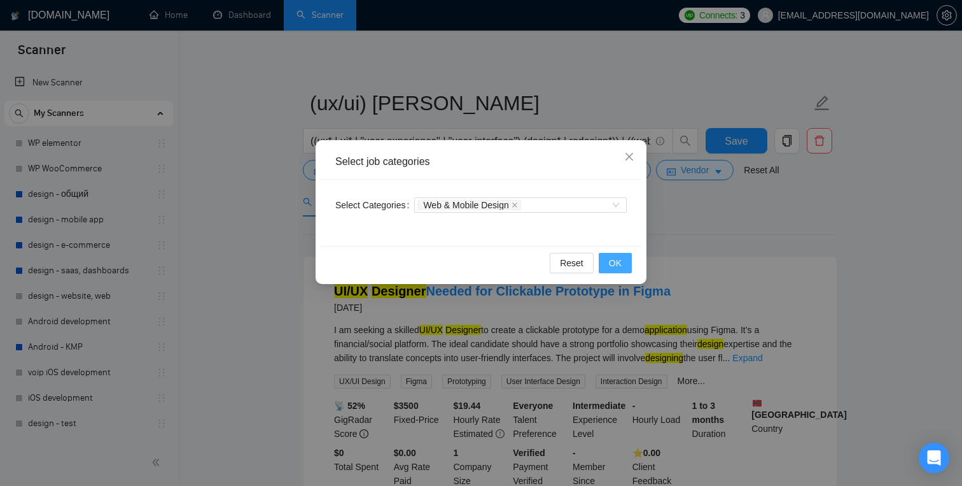
click at [614, 268] on span "OK" at bounding box center [615, 263] width 13 height 14
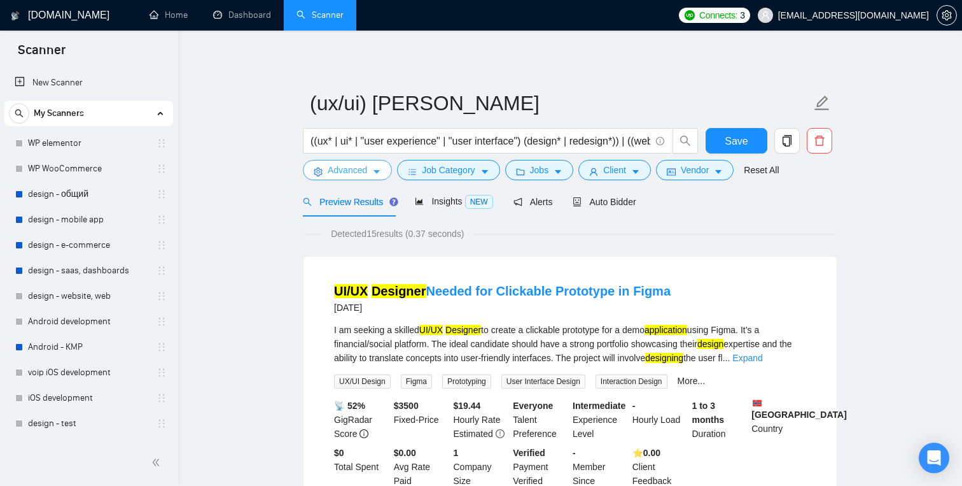
click at [381, 169] on icon "caret-down" at bounding box center [376, 171] width 9 height 9
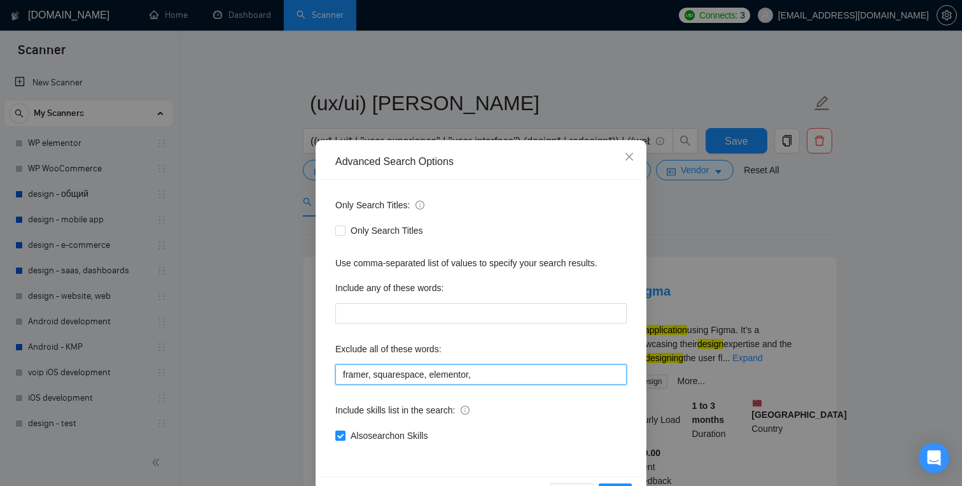
drag, startPoint x: 504, startPoint y: 376, endPoint x: 271, endPoint y: 374, distance: 232.4
click at [271, 374] on div "Advanced Search Options Only Search Titles: Only Search Titles Use comma-separa…" at bounding box center [481, 243] width 962 height 486
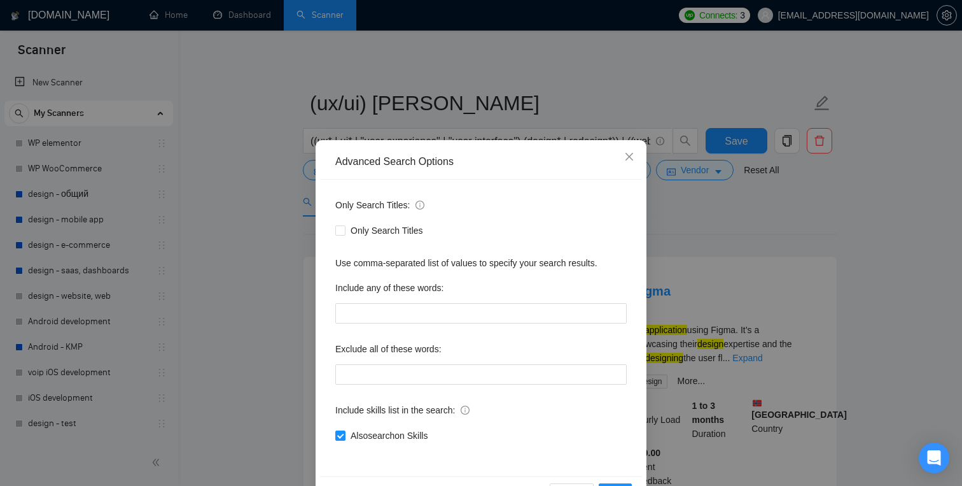
click at [526, 402] on div "Include skills list in the search:" at bounding box center [481, 412] width 292 height 25
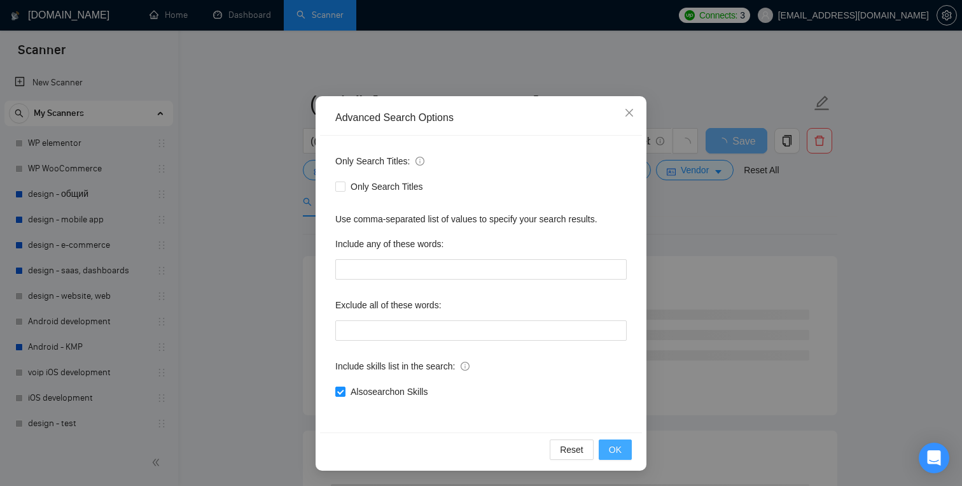
click at [607, 441] on button "OK" at bounding box center [615, 449] width 33 height 20
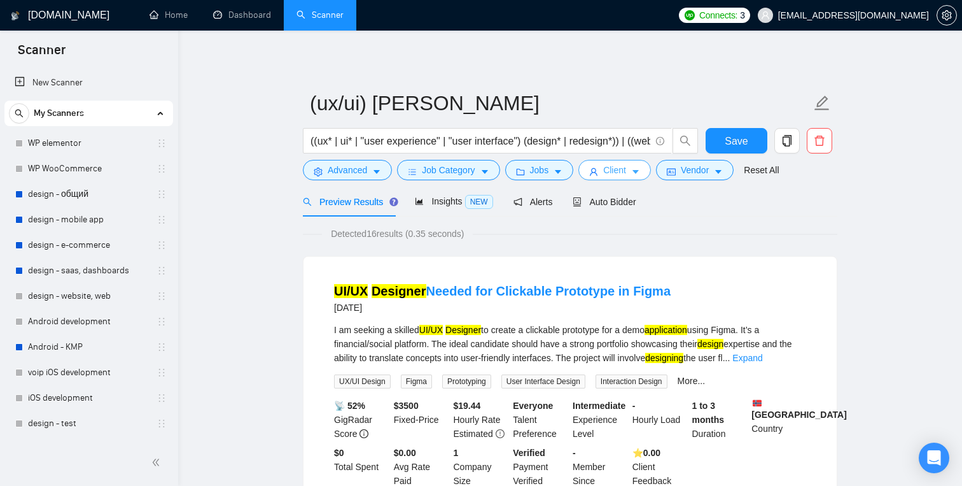
click at [615, 177] on button "Client" at bounding box center [615, 170] width 73 height 20
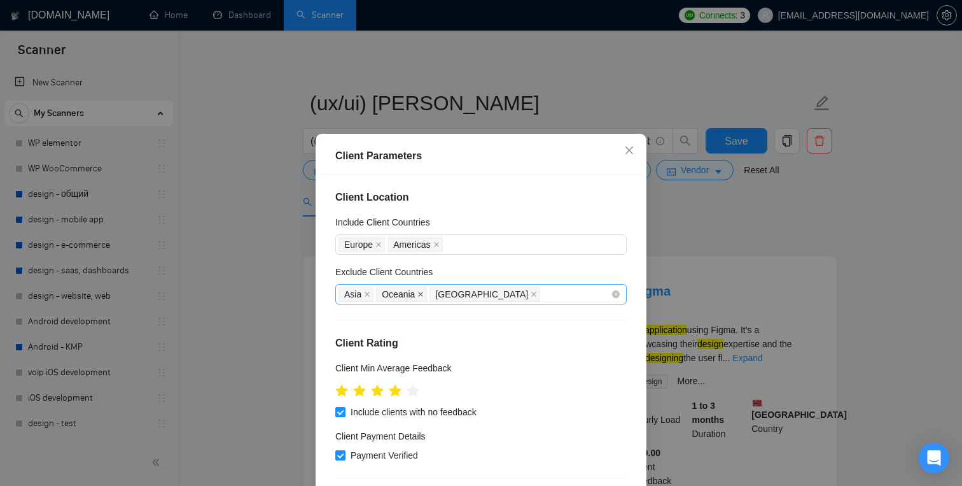
click at [423, 295] on icon "close" at bounding box center [421, 294] width 6 height 6
click at [477, 295] on icon "close" at bounding box center [480, 294] width 6 height 6
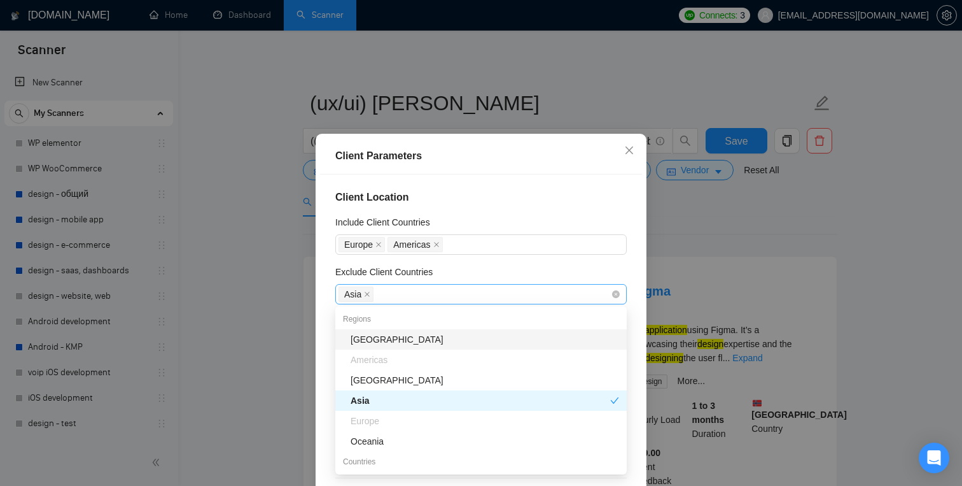
click at [370, 295] on span "Asia" at bounding box center [356, 293] width 35 height 15
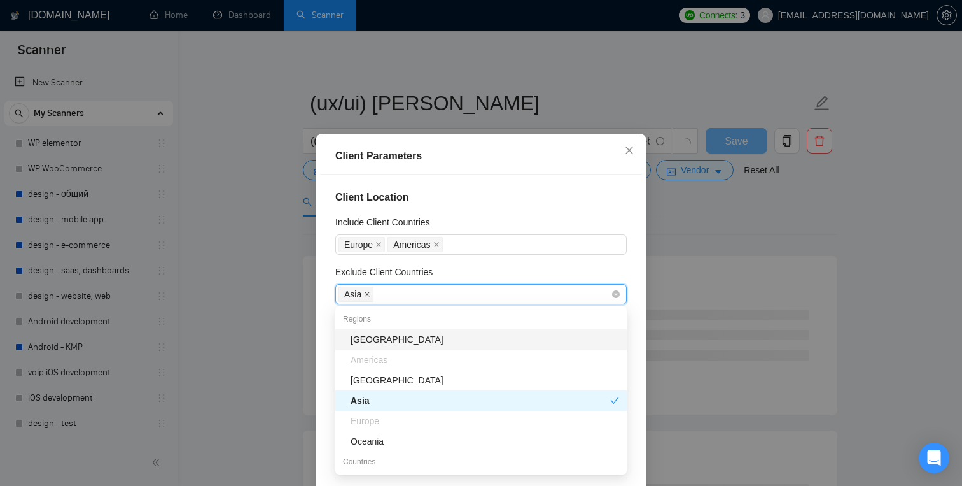
click at [367, 294] on icon "close" at bounding box center [367, 294] width 5 height 5
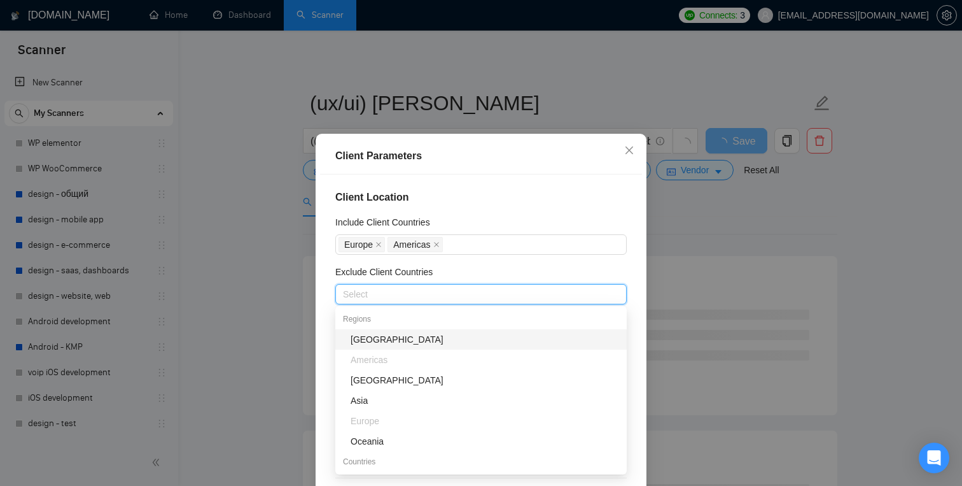
click at [503, 276] on div "Exclude Client Countries" at bounding box center [481, 274] width 292 height 19
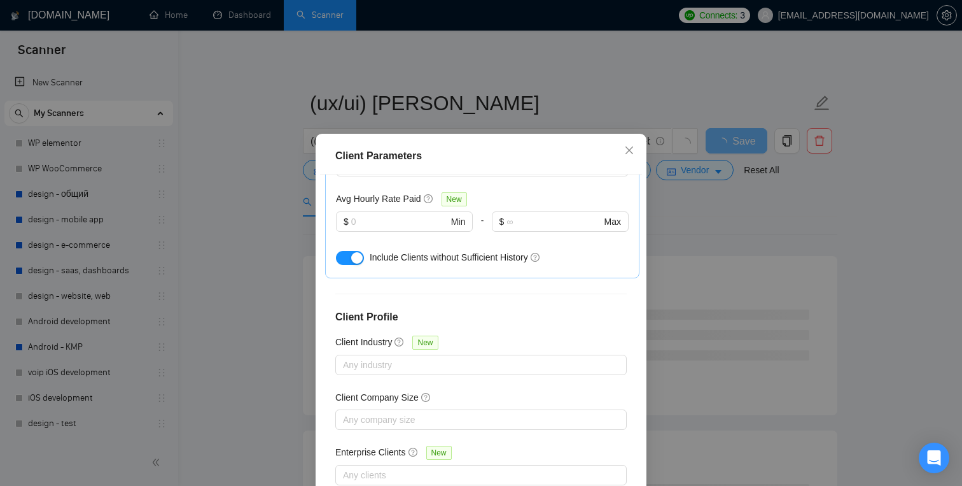
scroll to position [85, 0]
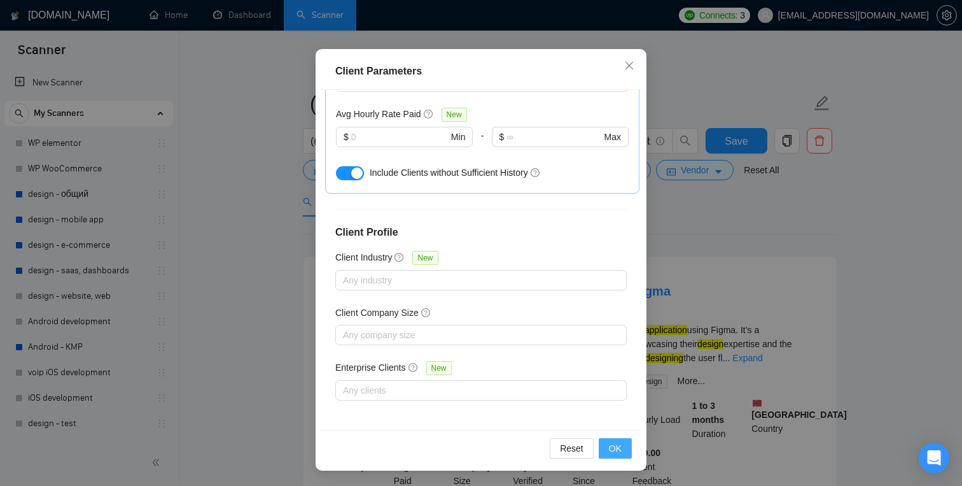
click at [615, 441] on span "OK" at bounding box center [615, 448] width 13 height 14
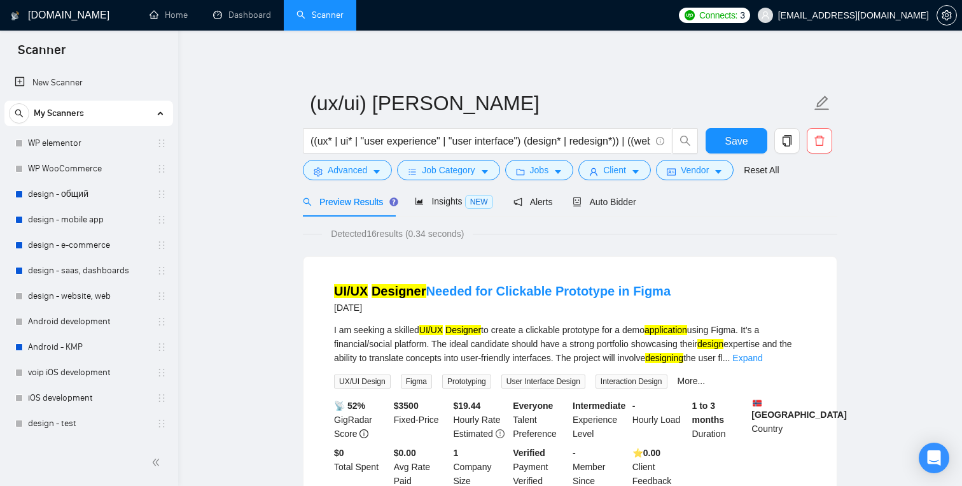
scroll to position [27, 0]
click at [545, 176] on span "Jobs" at bounding box center [539, 170] width 19 height 14
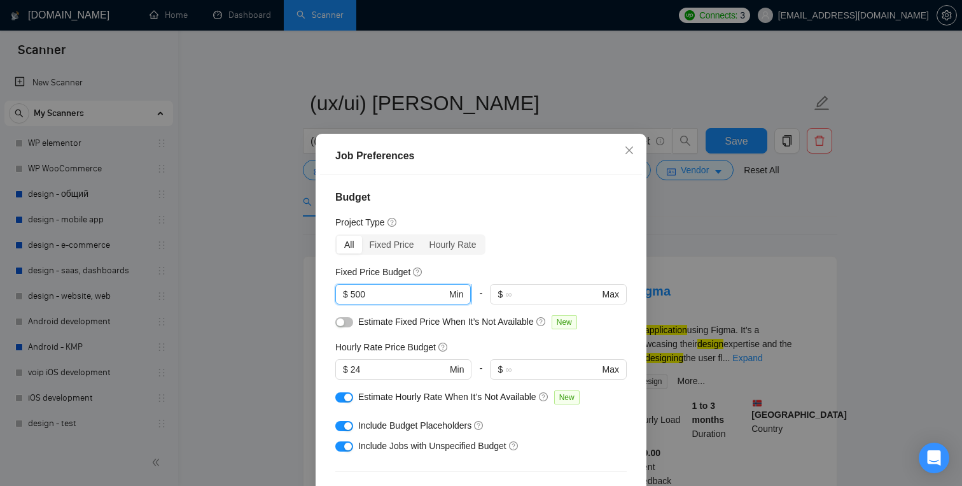
drag, startPoint x: 404, startPoint y: 292, endPoint x: 346, endPoint y: 291, distance: 57.9
click at [346, 291] on span "$ 500 Min" at bounding box center [403, 294] width 136 height 20
type input "0"
click at [519, 224] on div "Project Type" at bounding box center [481, 222] width 292 height 14
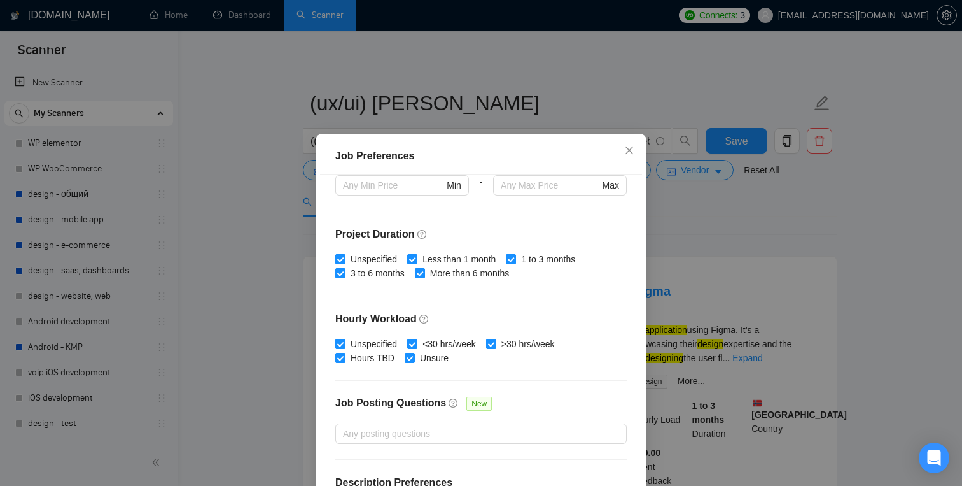
scroll to position [377, 0]
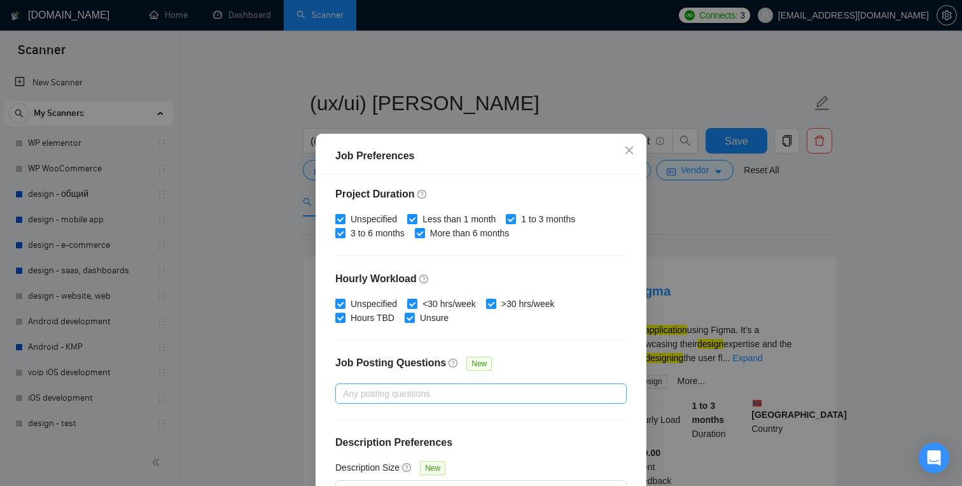
click at [445, 396] on div at bounding box center [475, 393] width 272 height 15
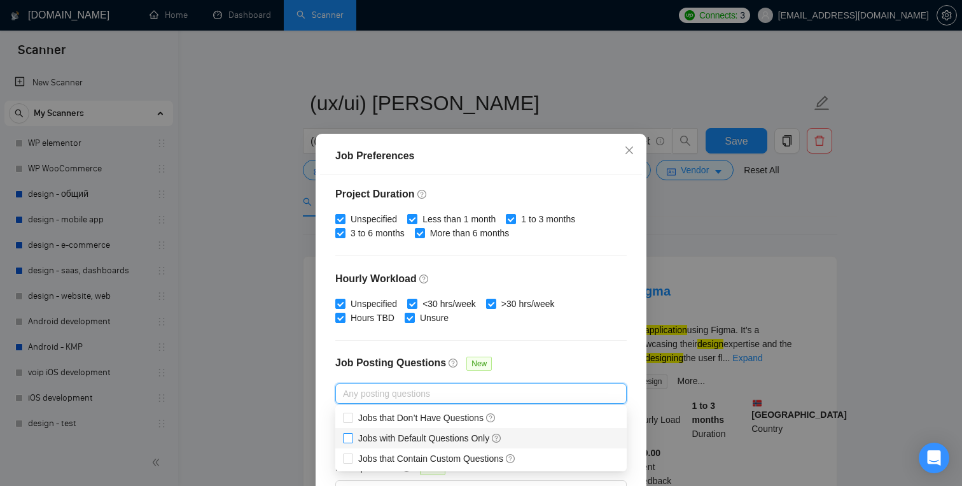
click at [349, 438] on input "Jobs with Default Questions Only" at bounding box center [347, 437] width 9 height 9
checkbox input "true"
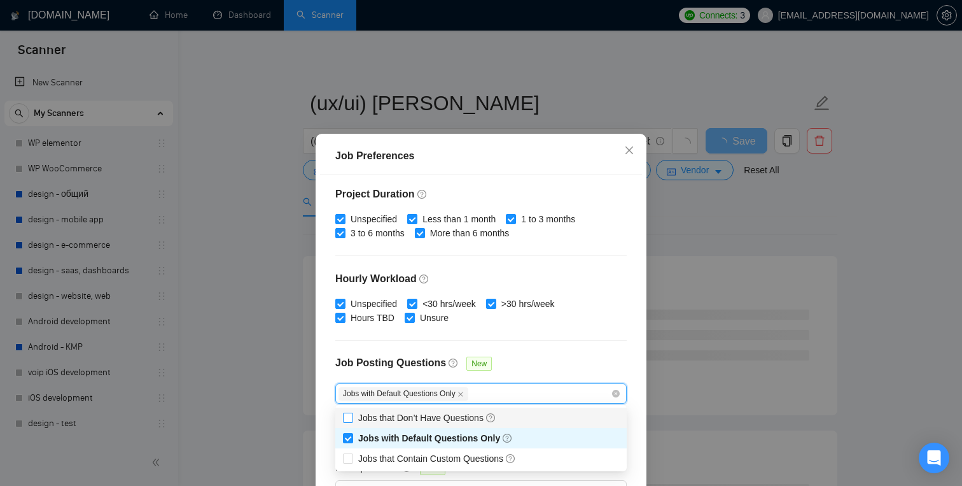
click at [349, 418] on input "Jobs that Don’t Have Questions" at bounding box center [347, 416] width 9 height 9
checkbox input "true"
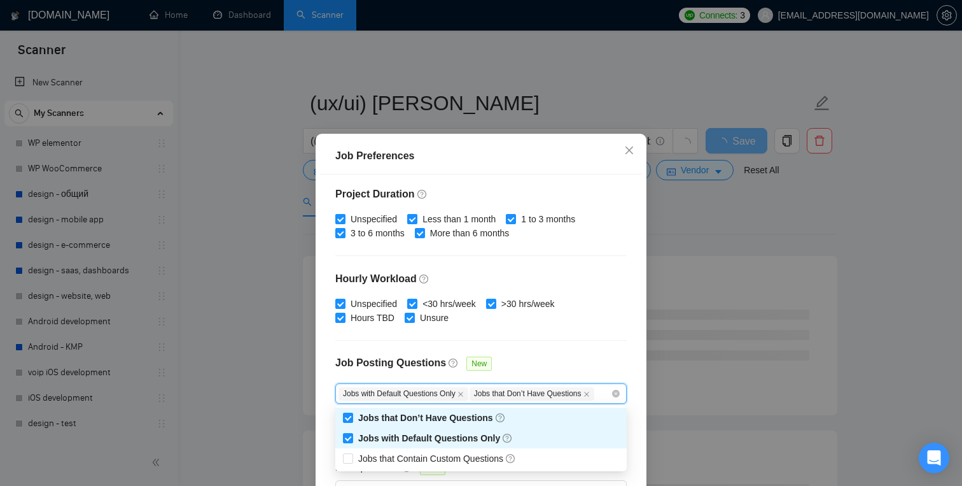
click at [534, 335] on div "Budget Project Type All Fixed Price Hourly Rate Fixed Price Budget $ 0 Min - $ …" at bounding box center [481, 344] width 322 height 340
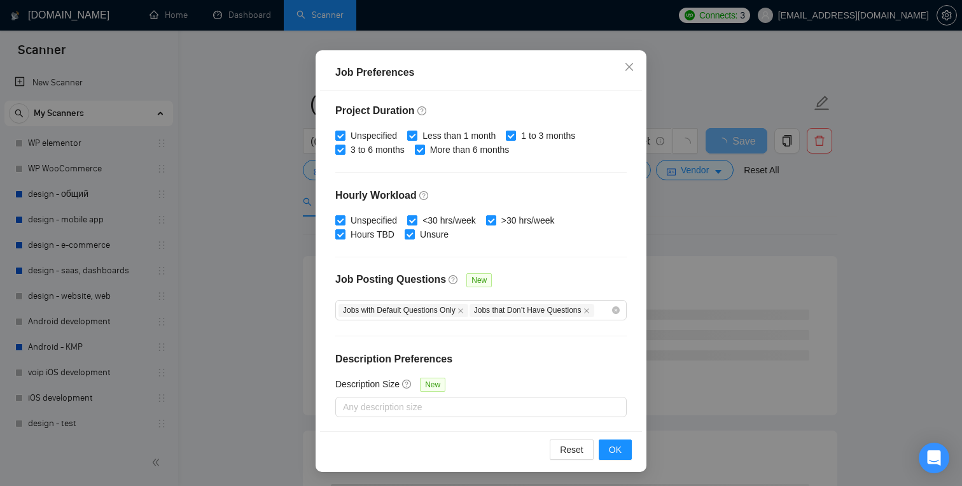
scroll to position [85, 0]
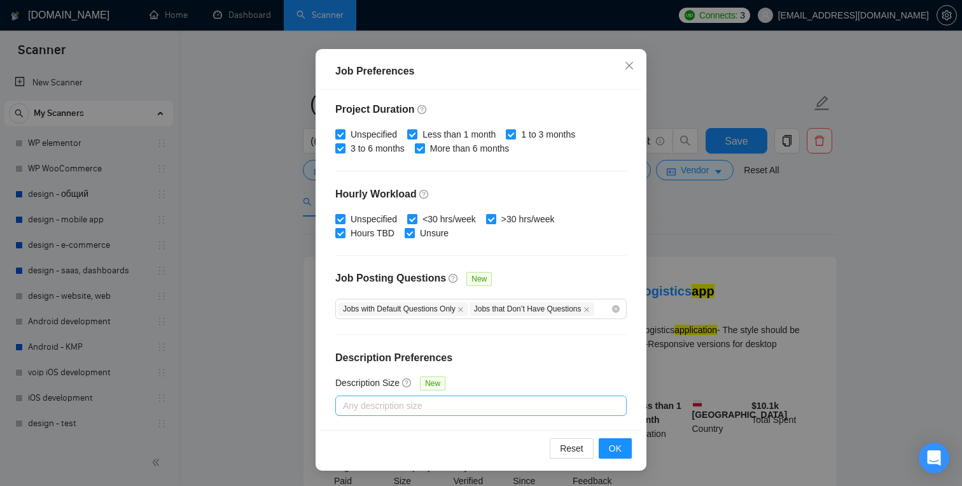
click at [414, 400] on div at bounding box center [475, 405] width 272 height 15
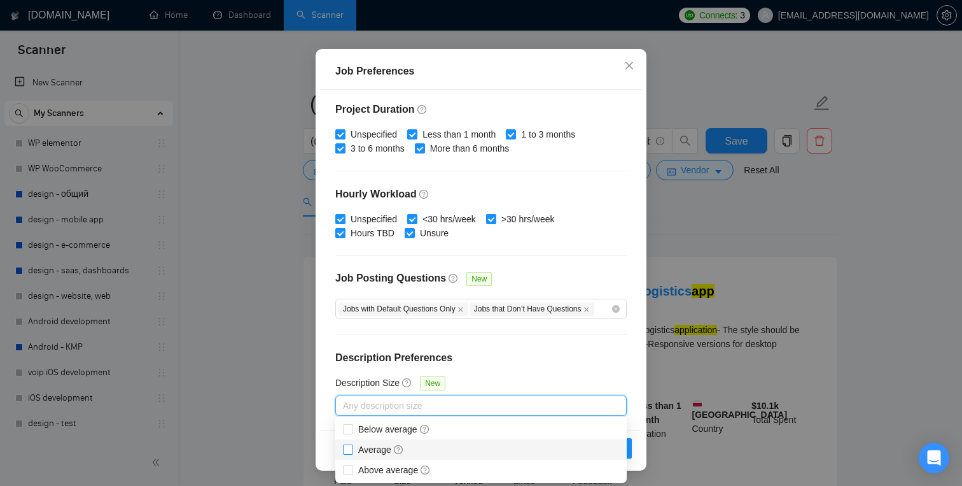
click at [351, 449] on input "Average" at bounding box center [347, 448] width 9 height 9
checkbox input "true"
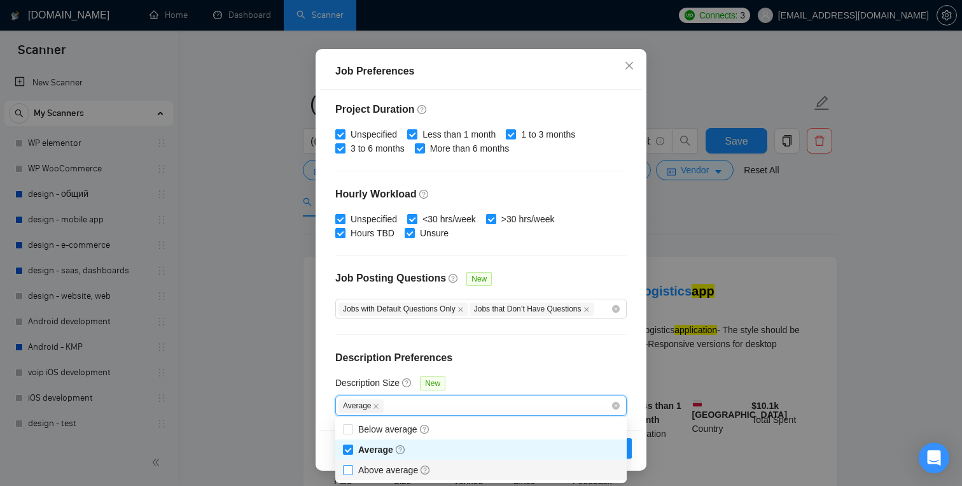
click at [351, 467] on input "Above average" at bounding box center [347, 469] width 9 height 9
checkbox input "true"
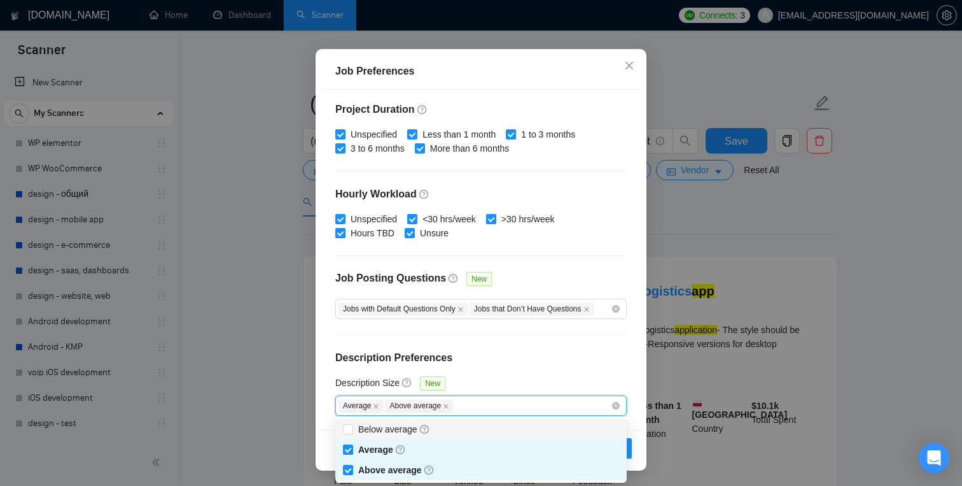
click at [486, 364] on h4 "Description Preferences" at bounding box center [481, 357] width 292 height 15
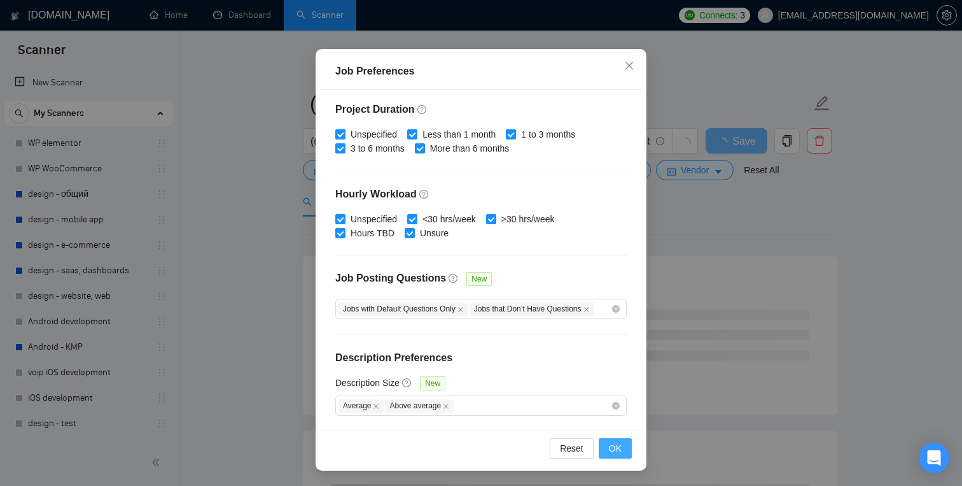
click at [612, 446] on span "OK" at bounding box center [615, 448] width 13 height 14
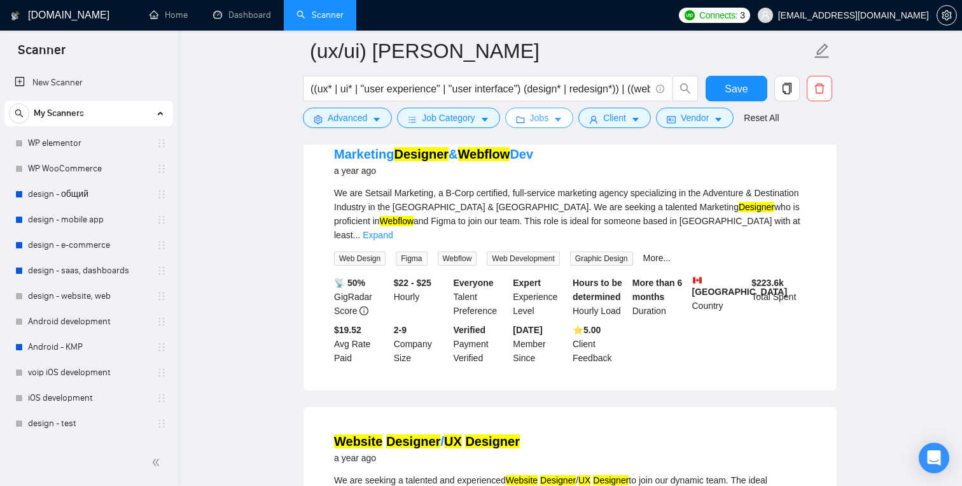
scroll to position [2590, 0]
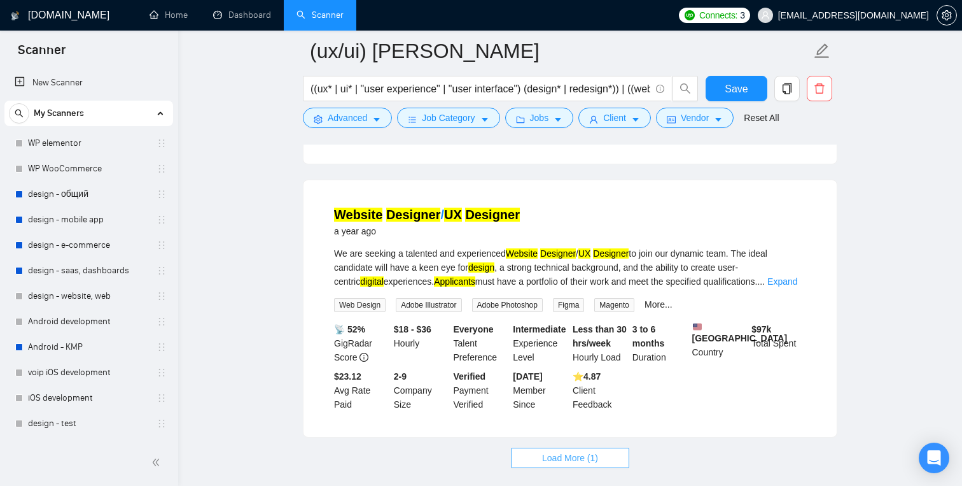
click at [542, 464] on span "Load More (1)" at bounding box center [570, 458] width 56 height 14
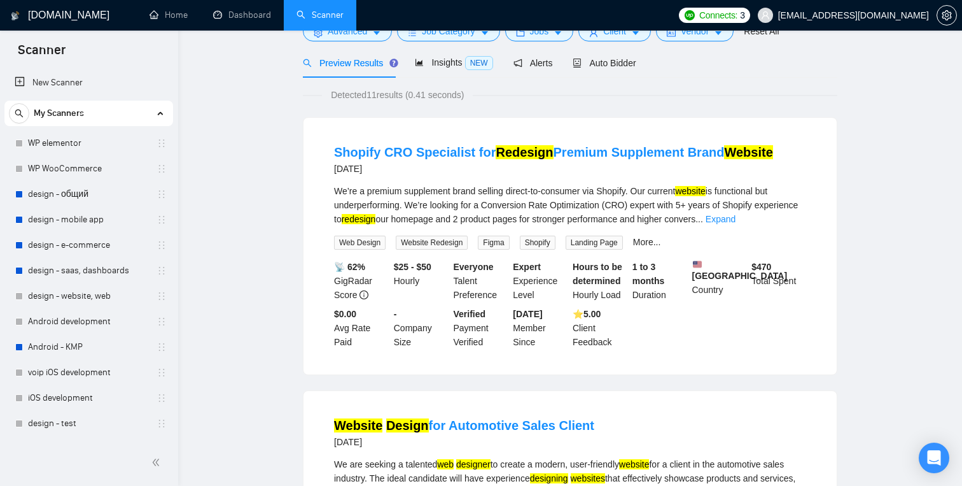
scroll to position [0, 0]
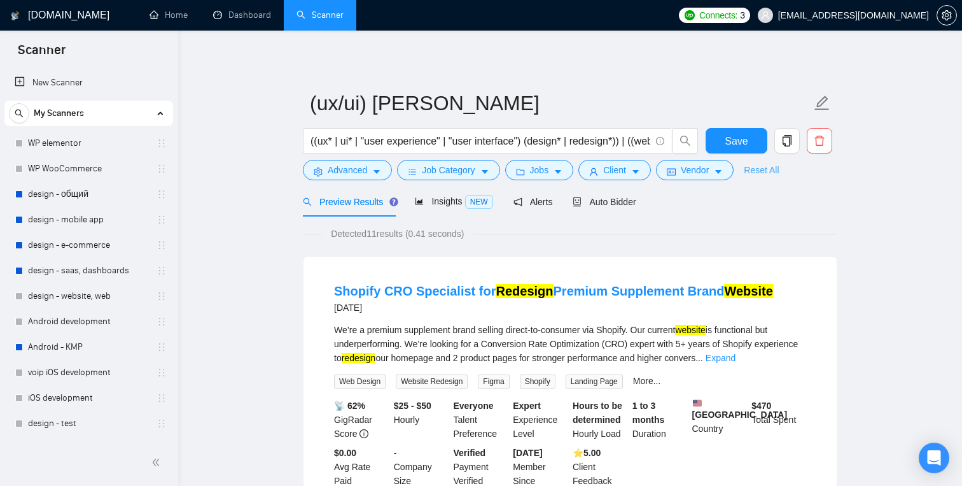
click at [770, 173] on link "Reset All" at bounding box center [761, 170] width 35 height 14
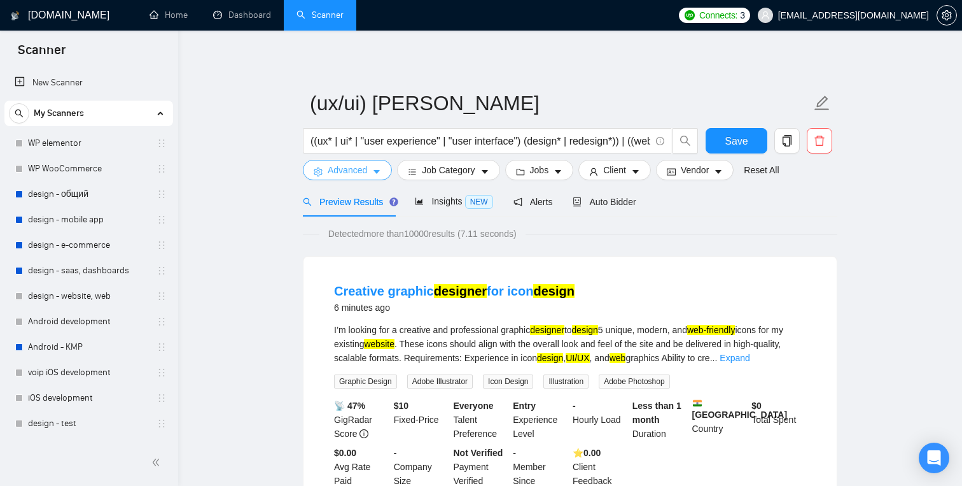
click at [377, 169] on icon "caret-down" at bounding box center [376, 171] width 9 height 9
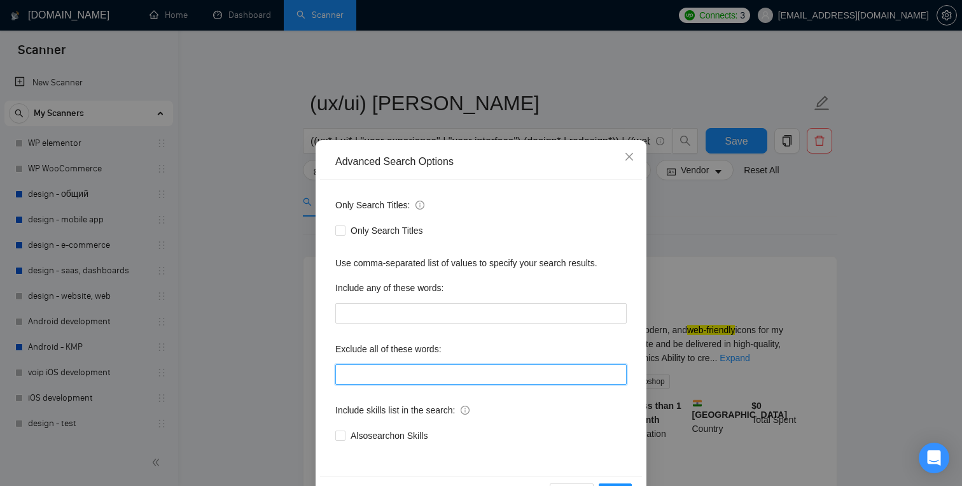
click at [397, 367] on input "text" at bounding box center [481, 374] width 292 height 20
paste input "framer, squarespace, elementor,"
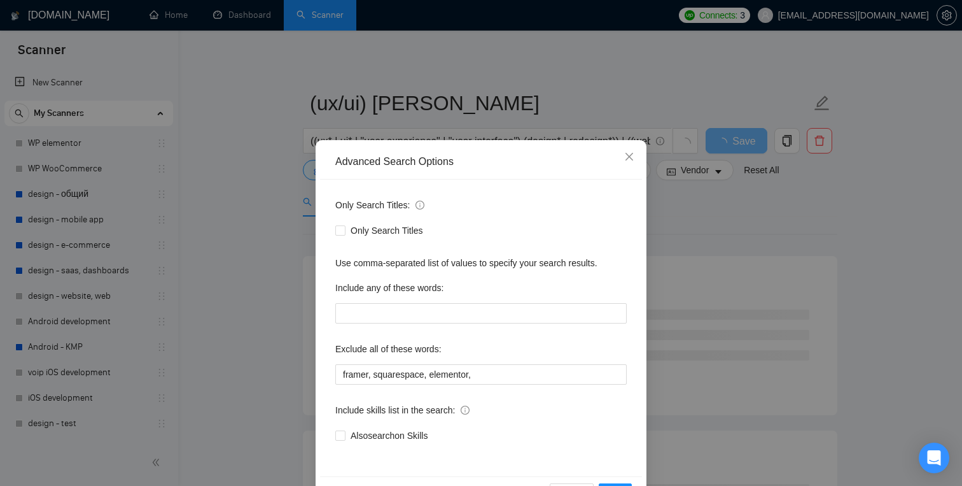
click at [604, 391] on div "Only Search Titles: Only Search Titles Use comma-separated list of values to sp…" at bounding box center [481, 328] width 322 height 297
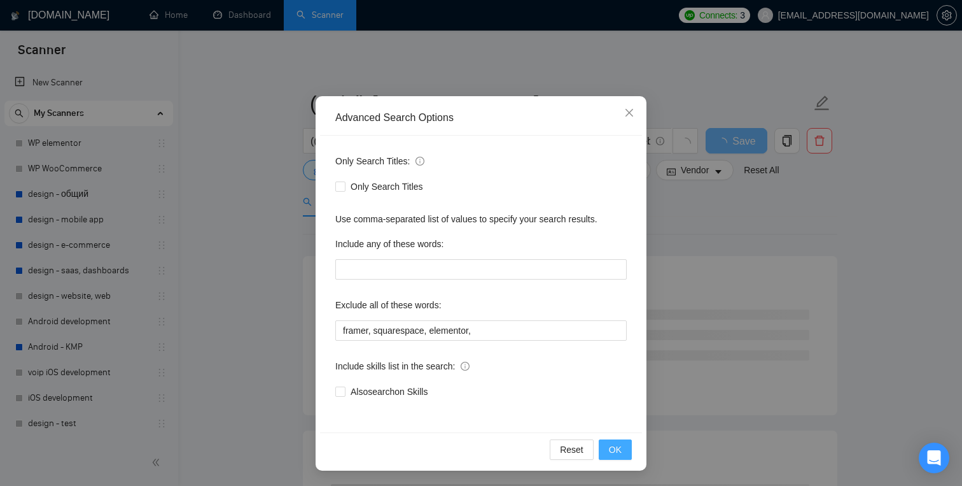
click at [611, 447] on span "OK" at bounding box center [615, 449] width 13 height 14
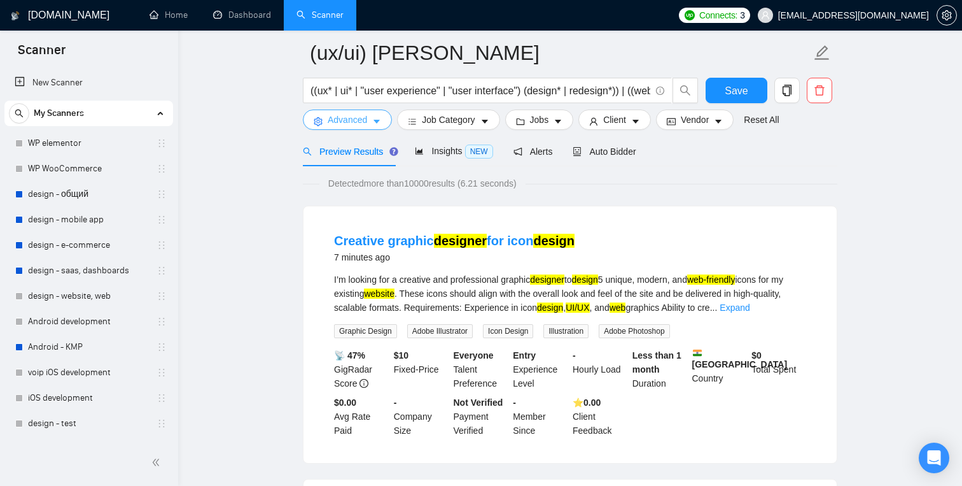
scroll to position [36, 0]
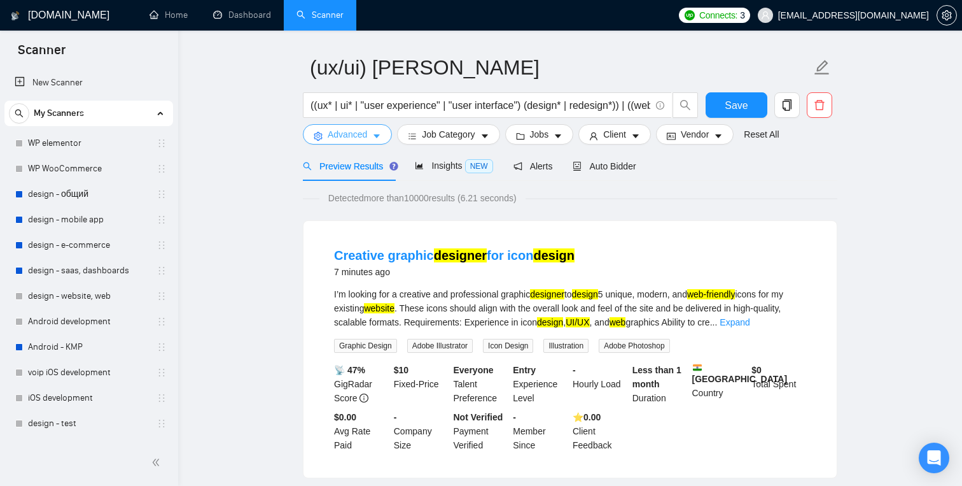
click at [384, 137] on button "Advanced" at bounding box center [347, 134] width 89 height 20
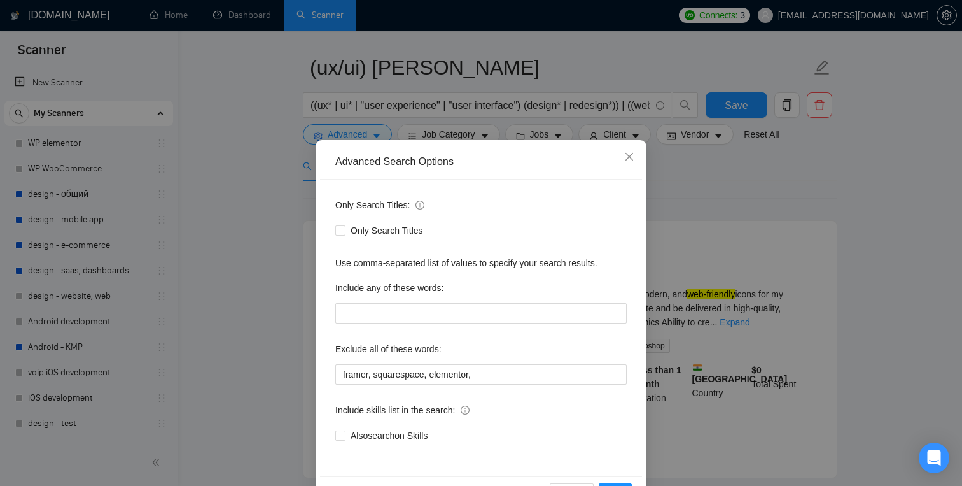
click at [675, 222] on div "Advanced Search Options Only Search Titles: Only Search Titles Use comma-separa…" at bounding box center [481, 243] width 962 height 486
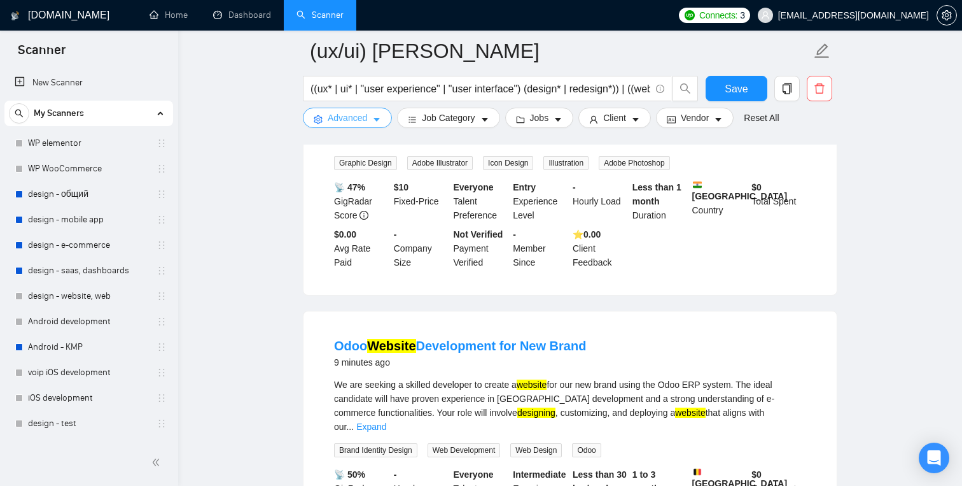
scroll to position [0, 0]
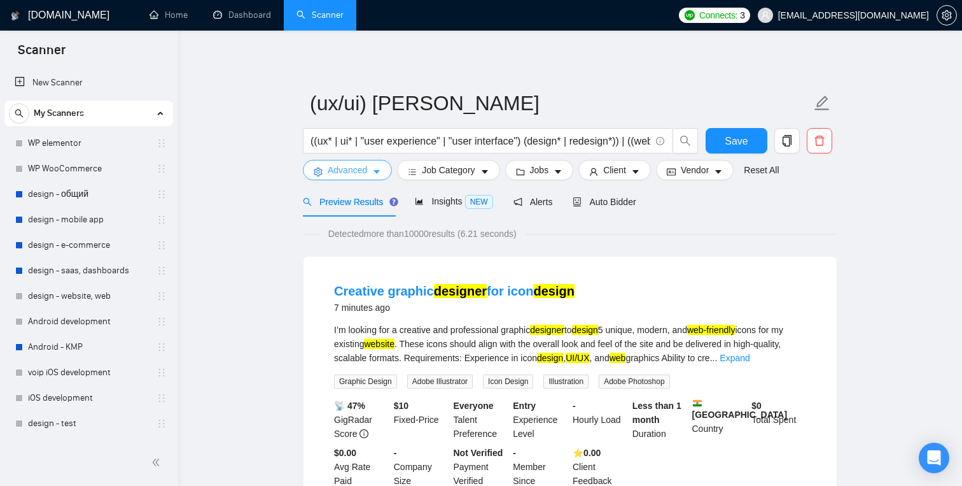
click at [369, 166] on button "Advanced" at bounding box center [347, 170] width 89 height 20
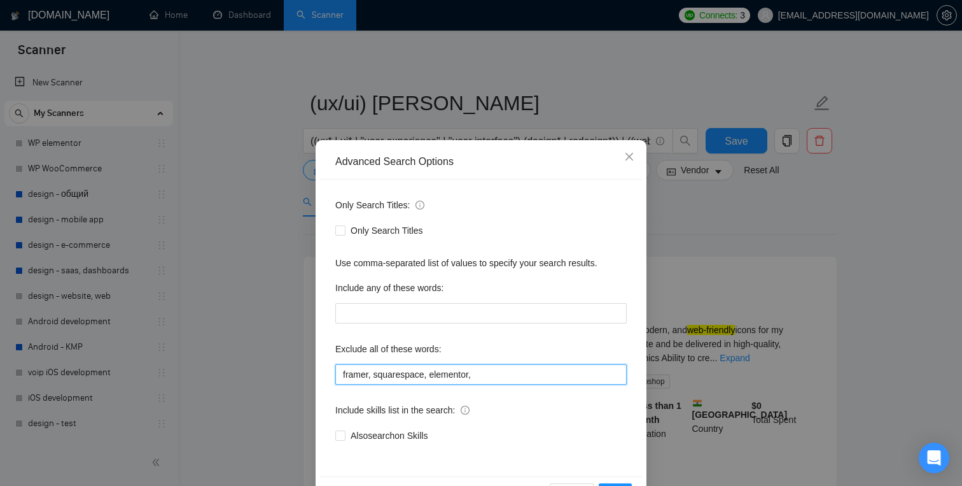
click at [500, 380] on input "framer, squarespace, elementor," at bounding box center [481, 374] width 292 height 20
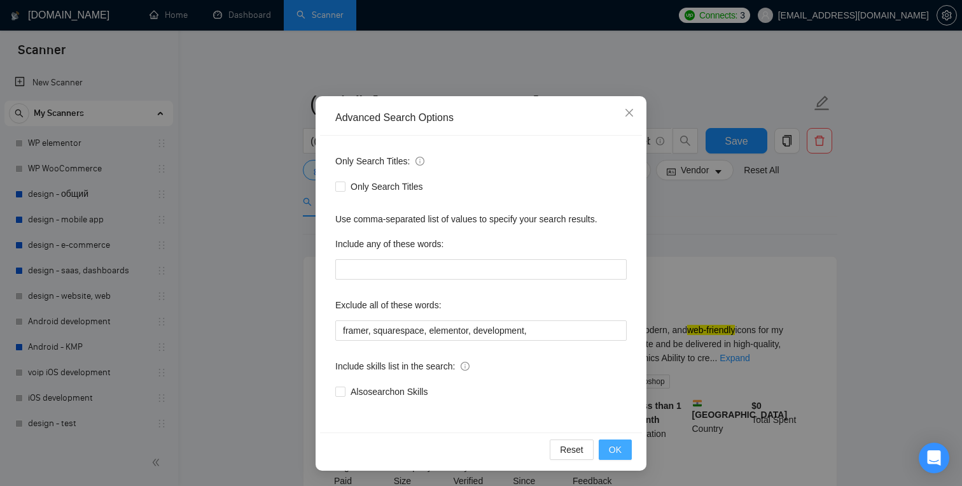
click at [605, 442] on button "OK" at bounding box center [615, 449] width 33 height 20
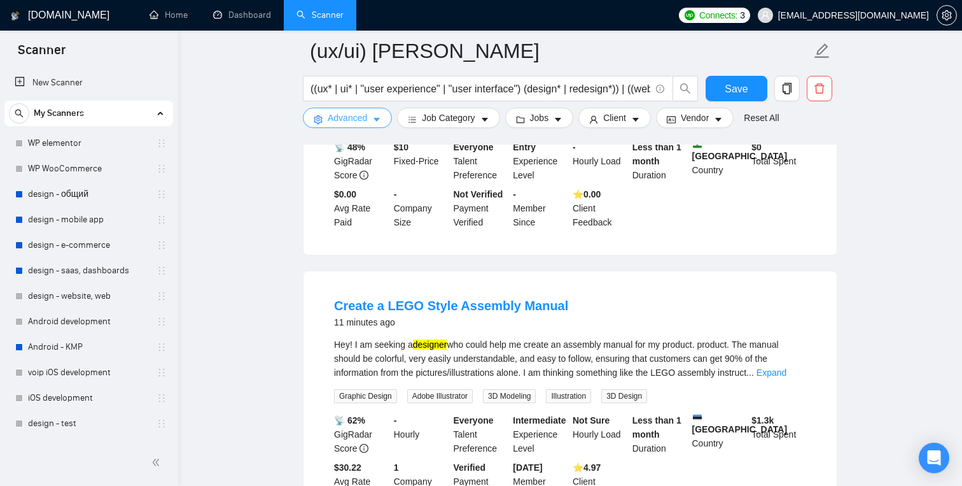
scroll to position [0, 0]
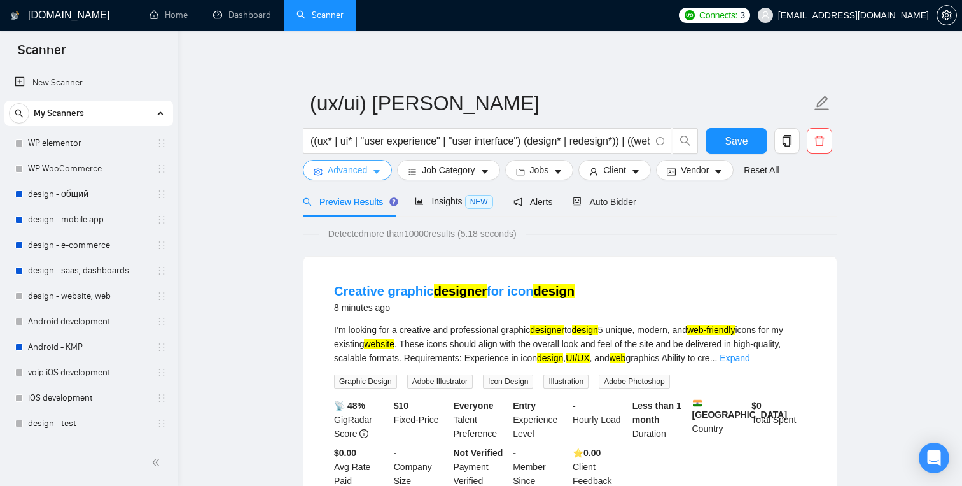
click at [365, 172] on span "Advanced" at bounding box center [347, 170] width 39 height 14
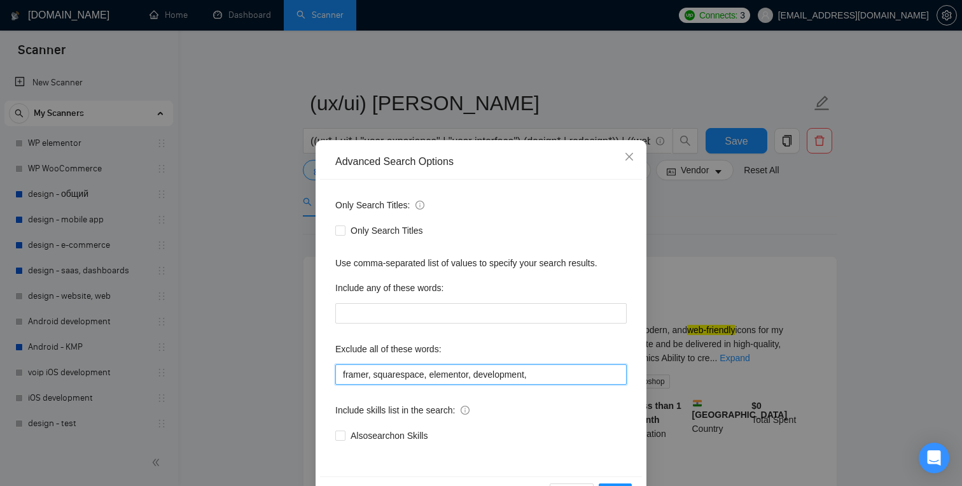
click at [558, 377] on input "framer, squarespace, elementor, development," at bounding box center [481, 374] width 292 height 20
type input "framer, squarespace, elementor, development, logo,"
click at [606, 295] on div "Include any of these words:" at bounding box center [481, 290] width 292 height 25
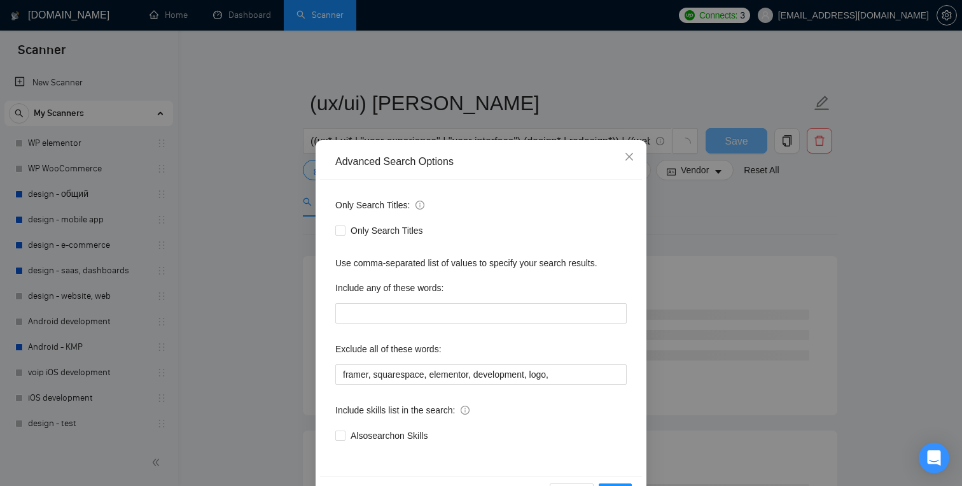
scroll to position [44, 0]
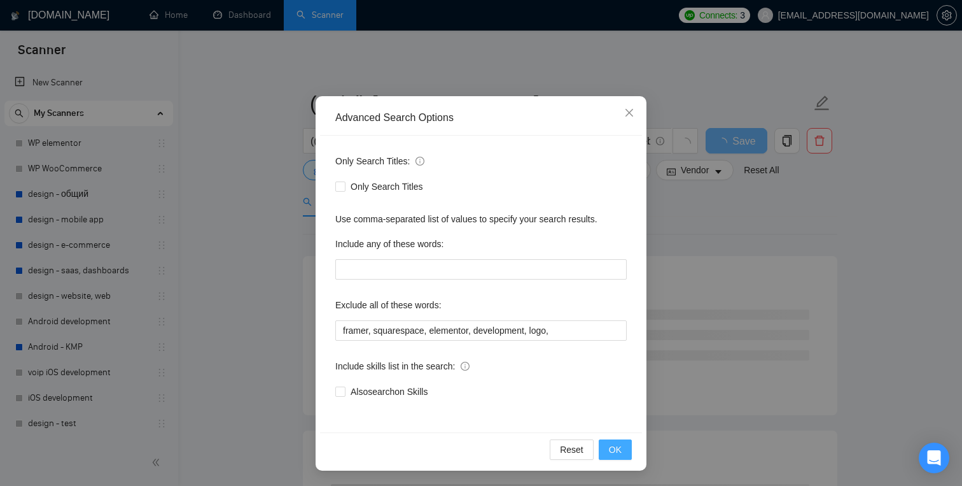
click at [605, 443] on button "OK" at bounding box center [615, 449] width 33 height 20
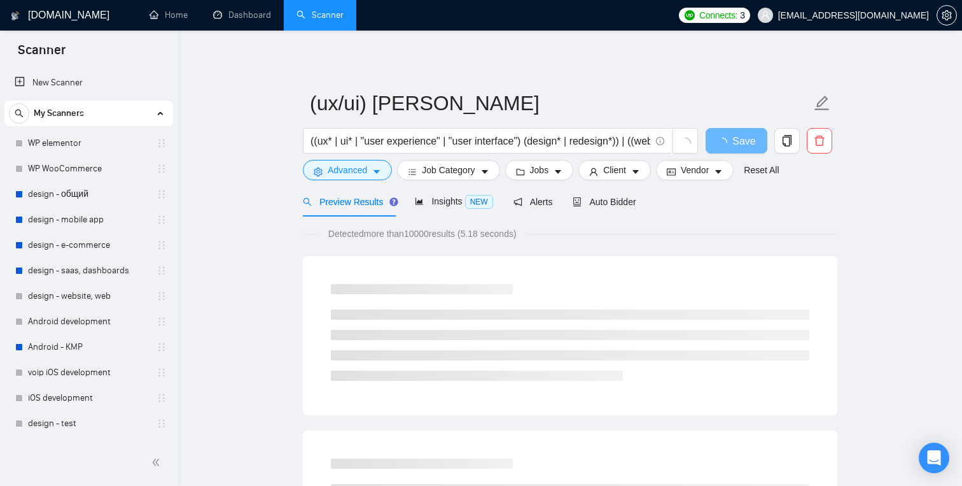
scroll to position [0, 0]
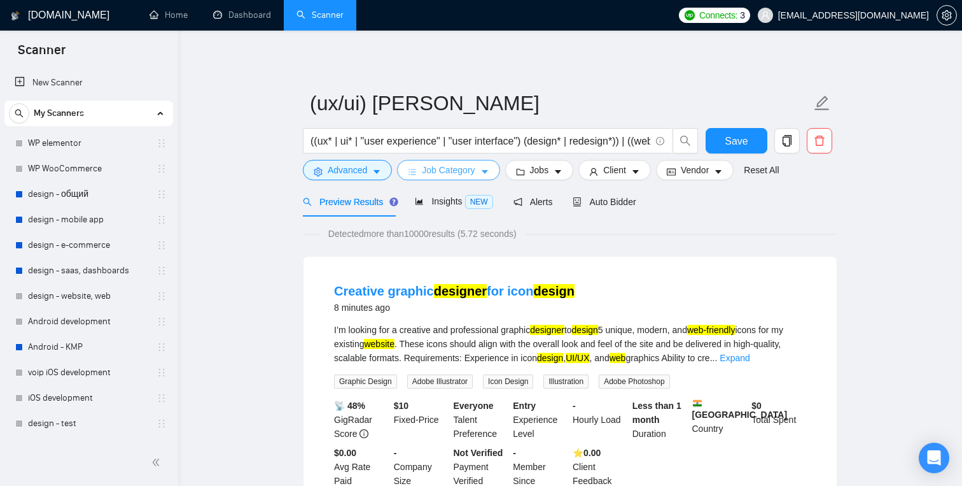
click at [475, 163] on span "Job Category" at bounding box center [448, 170] width 53 height 14
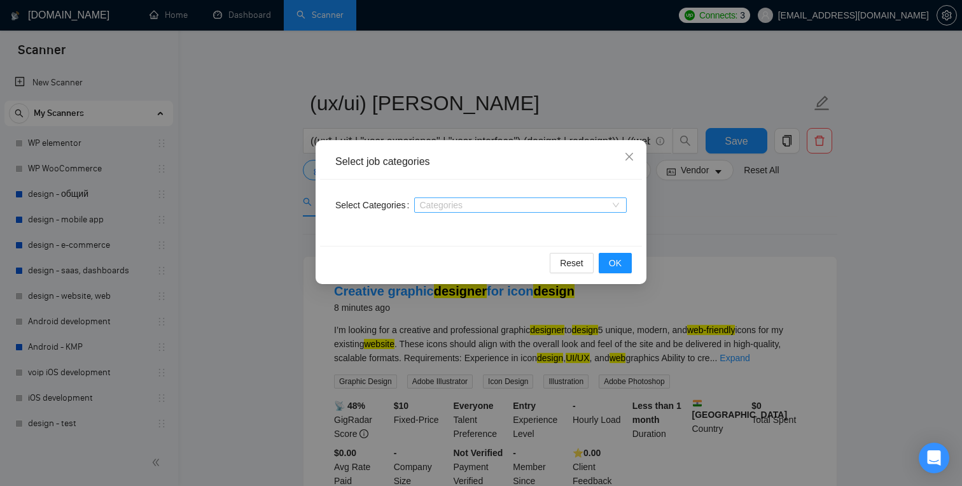
click at [463, 208] on div at bounding box center [515, 205] width 194 height 10
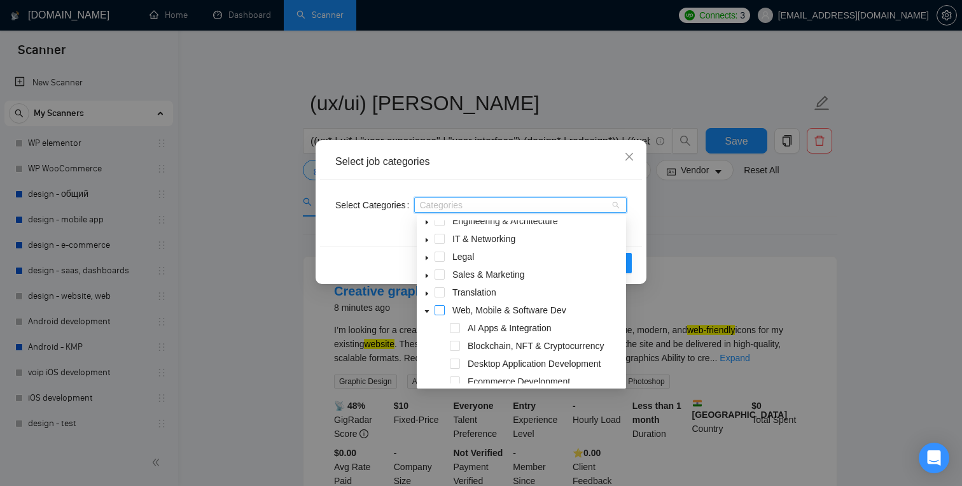
scroll to position [260, 0]
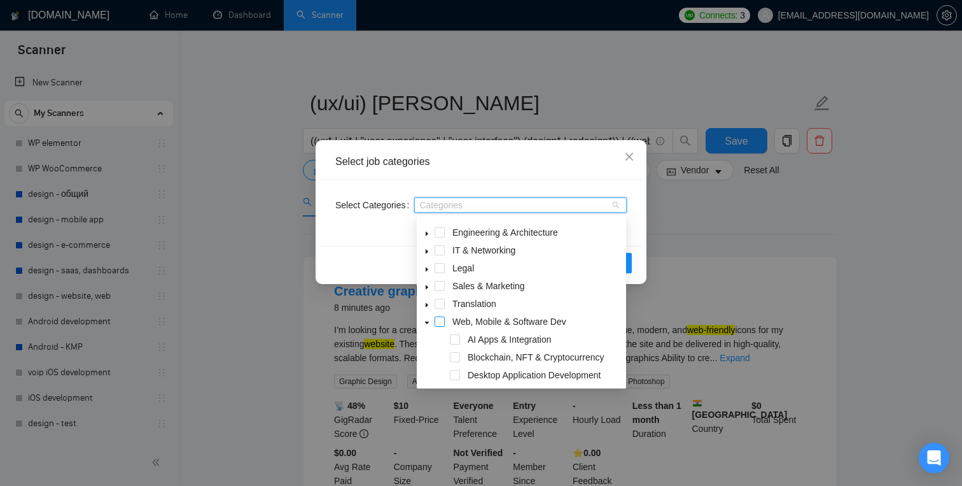
click at [444, 321] on span at bounding box center [440, 321] width 10 height 10
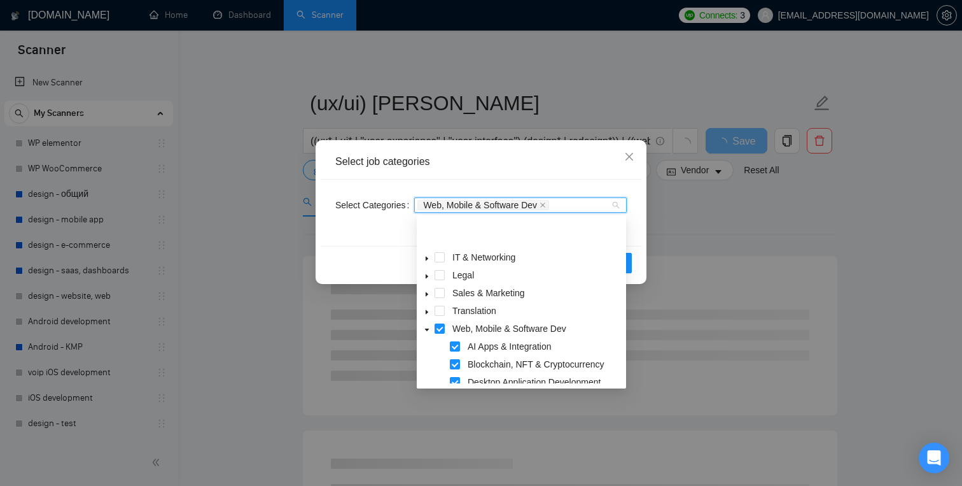
scroll to position [233, 0]
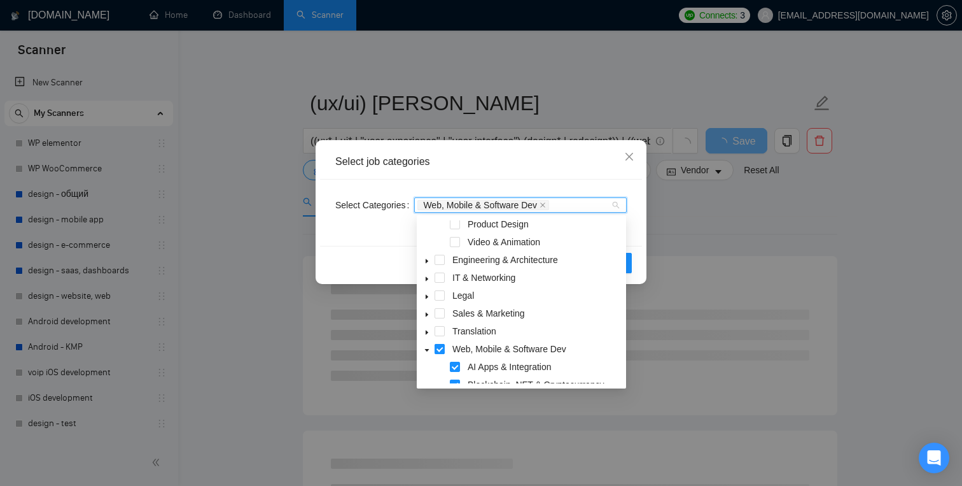
click at [439, 349] on span at bounding box center [440, 349] width 10 height 10
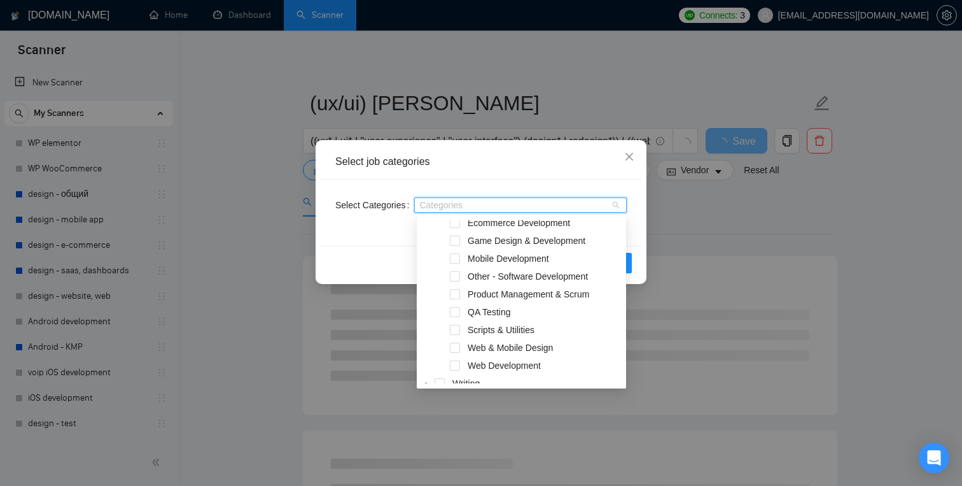
scroll to position [441, 0]
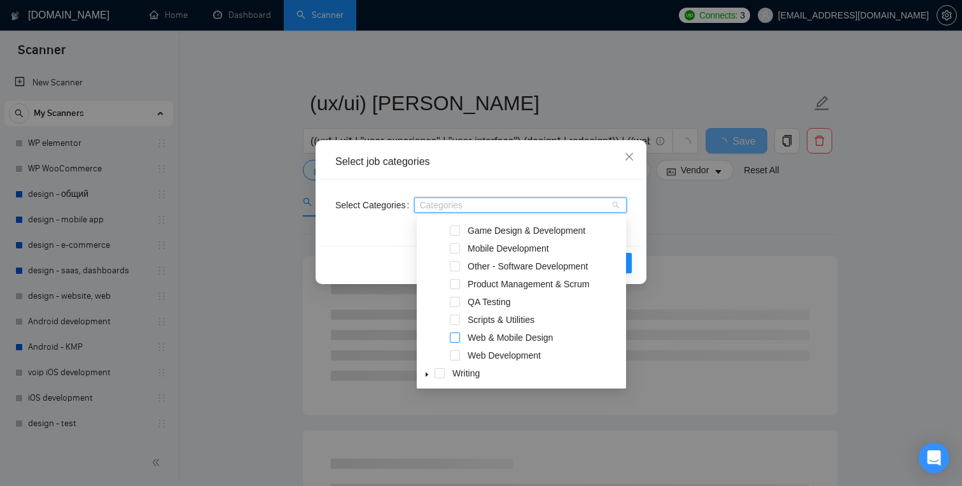
click at [455, 336] on span at bounding box center [455, 337] width 10 height 10
click at [517, 180] on div "Select Categories Web & Mobile Design" at bounding box center [481, 213] width 322 height 66
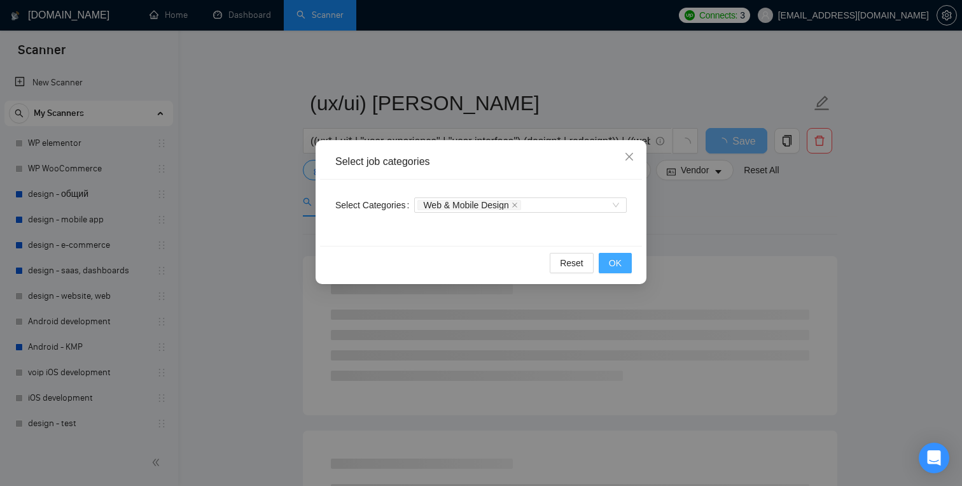
click at [604, 260] on button "OK" at bounding box center [615, 263] width 33 height 20
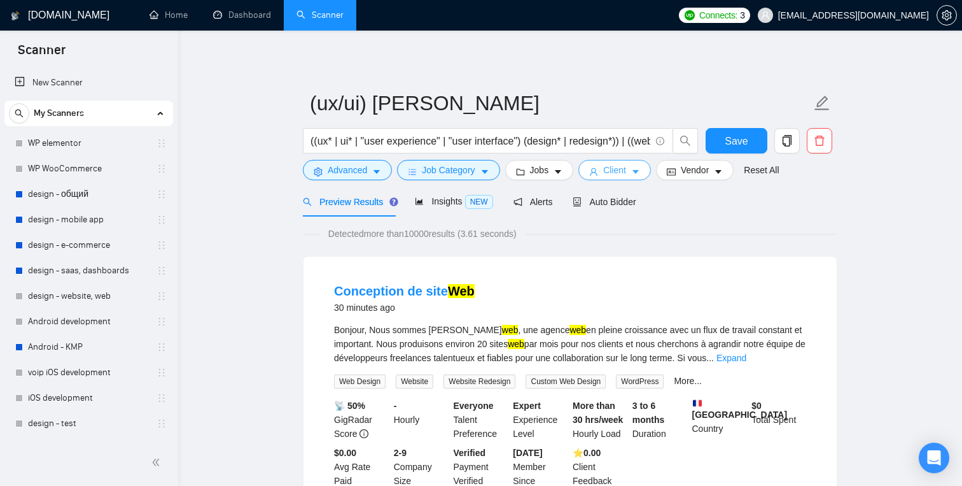
click at [593, 174] on button "Client" at bounding box center [615, 170] width 73 height 20
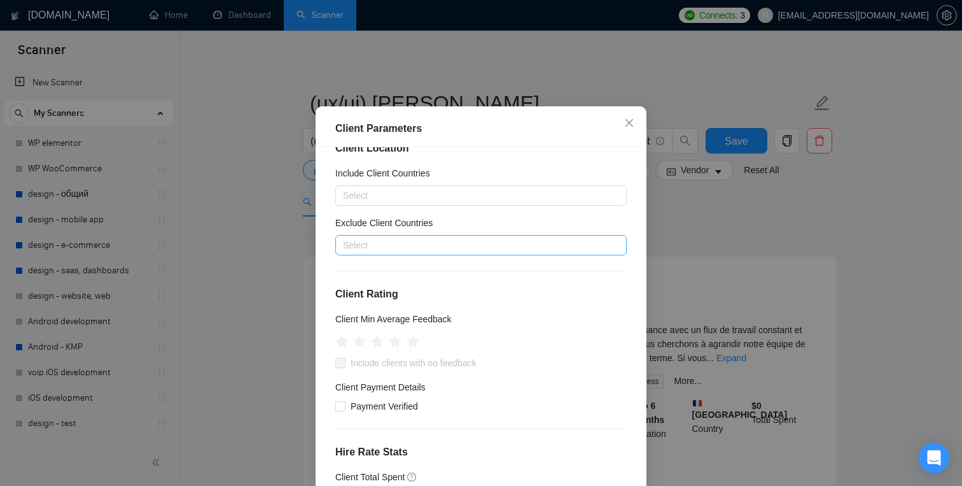
scroll to position [0, 0]
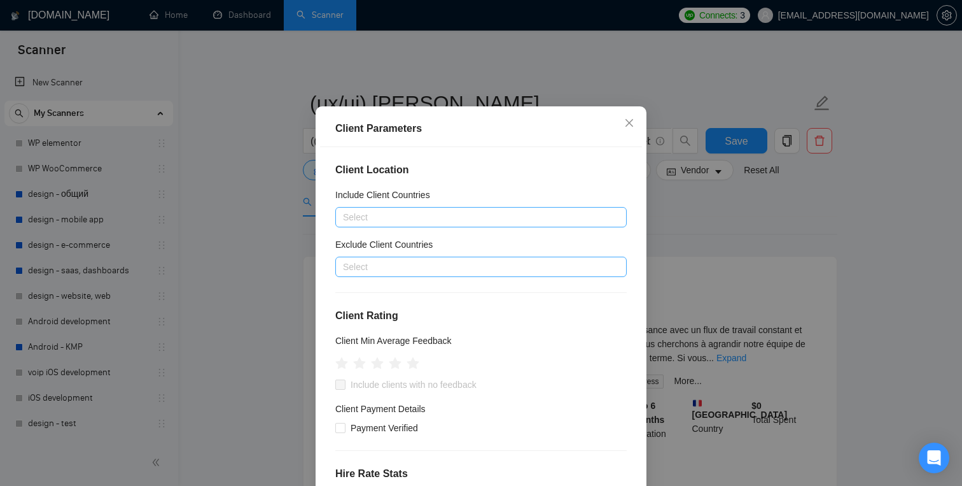
click at [437, 225] on div at bounding box center [475, 216] width 272 height 15
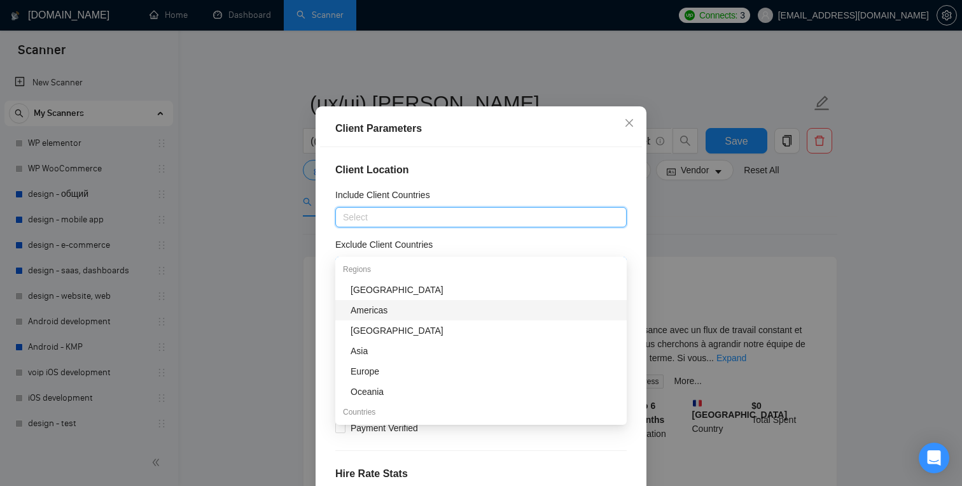
click at [398, 312] on div "Americas" at bounding box center [485, 310] width 269 height 14
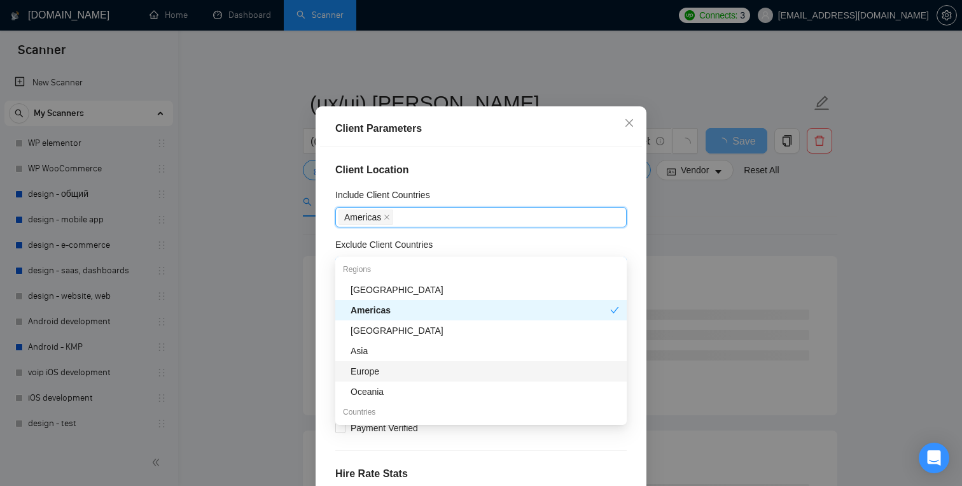
click at [400, 370] on div "Europe" at bounding box center [485, 371] width 269 height 14
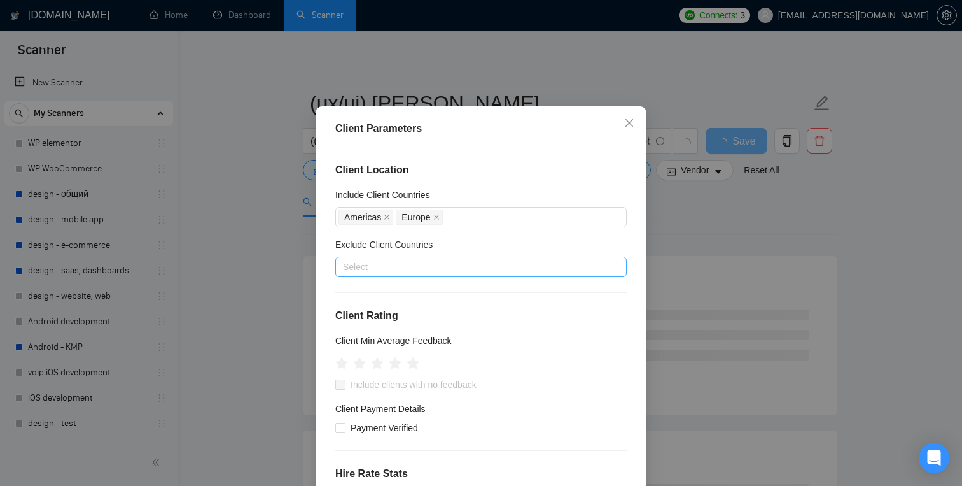
click at [535, 181] on div "Client Location Include Client Countries [GEOGRAPHIC_DATA] [GEOGRAPHIC_DATA] Ex…" at bounding box center [481, 317] width 322 height 340
click at [396, 369] on icon "star" at bounding box center [395, 362] width 13 height 13
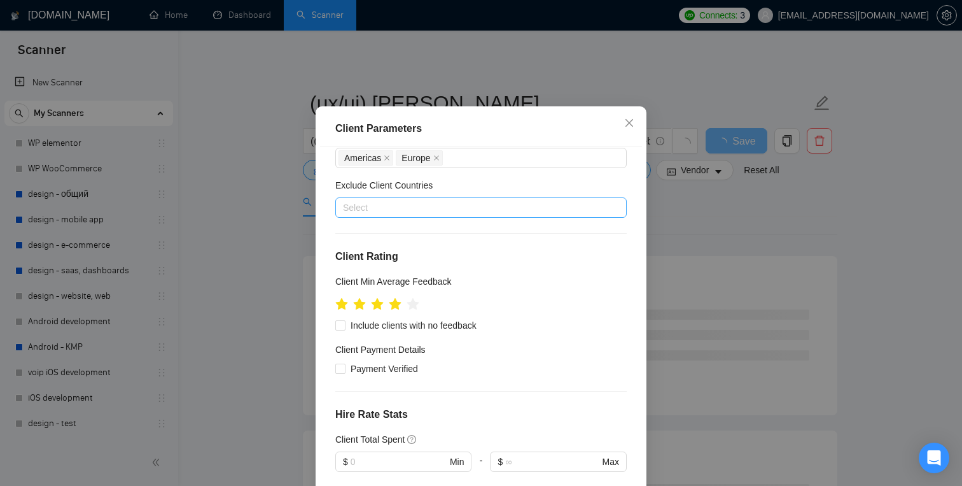
scroll to position [98, 0]
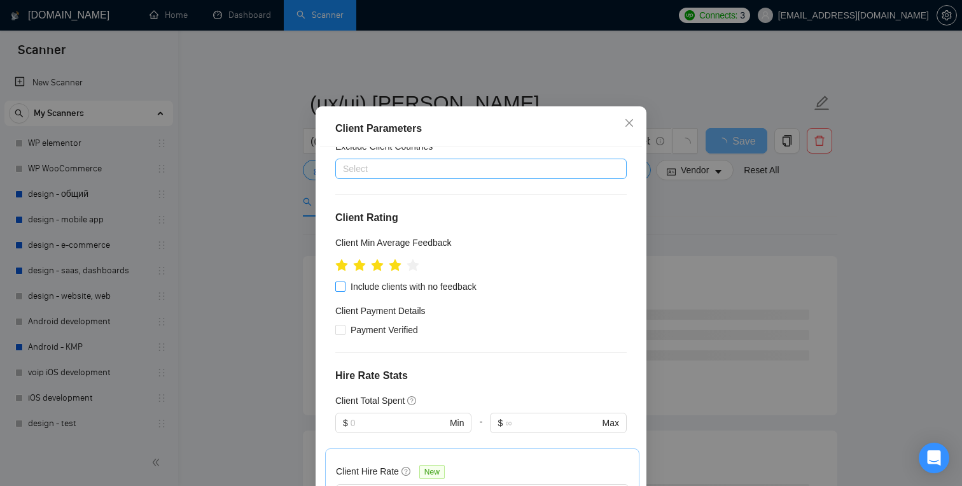
click at [339, 290] on input "Include clients with no feedback" at bounding box center [339, 285] width 9 height 9
checkbox input "true"
click at [341, 334] on input "Payment Verified" at bounding box center [339, 329] width 9 height 9
checkbox input "true"
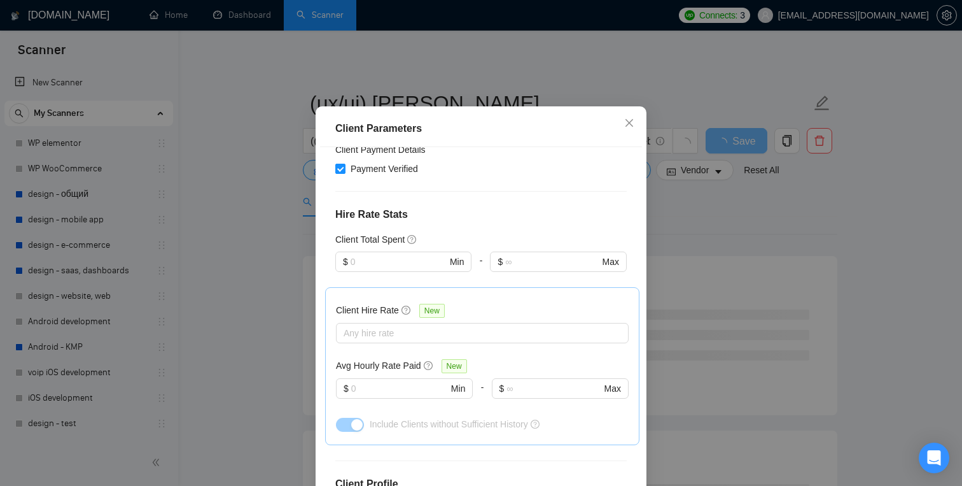
scroll to position [290, 0]
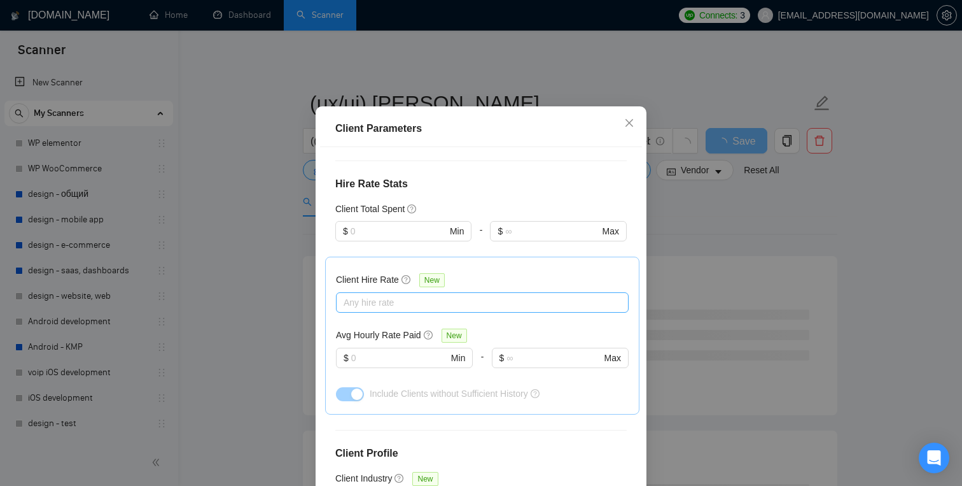
click at [458, 310] on div at bounding box center [476, 302] width 274 height 15
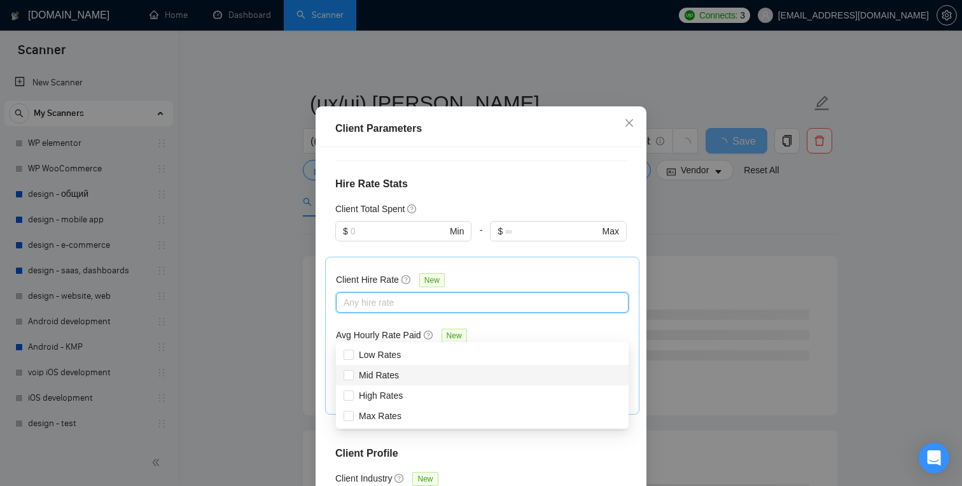
click at [423, 379] on div "Mid Rates" at bounding box center [483, 375] width 278 height 14
checkbox input "true"
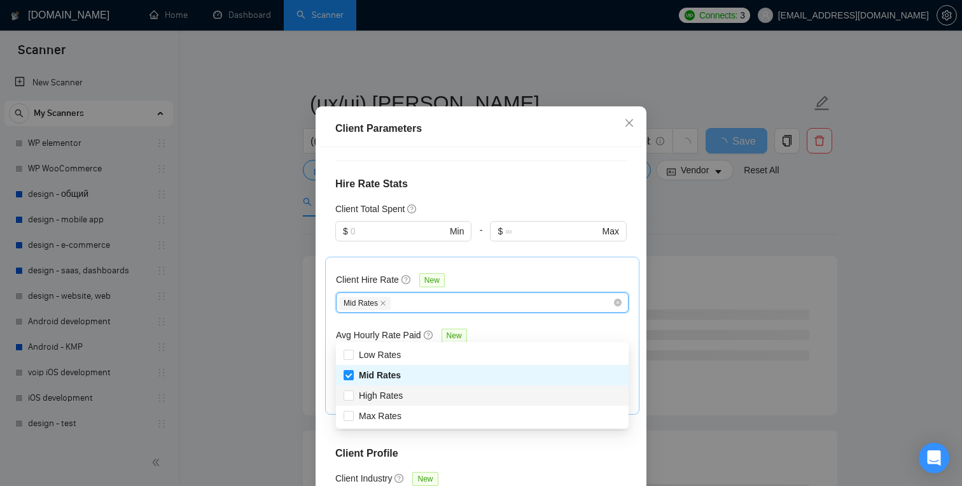
click at [418, 395] on div "High Rates" at bounding box center [483, 395] width 278 height 14
checkbox input "true"
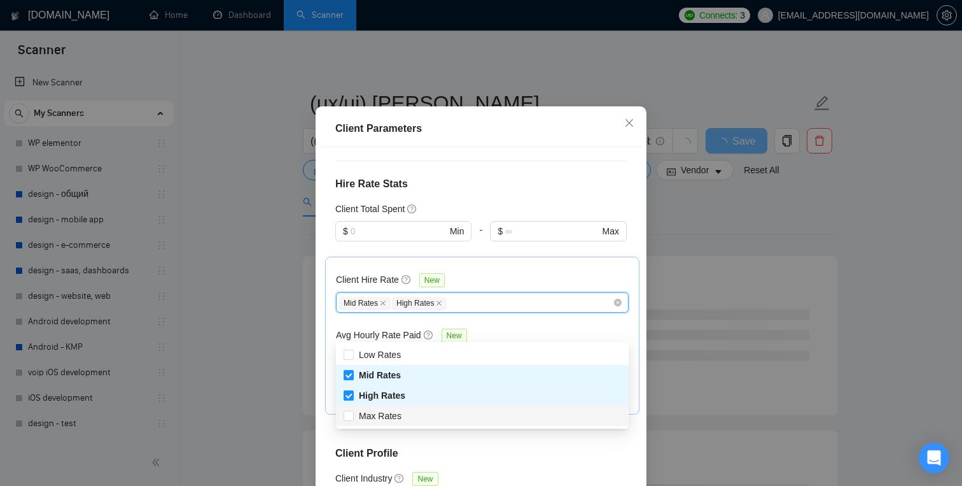
click at [414, 414] on div "Max Rates" at bounding box center [483, 416] width 278 height 14
checkbox input "true"
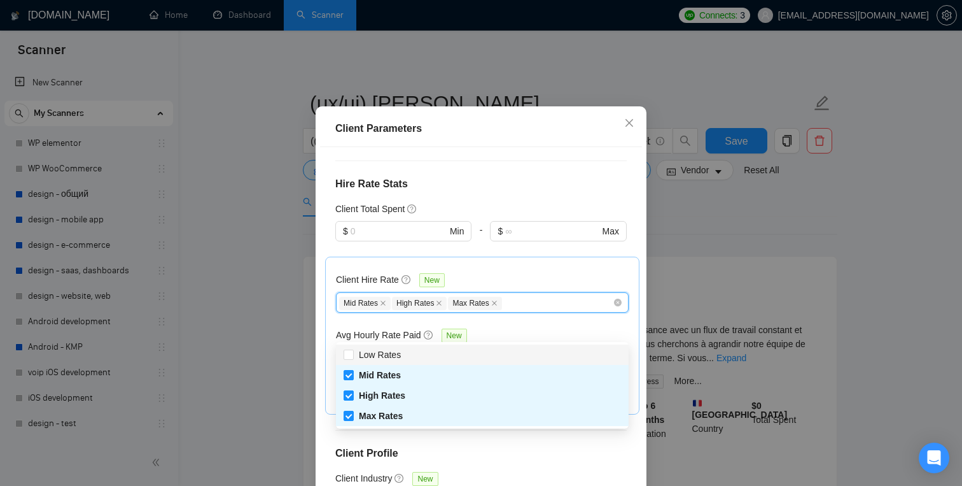
click at [469, 292] on div "Client Hire Rate New" at bounding box center [482, 282] width 293 height 20
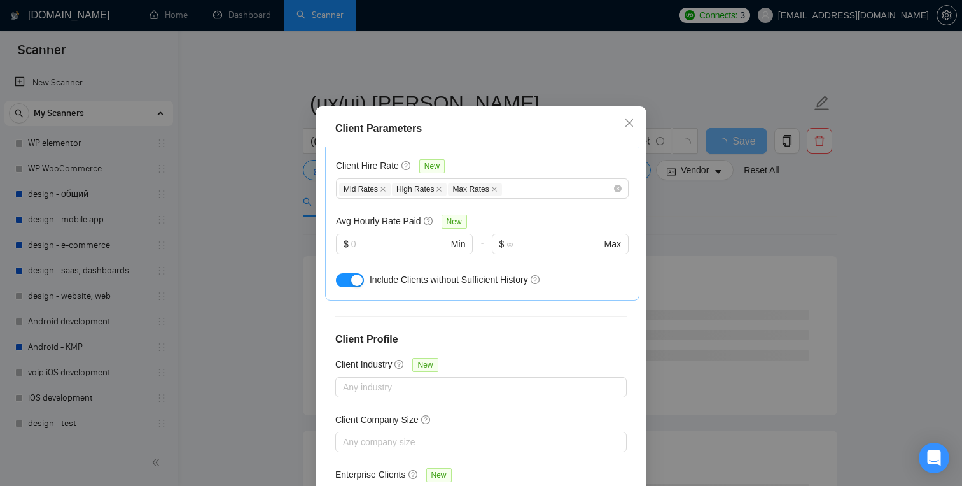
scroll to position [453, 0]
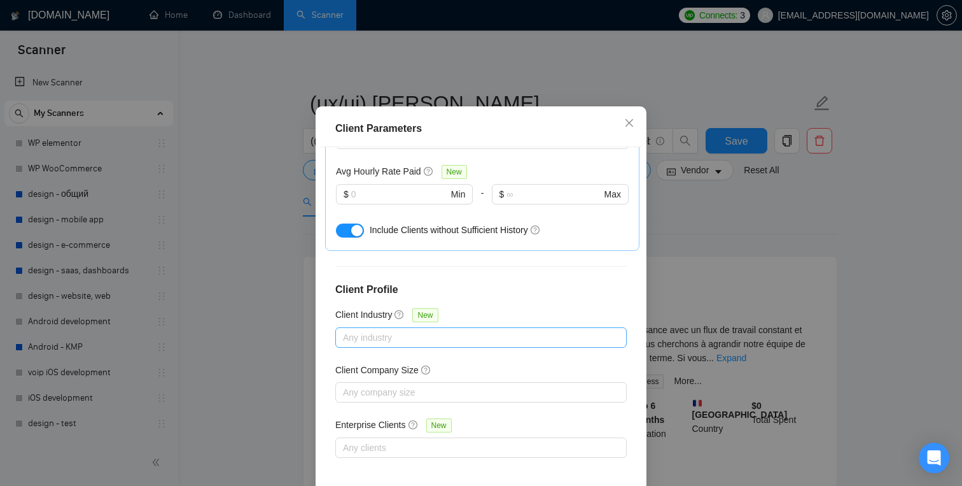
click at [446, 348] on div "Any industry" at bounding box center [481, 337] width 292 height 20
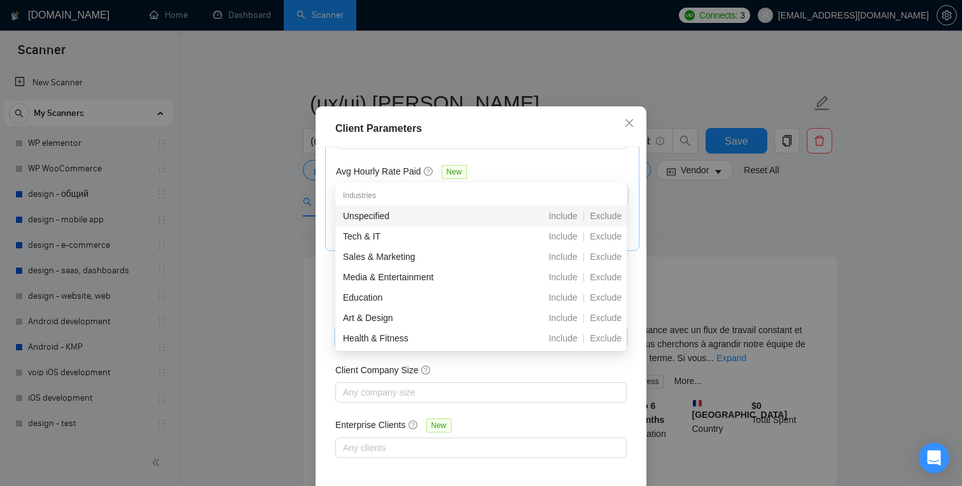
click at [446, 348] on div "Any industry" at bounding box center [481, 337] width 292 height 20
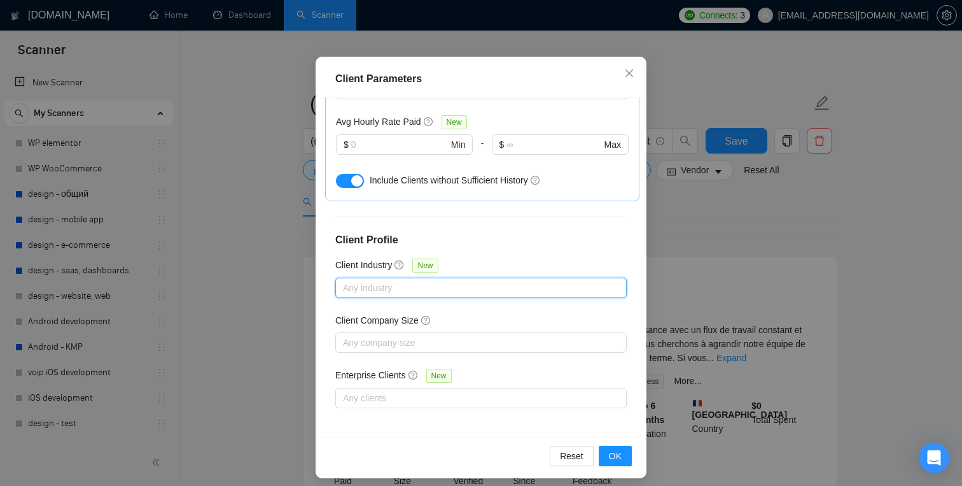
scroll to position [85, 0]
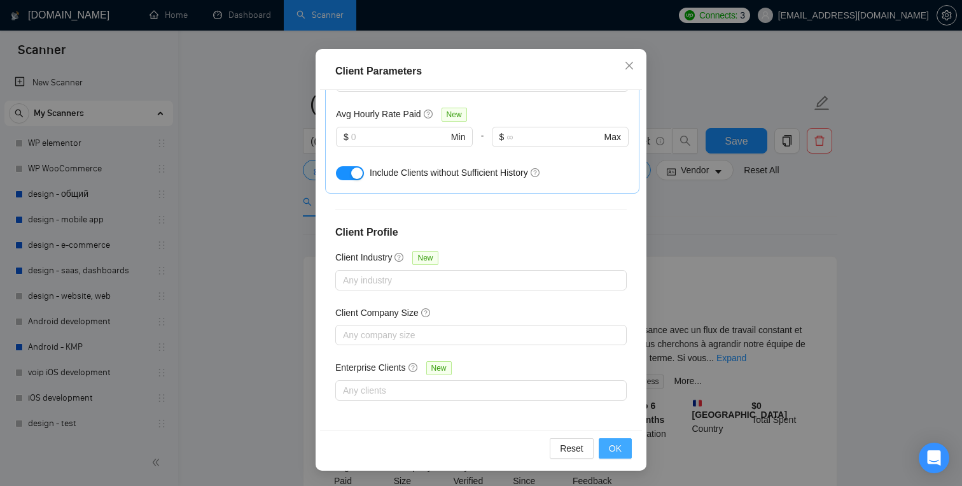
click at [609, 440] on button "OK" at bounding box center [615, 448] width 33 height 20
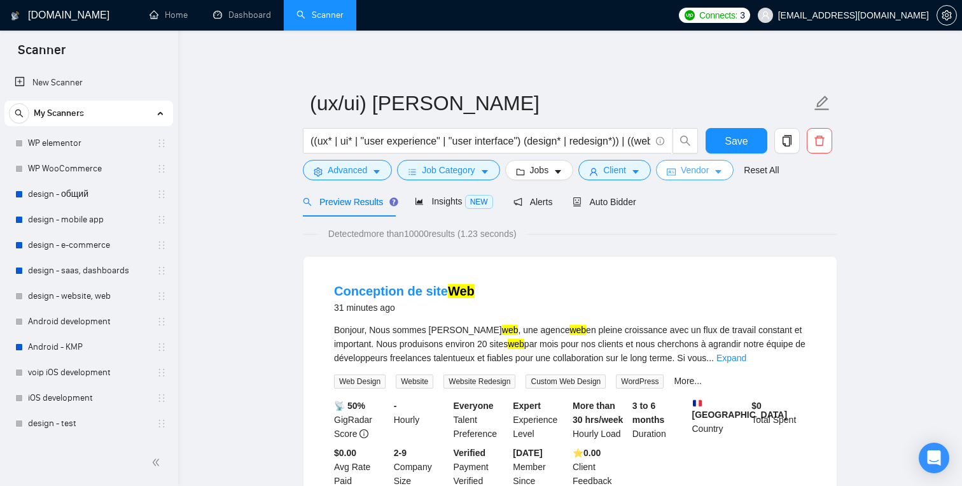
click at [676, 172] on icon "idcard" at bounding box center [671, 171] width 9 height 9
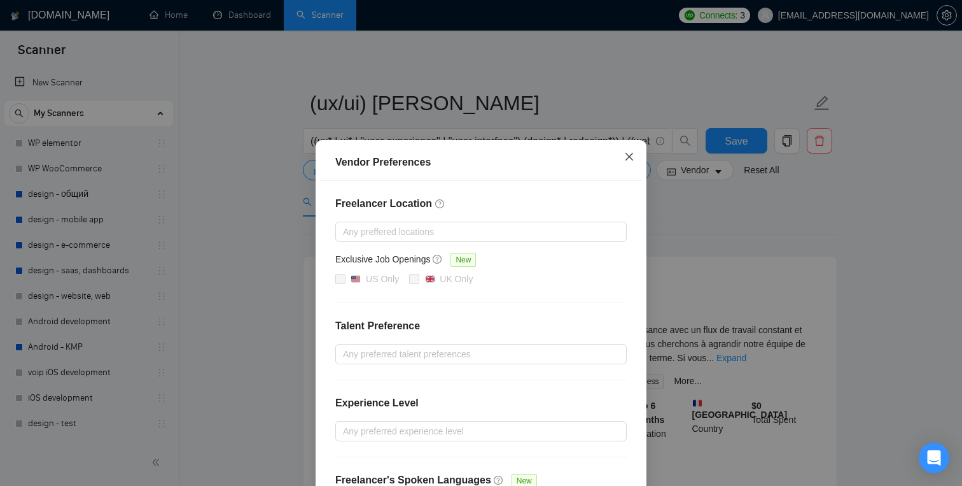
click at [626, 159] on icon "close" at bounding box center [629, 157] width 10 height 10
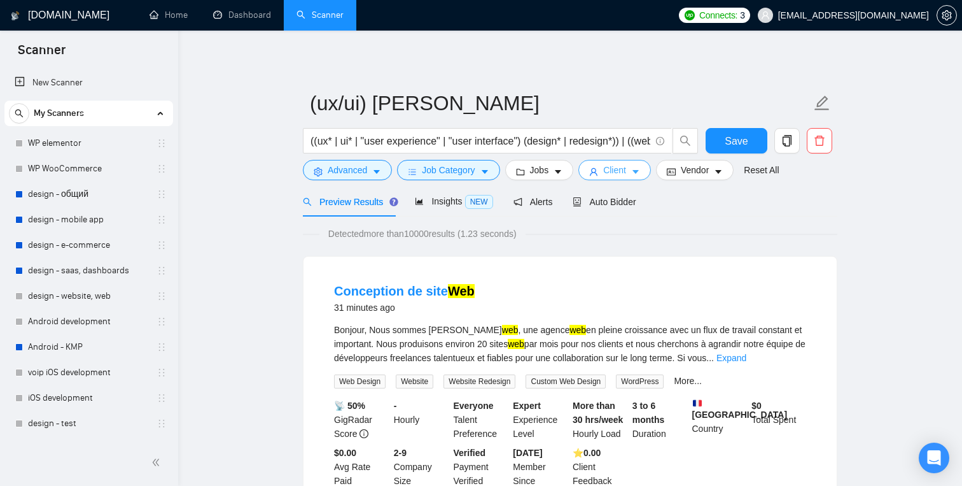
click at [635, 172] on button "Client" at bounding box center [615, 170] width 73 height 20
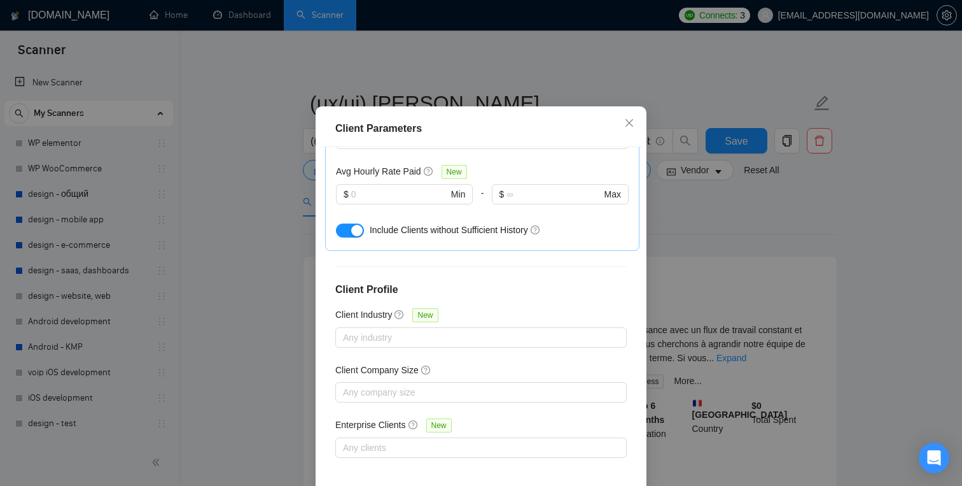
click at [693, 174] on div "Client Parameters Client Location Include Client Countries [GEOGRAPHIC_DATA] [G…" at bounding box center [481, 243] width 962 height 486
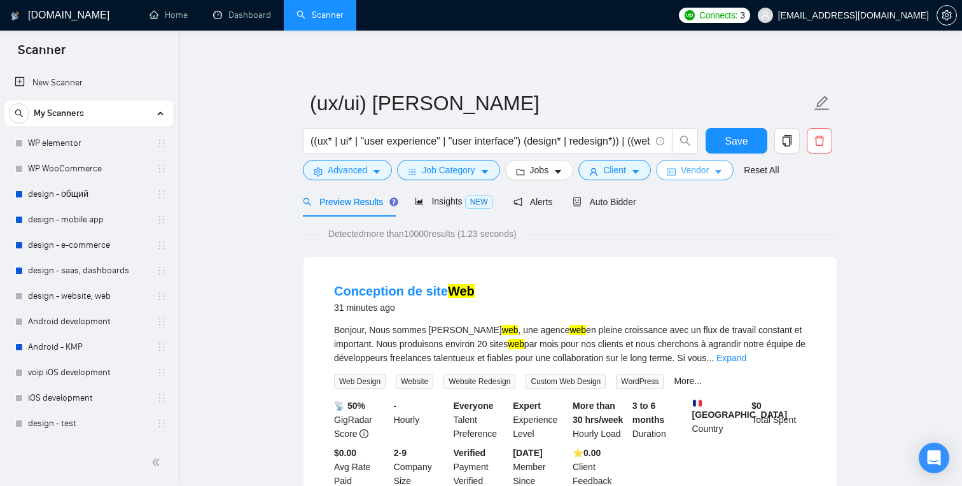
click at [693, 174] on span "Vendor" at bounding box center [695, 170] width 28 height 14
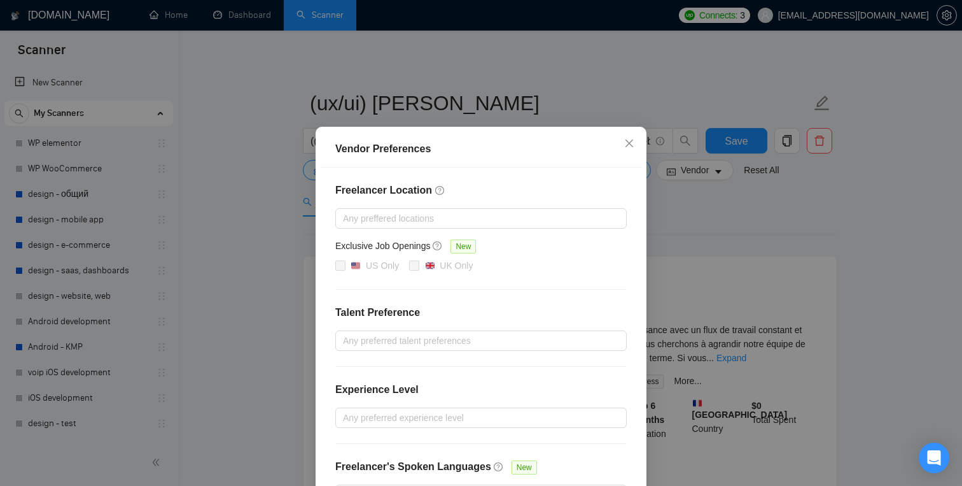
scroll to position [0, 0]
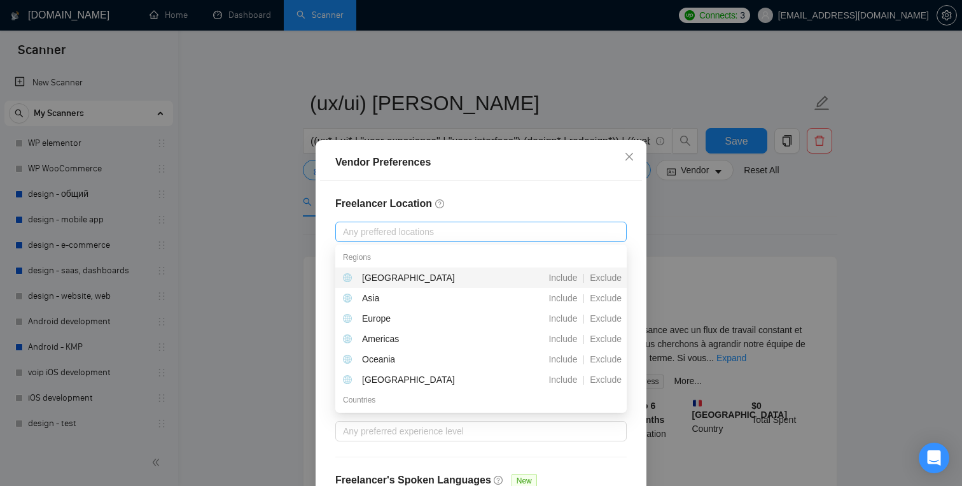
click at [475, 237] on div at bounding box center [475, 231] width 272 height 15
click at [423, 314] on div "Europe" at bounding box center [414, 318] width 142 height 14
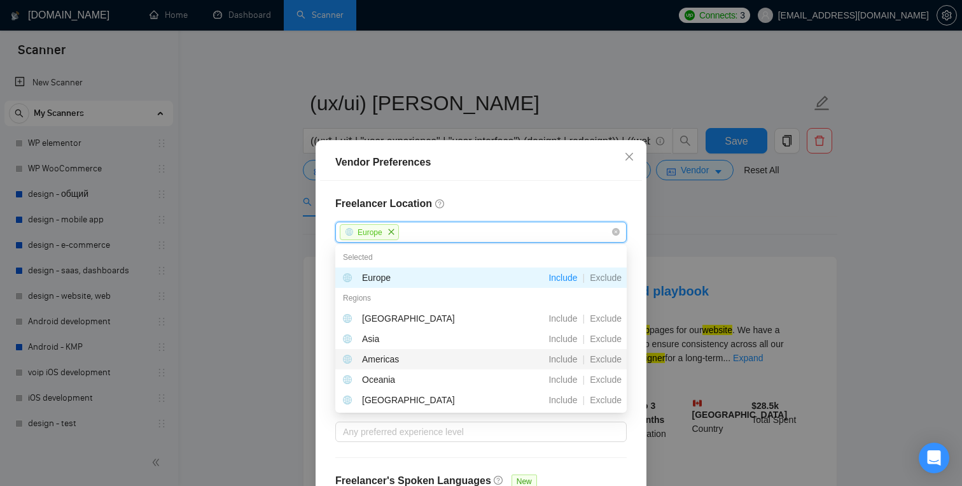
click at [444, 352] on div "Americas" at bounding box center [414, 359] width 142 height 14
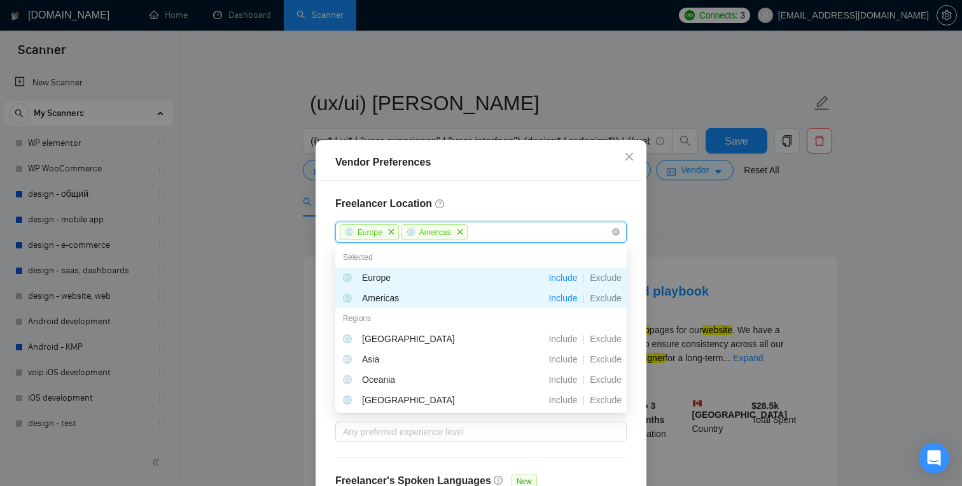
click at [514, 203] on h4 "Freelancer Location" at bounding box center [481, 203] width 292 height 15
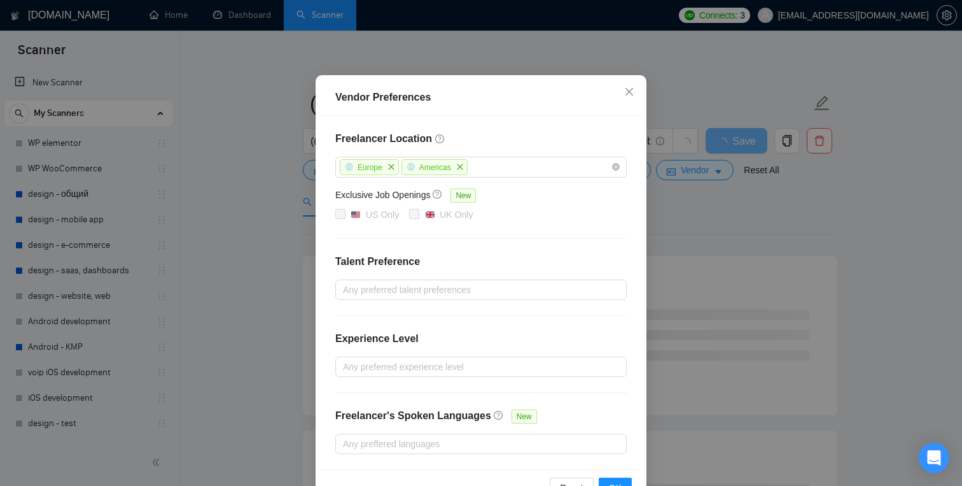
scroll to position [99, 0]
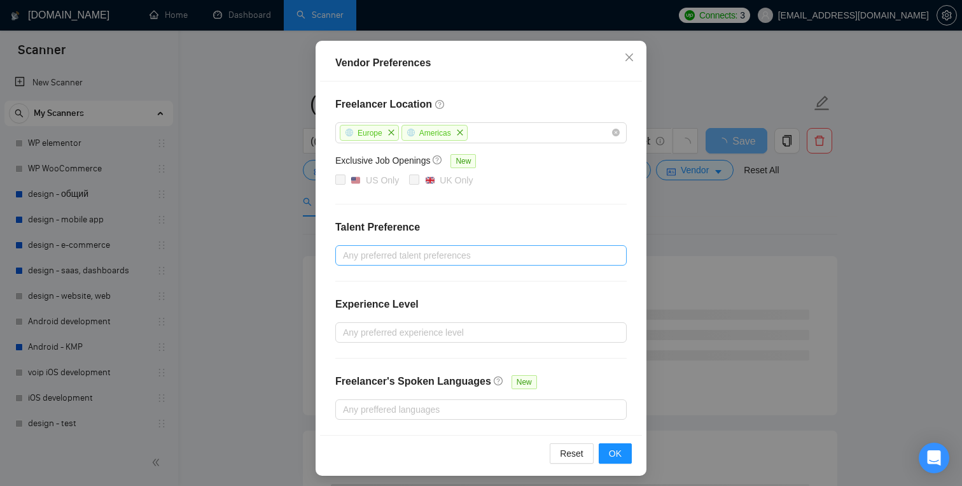
click at [493, 260] on div at bounding box center [475, 255] width 272 height 15
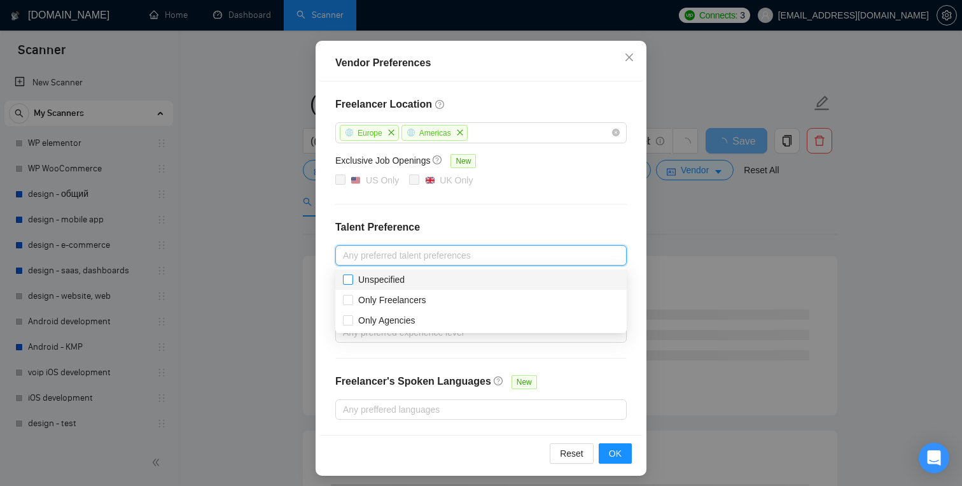
click at [349, 282] on input "Unspecified" at bounding box center [347, 278] width 9 height 9
checkbox input "true"
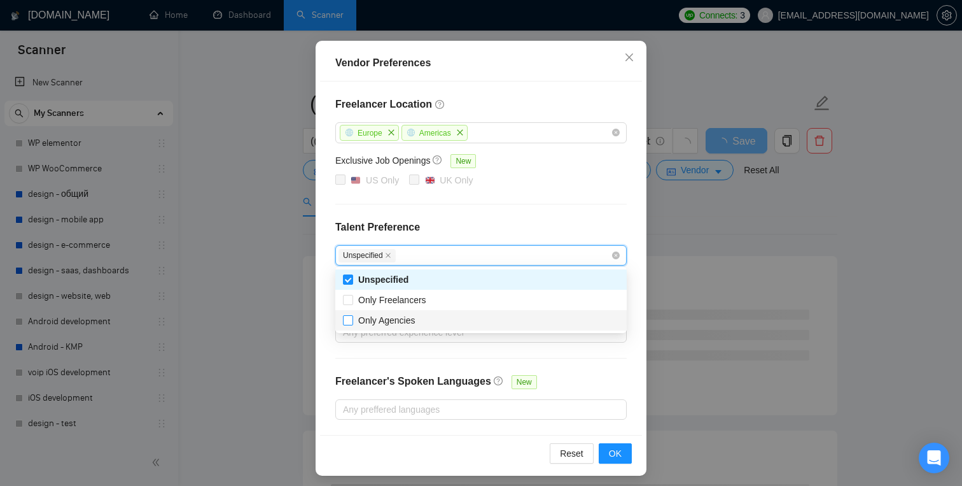
click at [353, 321] on span at bounding box center [348, 320] width 10 height 10
click at [352, 321] on input "Only Agencies" at bounding box center [347, 319] width 9 height 9
click at [348, 319] on input "Only Agencies" at bounding box center [347, 319] width 9 height 9
checkbox input "true"
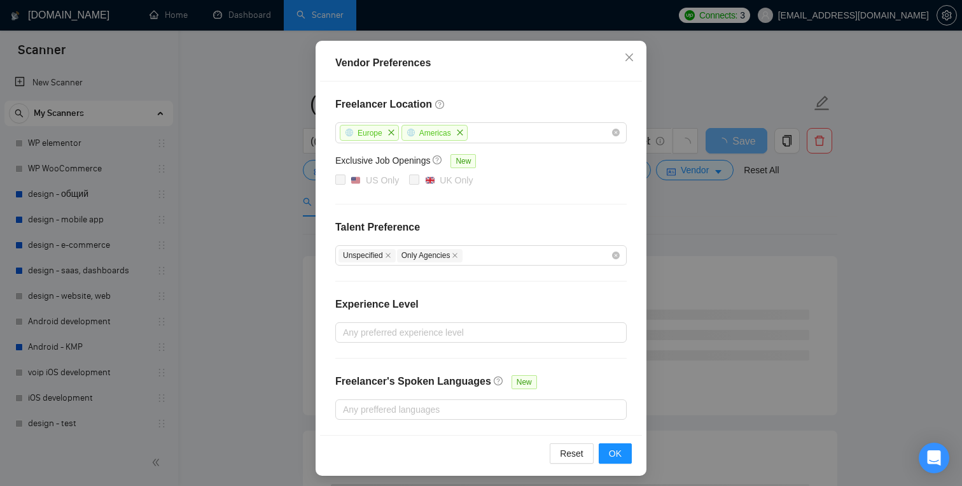
click at [618, 435] on div "Reset OK" at bounding box center [481, 453] width 322 height 36
click at [614, 449] on span "OK" at bounding box center [615, 453] width 13 height 14
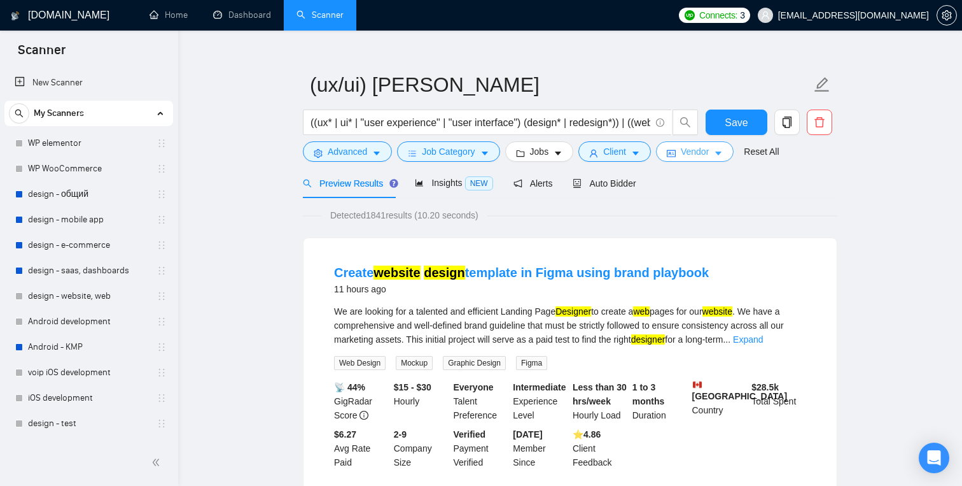
scroll to position [0, 0]
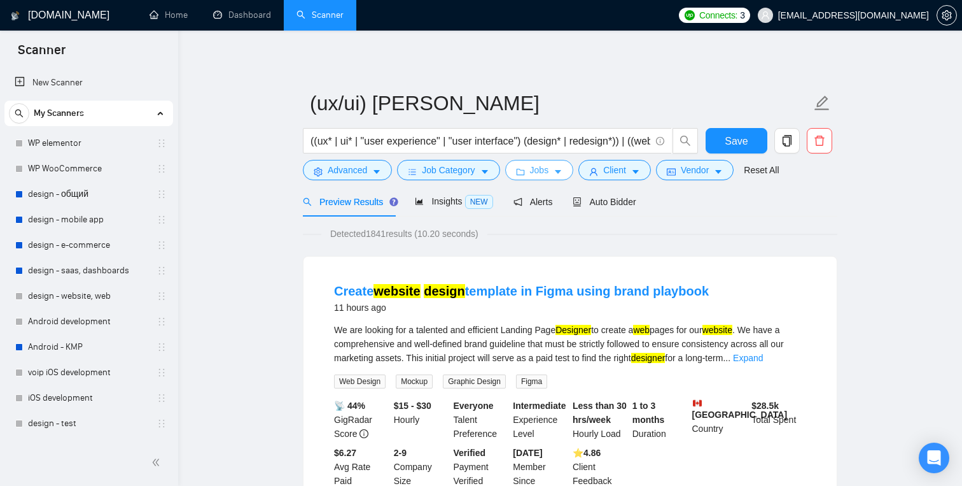
click at [549, 175] on span "Jobs" at bounding box center [539, 170] width 19 height 14
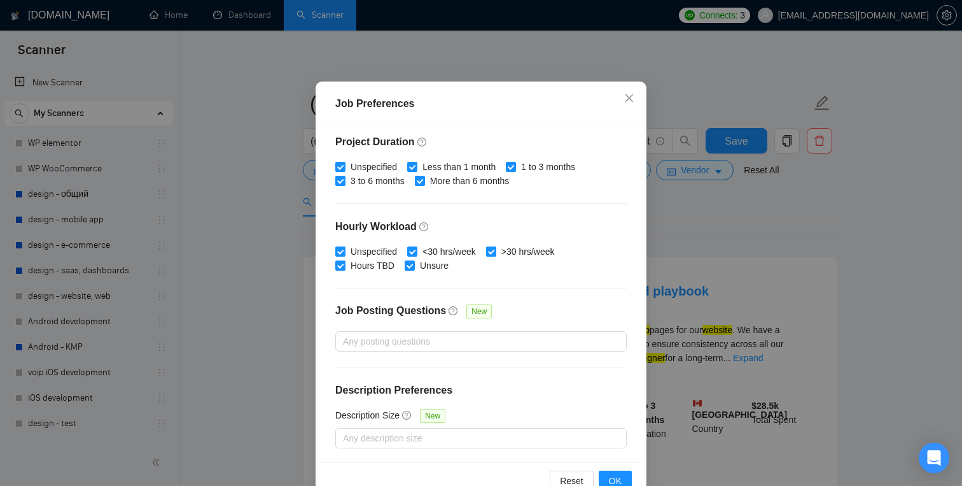
scroll to position [55, 0]
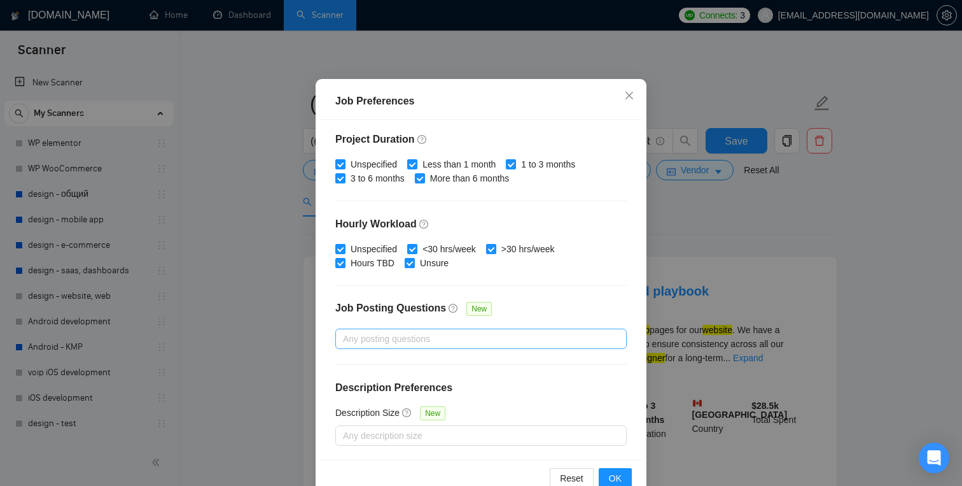
checkbox input "false"
click at [480, 337] on div at bounding box center [475, 338] width 272 height 15
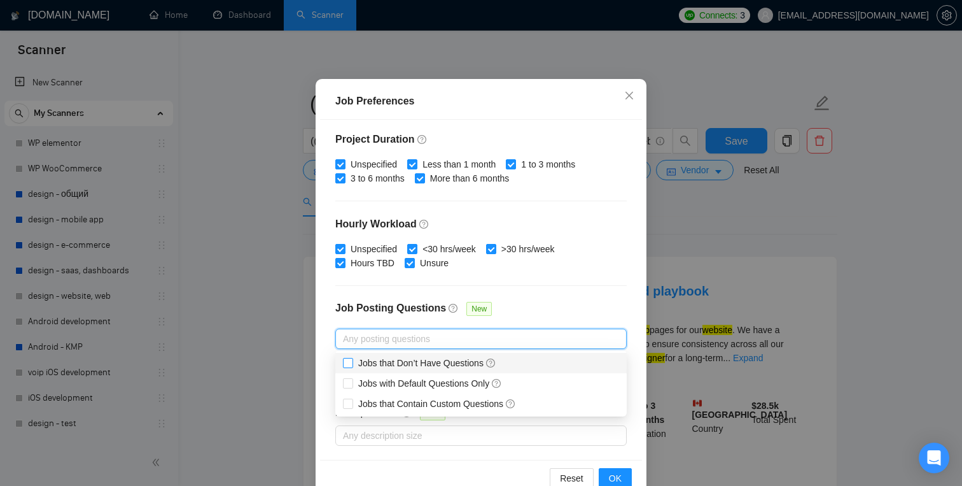
click at [349, 362] on input "Jobs that Don’t Have Questions" at bounding box center [347, 362] width 9 height 9
checkbox input "true"
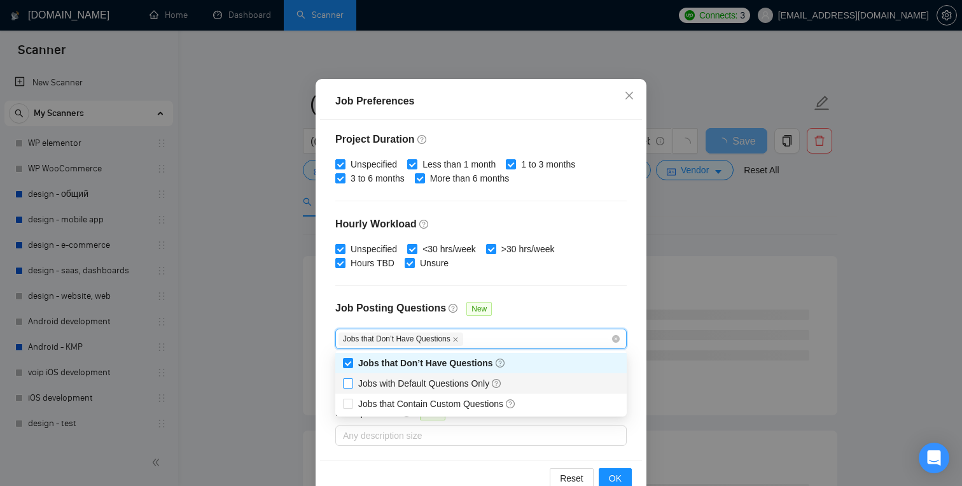
click at [349, 381] on input "Jobs with Default Questions Only" at bounding box center [347, 382] width 9 height 9
checkbox input "true"
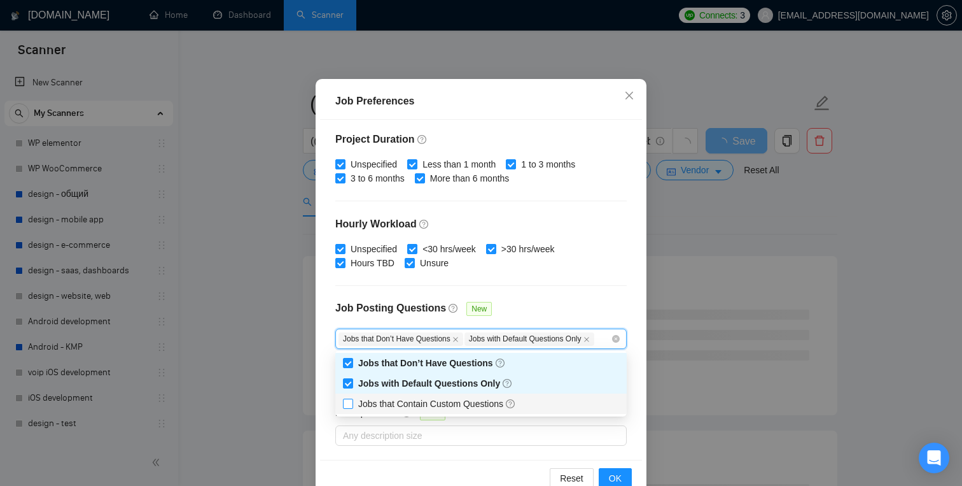
click at [352, 400] on span at bounding box center [348, 403] width 10 height 10
click at [352, 400] on input "Jobs that Contain Custom Questions" at bounding box center [347, 402] width 9 height 9
click at [354, 404] on span "Jobs that Contain Custom Questions" at bounding box center [437, 404] width 168 height 14
click at [352, 404] on input "Jobs that Contain Custom Questions" at bounding box center [347, 402] width 9 height 9
click at [348, 403] on input "Jobs that Contain Custom Questions" at bounding box center [347, 402] width 9 height 9
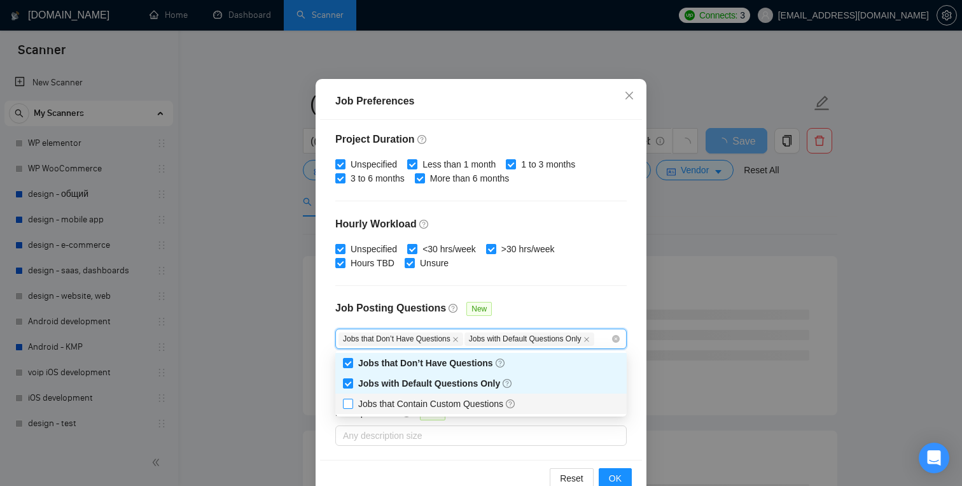
checkbox input "true"
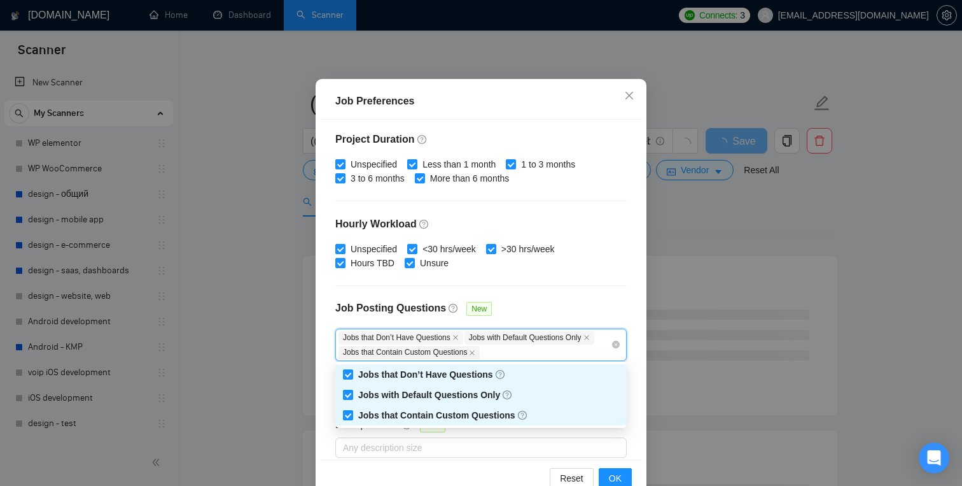
click at [528, 278] on div "Budget Project Type All Fixed Price Hourly Rate Fixed Price Budget $ Min - $ Ma…" at bounding box center [481, 290] width 322 height 340
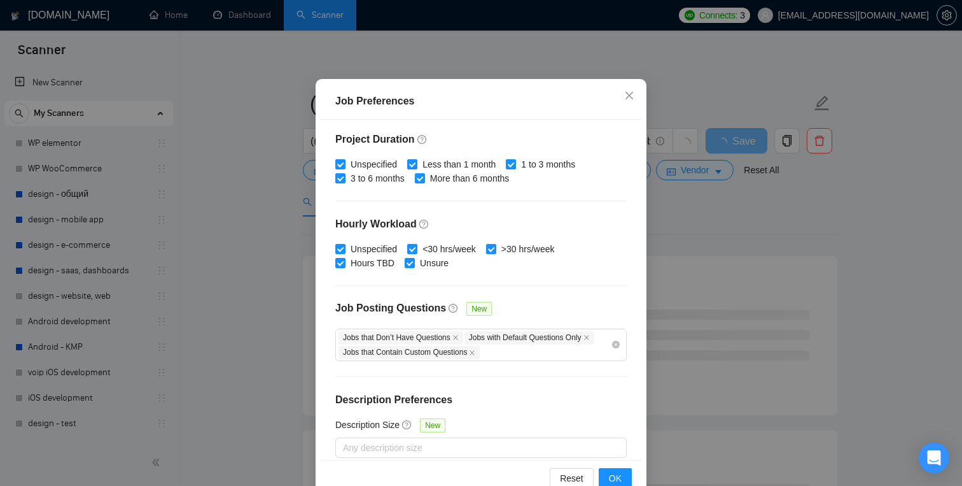
scroll to position [390, 0]
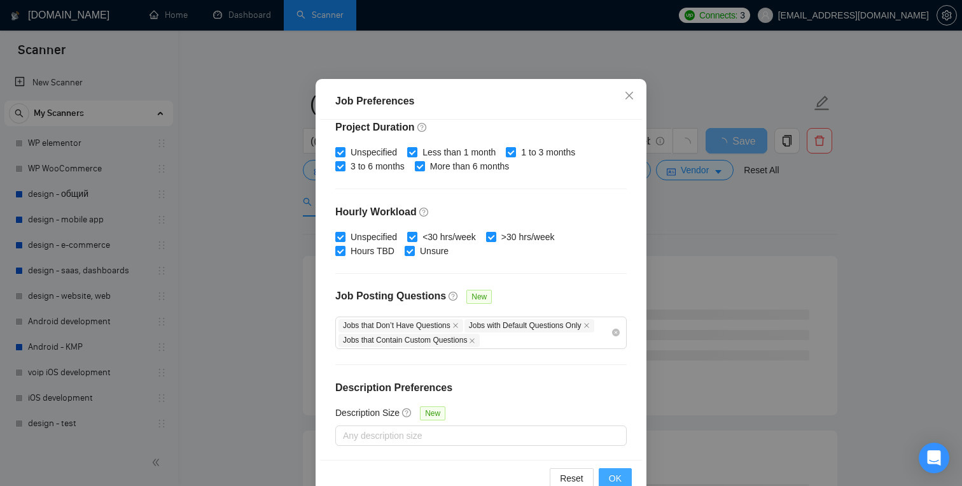
click at [607, 470] on button "OK" at bounding box center [615, 478] width 33 height 20
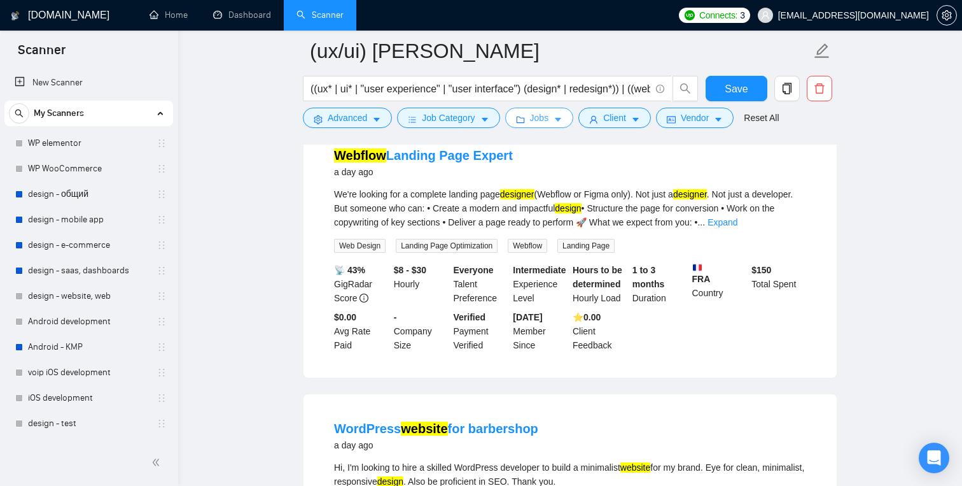
scroll to position [1230, 0]
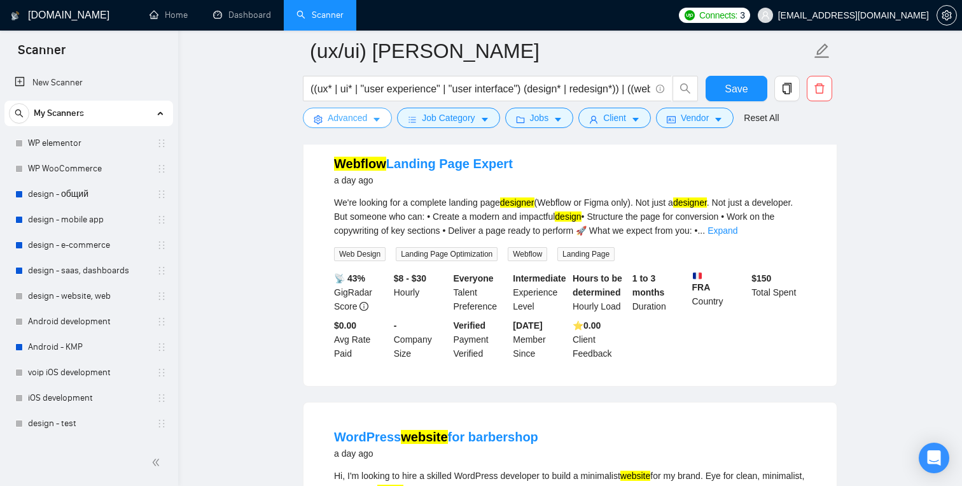
click at [384, 116] on button "Advanced" at bounding box center [347, 118] width 89 height 20
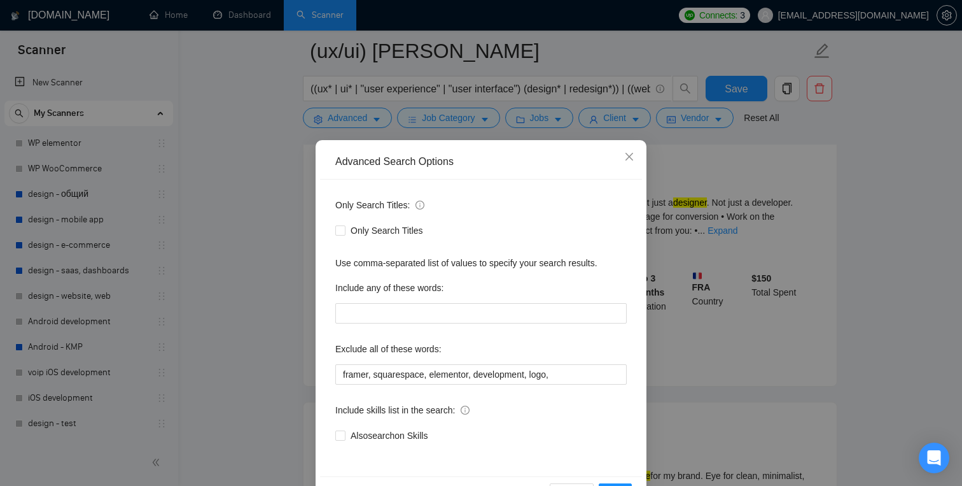
scroll to position [25, 0]
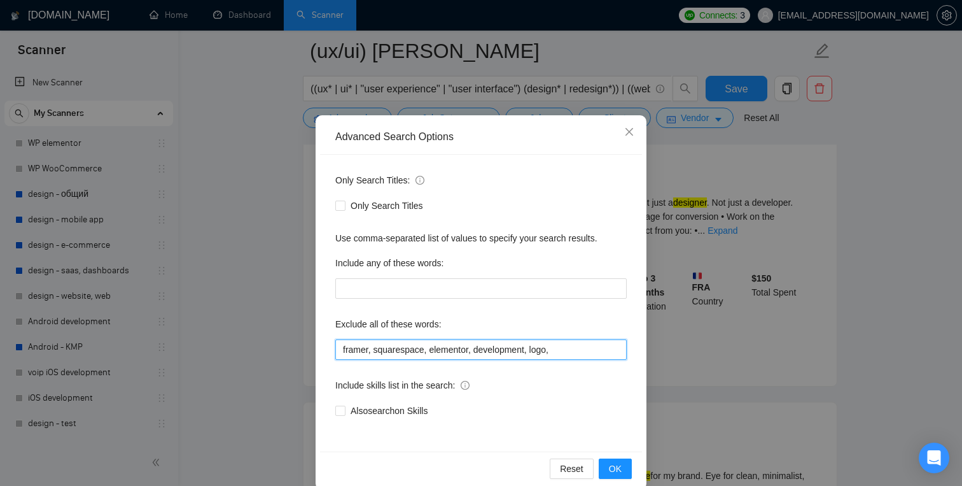
click at [561, 345] on input "framer, squarespace, elementor, development, logo," at bounding box center [481, 349] width 292 height 20
click at [582, 400] on div "Also search on Skills" at bounding box center [481, 410] width 292 height 20
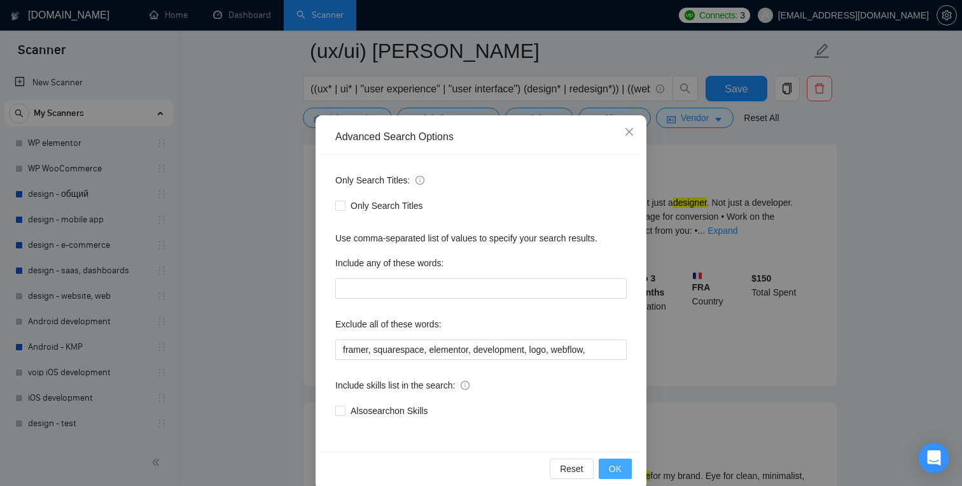
click at [619, 462] on span "OK" at bounding box center [615, 469] width 13 height 14
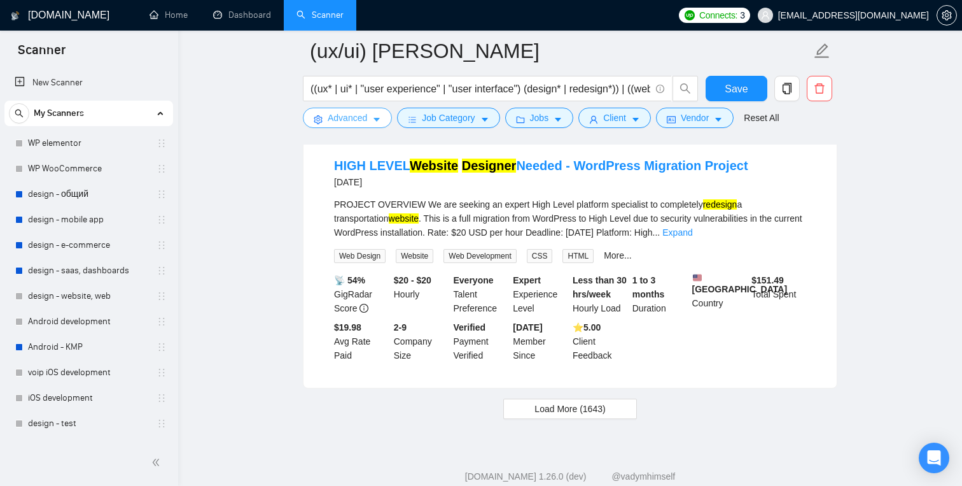
scroll to position [2661, 0]
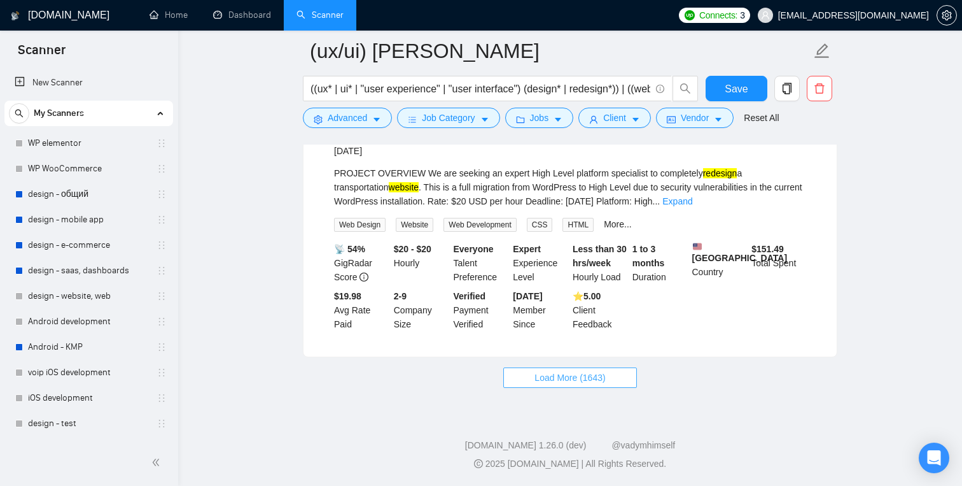
click at [605, 380] on span "Load More (1643)" at bounding box center [570, 377] width 71 height 14
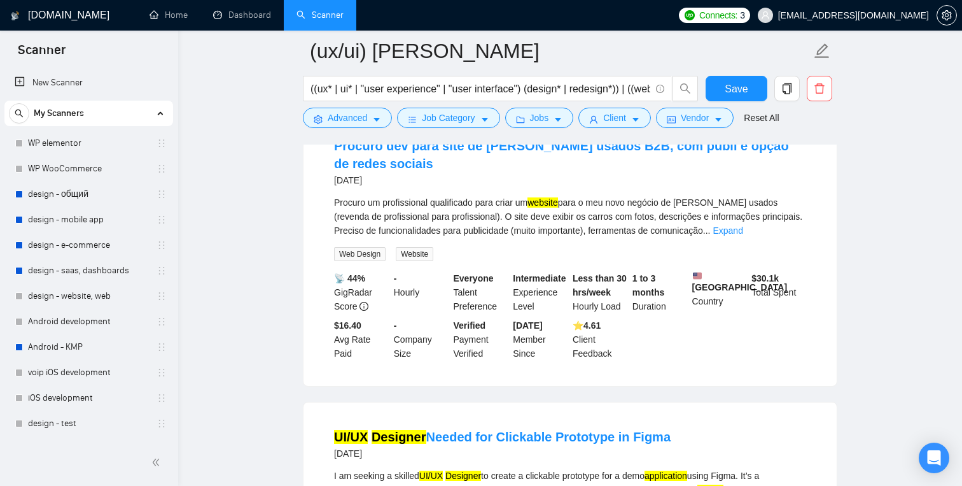
scroll to position [3725, 0]
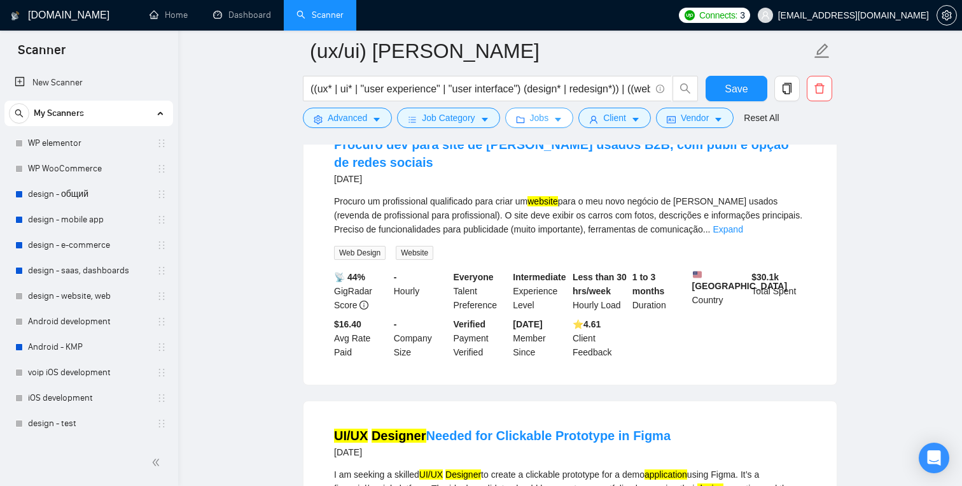
click at [560, 119] on icon "caret-down" at bounding box center [558, 119] width 9 height 9
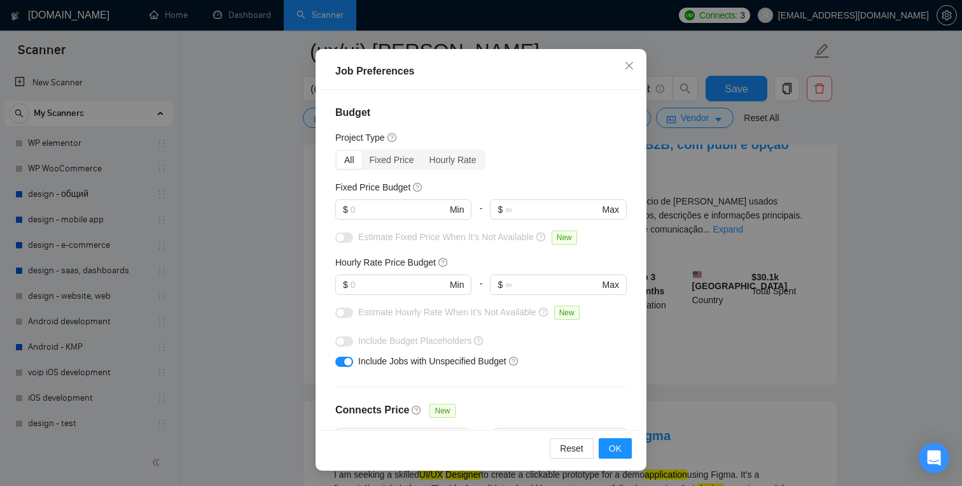
scroll to position [0, 0]
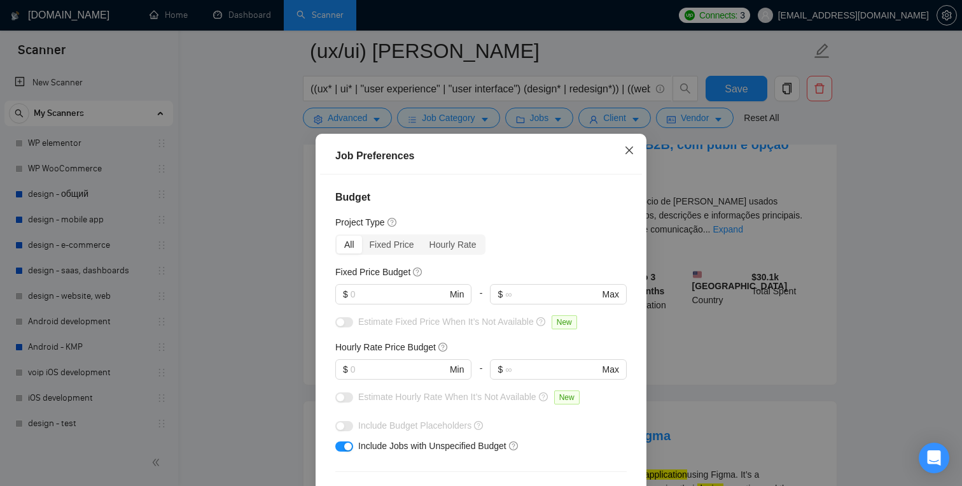
click at [631, 152] on icon "close" at bounding box center [630, 150] width 8 height 8
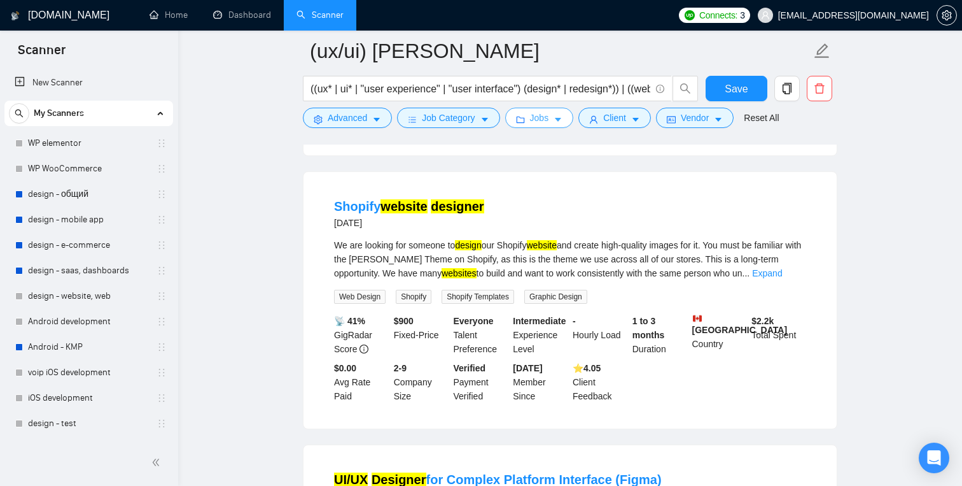
scroll to position [1487, 0]
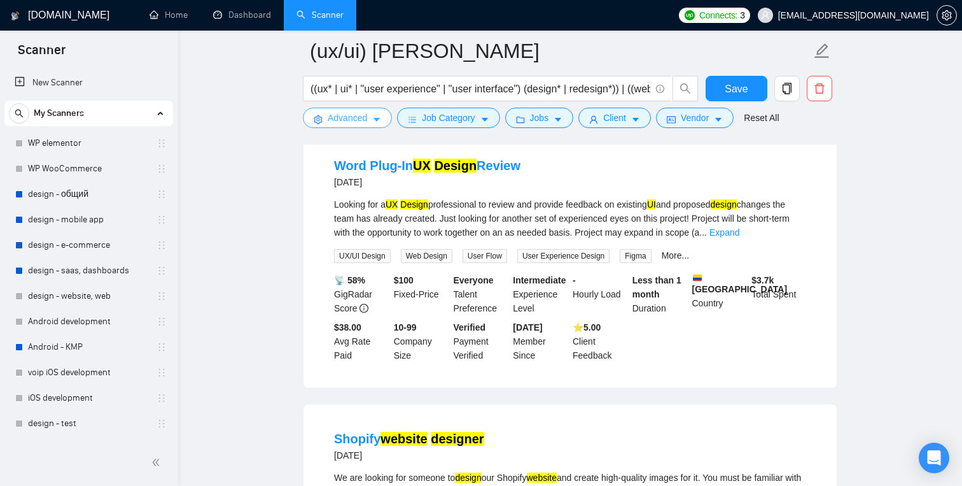
click at [359, 118] on span "Advanced" at bounding box center [347, 118] width 39 height 14
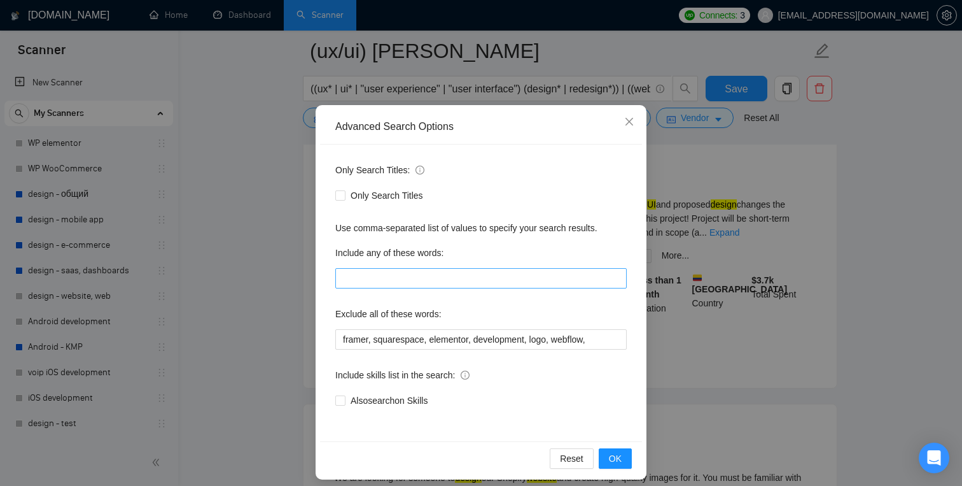
scroll to position [44, 0]
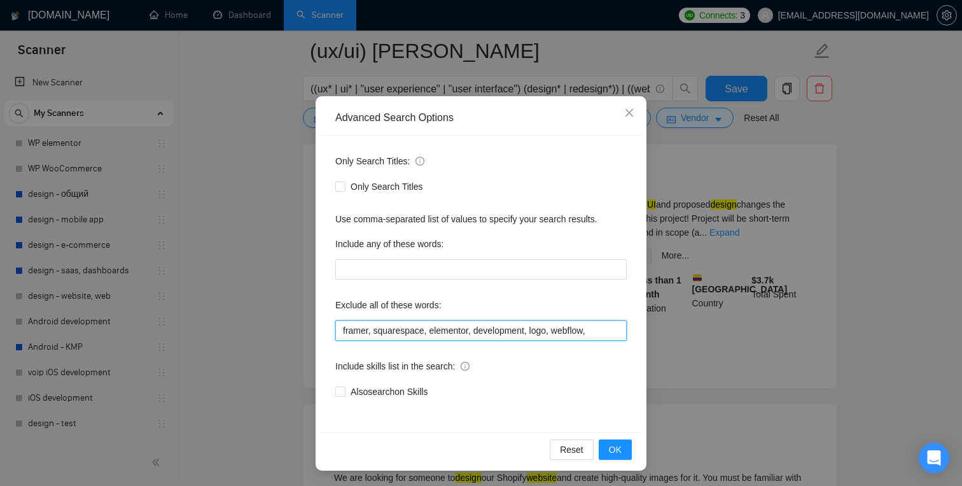
click at [601, 332] on input "framer, squarespace, elementor, development, logo, webflow," at bounding box center [481, 330] width 292 height 20
type input "framer, squarespace, elementor, development, logo, webflow, no agencies,"
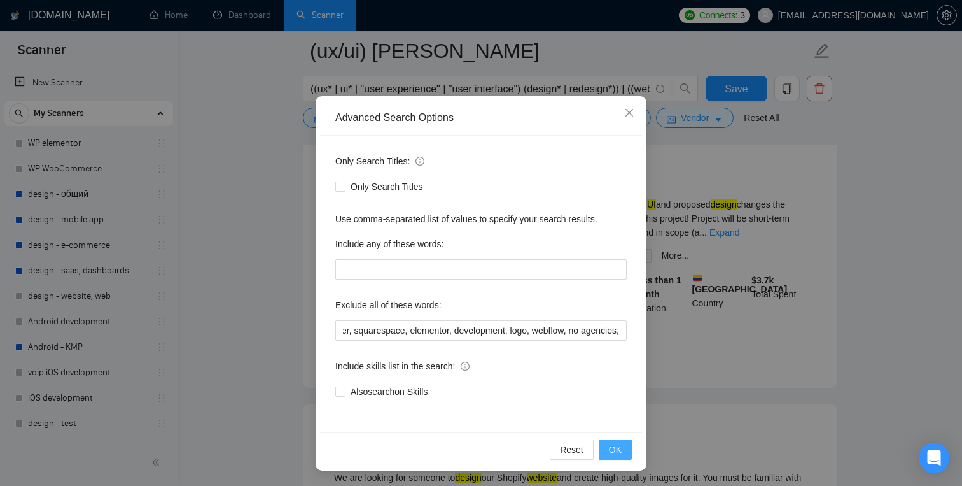
scroll to position [0, 0]
click at [619, 445] on span "OK" at bounding box center [615, 449] width 13 height 14
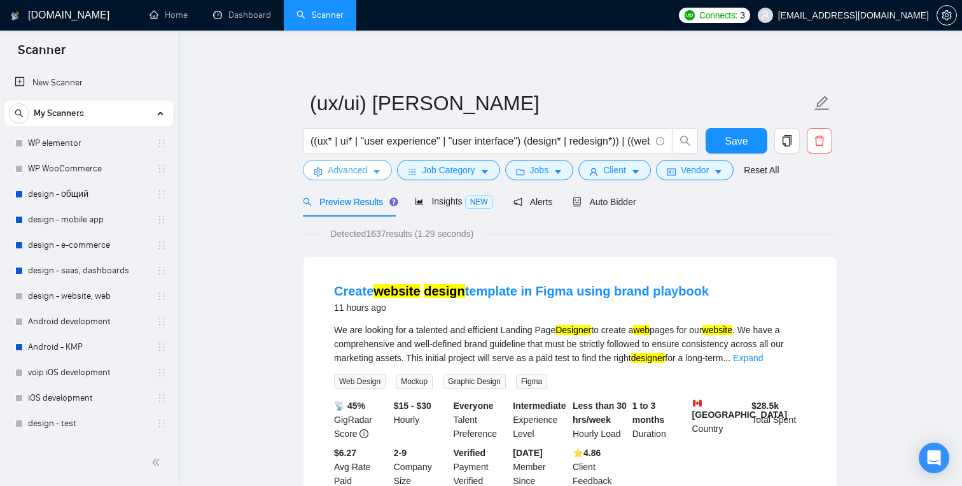
click at [381, 167] on span "caret-down" at bounding box center [376, 172] width 9 height 10
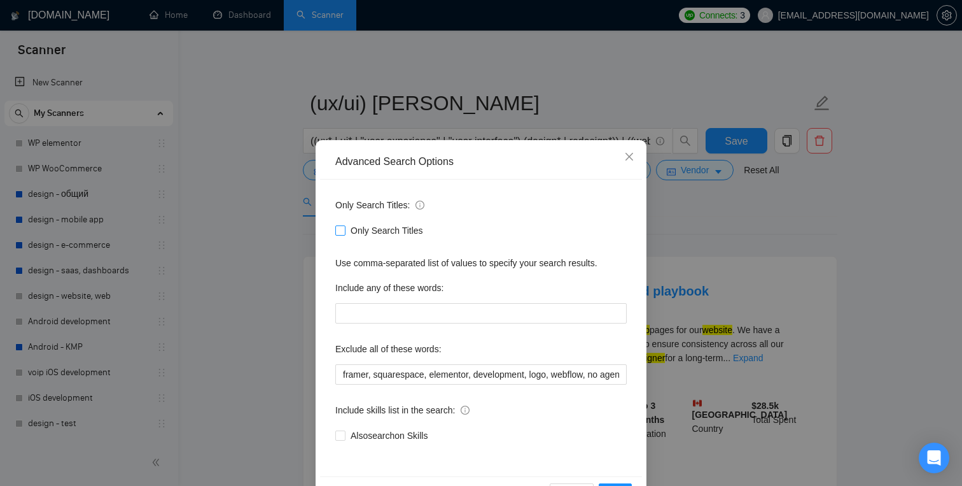
click at [342, 230] on input "Only Search Titles" at bounding box center [339, 229] width 9 height 9
checkbox input "true"
click at [577, 217] on div "Only Search Titles:" at bounding box center [481, 207] width 292 height 25
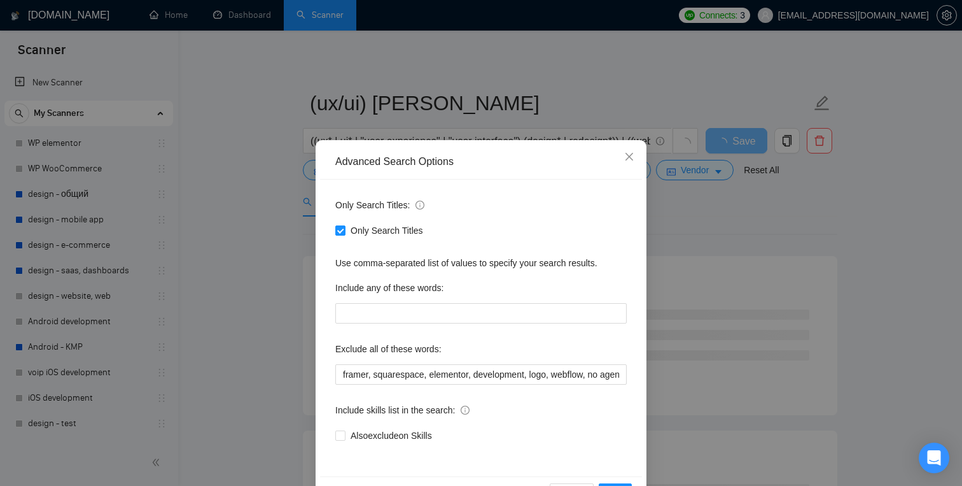
scroll to position [44, 0]
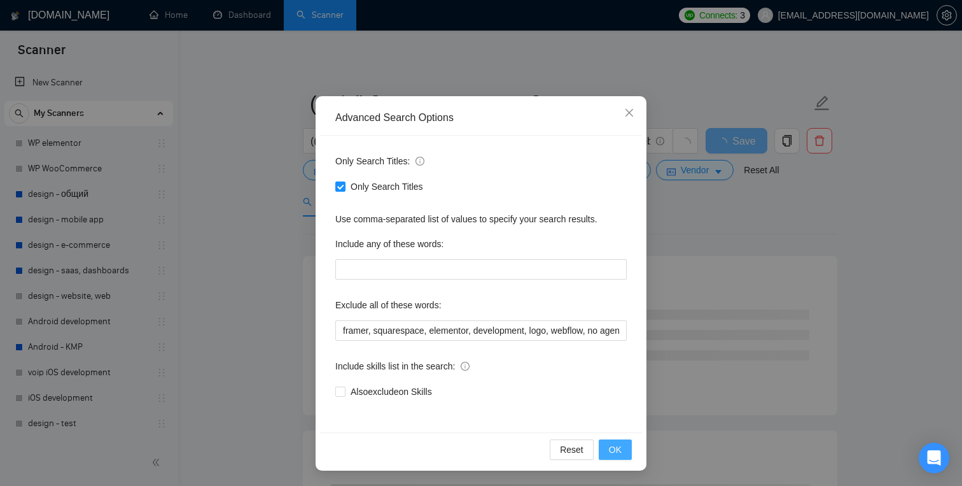
click at [624, 445] on button "OK" at bounding box center [615, 449] width 33 height 20
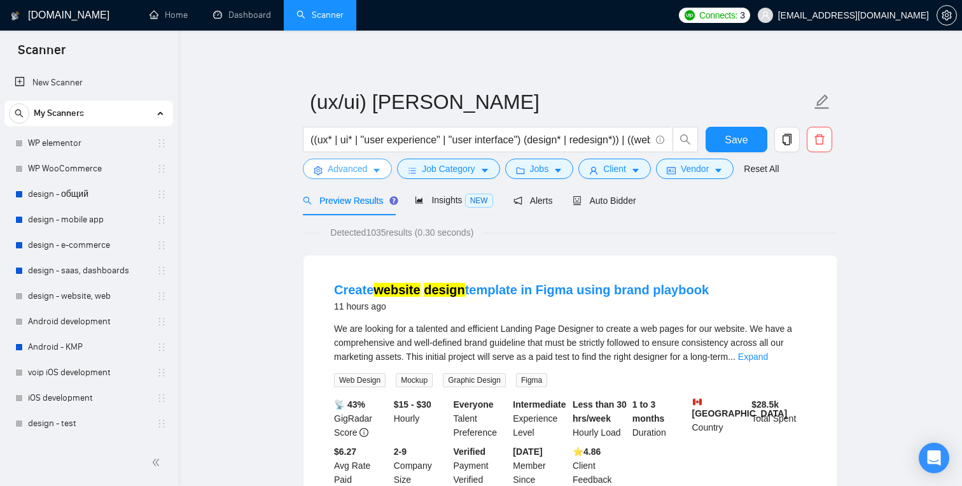
scroll to position [0, 0]
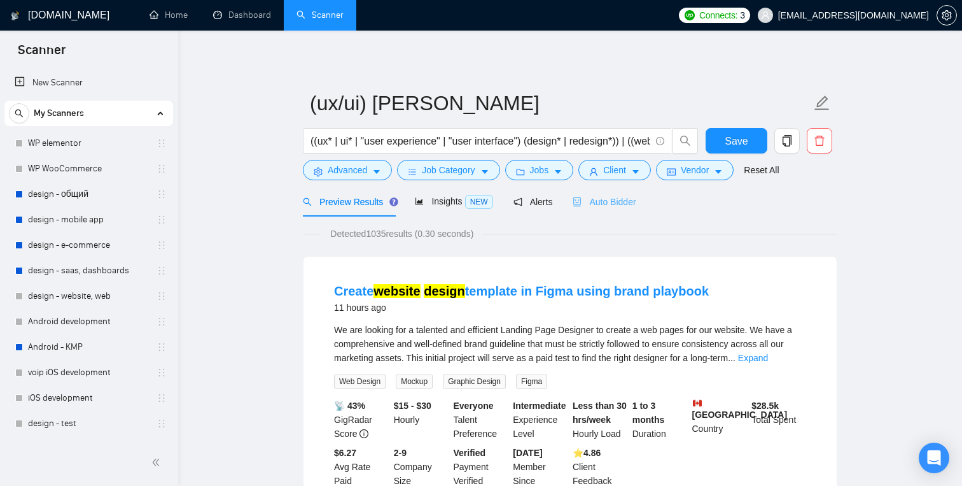
click at [596, 210] on div "Auto Bidder" at bounding box center [604, 202] width 63 height 30
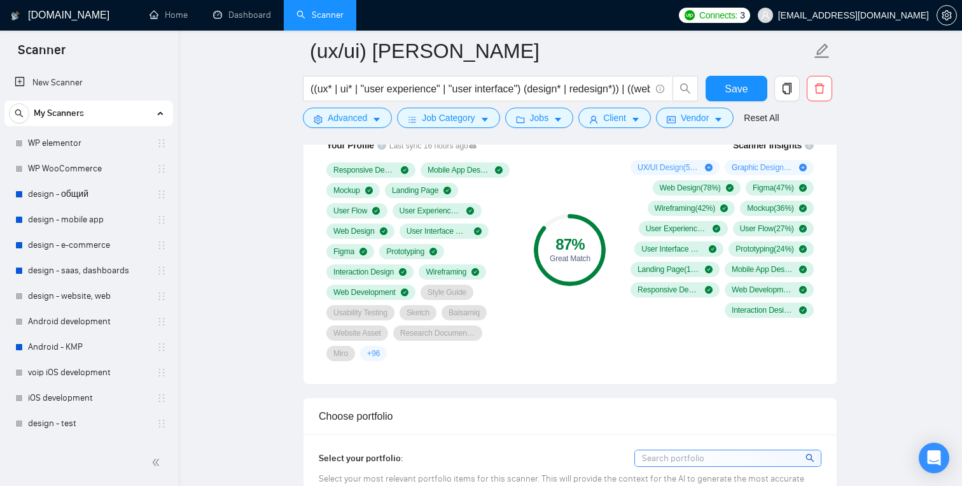
scroll to position [860, 0]
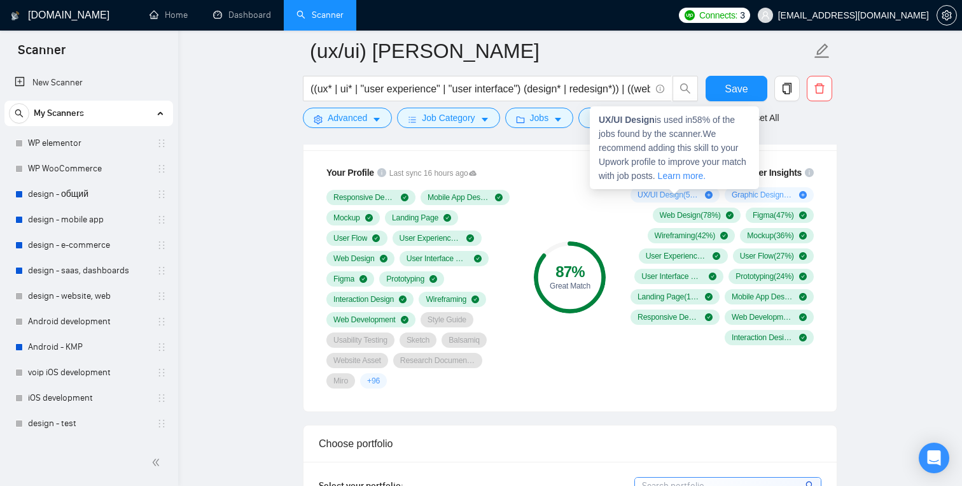
click at [654, 194] on span "UX/UI Design ( 58 %)" at bounding box center [669, 195] width 62 height 10
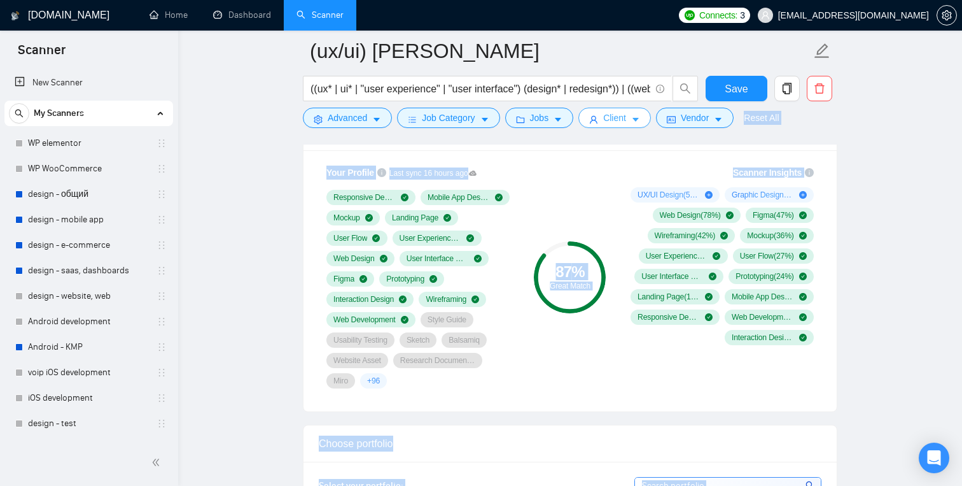
drag, startPoint x: 658, startPoint y: 119, endPoint x: 598, endPoint y: 122, distance: 59.9
click at [626, 175] on div "Scanner Insights" at bounding box center [720, 172] width 188 height 9
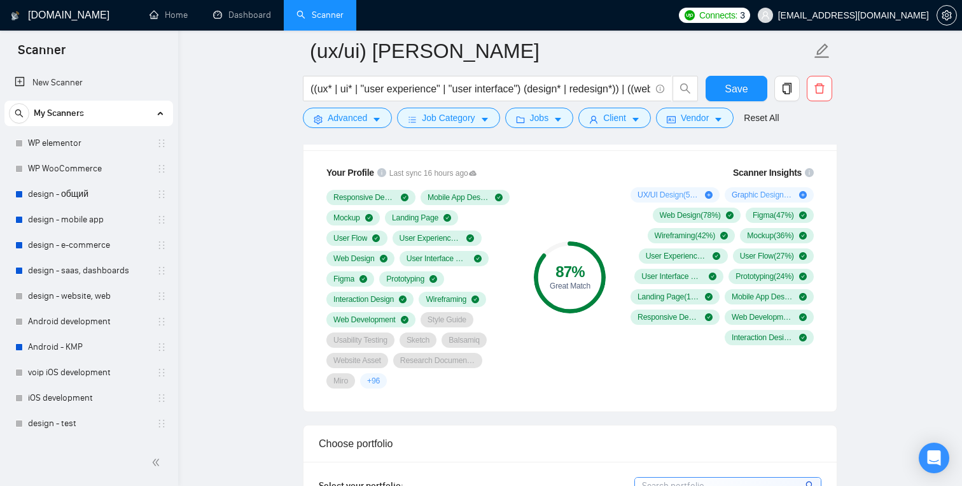
click at [675, 192] on span "UX/UI Design ( 58 %)" at bounding box center [669, 195] width 62 height 10
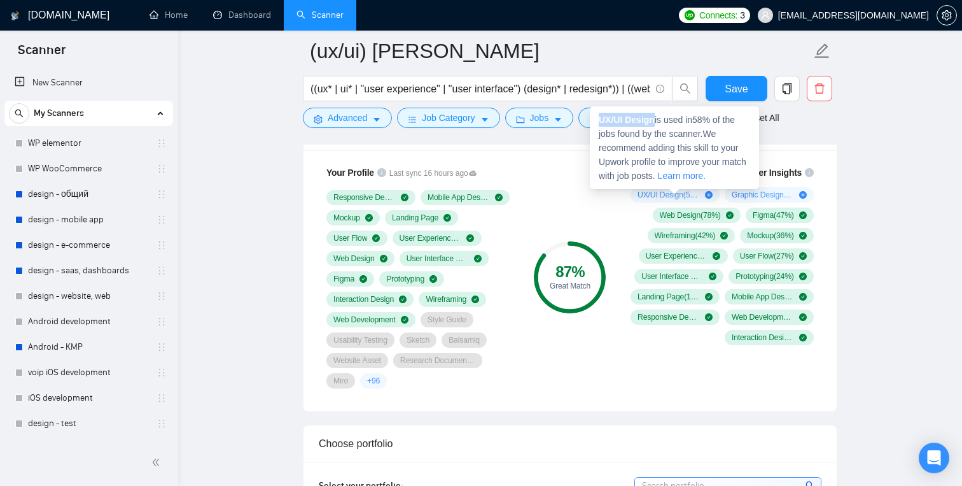
drag, startPoint x: 657, startPoint y: 120, endPoint x: 600, endPoint y: 117, distance: 56.7
click at [600, 117] on span "UX/UI Design is used in 58 % of the jobs found by the scanner. We recommend add…" at bounding box center [673, 148] width 148 height 66
copy strong "UX/UI Design"
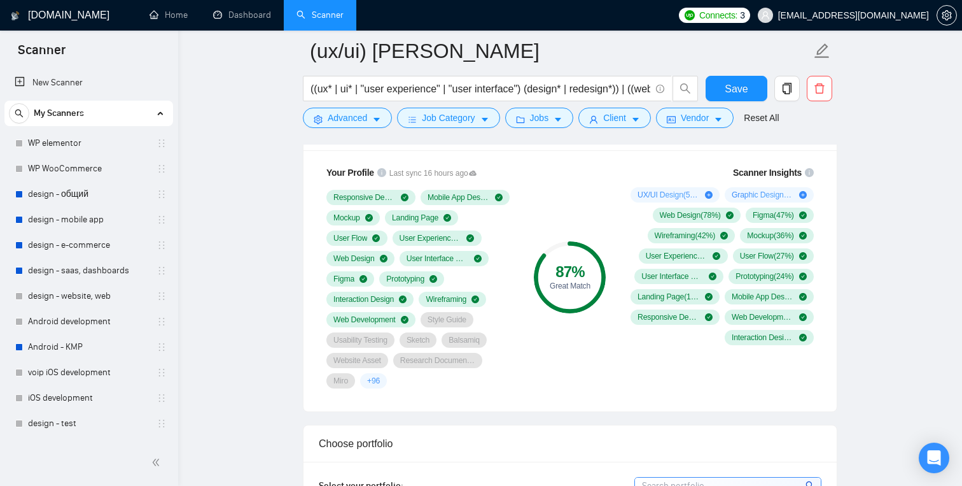
click at [684, 400] on div "Your Profile Last sync 16 hours ago Responsive Design Mobile App Design Mockup …" at bounding box center [570, 280] width 533 height 261
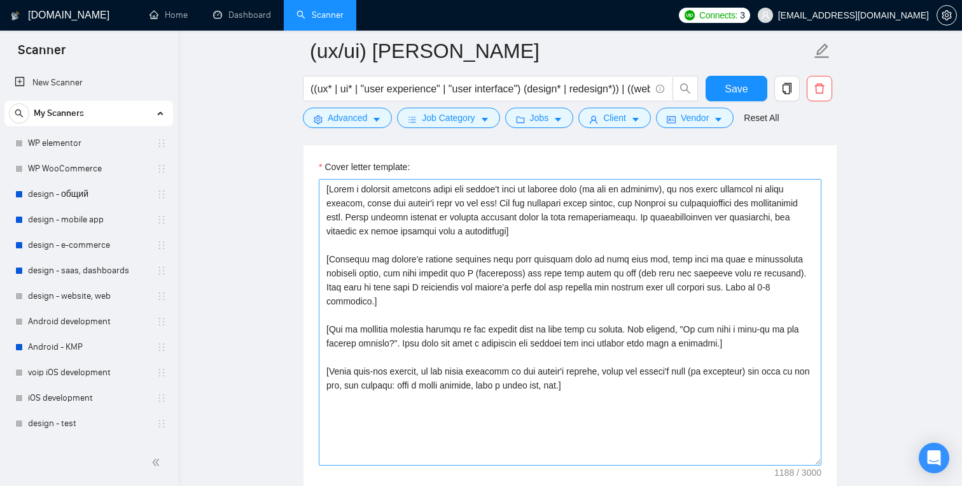
scroll to position [1514, 0]
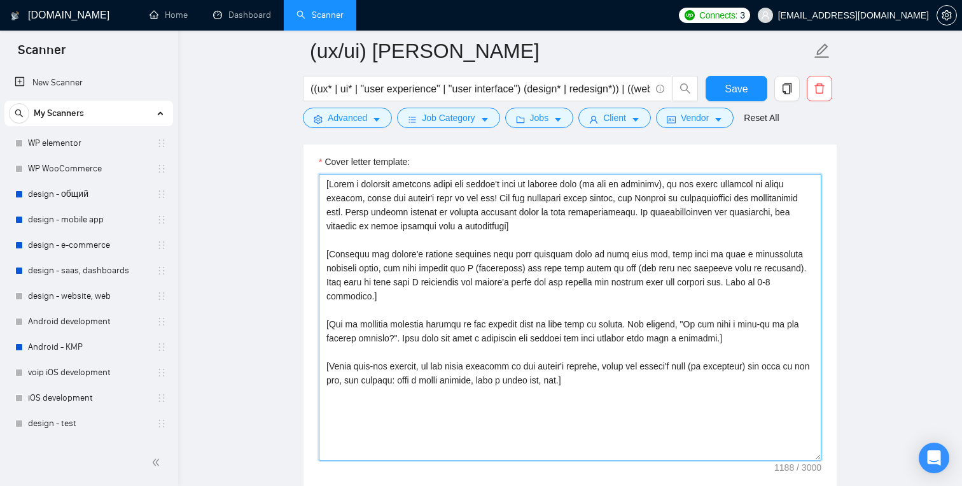
click at [484, 344] on textarea "Cover letter template:" at bounding box center [570, 317] width 503 height 286
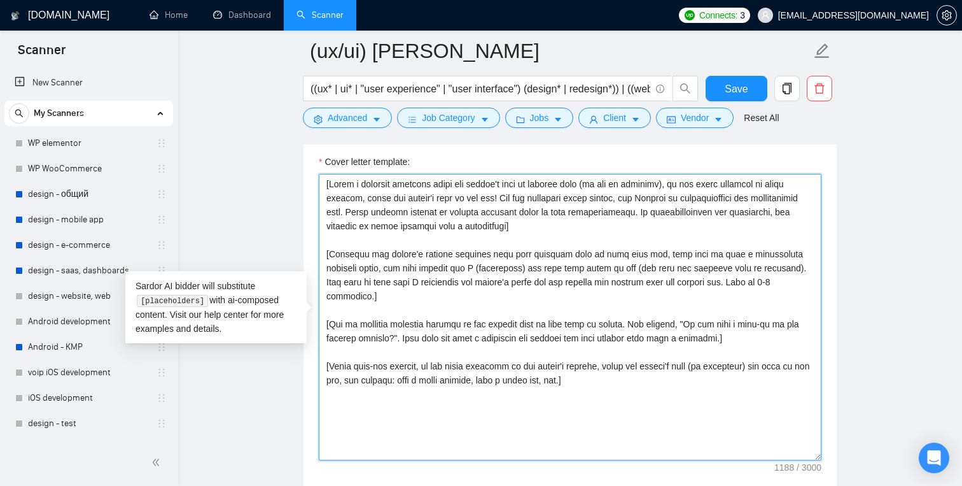
click at [574, 279] on textarea "Cover letter template:" at bounding box center [570, 317] width 503 height 286
paste textarea "one direct sentence stating you can handle the specific task mentioned in the j…"
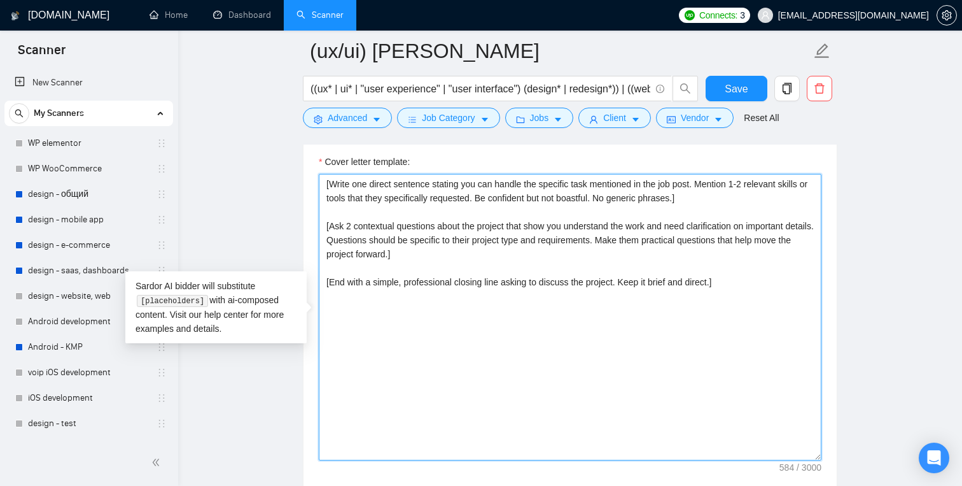
click at [416, 339] on textarea "[Write one direct sentence stating you can handle the specific task mentioned i…" at bounding box center [570, 317] width 503 height 286
type textarea "[Write one direct sentence stating you can handle the specific task mentioned i…"
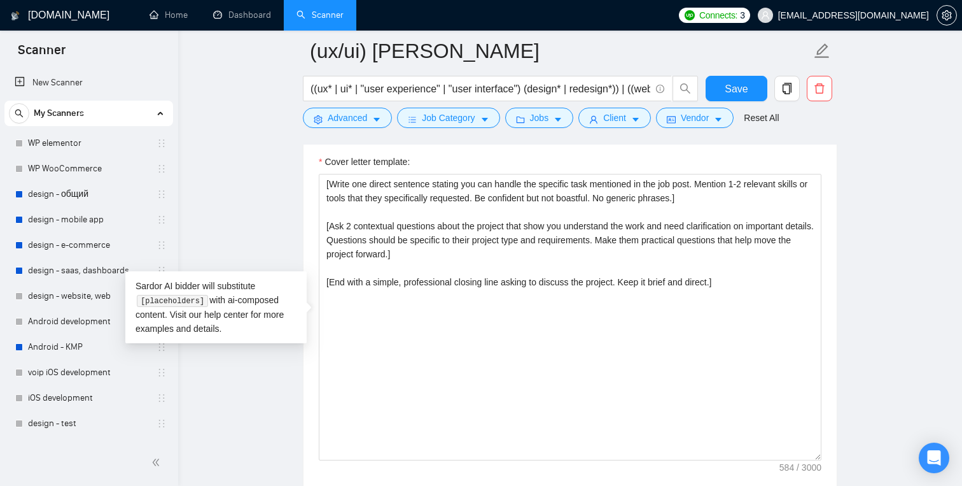
click at [885, 276] on main "(ux/ui) serge ((ux* | ui* | "user experience" | "user interface") (design* | re…" at bounding box center [571, 296] width 744 height 3518
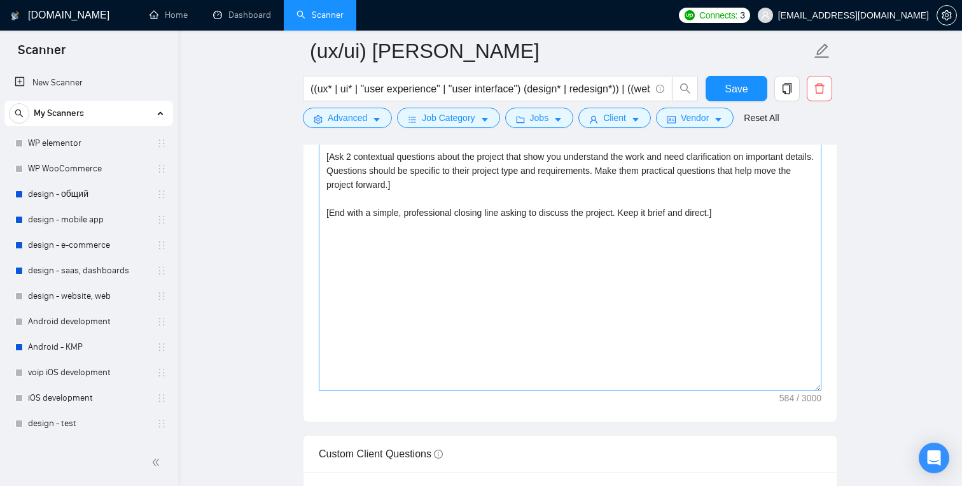
scroll to position [1563, 0]
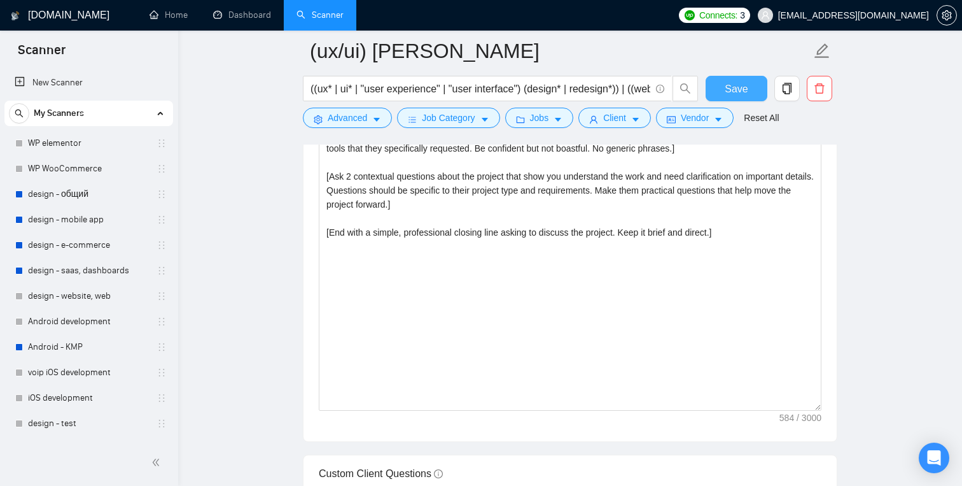
click at [745, 92] on span "Save" at bounding box center [736, 89] width 23 height 16
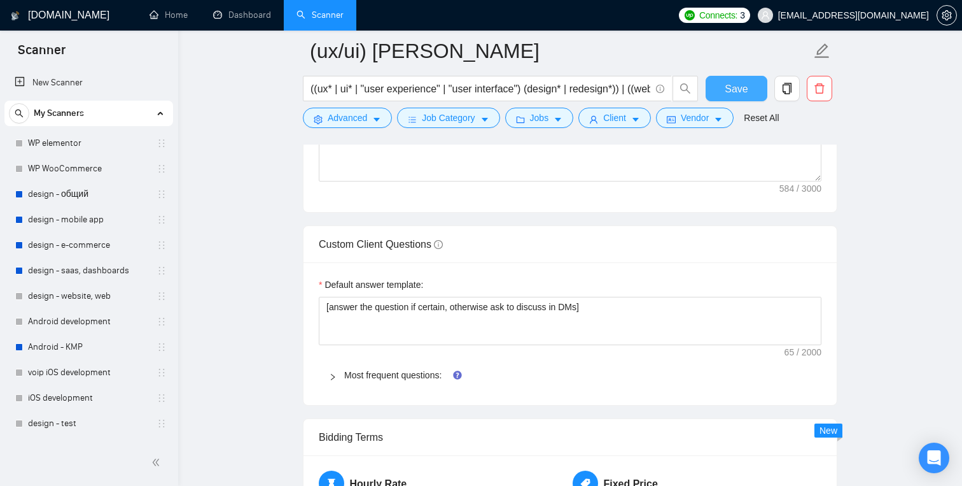
scroll to position [1852, 0]
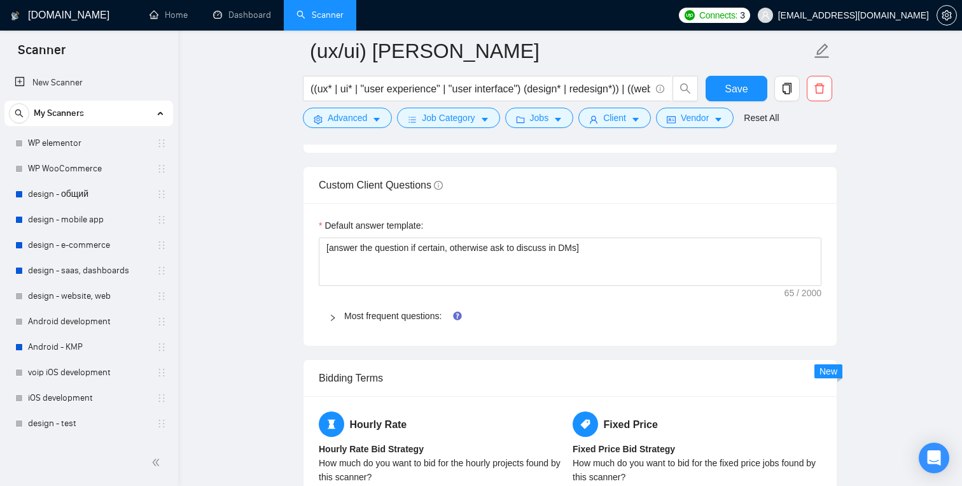
click at [330, 315] on icon "right" at bounding box center [333, 318] width 8 height 8
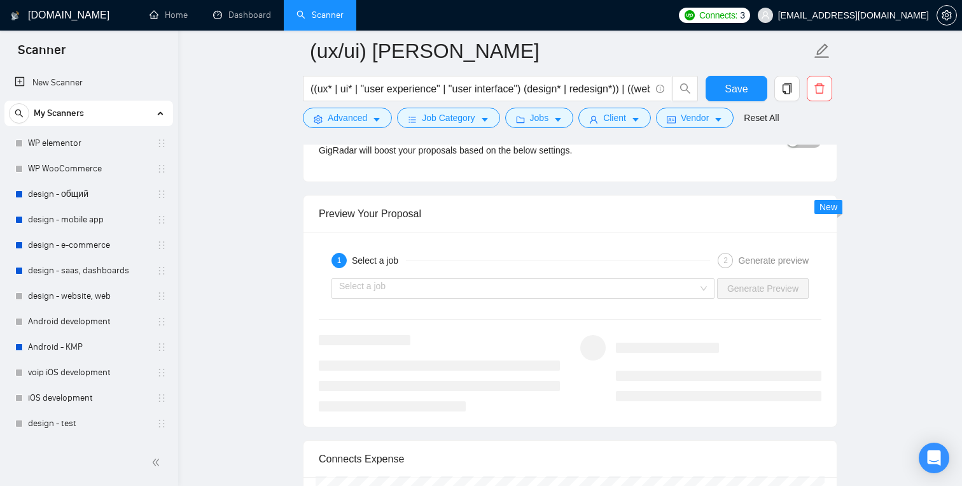
scroll to position [2885, 0]
click at [554, 281] on input "search" at bounding box center [518, 287] width 359 height 19
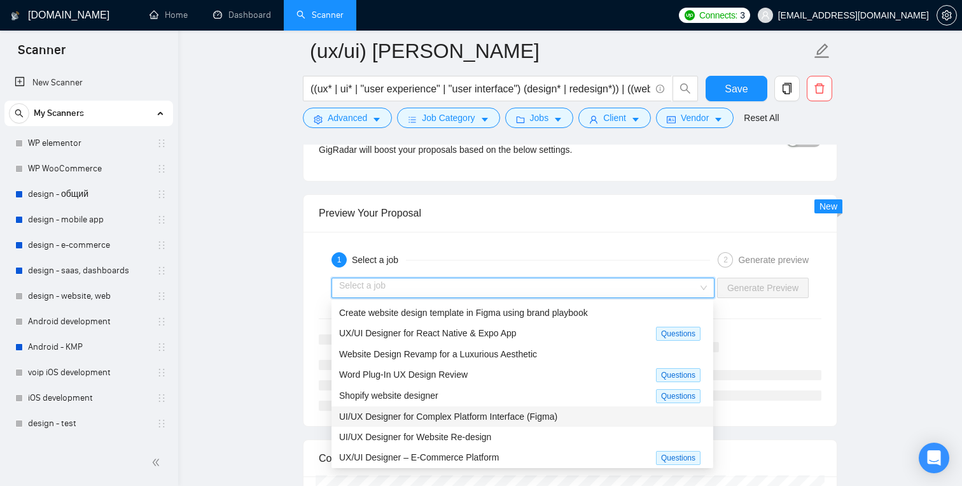
click at [505, 418] on span "UI/UX Designer for Complex Platform Interface (Figma)" at bounding box center [448, 416] width 218 height 10
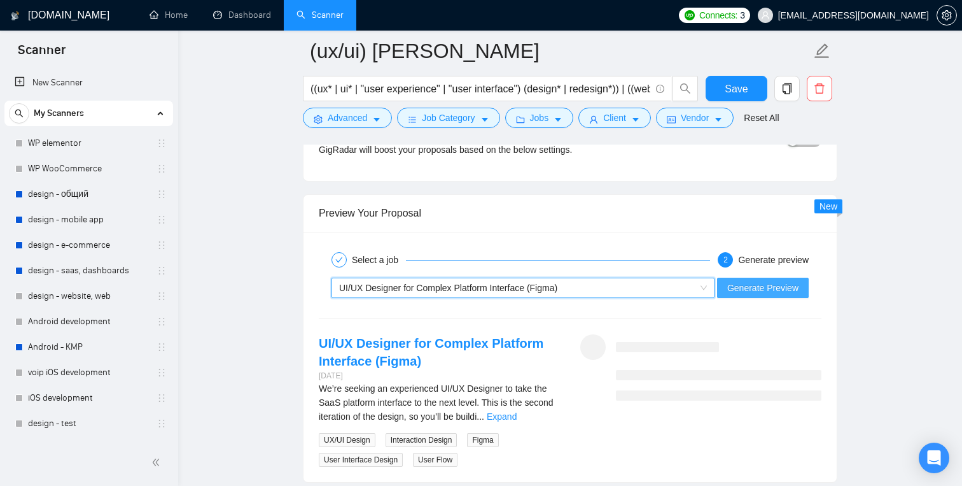
click at [745, 285] on span "Generate Preview" at bounding box center [763, 288] width 71 height 14
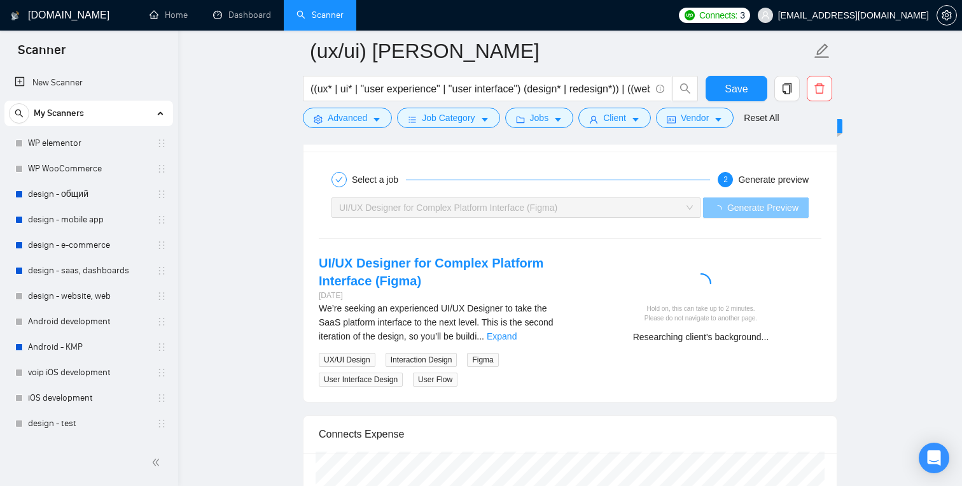
scroll to position [2989, 0]
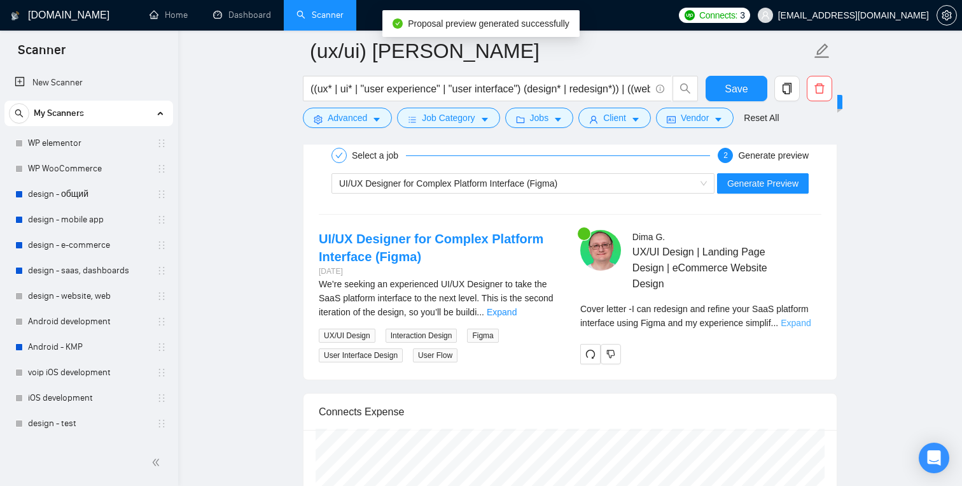
click at [810, 321] on link "Expand" at bounding box center [796, 323] width 30 height 10
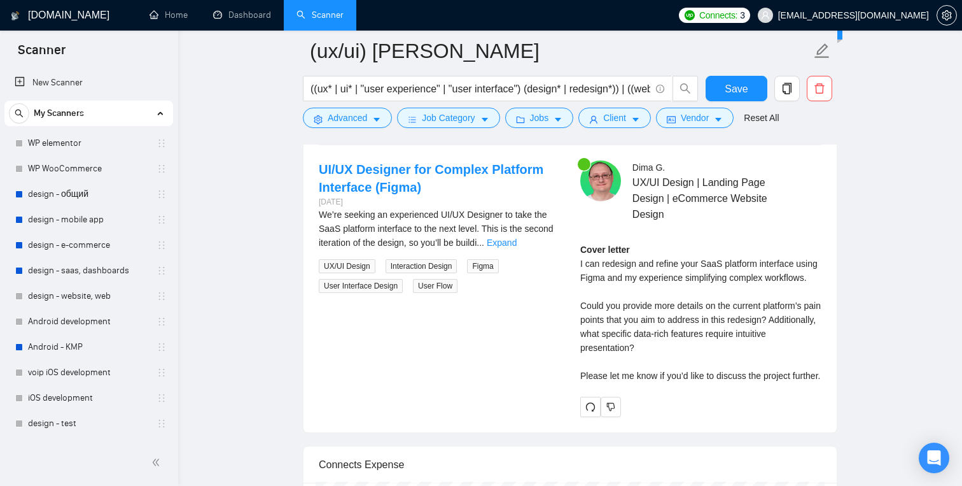
scroll to position [3061, 0]
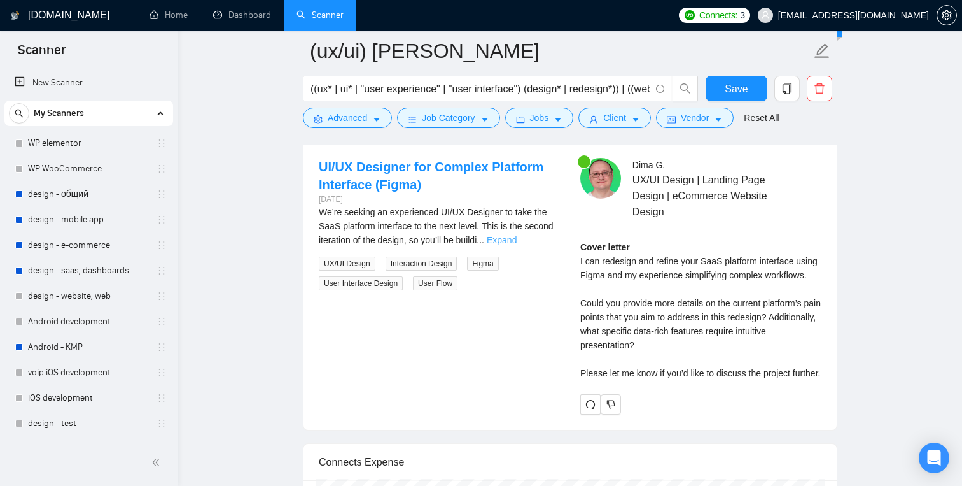
click at [517, 239] on link "Expand" at bounding box center [502, 240] width 30 height 10
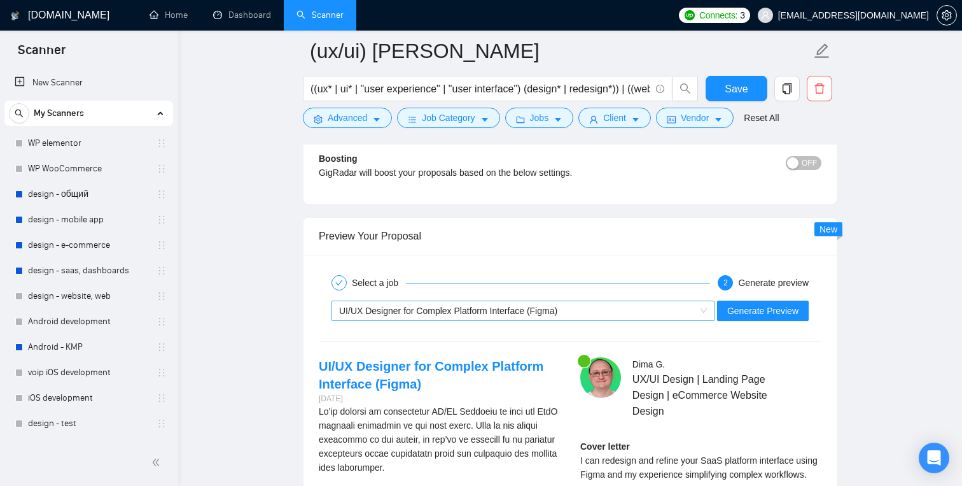
scroll to position [2858, 0]
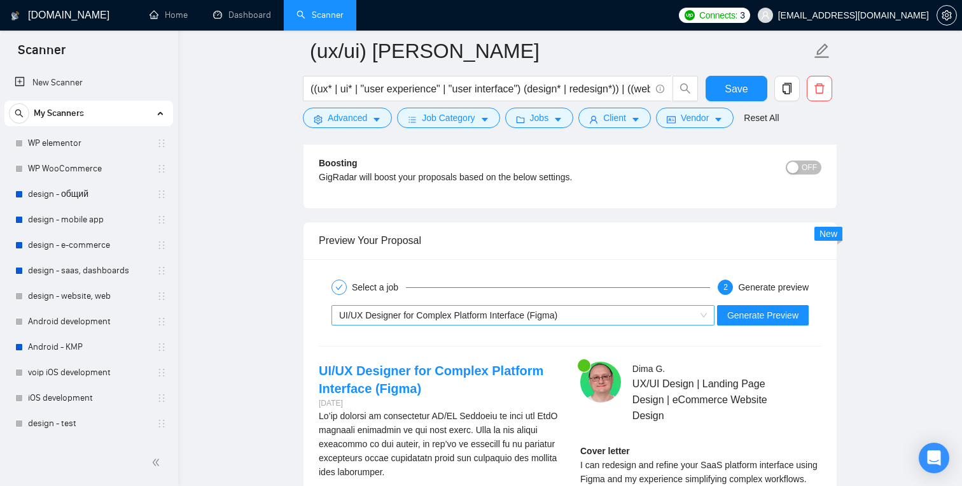
click at [502, 307] on div "UI/UX Designer for Complex Platform Interface (Figma)" at bounding box center [517, 315] width 356 height 19
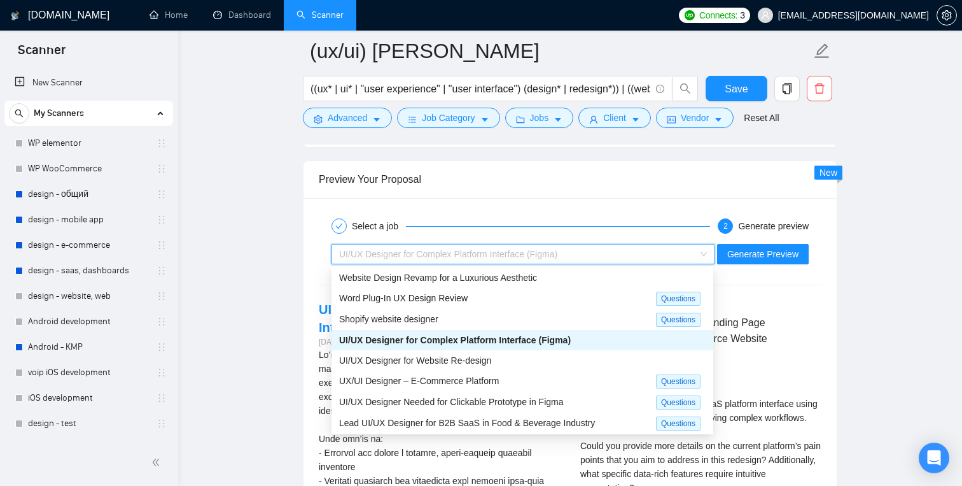
scroll to position [2929, 0]
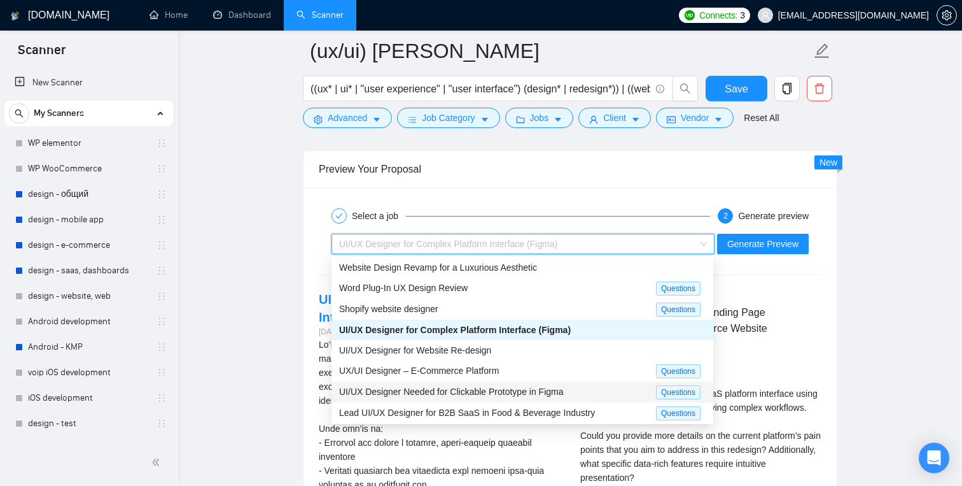
click at [472, 391] on span "UI/UX Designer Needed for Clickable Prototype in Figma" at bounding box center [451, 391] width 225 height 10
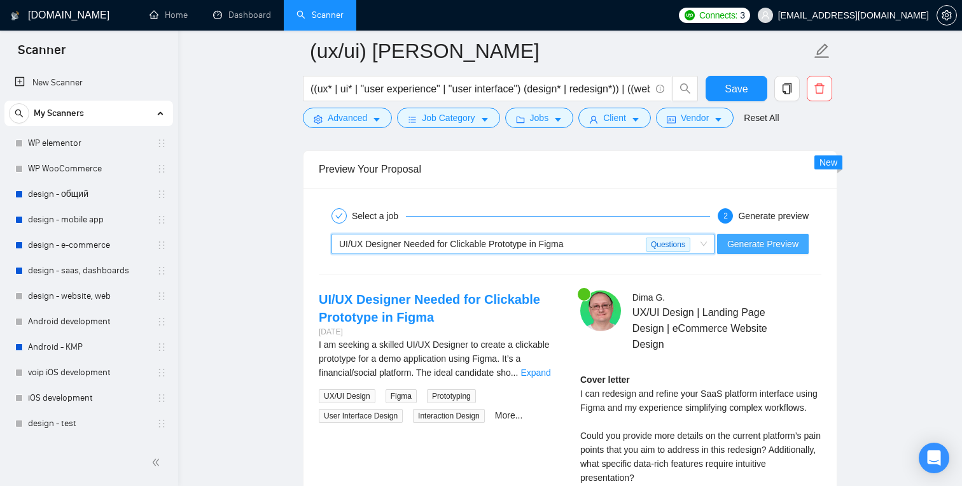
click at [775, 240] on span "Generate Preview" at bounding box center [763, 244] width 71 height 14
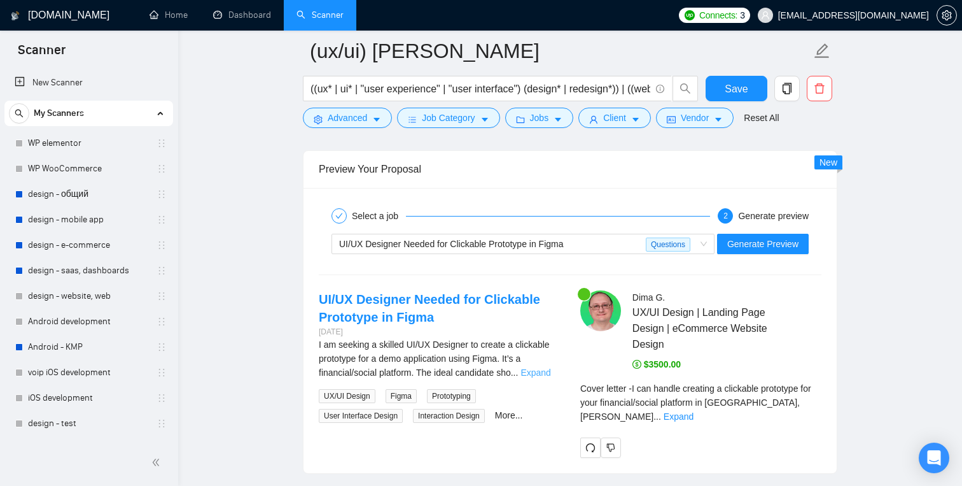
click at [548, 375] on link "Expand" at bounding box center [536, 372] width 30 height 10
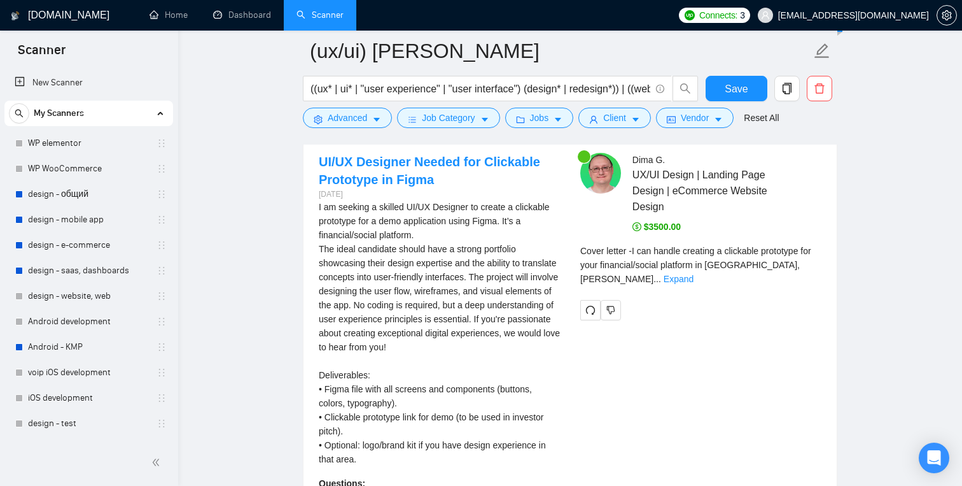
scroll to position [3068, 0]
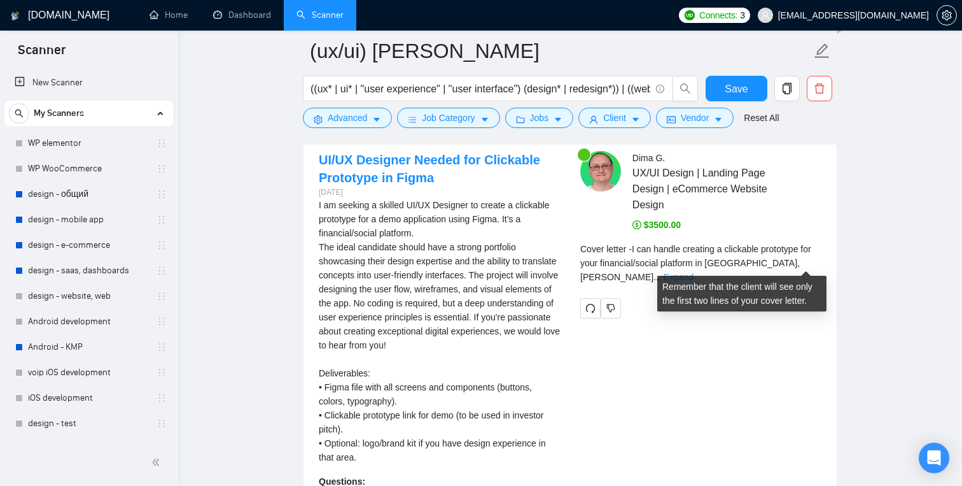
click at [694, 272] on link "Expand" at bounding box center [679, 277] width 30 height 10
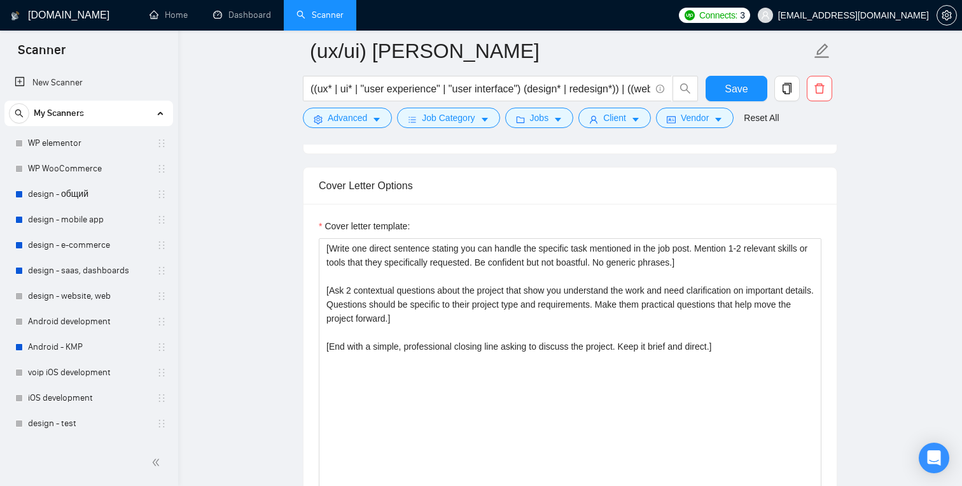
scroll to position [1451, 0]
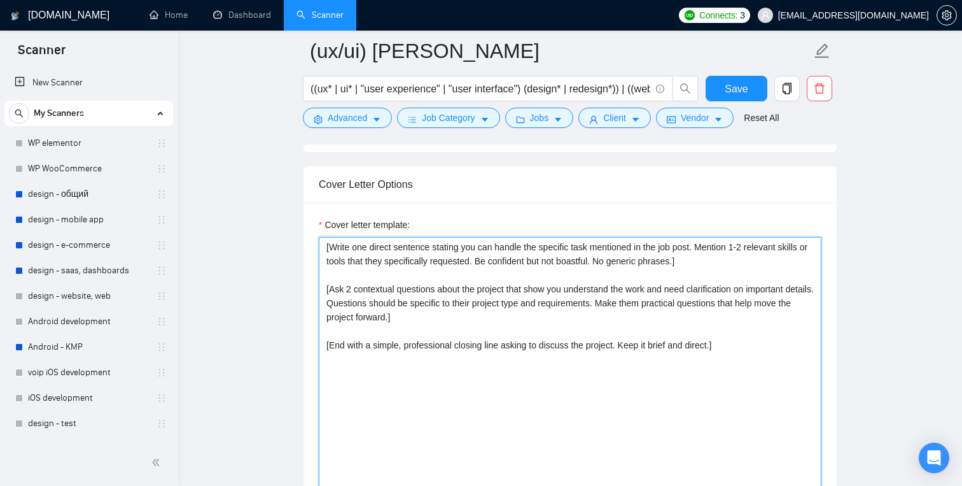
click at [476, 286] on textarea "[Write one direct sentence stating you can handle the specific task mentioned i…" at bounding box center [570, 380] width 503 height 286
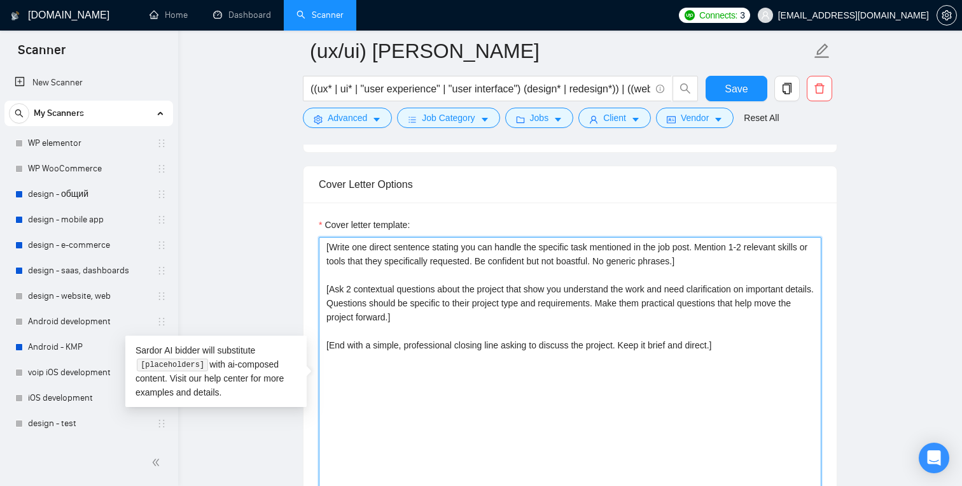
click at [552, 353] on textarea "[Write one direct sentence stating you can handle the specific task mentioned i…" at bounding box center [570, 380] width 503 height 286
click at [724, 263] on textarea "[Write one direct sentence stating you can handle the specific task mentioned i…" at bounding box center [570, 380] width 503 height 286
click at [353, 276] on textarea "[Write one direct sentence stating you can handle the specific task mentioned i…" at bounding box center [570, 380] width 503 height 286
click at [367, 278] on textarea "[Write one direct sentence stating you can handle the specific task mentioned i…" at bounding box center [570, 380] width 503 height 286
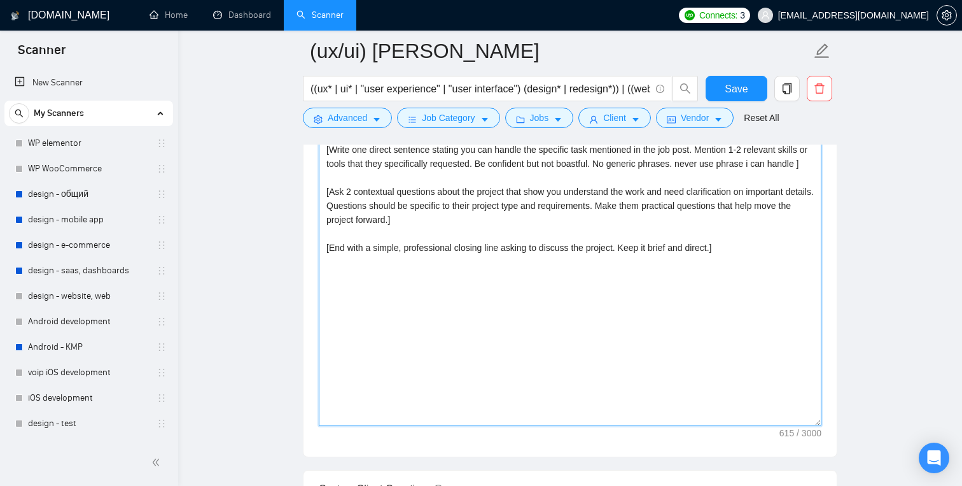
scroll to position [1551, 0]
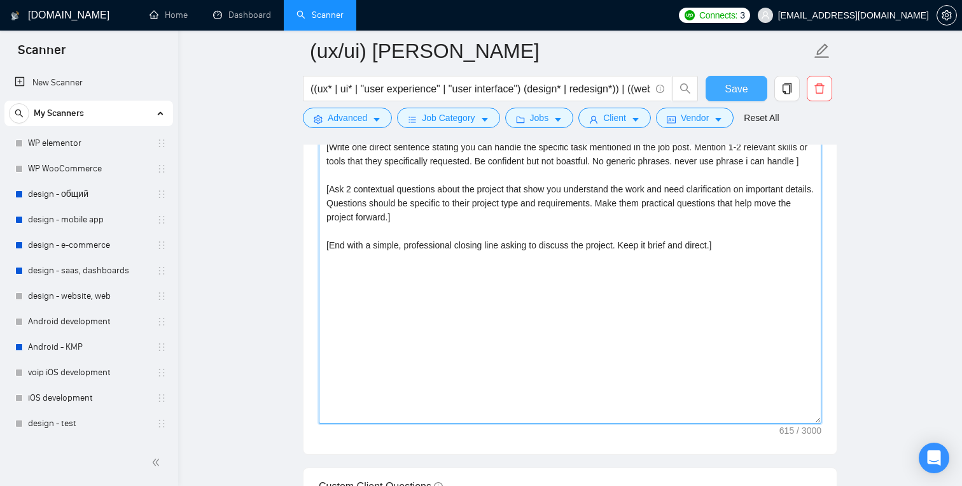
type textarea "[Write one direct sentence stating you can handle the specific task mentioned i…"
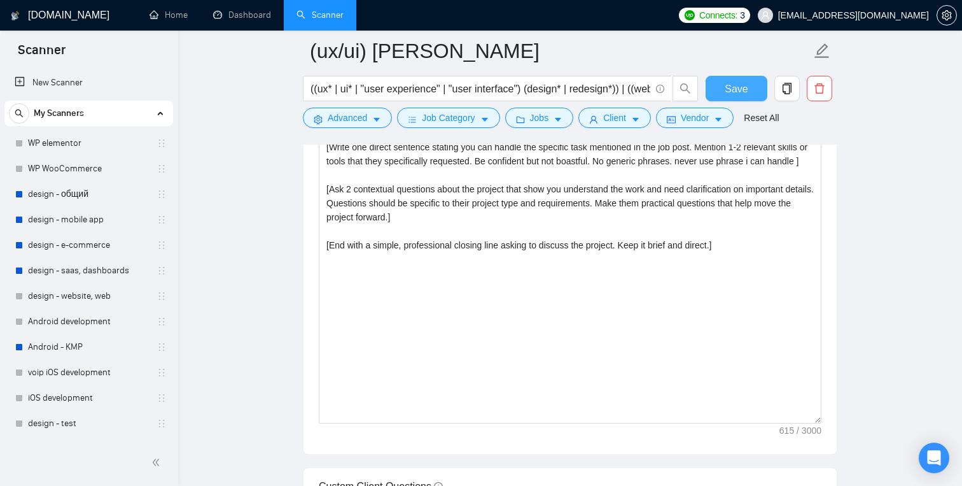
click at [733, 93] on span "Save" at bounding box center [736, 89] width 23 height 16
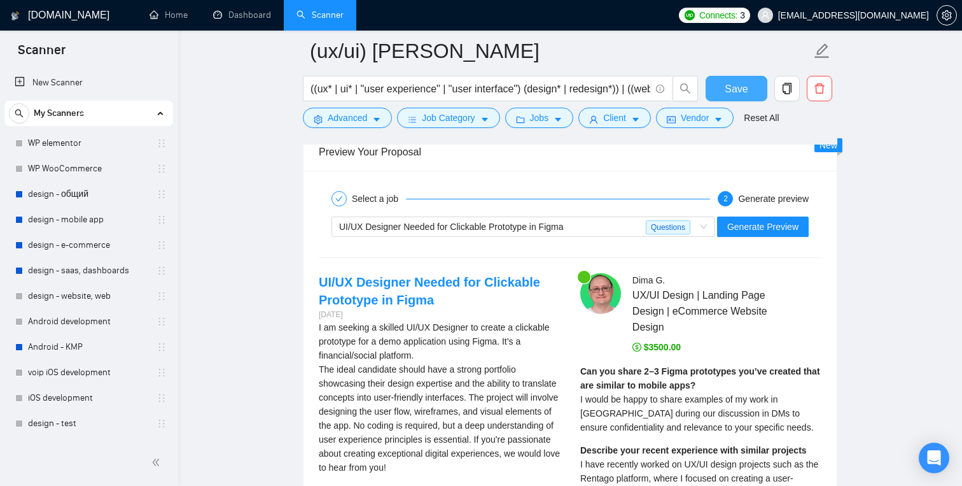
scroll to position [2495, 0]
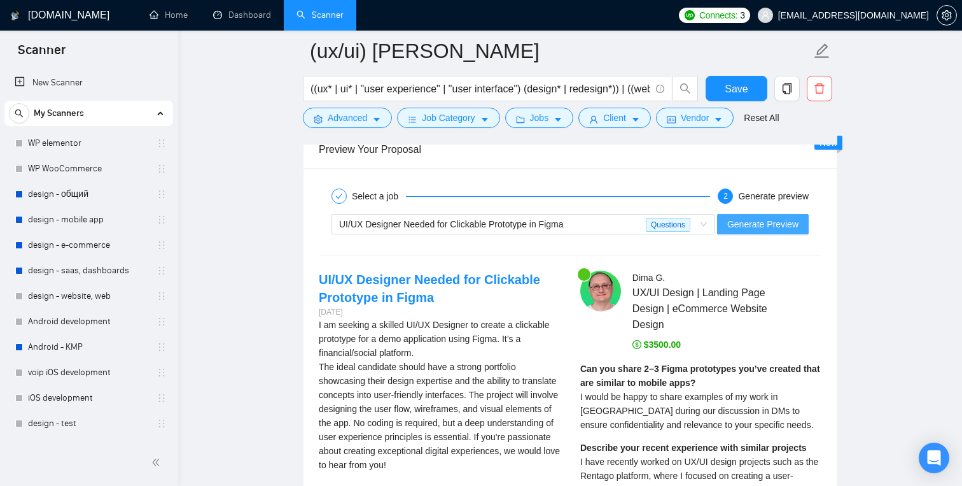
click at [738, 223] on span "Generate Preview" at bounding box center [763, 224] width 71 height 14
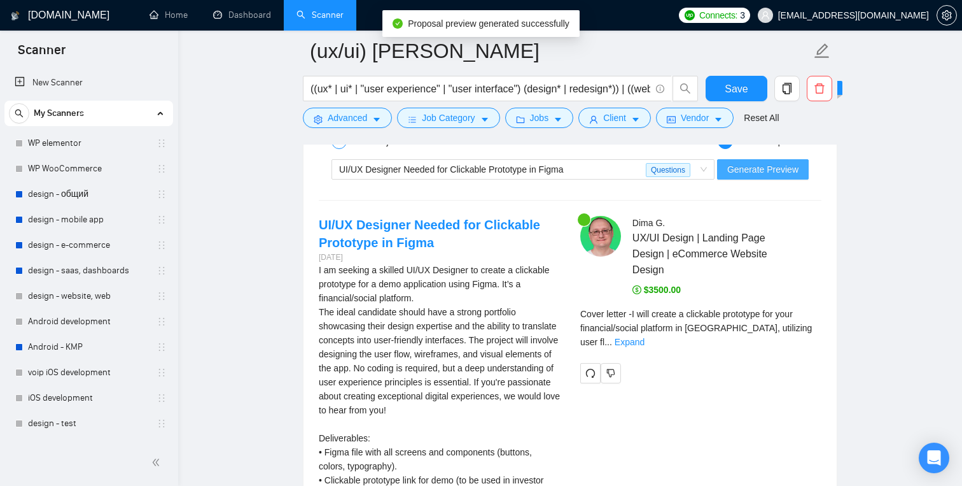
scroll to position [2548, 0]
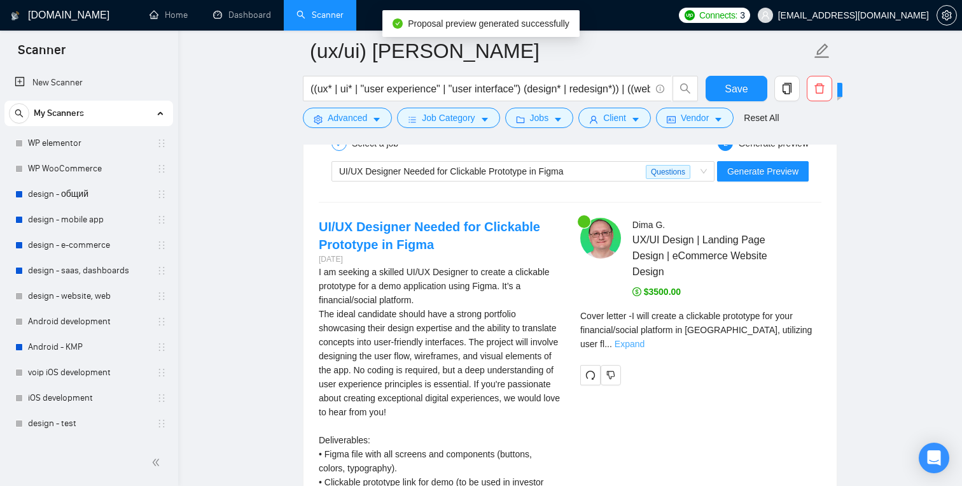
click at [645, 339] on link "Expand" at bounding box center [630, 344] width 30 height 10
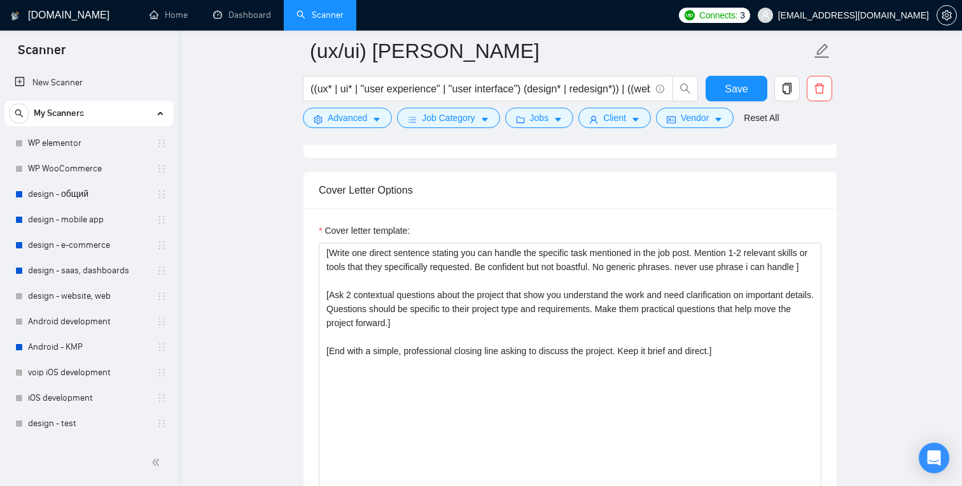
scroll to position [1459, 0]
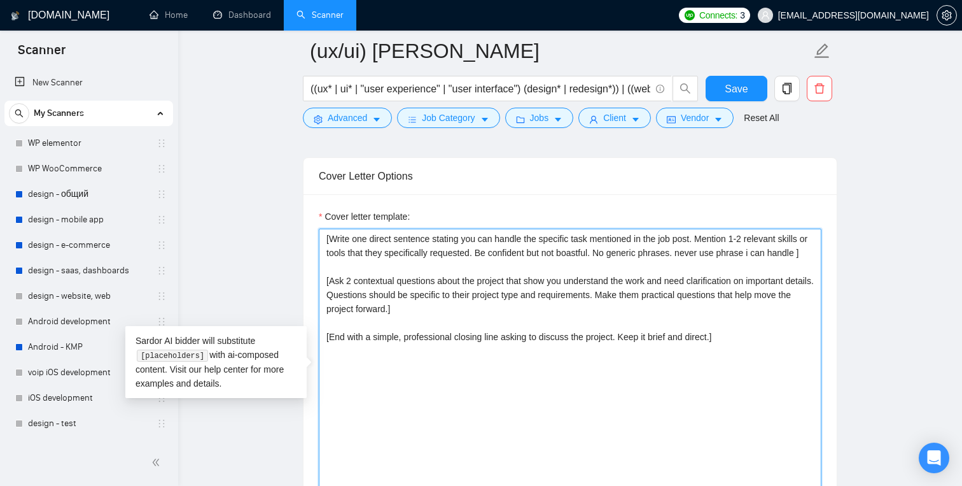
drag, startPoint x: 737, startPoint y: 349, endPoint x: 422, endPoint y: 341, distance: 315.2
click at [422, 341] on textarea "[Write one direct sentence stating you can handle the specific task mentioned i…" at bounding box center [570, 372] width 503 height 286
click at [419, 367] on textarea "[Write one direct sentence stating you can handle the specific task mentioned i…" at bounding box center [570, 372] width 503 height 286
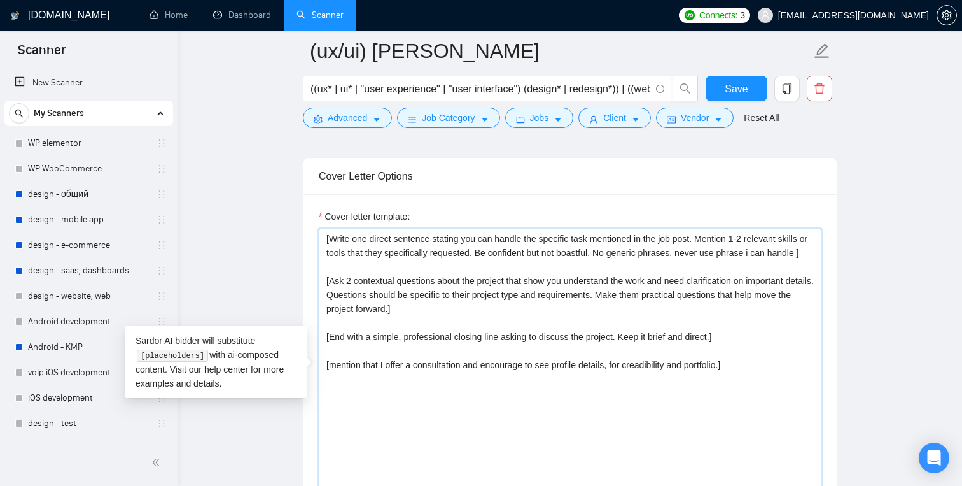
click at [673, 379] on textarea "[Write one direct sentence stating you can handle the specific task mentioned i…" at bounding box center [570, 372] width 503 height 286
click at [747, 382] on textarea "[Write one direct sentence stating you can handle the specific task mentioned i…" at bounding box center [570, 372] width 503 height 286
type textarea "[Write one direct sentence stating you can handle the specific task mentioned i…"
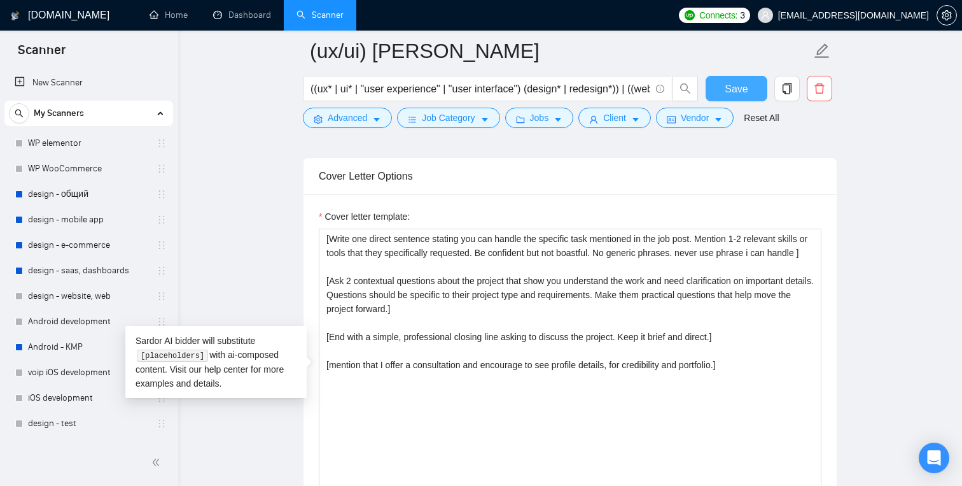
click at [744, 79] on button "Save" at bounding box center [737, 88] width 62 height 25
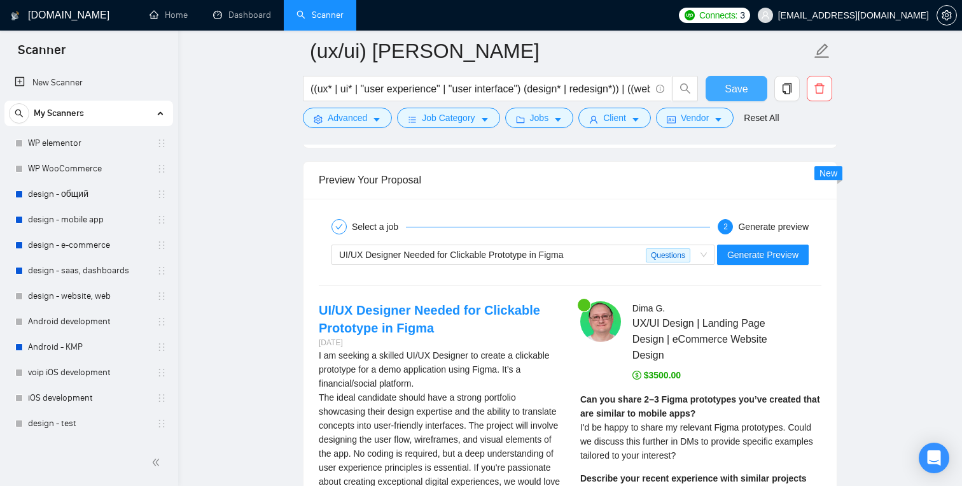
scroll to position [2460, 0]
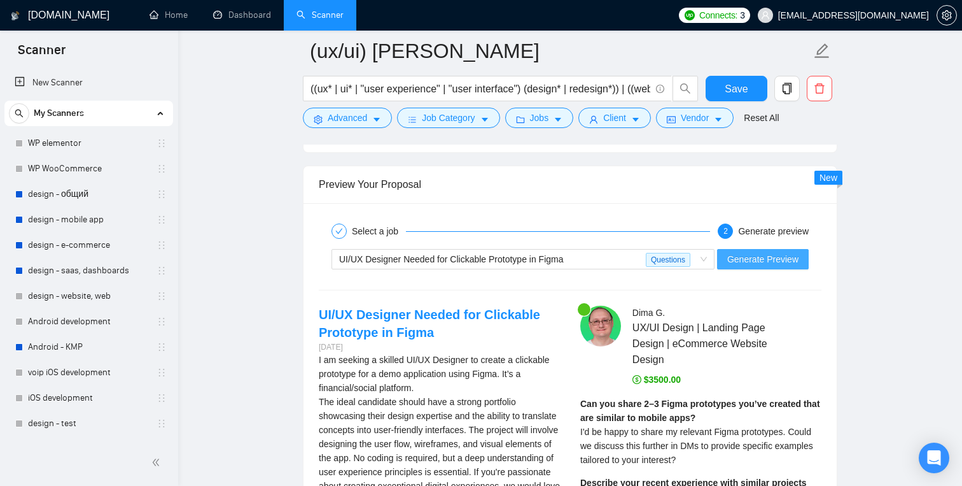
click at [754, 267] on button "Generate Preview" at bounding box center [763, 259] width 92 height 20
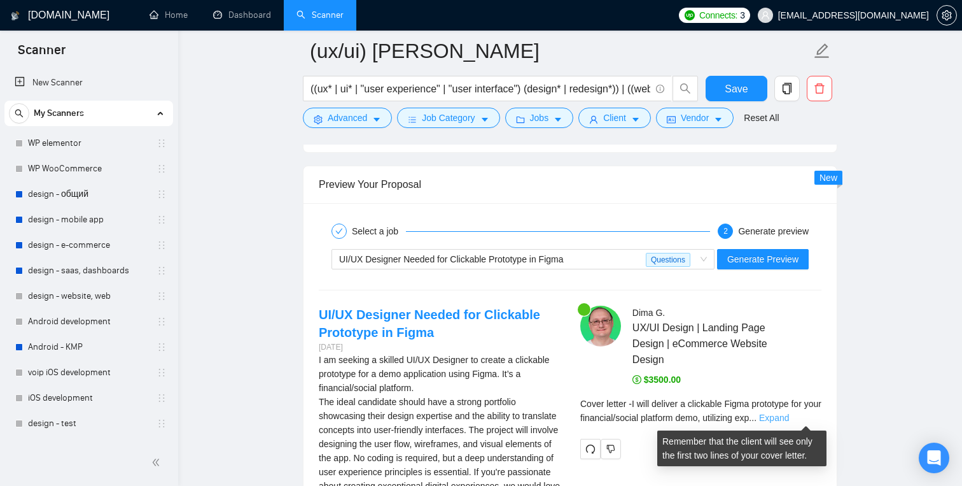
click at [789, 416] on link "Expand" at bounding box center [774, 417] width 30 height 10
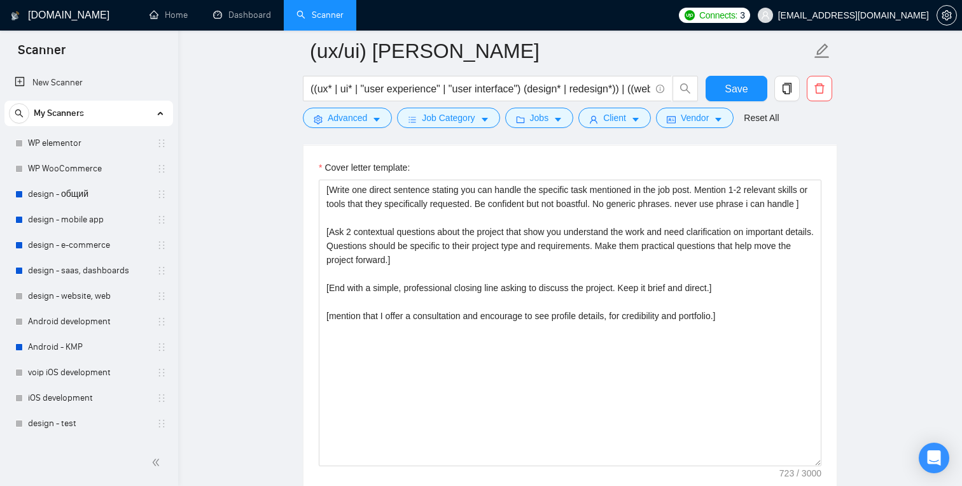
scroll to position [1509, 0]
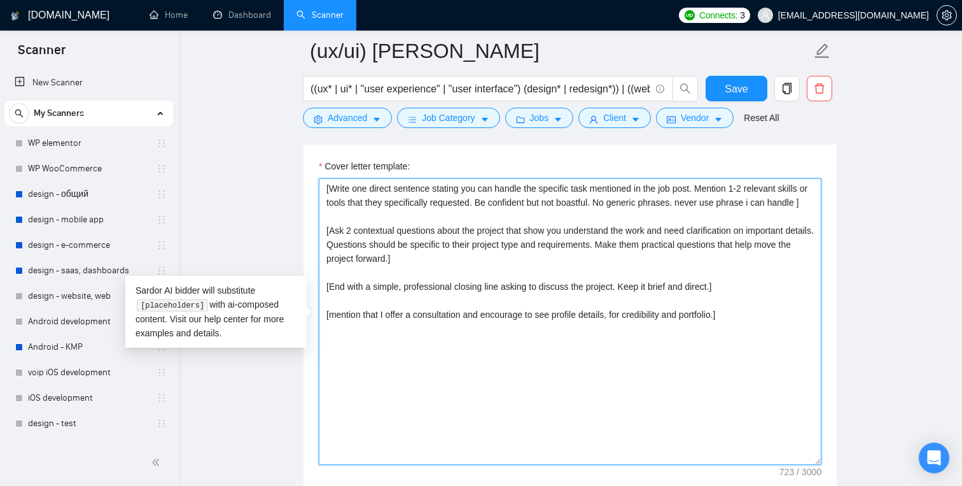
click at [371, 215] on textarea "[Write one direct sentence stating you can handle the specific task mentioned i…" at bounding box center [570, 321] width 503 height 286
click at [545, 222] on textarea "[Write one direct sentence stating you can handle the specific task mentioned i…" at bounding box center [570, 321] width 503 height 286
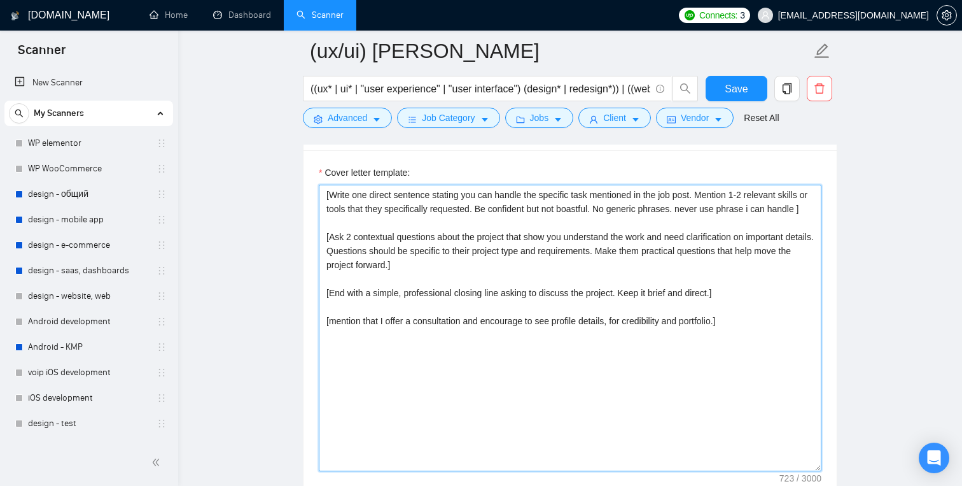
scroll to position [1502, 0]
click at [710, 195] on textarea "[Write one direct sentence stating you can handle the specific task mentioned i…" at bounding box center [570, 329] width 503 height 286
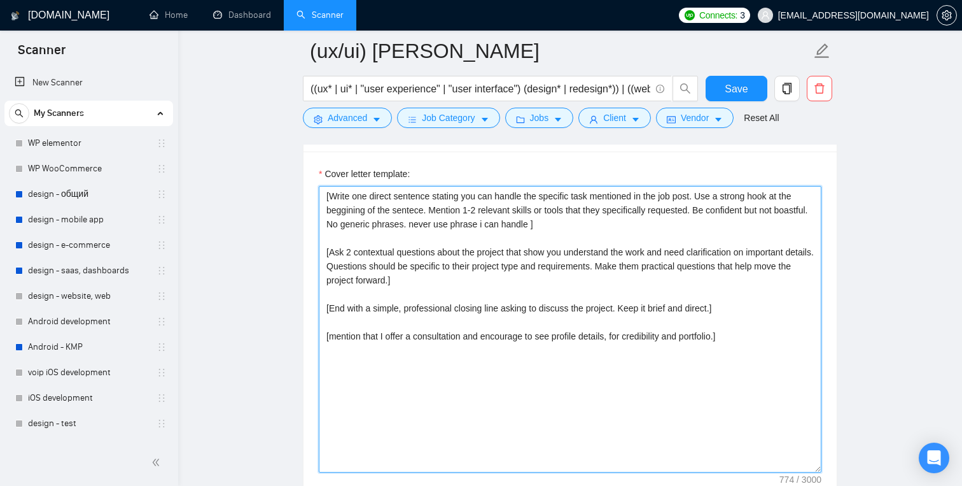
click at [418, 208] on textarea "[Write one direct sentence stating you can handle the specific task mentioned i…" at bounding box center [570, 329] width 503 height 286
click at [336, 212] on textarea "[Write one direct sentence stating you can handle the specific task mentioned i…" at bounding box center [570, 329] width 503 height 286
type textarea "[Write one direct sentence stating you can handle the specific task mentioned i…"
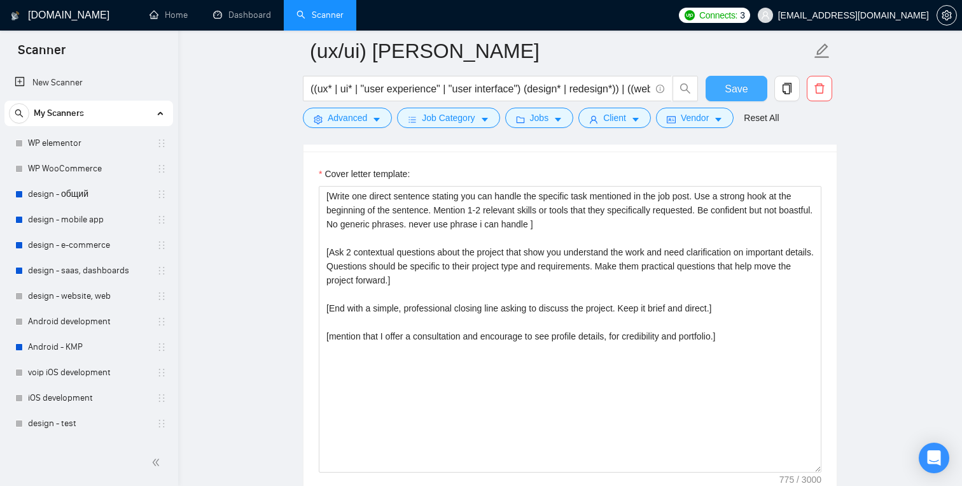
click at [748, 99] on button "Save" at bounding box center [737, 88] width 62 height 25
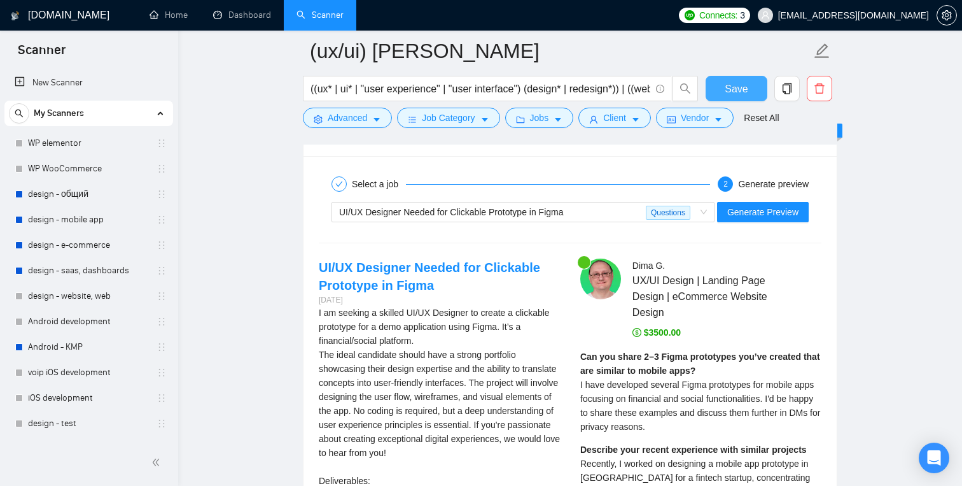
scroll to position [2509, 0]
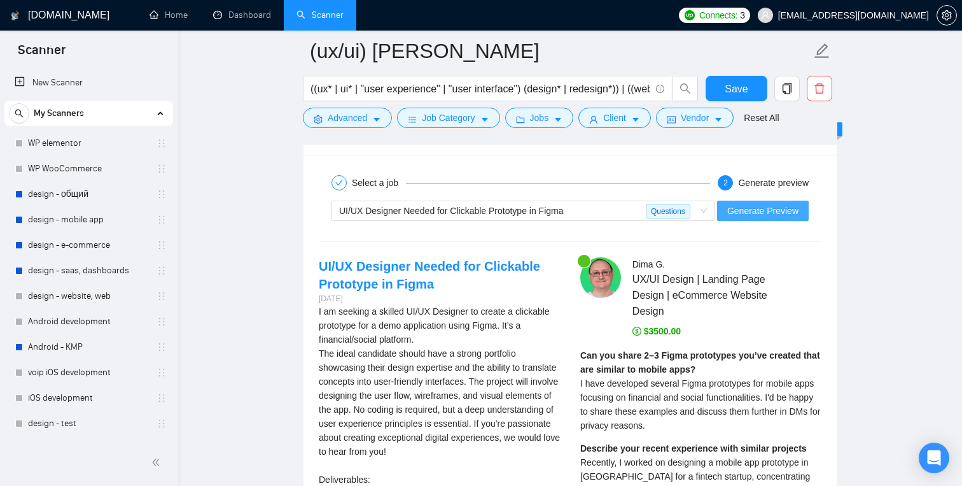
click at [748, 208] on span "Generate Preview" at bounding box center [763, 211] width 71 height 14
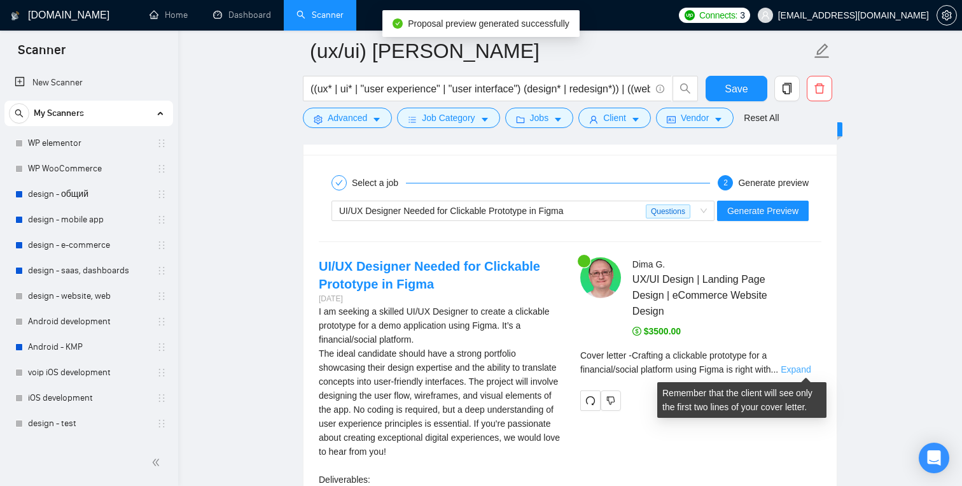
click at [811, 370] on link "Expand" at bounding box center [796, 369] width 30 height 10
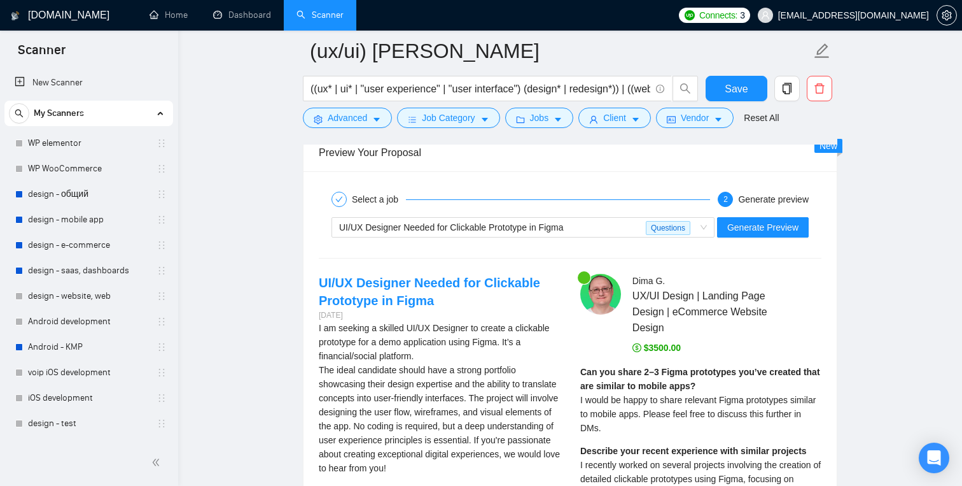
scroll to position [2489, 0]
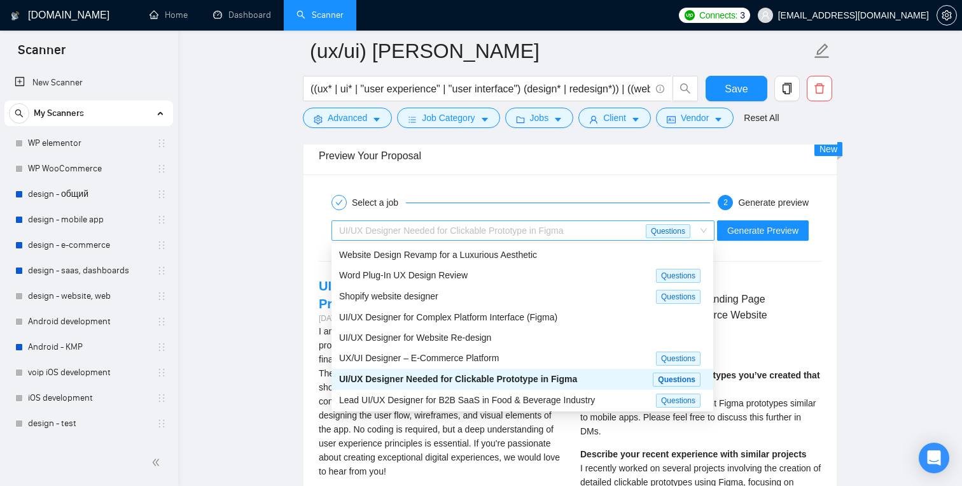
click at [702, 229] on span "UI/UX Designer Needed for Clickable Prototype in Figma Questions" at bounding box center [523, 230] width 368 height 19
click at [474, 399] on span "Lead UI/UX Designer for B2B SaaS in Food & Beverage Industry" at bounding box center [467, 400] width 256 height 10
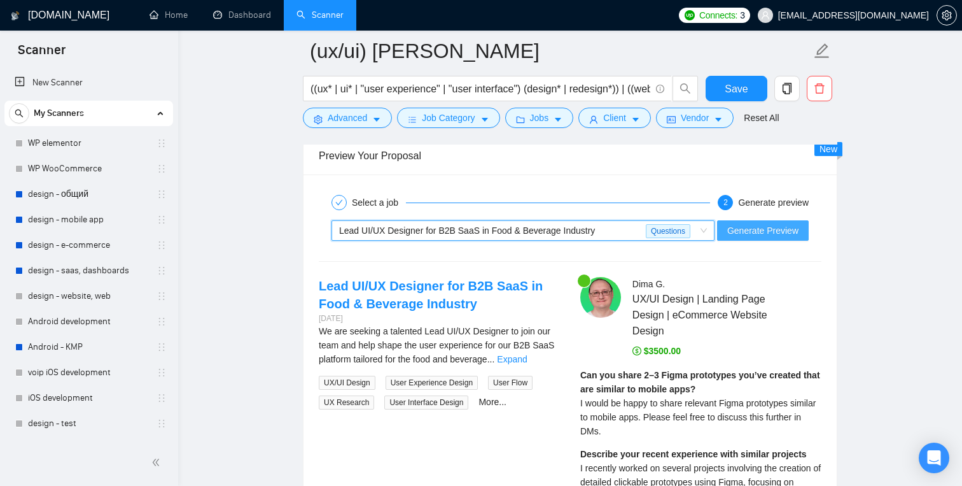
click at [735, 236] on span "Generate Preview" at bounding box center [763, 230] width 71 height 14
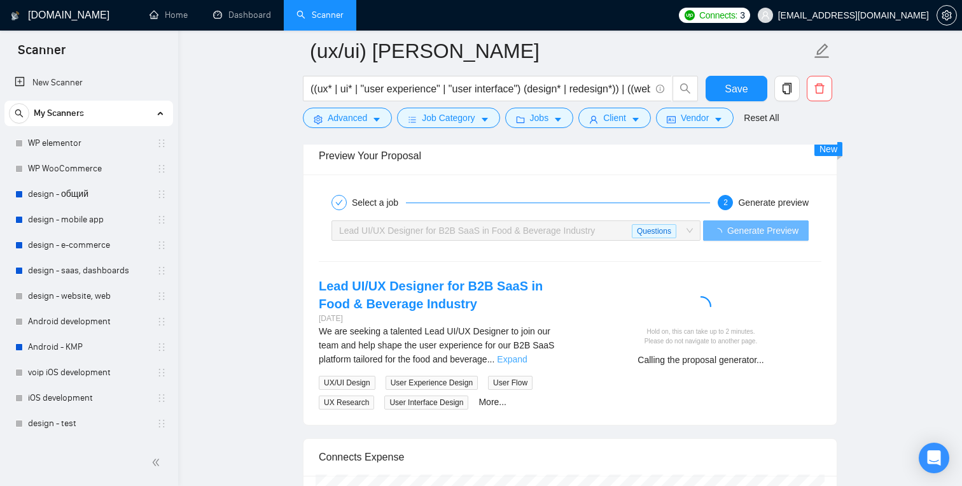
click at [527, 362] on link "Expand" at bounding box center [512, 359] width 30 height 10
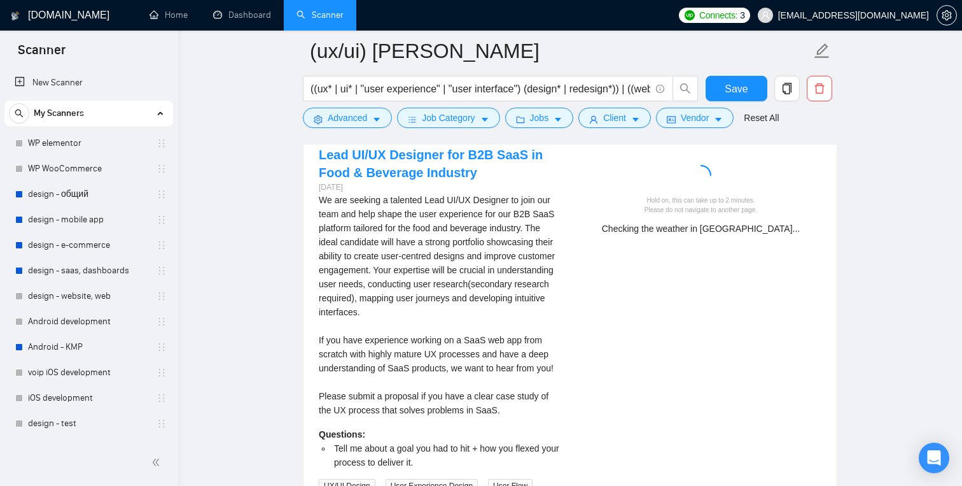
scroll to position [2647, 0]
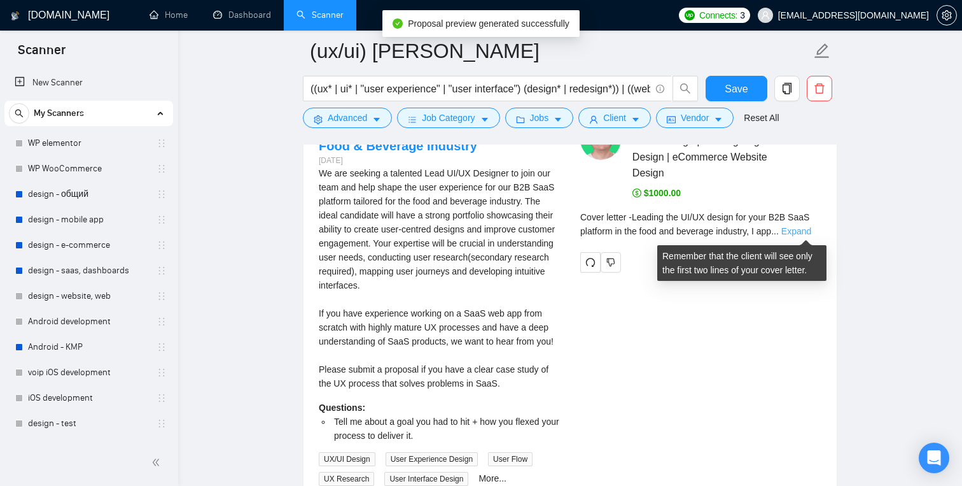
click at [803, 231] on link "Expand" at bounding box center [797, 231] width 30 height 10
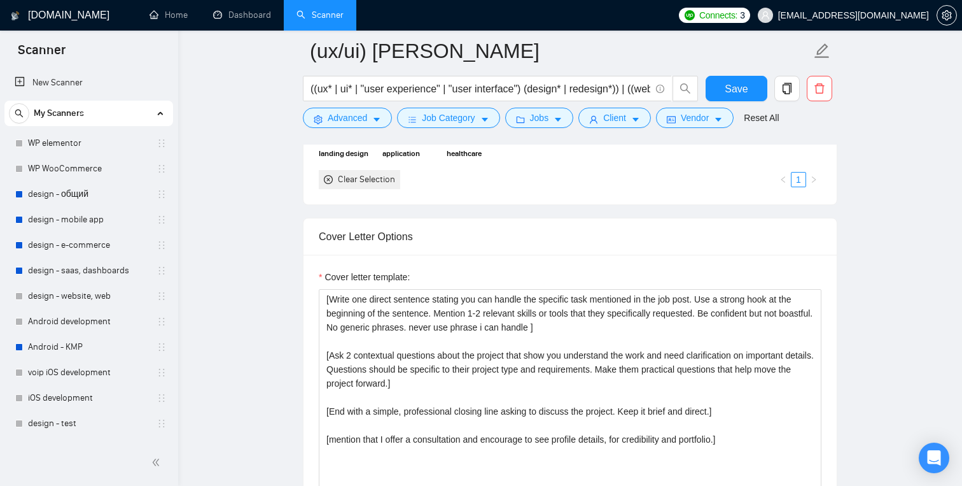
scroll to position [1390, 0]
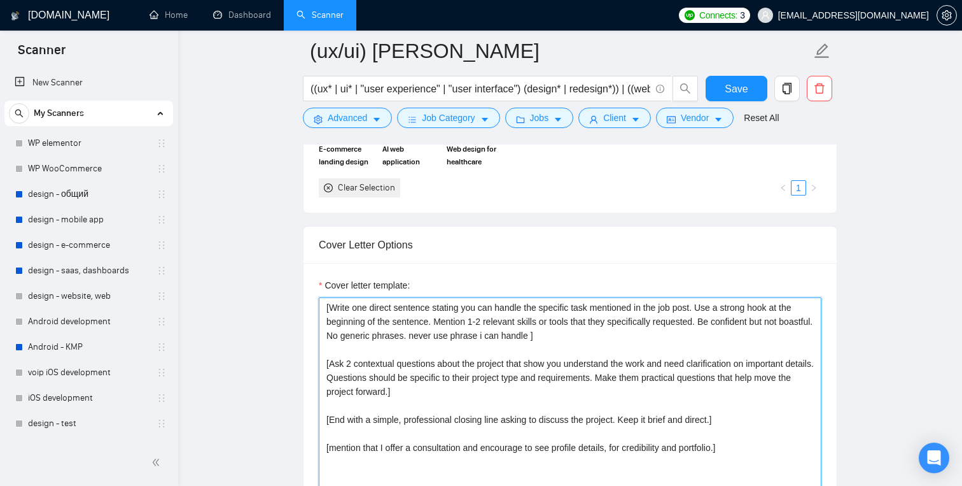
click at [439, 320] on textarea "[Write one direct sentence stating you can handle the specific task mentioned i…" at bounding box center [570, 440] width 503 height 286
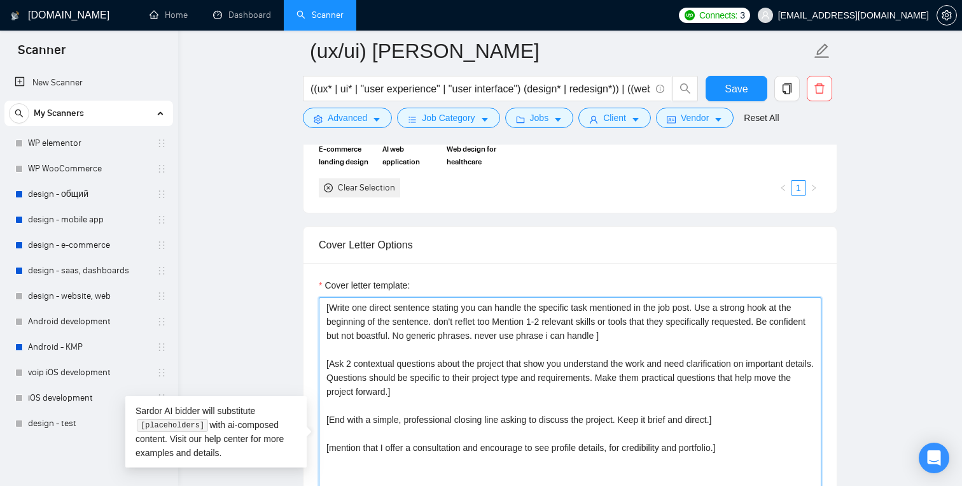
click at [475, 322] on textarea "[Write one direct sentence stating you can handle the specific task mentioned i…" at bounding box center [570, 440] width 503 height 286
click at [480, 326] on textarea "[Write one direct sentence stating you can handle the specific task mentioned i…" at bounding box center [570, 440] width 503 height 286
click at [504, 327] on textarea "[Write one direct sentence stating you can handle the specific task mentioned i…" at bounding box center [570, 440] width 503 height 286
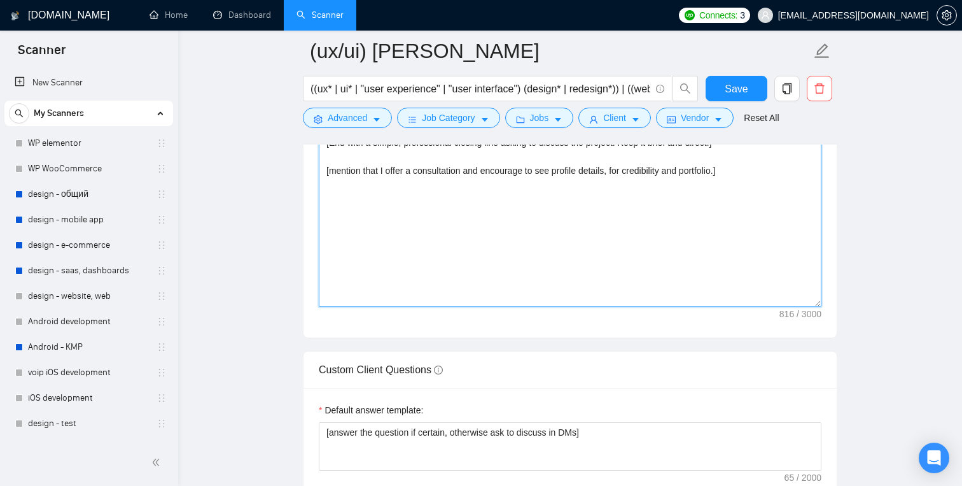
scroll to position [1632, 0]
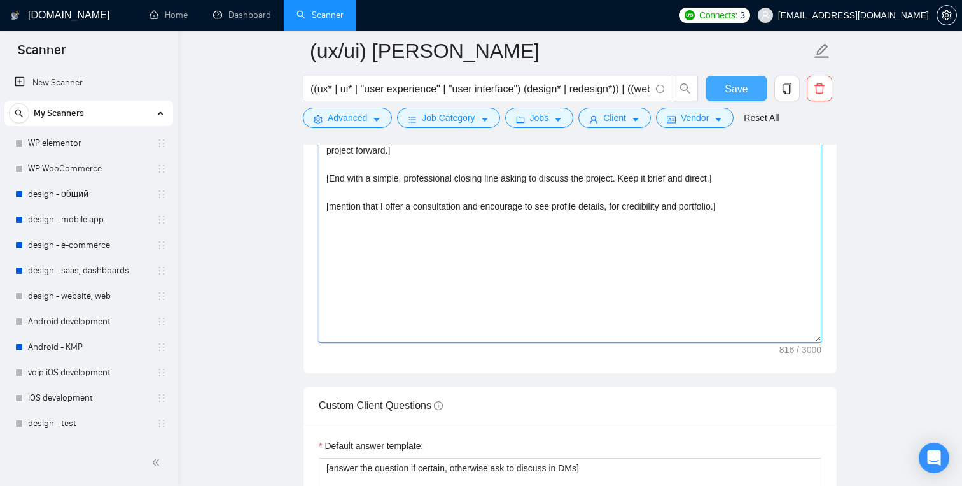
type textarea "[Write one direct sentence stating you can handle the specific task mentioned i…"
click at [724, 92] on button "Save" at bounding box center [737, 88] width 62 height 25
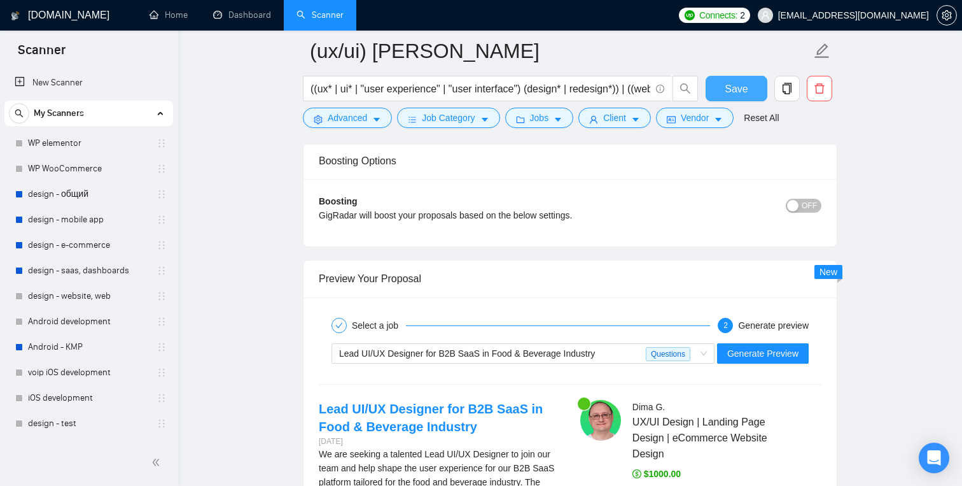
scroll to position [2374, 0]
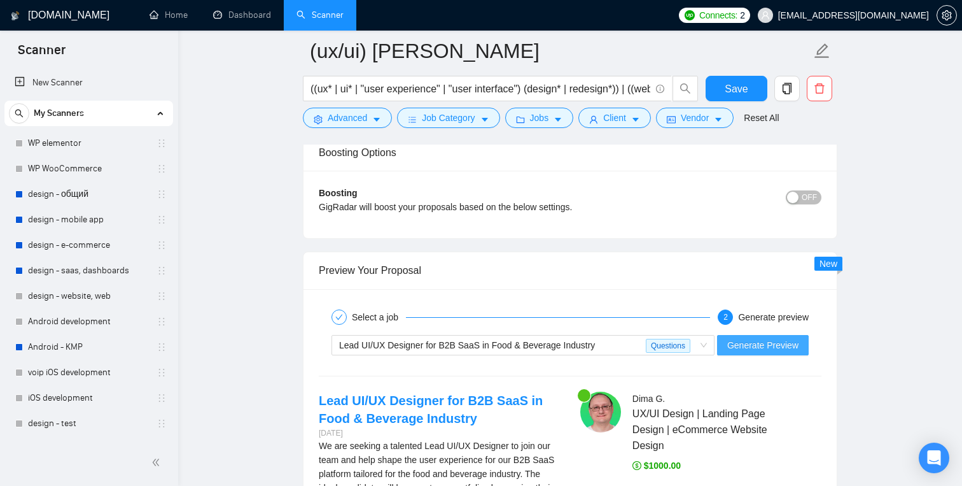
click at [745, 338] on span "Generate Preview" at bounding box center [763, 345] width 71 height 14
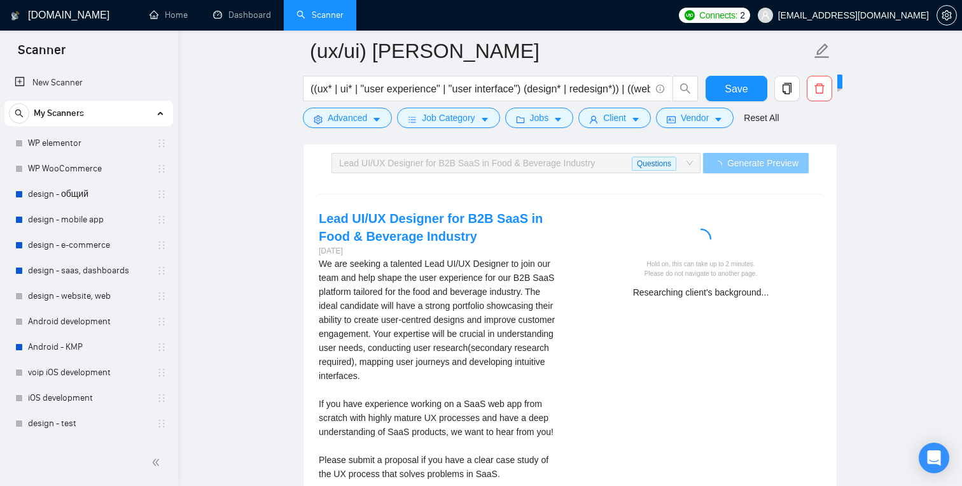
scroll to position [2560, 0]
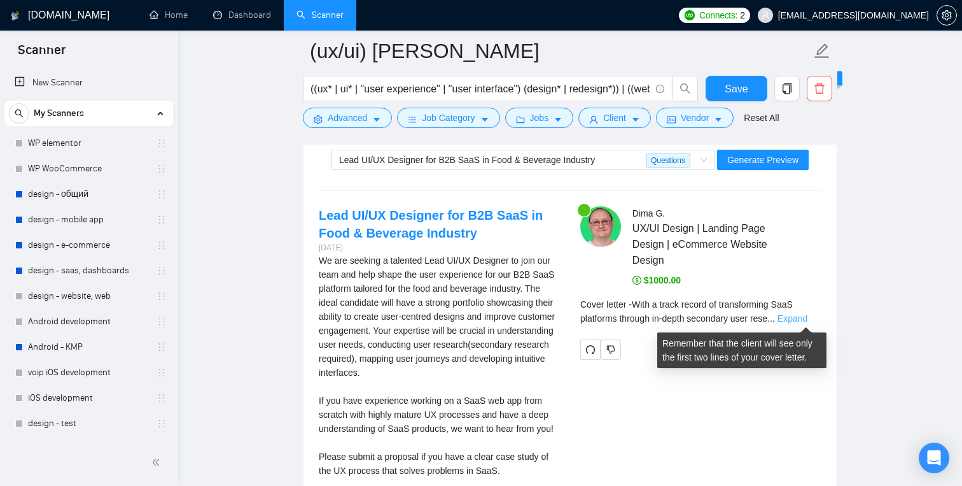
click at [798, 316] on link "Expand" at bounding box center [793, 318] width 30 height 10
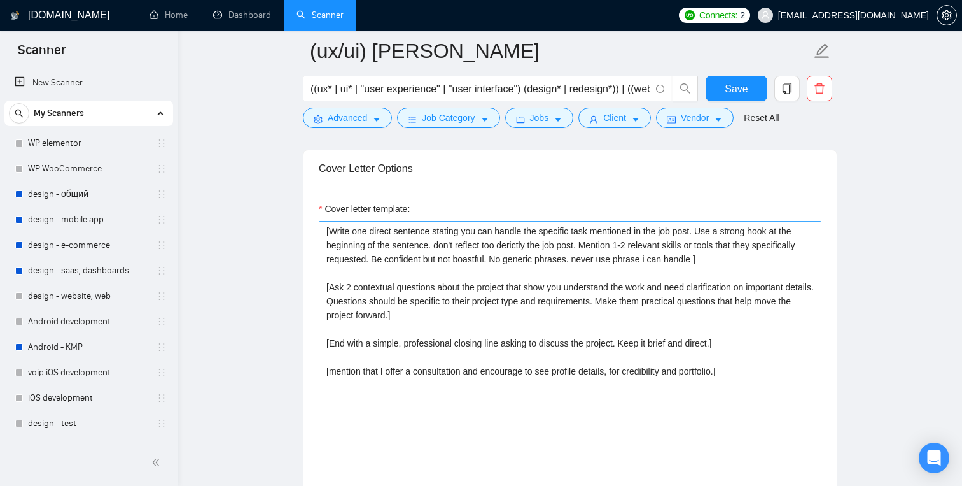
scroll to position [1460, 0]
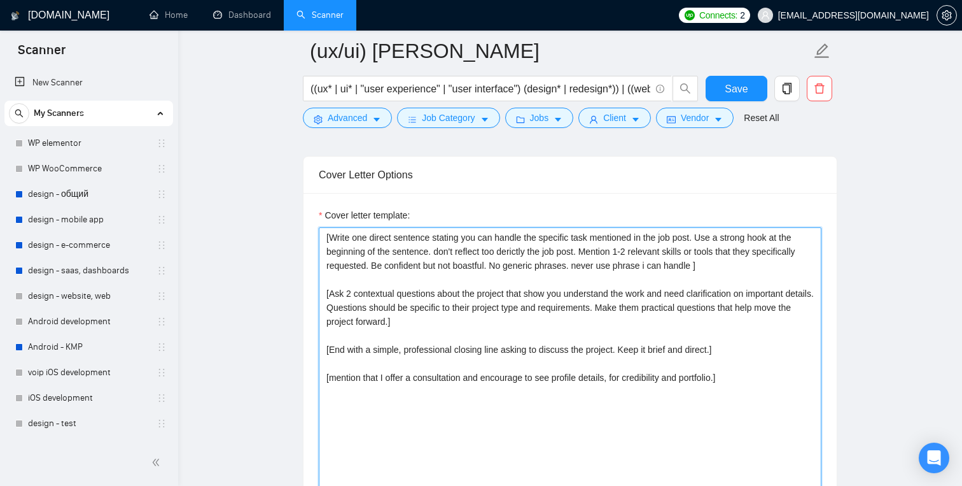
click at [593, 251] on textarea "[Write one direct sentence stating you can handle the specific task mentioned i…" at bounding box center [570, 370] width 503 height 286
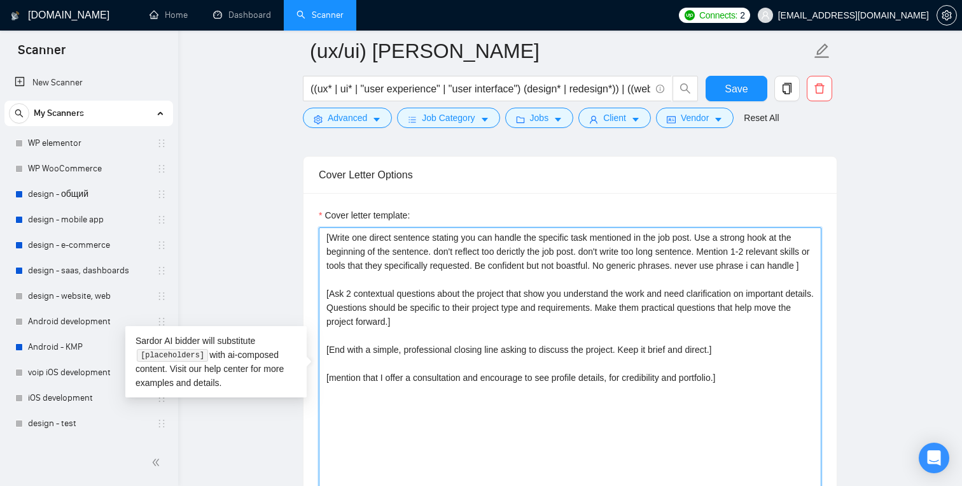
click at [369, 238] on textarea "[Write one direct sentence stating you can handle the specific task mentioned i…" at bounding box center [570, 370] width 503 height 286
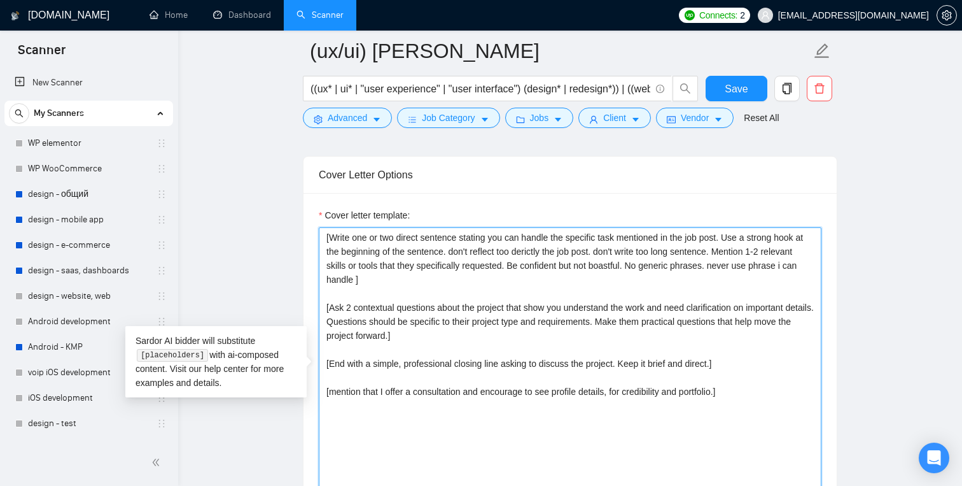
click at [456, 287] on textarea "[Write one or two direct sentence stating you can handle the specific task ment…" at bounding box center [570, 370] width 503 height 286
type textarea "[Write one or two direct sentence stating you can handle the specific task ment…"
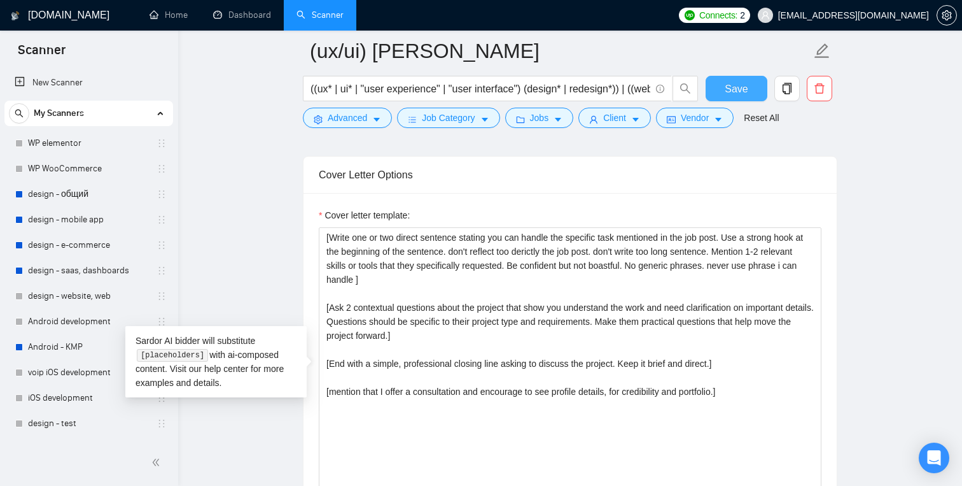
click at [754, 85] on button "Save" at bounding box center [737, 88] width 62 height 25
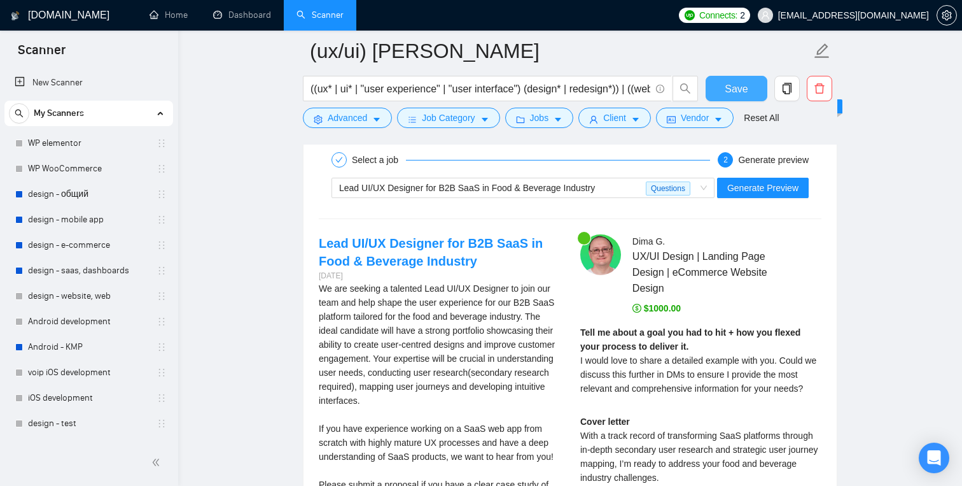
scroll to position [2531, 0]
click at [767, 189] on span "Generate Preview" at bounding box center [763, 188] width 71 height 14
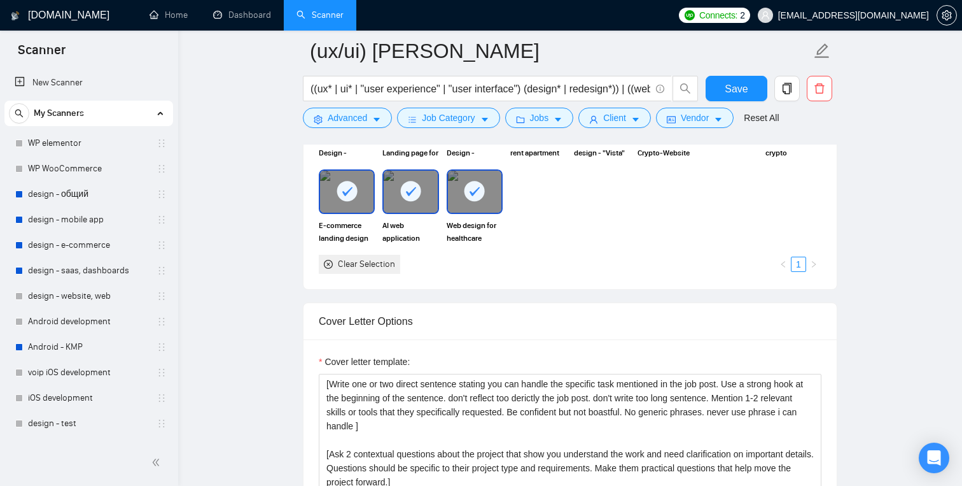
scroll to position [1283, 0]
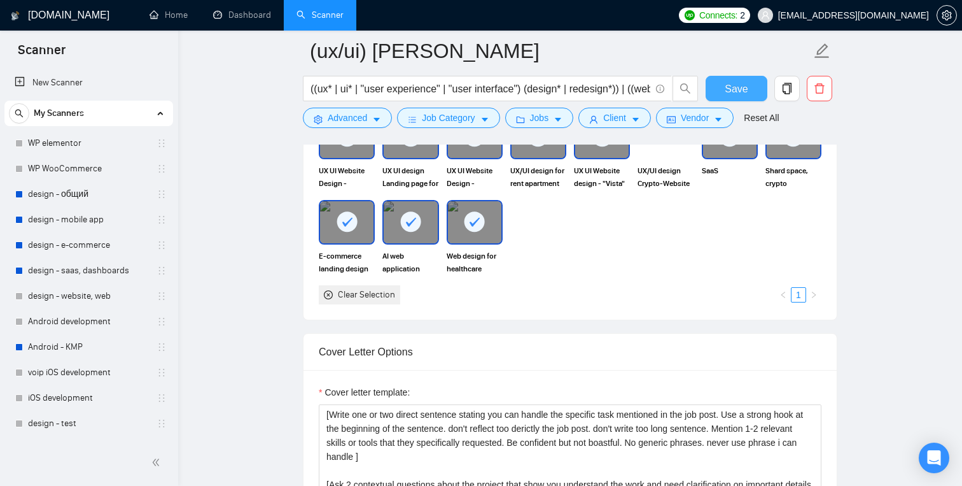
click at [749, 83] on button "Save" at bounding box center [737, 88] width 62 height 25
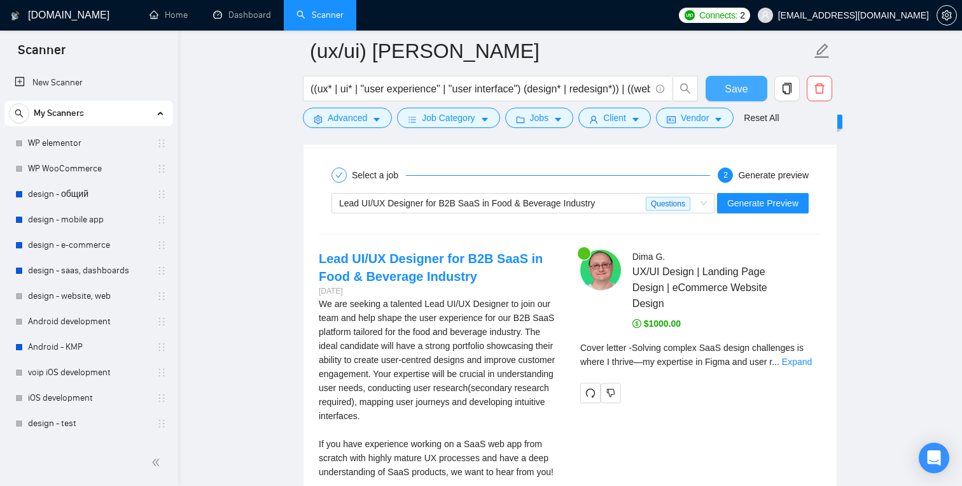
scroll to position [2520, 0]
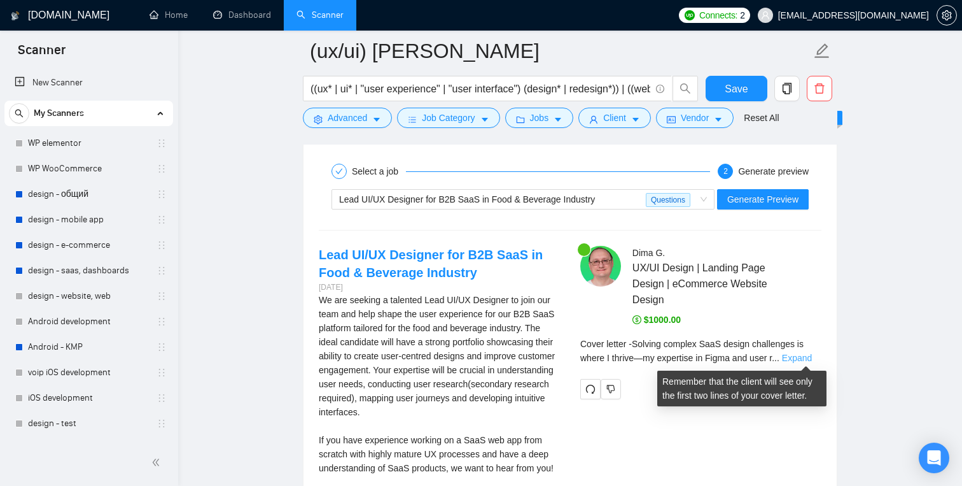
click at [797, 355] on link "Expand" at bounding box center [797, 358] width 30 height 10
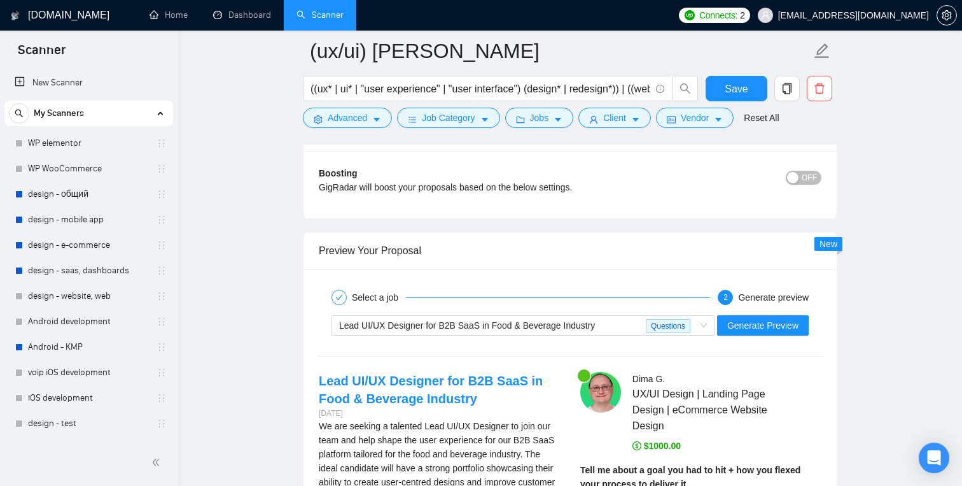
scroll to position [2371, 0]
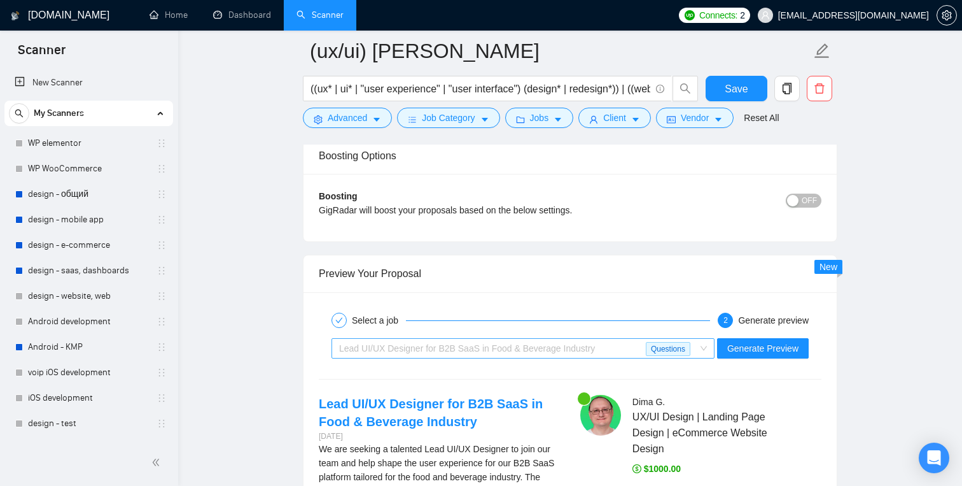
click at [616, 345] on div "Lead UI/UX Designer for B2B SaaS in Food & Beverage Industry" at bounding box center [492, 348] width 307 height 19
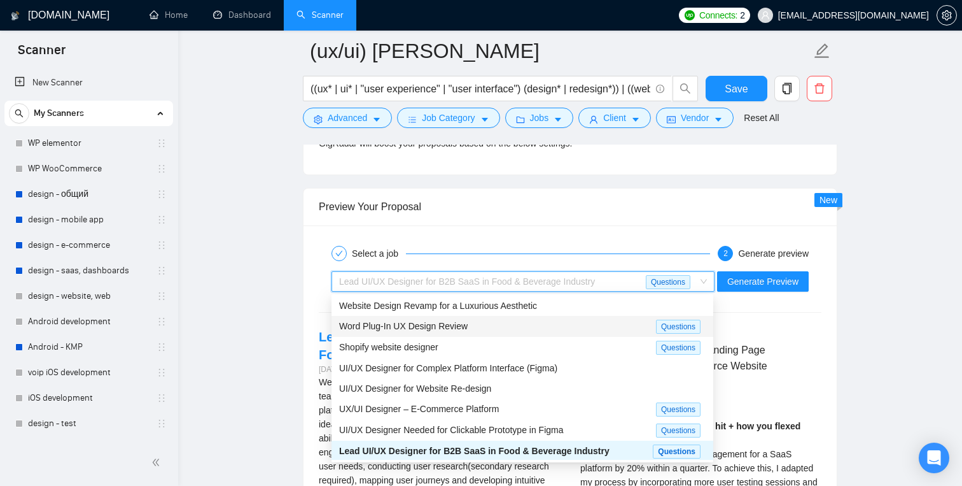
scroll to position [2446, 0]
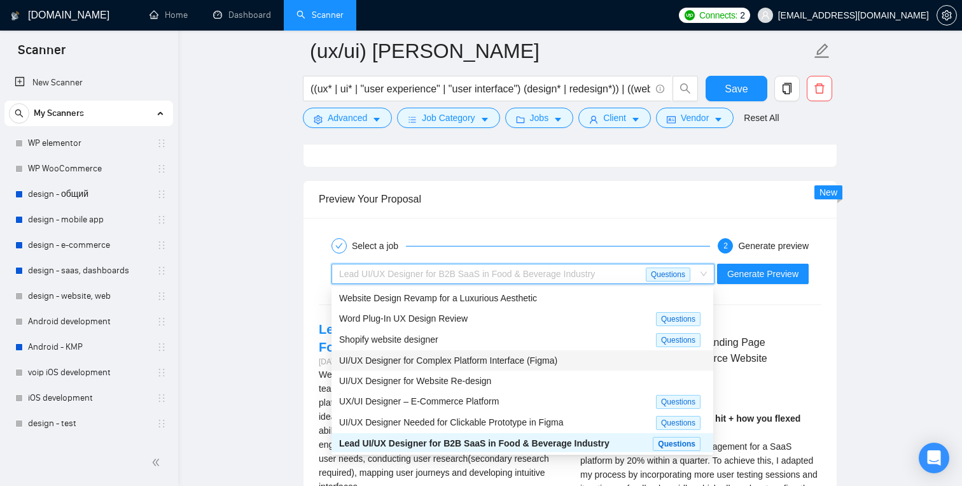
click at [535, 360] on span "UI/UX Designer for Complex Platform Interface (Figma)" at bounding box center [448, 360] width 218 height 10
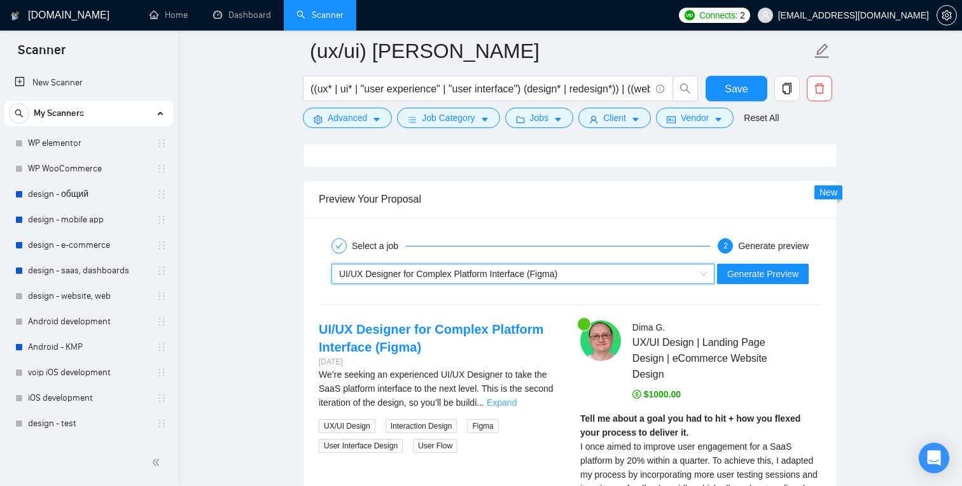
click at [517, 402] on link "Expand" at bounding box center [502, 402] width 30 height 10
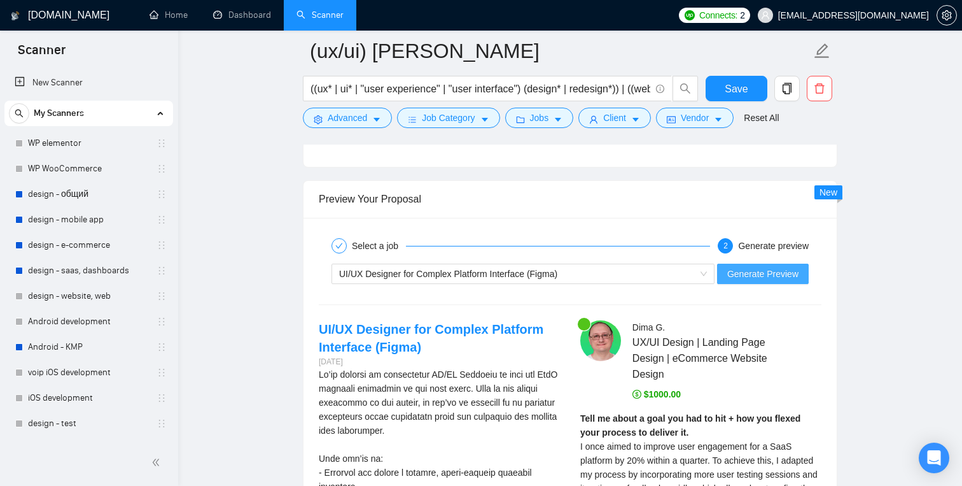
click at [744, 276] on span "Generate Preview" at bounding box center [763, 274] width 71 height 14
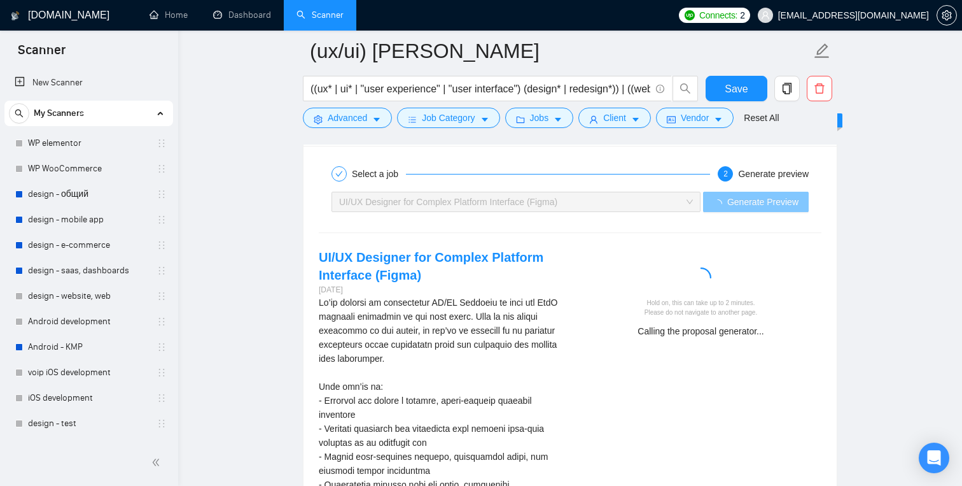
scroll to position [2519, 0]
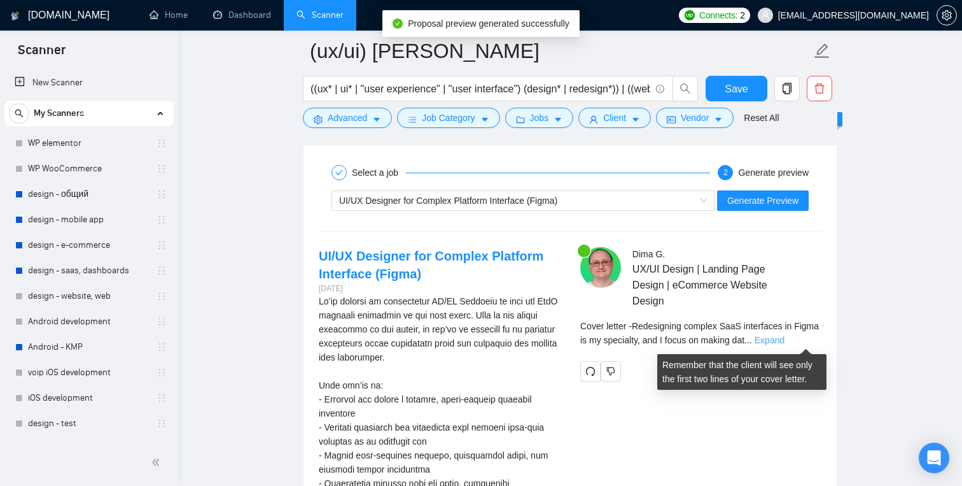
click at [785, 337] on link "Expand" at bounding box center [770, 340] width 30 height 10
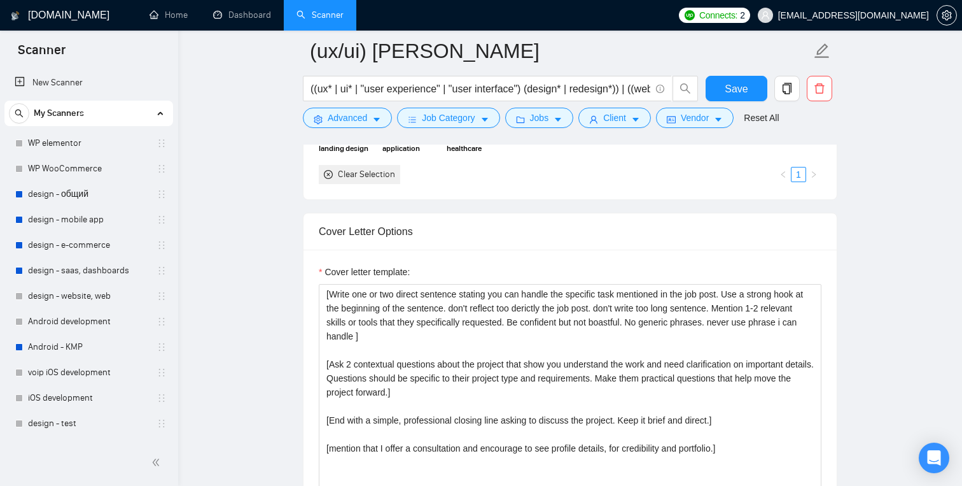
scroll to position [1406, 0]
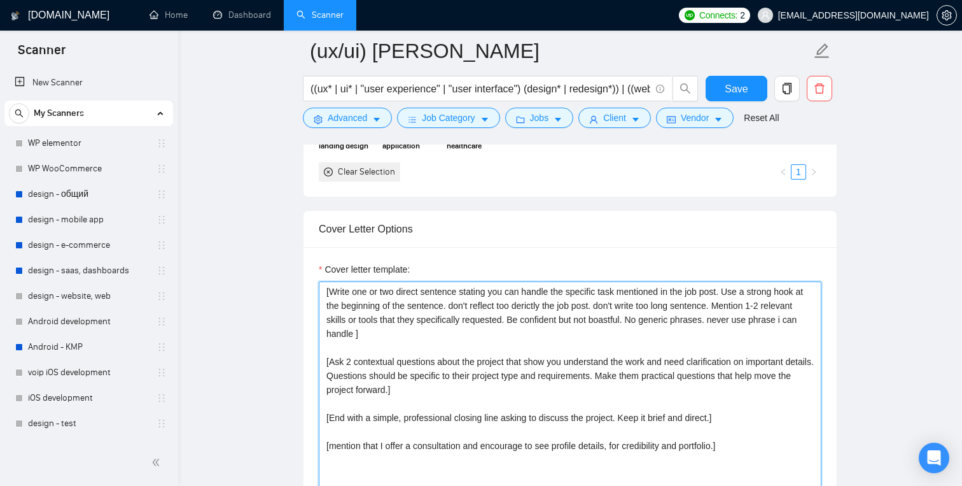
click at [638, 307] on textarea "[Write one or two direct sentence stating you can handle the specific task ment…" at bounding box center [570, 424] width 503 height 286
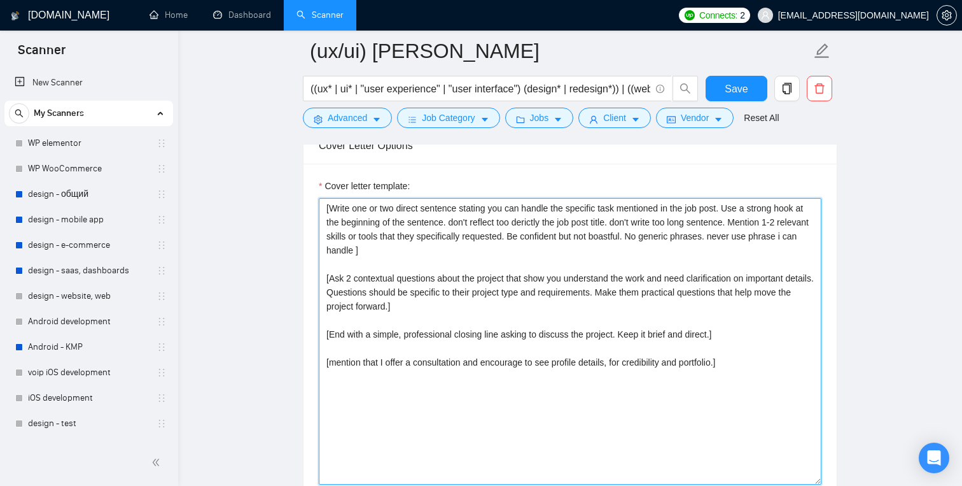
scroll to position [1487, 0]
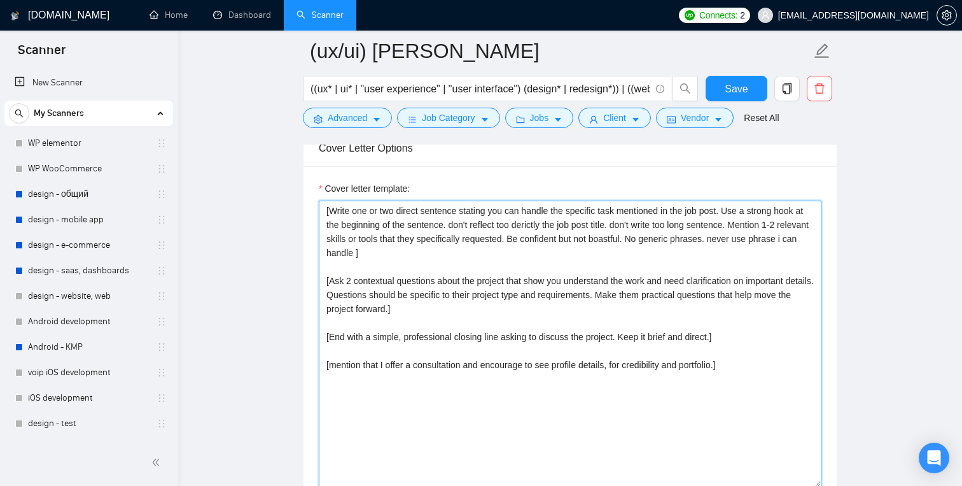
click at [541, 213] on textarea "[Write one or two direct sentence stating you can handle the specific task ment…" at bounding box center [570, 344] width 503 height 286
click at [612, 211] on textarea "[Write one or two direct sentence stating you can solve the specific task menti…" at bounding box center [570, 344] width 503 height 286
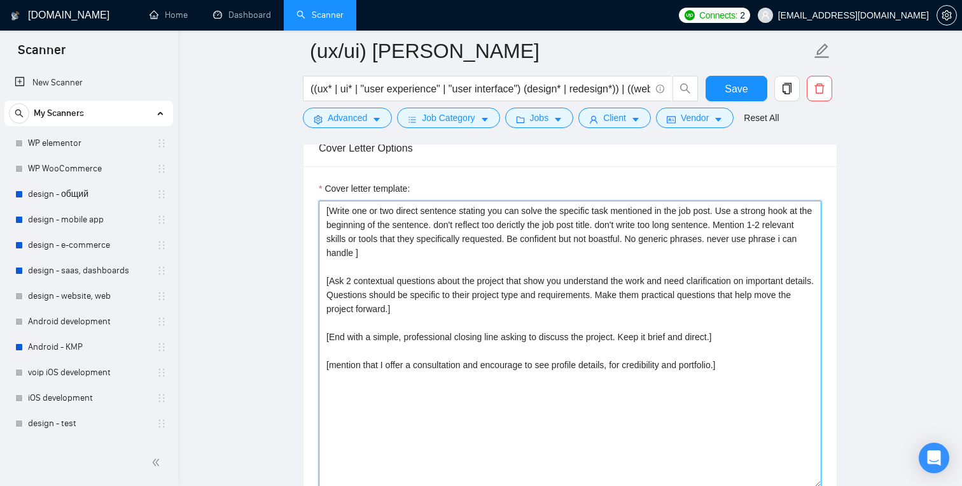
click at [645, 209] on textarea "[Write one or two direct sentence stating you can solve the specific task menti…" at bounding box center [570, 344] width 503 height 286
click at [615, 210] on textarea "[Write one or two direct sentence stating you can solve the specific task menti…" at bounding box center [570, 344] width 503 height 286
click at [435, 222] on textarea "[Write one or two direct sentence stating you can solve the specific problem me…" at bounding box center [570, 344] width 503 height 286
click at [533, 224] on textarea "[Write one or two direct sentence stating you can solve the specific problem me…" at bounding box center [570, 344] width 503 height 286
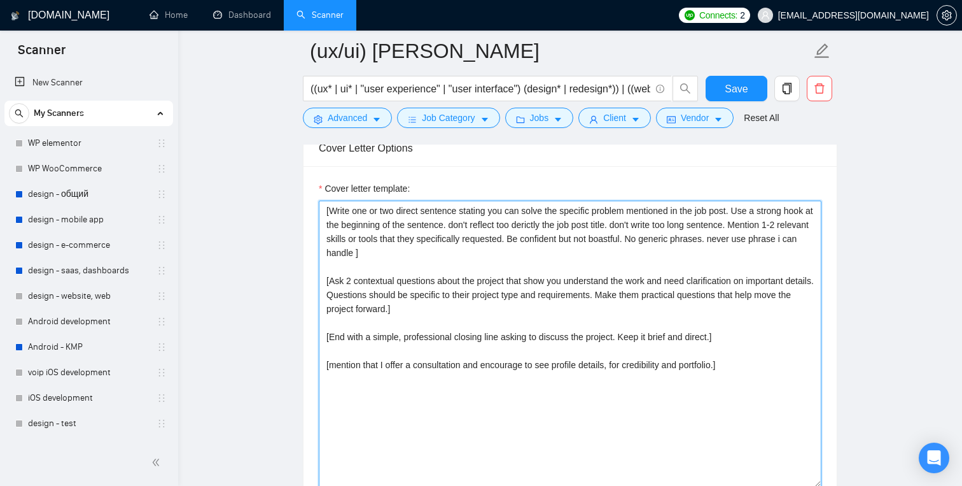
click at [538, 224] on textarea "[Write one or two direct sentence stating you can solve the specific problem me…" at bounding box center [570, 344] width 503 height 286
drag, startPoint x: 651, startPoint y: 226, endPoint x: 719, endPoint y: 224, distance: 68.1
click at [719, 224] on textarea "[Write one or two direct sentence stating you can solve the specific problem me…" at bounding box center [570, 344] width 503 height 286
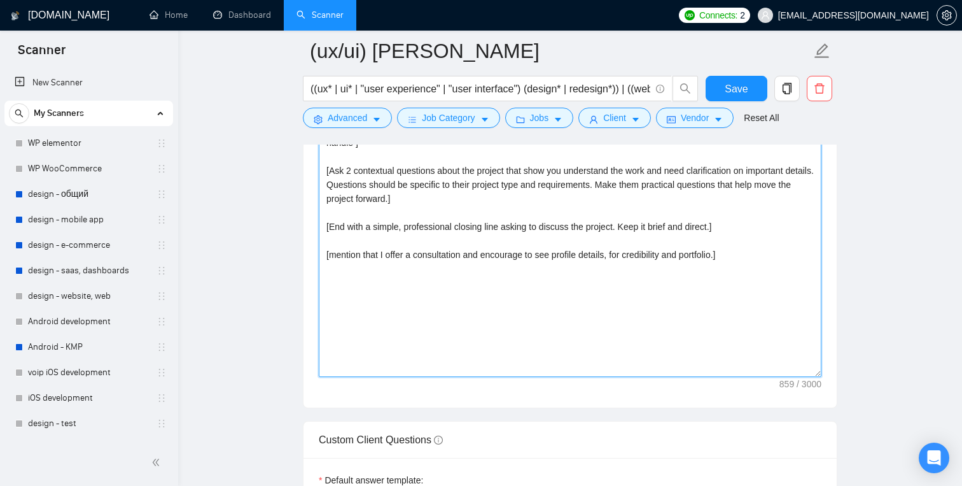
scroll to position [1604, 0]
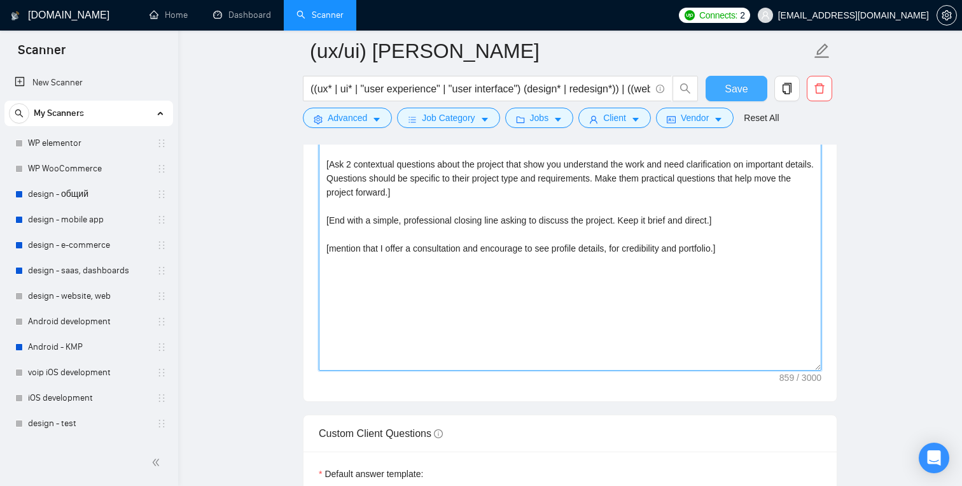
type textarea "[Write one or two direct sentence stating you can solve the specific problem me…"
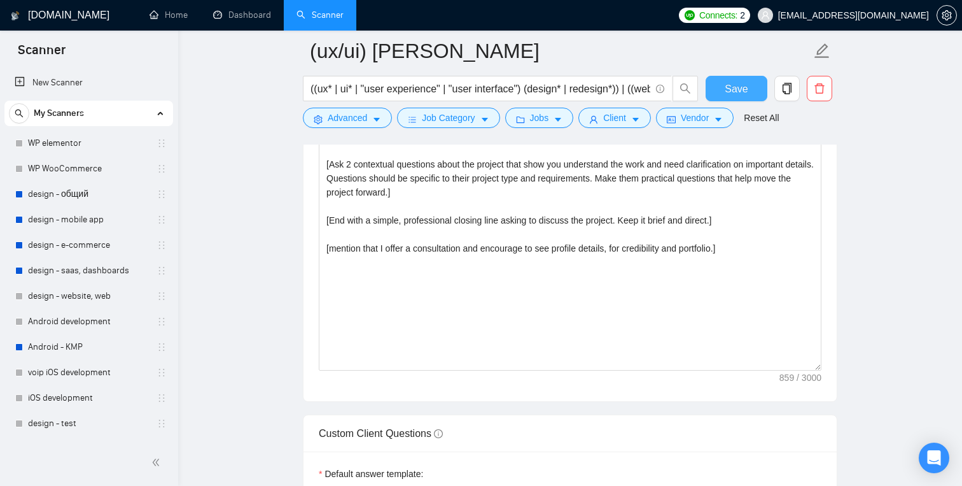
click at [736, 83] on span "Save" at bounding box center [736, 89] width 23 height 16
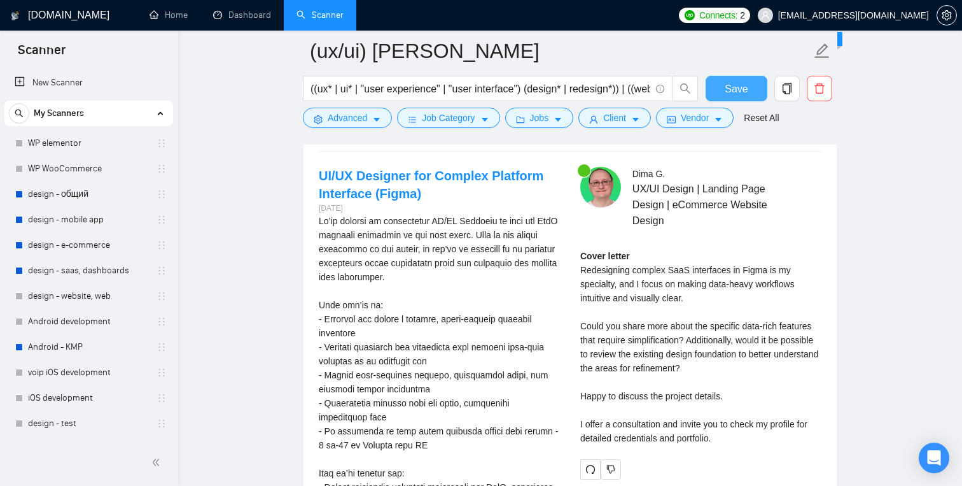
scroll to position [2600, 0]
click at [748, 85] on button "Save" at bounding box center [737, 88] width 62 height 25
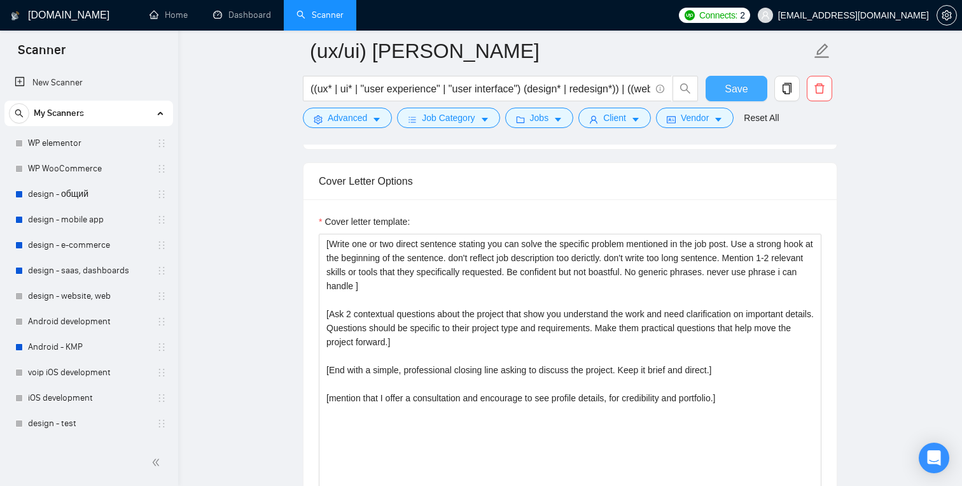
scroll to position [1456, 0]
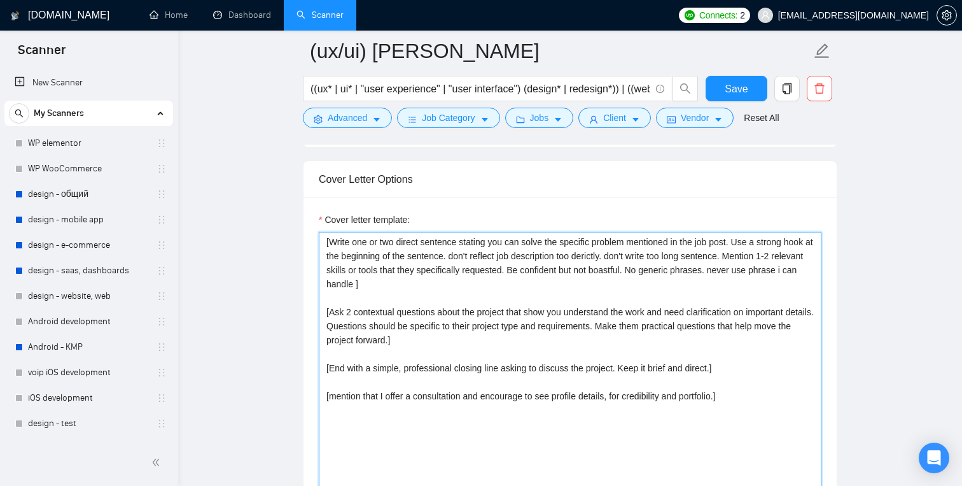
click at [652, 259] on textarea "[Write one or two direct sentence stating you can solve the specific problem me…" at bounding box center [570, 375] width 503 height 286
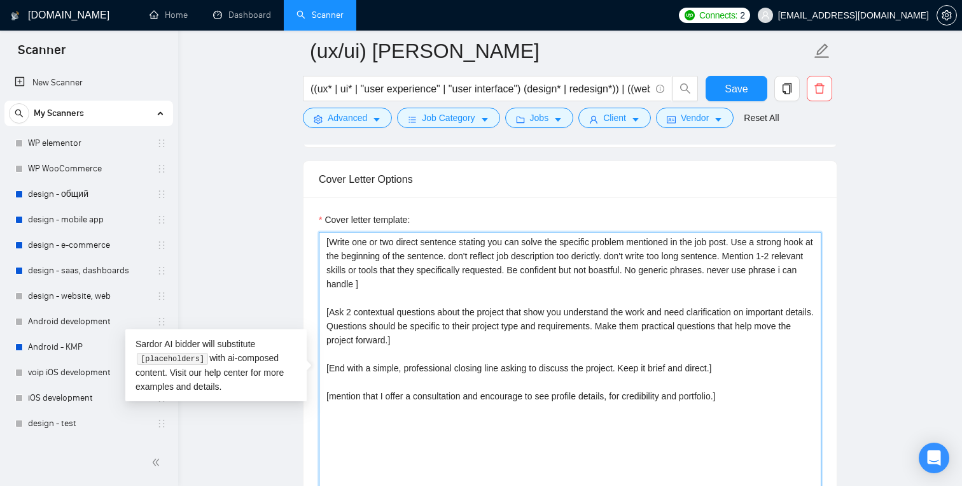
click at [481, 255] on textarea "[Write one or two direct sentence stating you can solve the specific problem me…" at bounding box center [570, 375] width 503 height 286
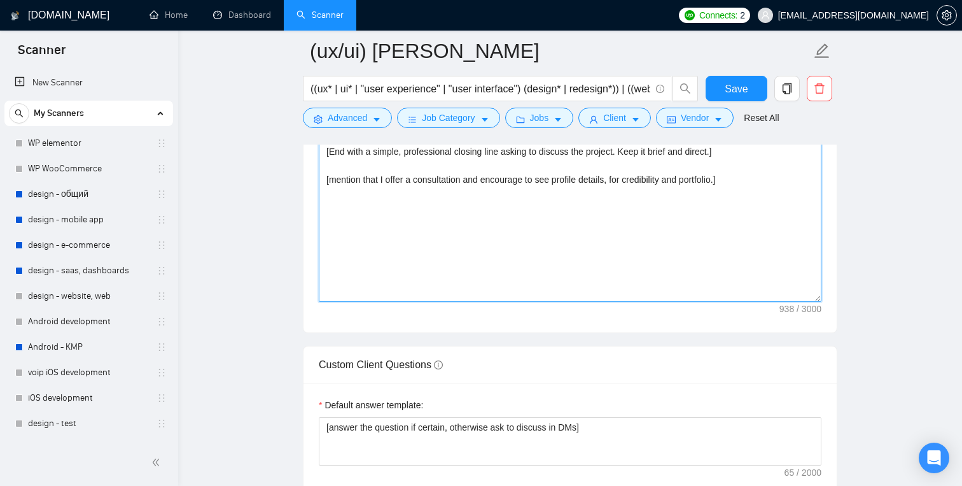
scroll to position [1674, 0]
type textarea "[Write one or two direct sentence stating you can solve the specific problem me…"
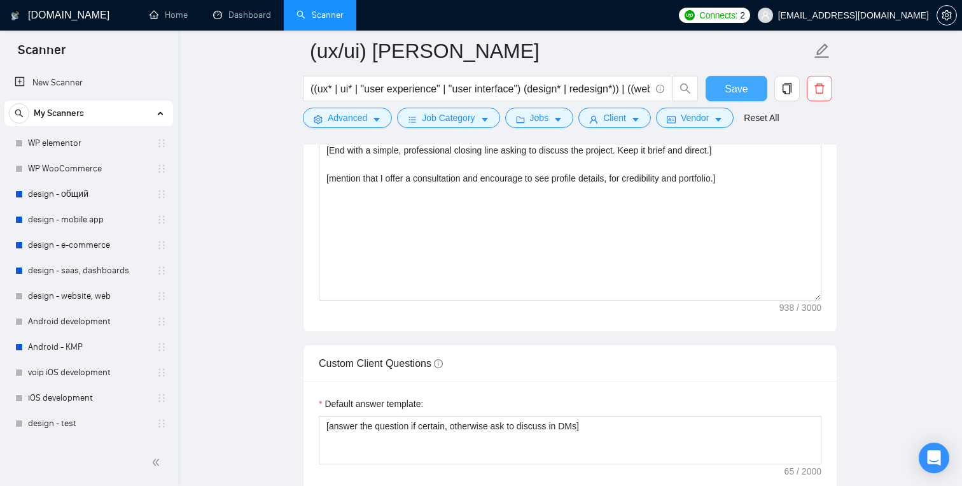
click at [726, 97] on button "Save" at bounding box center [737, 88] width 62 height 25
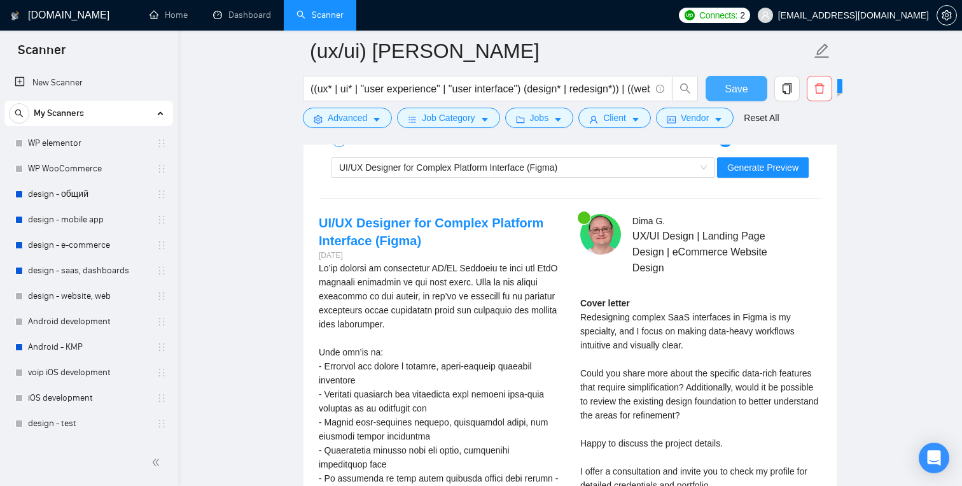
scroll to position [2555, 0]
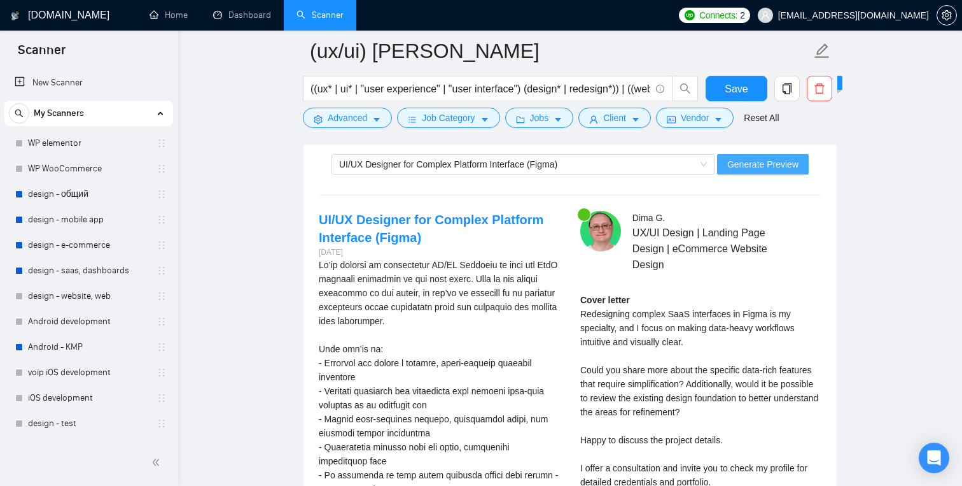
click at [762, 167] on span "Generate Preview" at bounding box center [763, 164] width 71 height 14
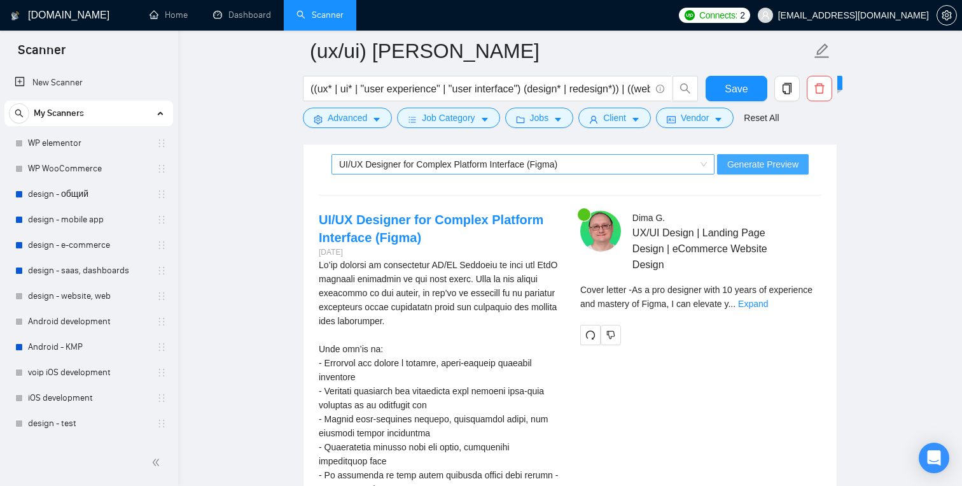
scroll to position [2570, 0]
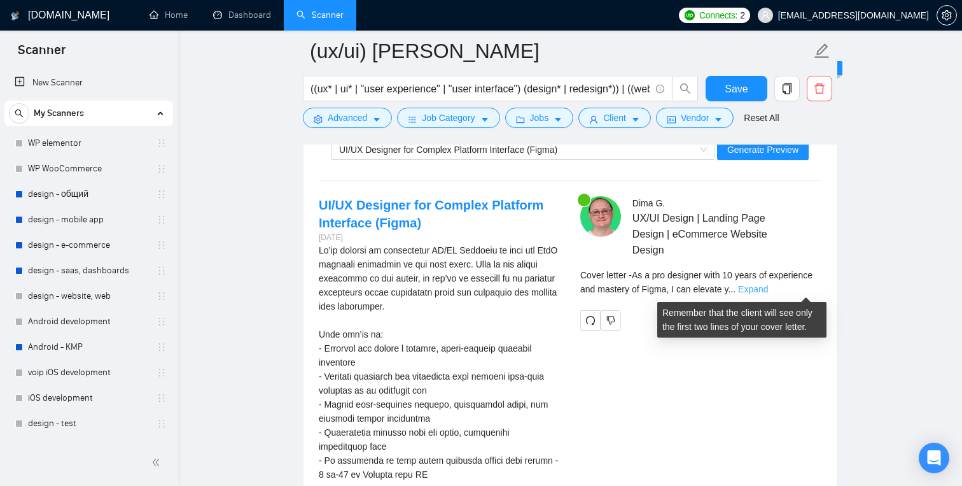
click at [768, 289] on link "Expand" at bounding box center [753, 289] width 30 height 10
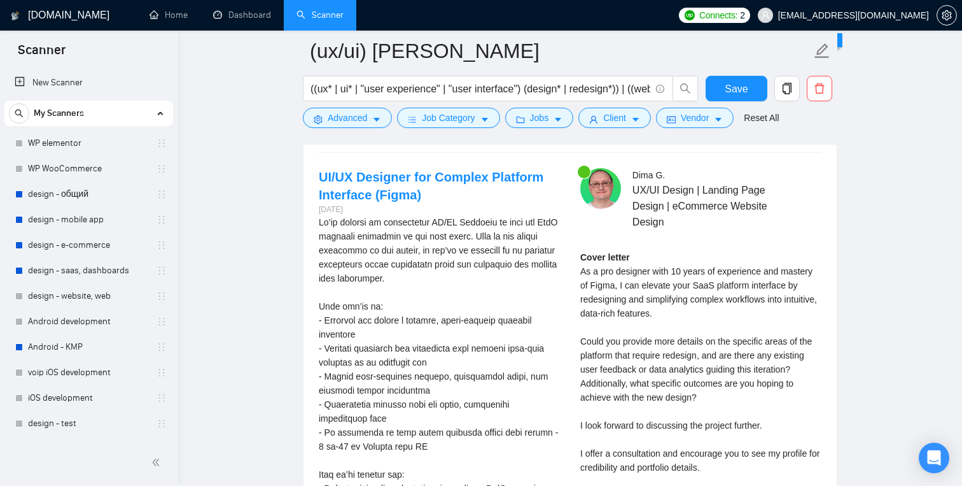
scroll to position [2588, 0]
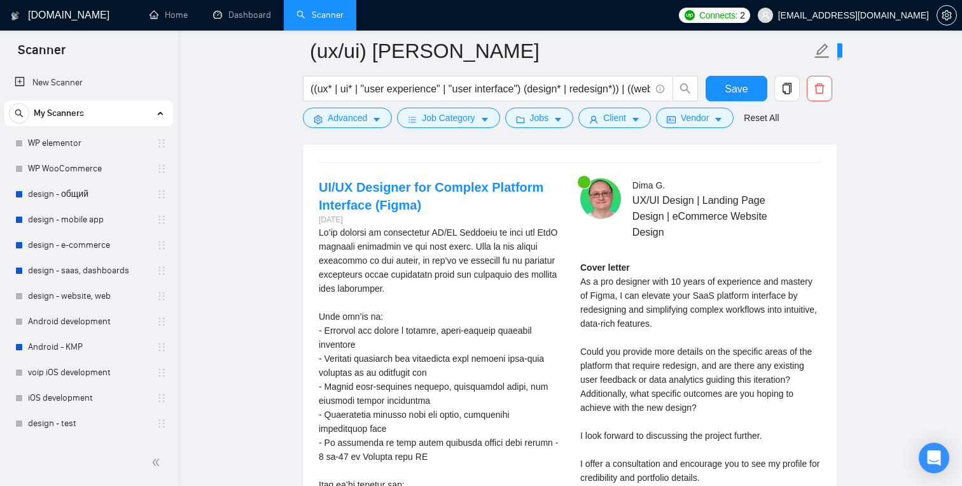
click at [735, 103] on div "Save" at bounding box center [736, 92] width 67 height 32
click at [738, 92] on span "Save" at bounding box center [736, 89] width 23 height 16
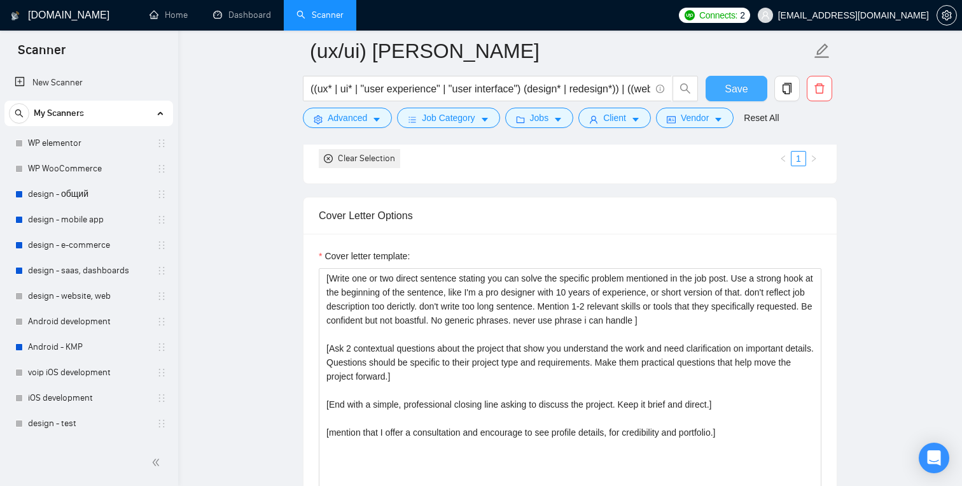
scroll to position [1421, 0]
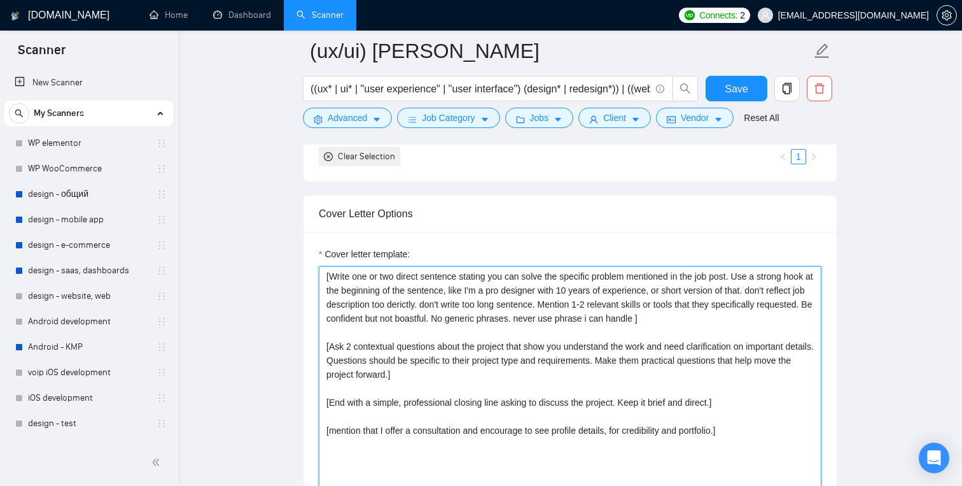
click at [617, 306] on textarea "[Write one or two direct sentence stating you can solve the specific problem me…" at bounding box center [570, 409] width 503 height 286
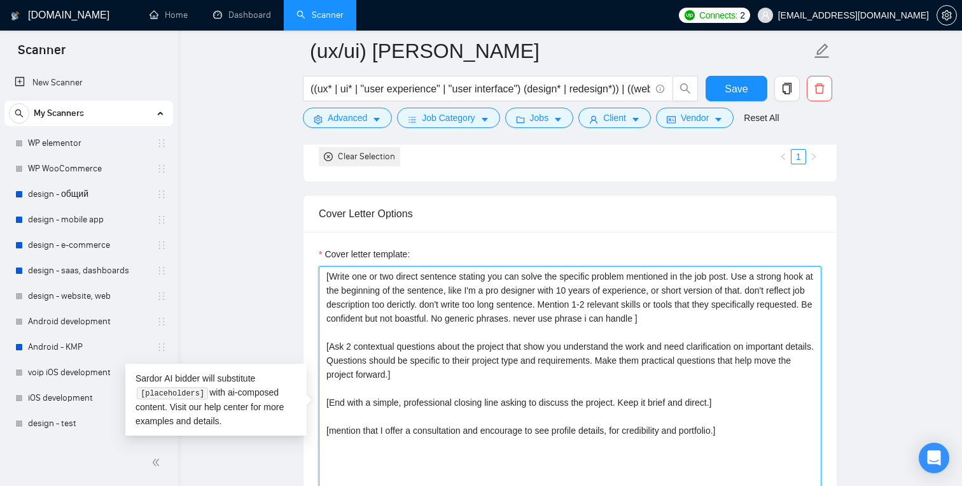
click at [419, 319] on textarea "[Write one or two direct sentence stating you can solve the specific problem me…" at bounding box center [570, 409] width 503 height 286
click at [459, 318] on textarea "[Write one or two direct sentence stating you can solve the specific problem me…" at bounding box center [570, 409] width 503 height 286
click at [558, 321] on textarea "[Write one or two direct sentence stating you can solve the specific problem me…" at bounding box center [570, 409] width 503 height 286
click at [606, 290] on textarea "[Write one or two direct sentence stating you can solve the specific problem me…" at bounding box center [570, 409] width 503 height 286
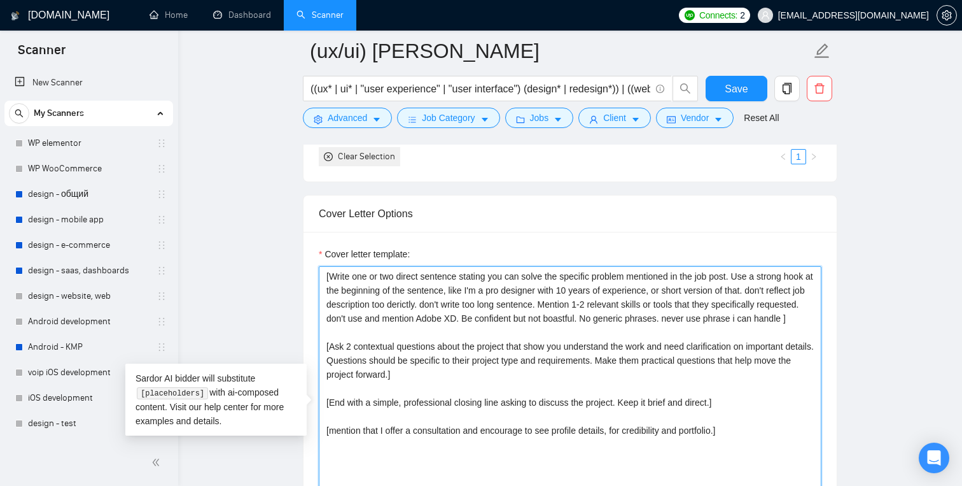
drag, startPoint x: 636, startPoint y: 290, endPoint x: 598, endPoint y: 293, distance: 38.3
click at [598, 293] on textarea "[Write one or two direct sentence stating you can solve the specific problem me…" at bounding box center [570, 409] width 503 height 286
click at [723, 295] on textarea "[Write one or two direct sentence stating you can solve the specific problem me…" at bounding box center [570, 409] width 503 height 286
drag, startPoint x: 556, startPoint y: 321, endPoint x: 421, endPoint y: 318, distance: 135.6
click at [421, 318] on textarea "[Write one or two direct sentence stating you can solve the specific problem me…" at bounding box center [570, 409] width 503 height 286
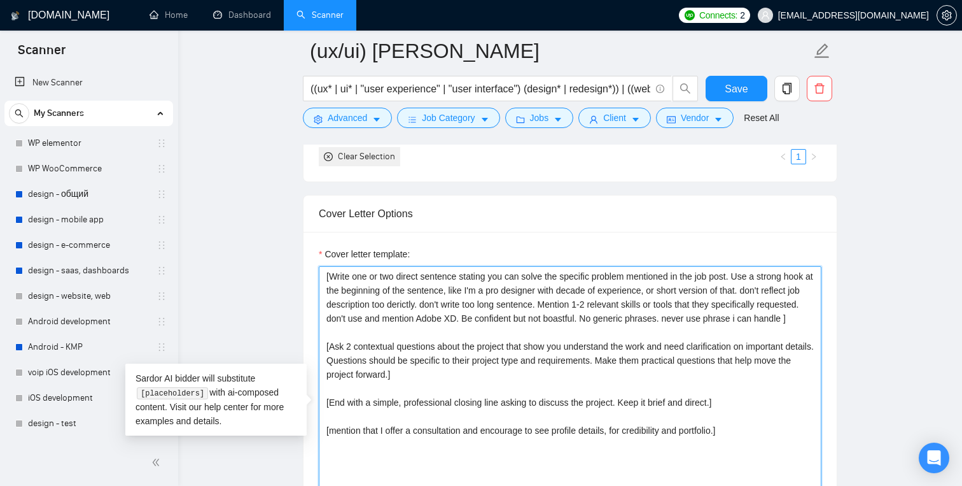
type textarea "[Write one or two direct sentence stating you can solve the specific problem me…"
click at [443, 377] on textarea "[Write one or two direct sentence stating you can solve the specific problem me…" at bounding box center [570, 409] width 503 height 286
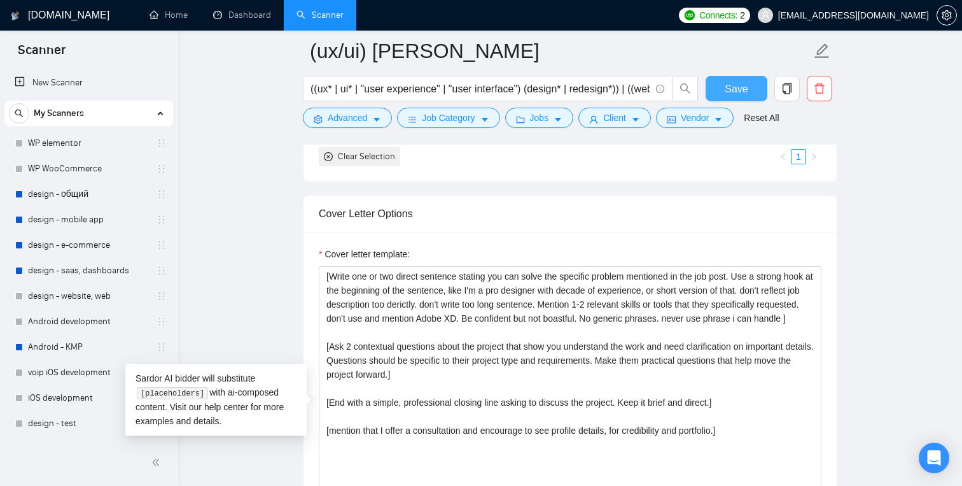
click at [735, 83] on span "Save" at bounding box center [736, 89] width 23 height 16
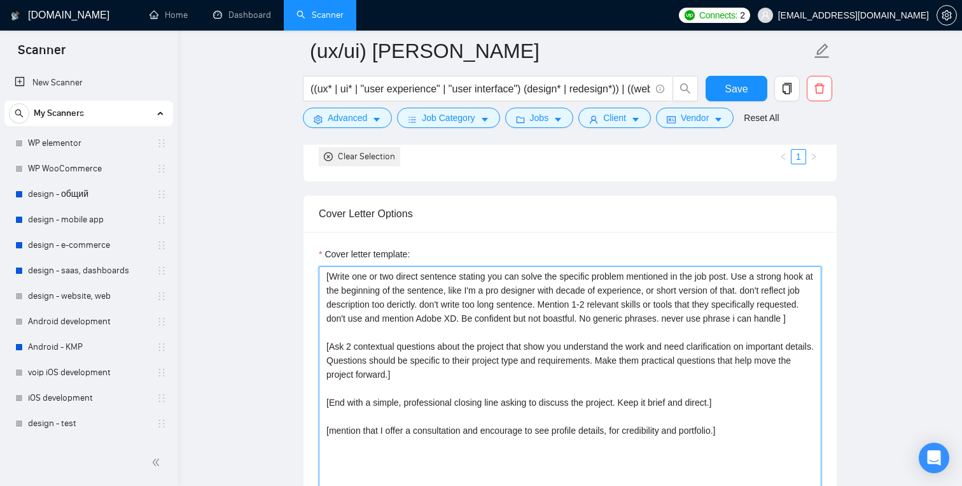
click at [558, 318] on textarea "[Write one or two direct sentence stating you can solve the specific problem me…" at bounding box center [570, 409] width 503 height 286
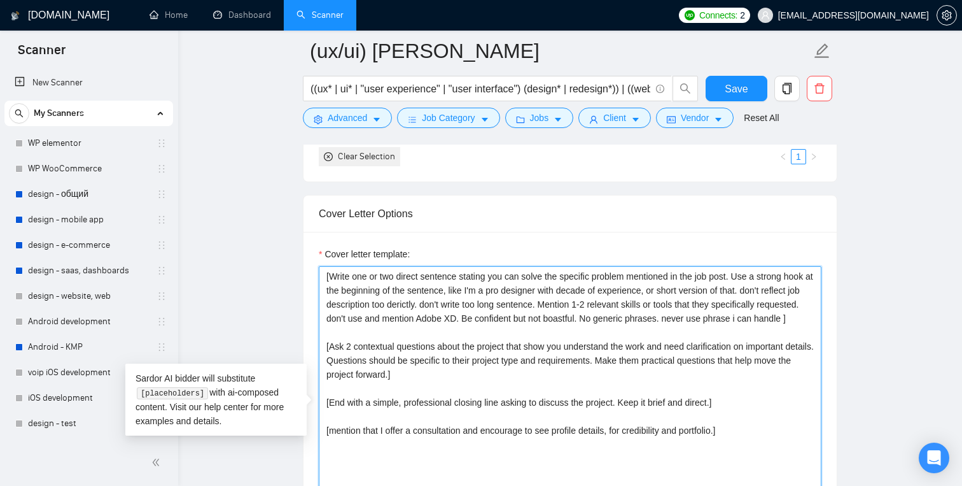
click at [556, 318] on textarea "[Write one or two direct sentence stating you can solve the specific problem me…" at bounding box center [570, 409] width 503 height 286
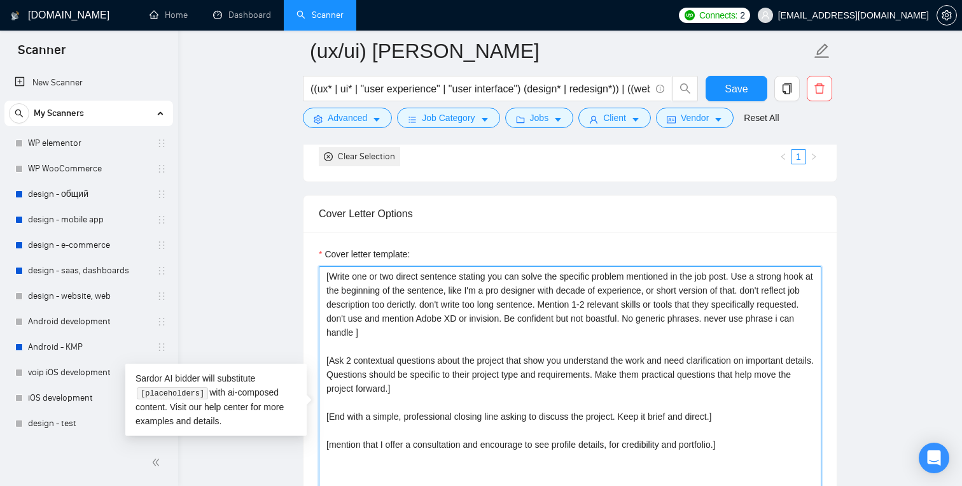
click at [669, 309] on textarea "[Write one or two direct sentence stating you can solve the specific problem me…" at bounding box center [570, 409] width 503 height 286
click at [589, 321] on textarea "[Write one or two direct sentence stating you can solve the specific problem me…" at bounding box center [570, 409] width 503 height 286
type textarea "[Write one or two direct sentence stating you can solve the specific problem me…"
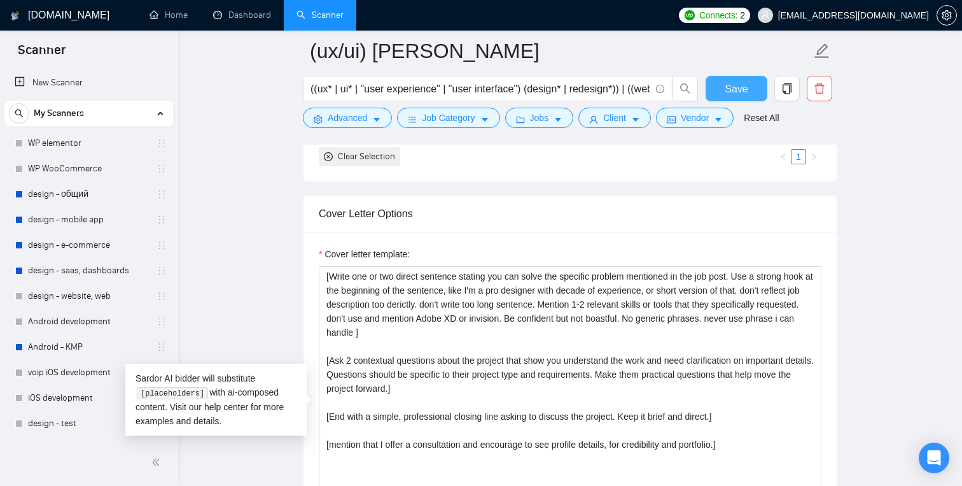
click at [733, 97] on button "Save" at bounding box center [737, 88] width 62 height 25
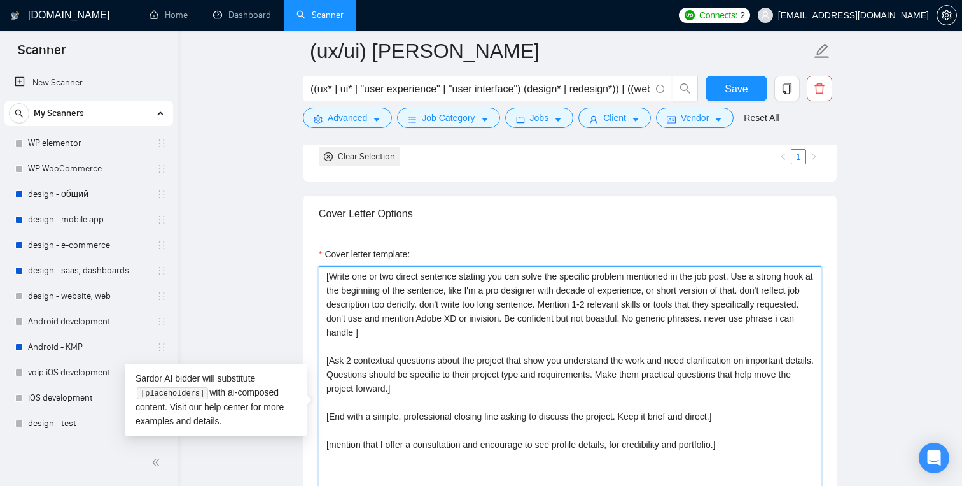
click at [600, 320] on textarea "[Write one or two direct sentence stating you can solve the specific problem me…" at bounding box center [570, 409] width 503 height 286
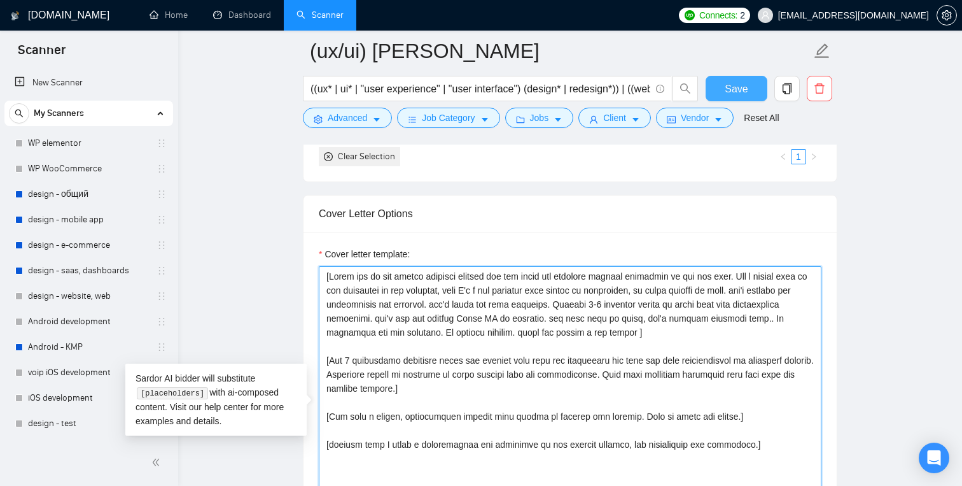
type textarea "[Write one or two direct sentence stating you can solve the specific problem me…"
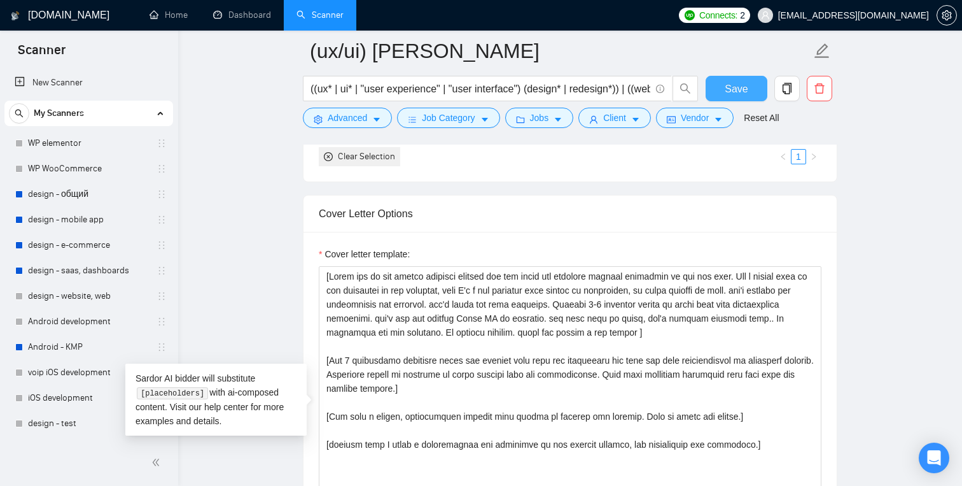
click at [739, 95] on span "Save" at bounding box center [736, 89] width 23 height 16
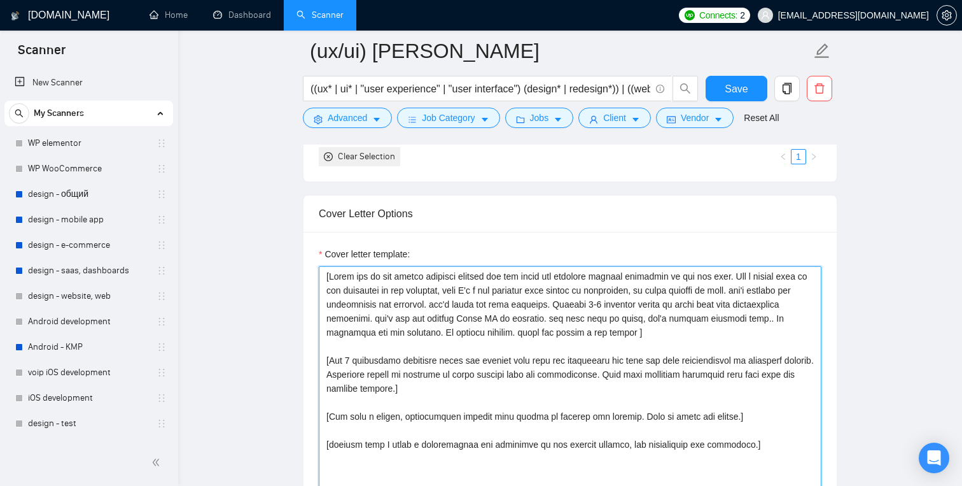
click at [810, 319] on textarea "Cover letter template:" at bounding box center [570, 409] width 503 height 286
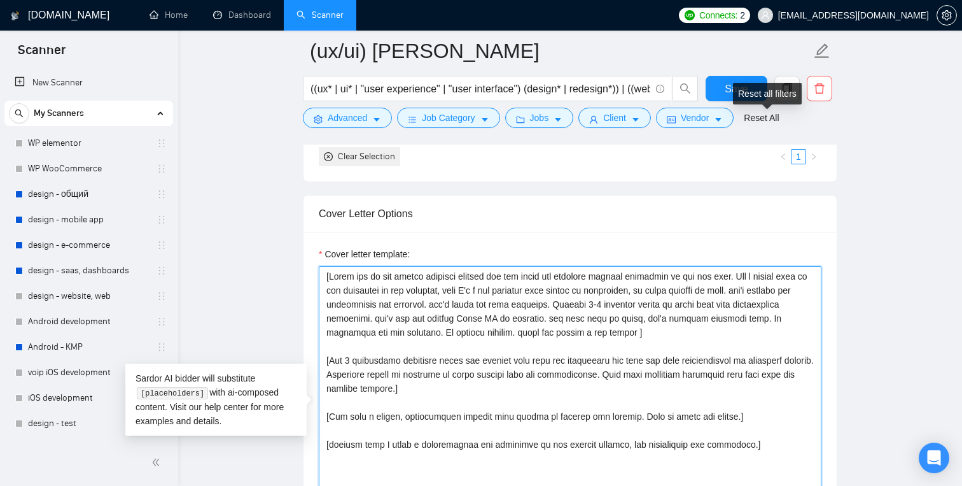
type textarea "[Write one or two direct sentence stating you can solve the specific problem me…"
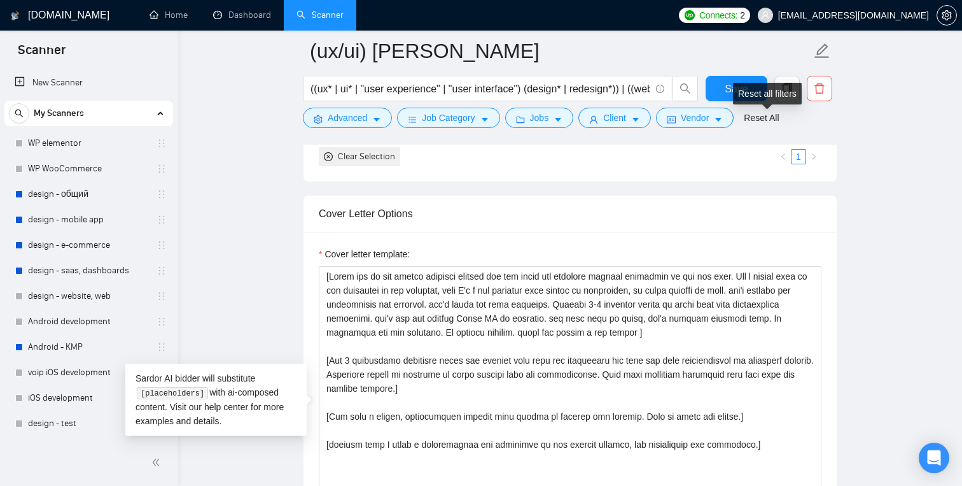
click at [752, 83] on div "Reset all filters" at bounding box center [767, 94] width 69 height 22
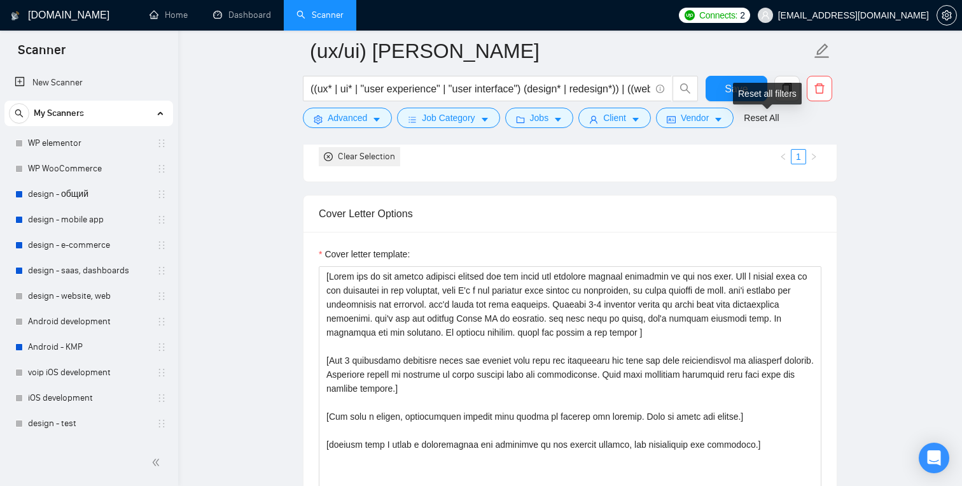
click at [705, 88] on div "Save" at bounding box center [736, 92] width 67 height 32
click at [717, 88] on button "Save" at bounding box center [737, 88] width 62 height 25
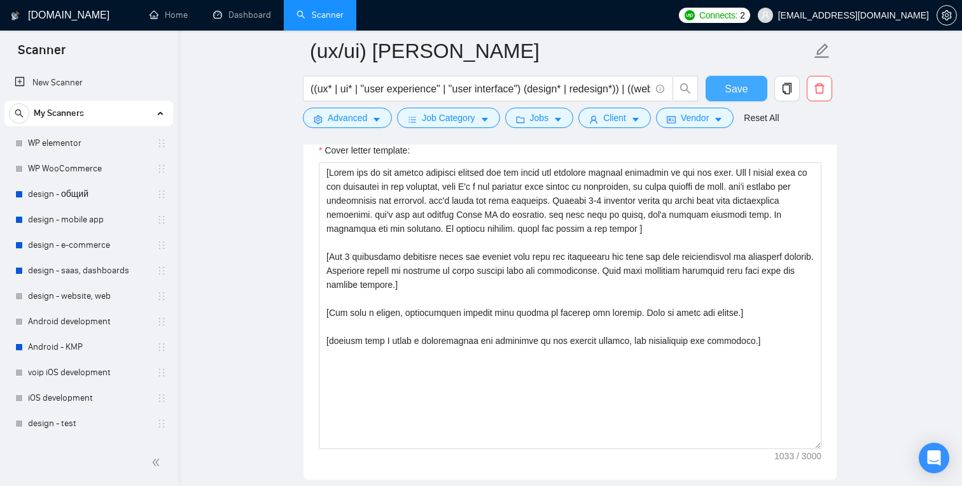
scroll to position [1532, 0]
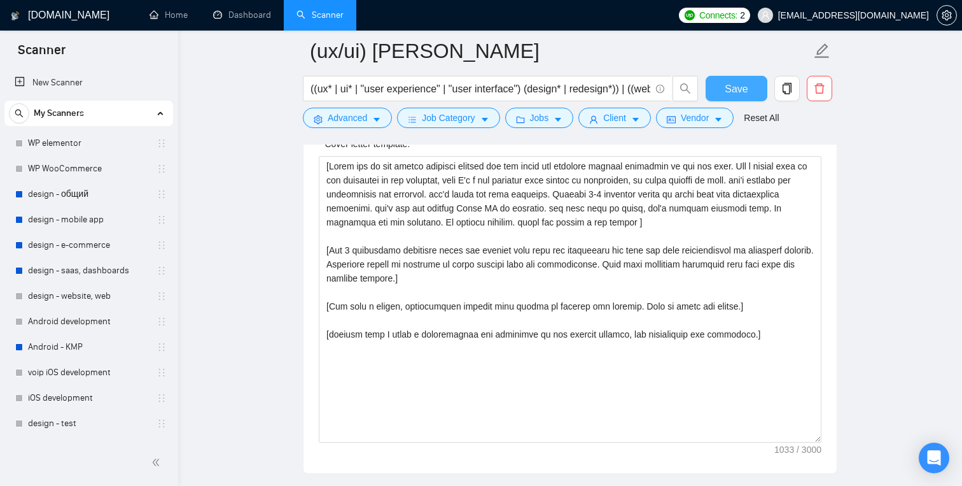
click at [744, 92] on span "Save" at bounding box center [736, 89] width 23 height 16
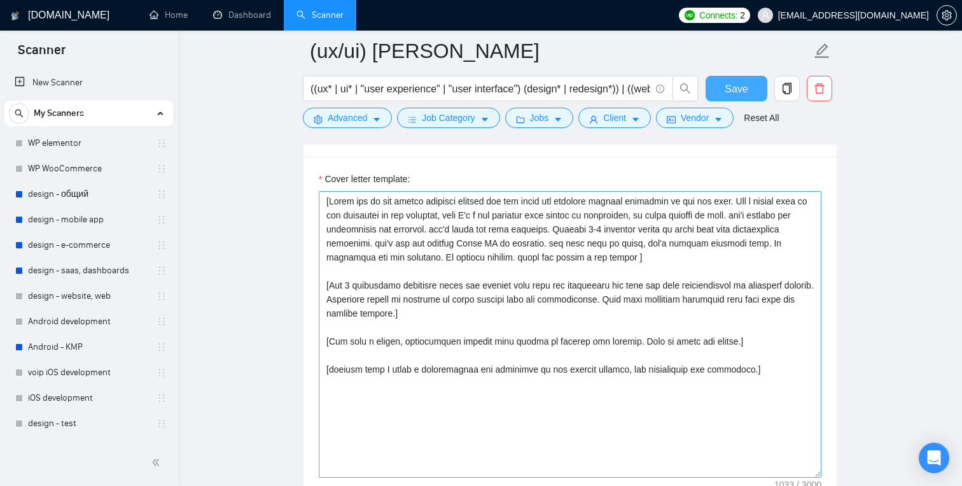
scroll to position [1494, 0]
